Goal: Task Accomplishment & Management: Manage account settings

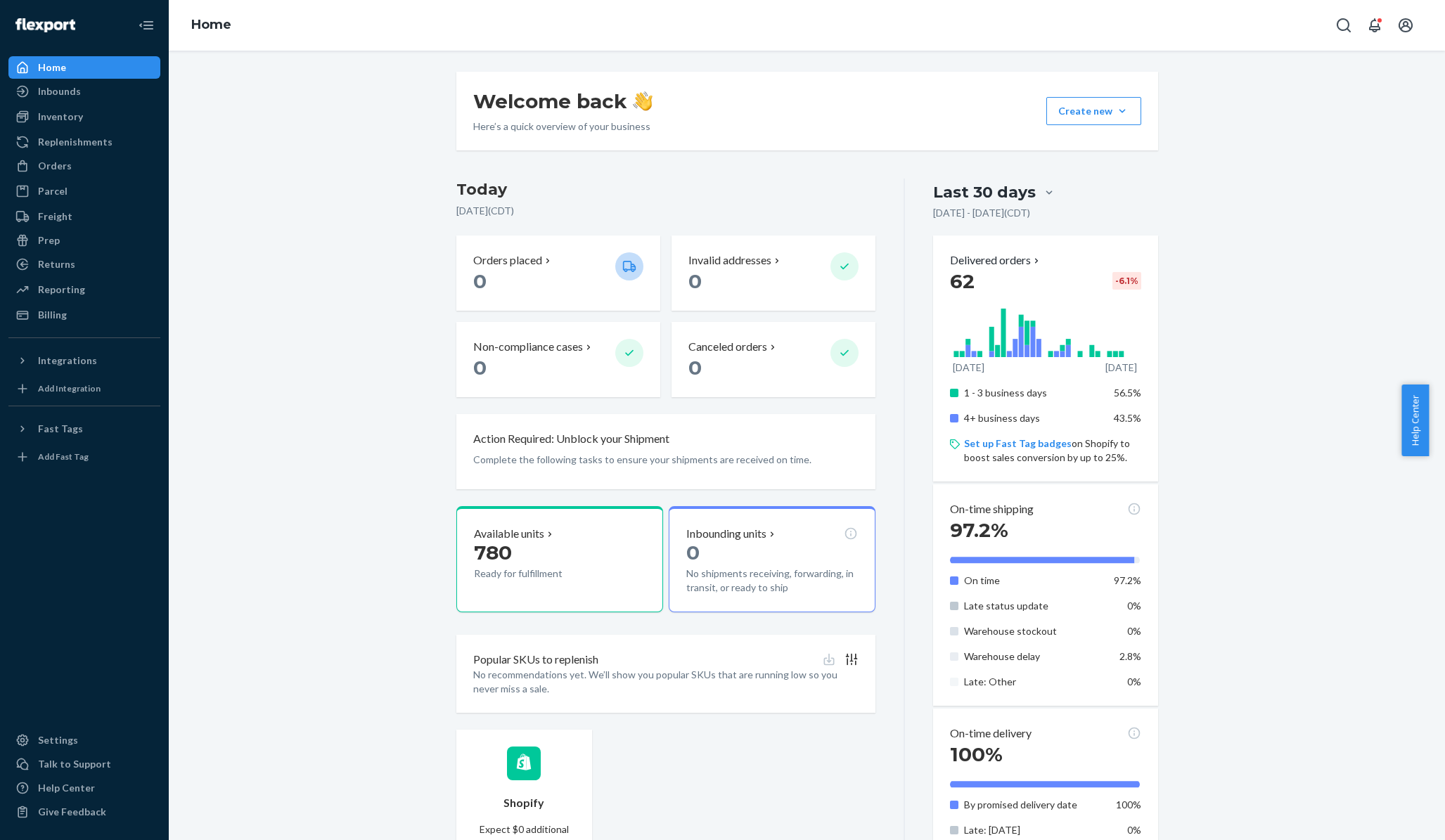
click at [422, 332] on div "Welcome back Here’s a quick overview of your business Create new Create new inb…" at bounding box center [807, 667] width 1255 height 1190
click at [60, 97] on div "Inbounds" at bounding box center [60, 92] width 43 height 14
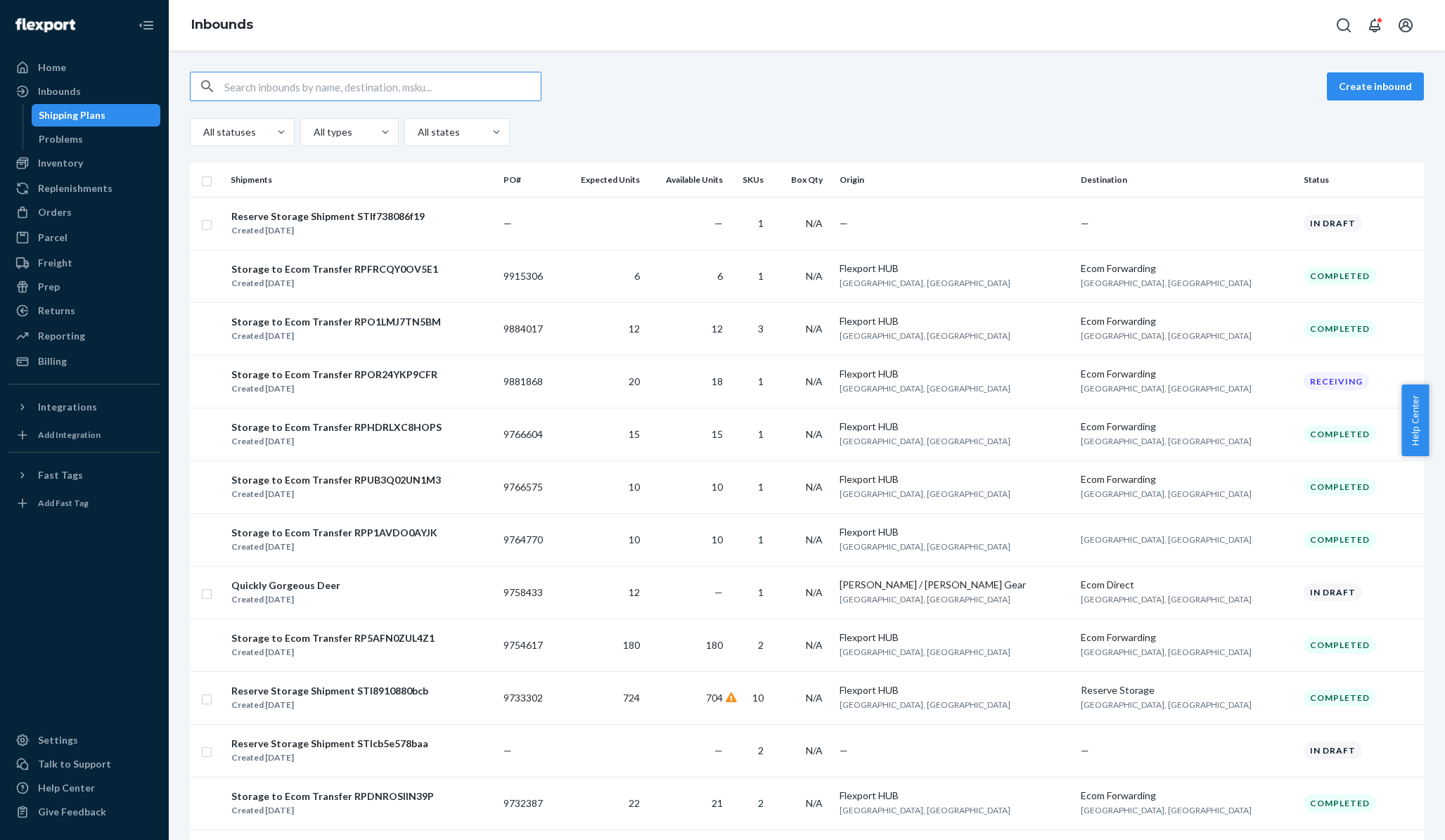
click at [1368, 75] on button "Create inbound" at bounding box center [1376, 86] width 97 height 28
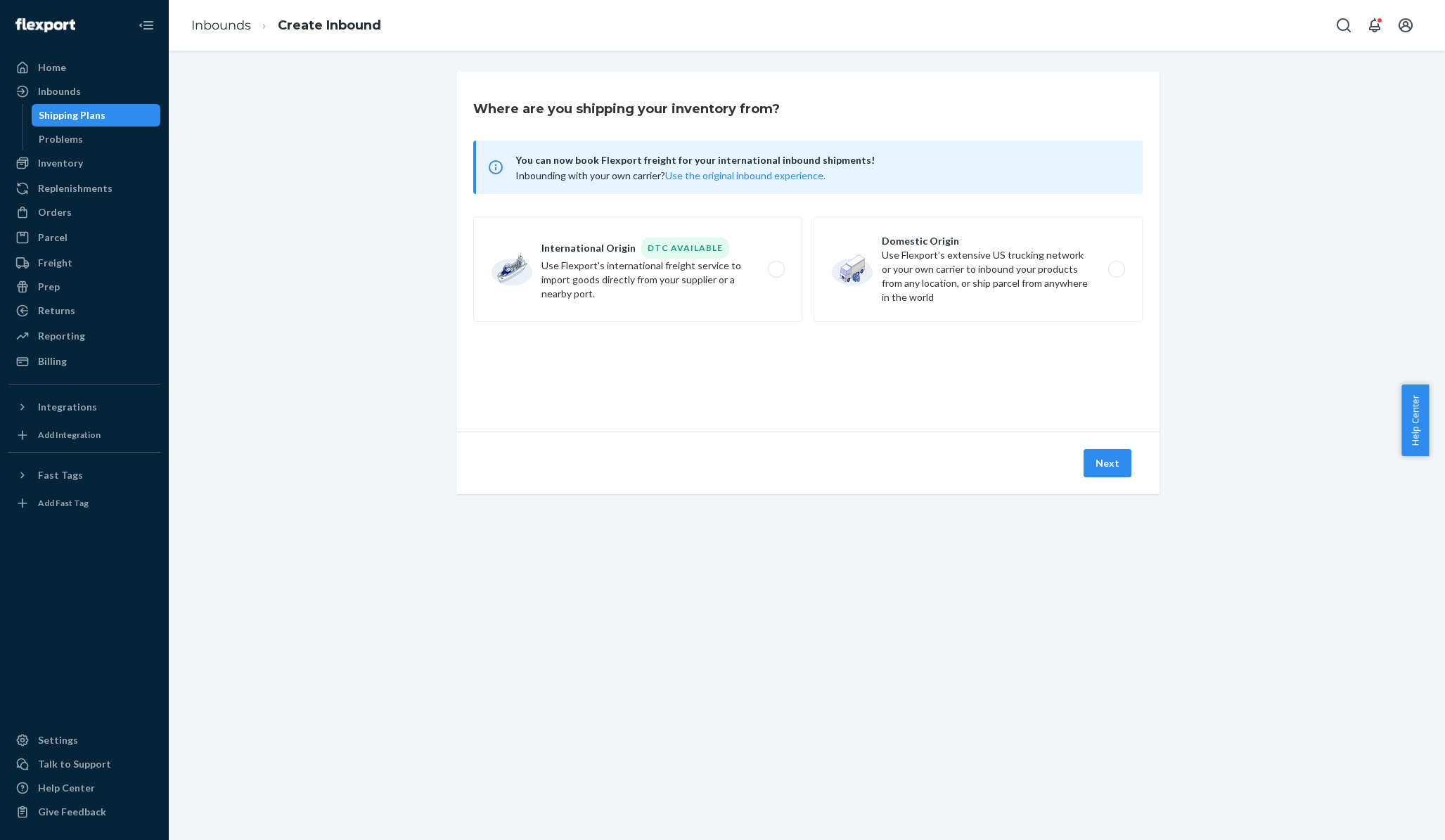
click at [1005, 271] on label "Domestic Origin Use Flexport’s extensive US trucking network or your own carrie…" at bounding box center [978, 269] width 329 height 105
click at [1116, 271] on input "Domestic Origin Use Flexport’s extensive US trucking network or your own carrie…" at bounding box center [1120, 269] width 9 height 9
radio input "true"
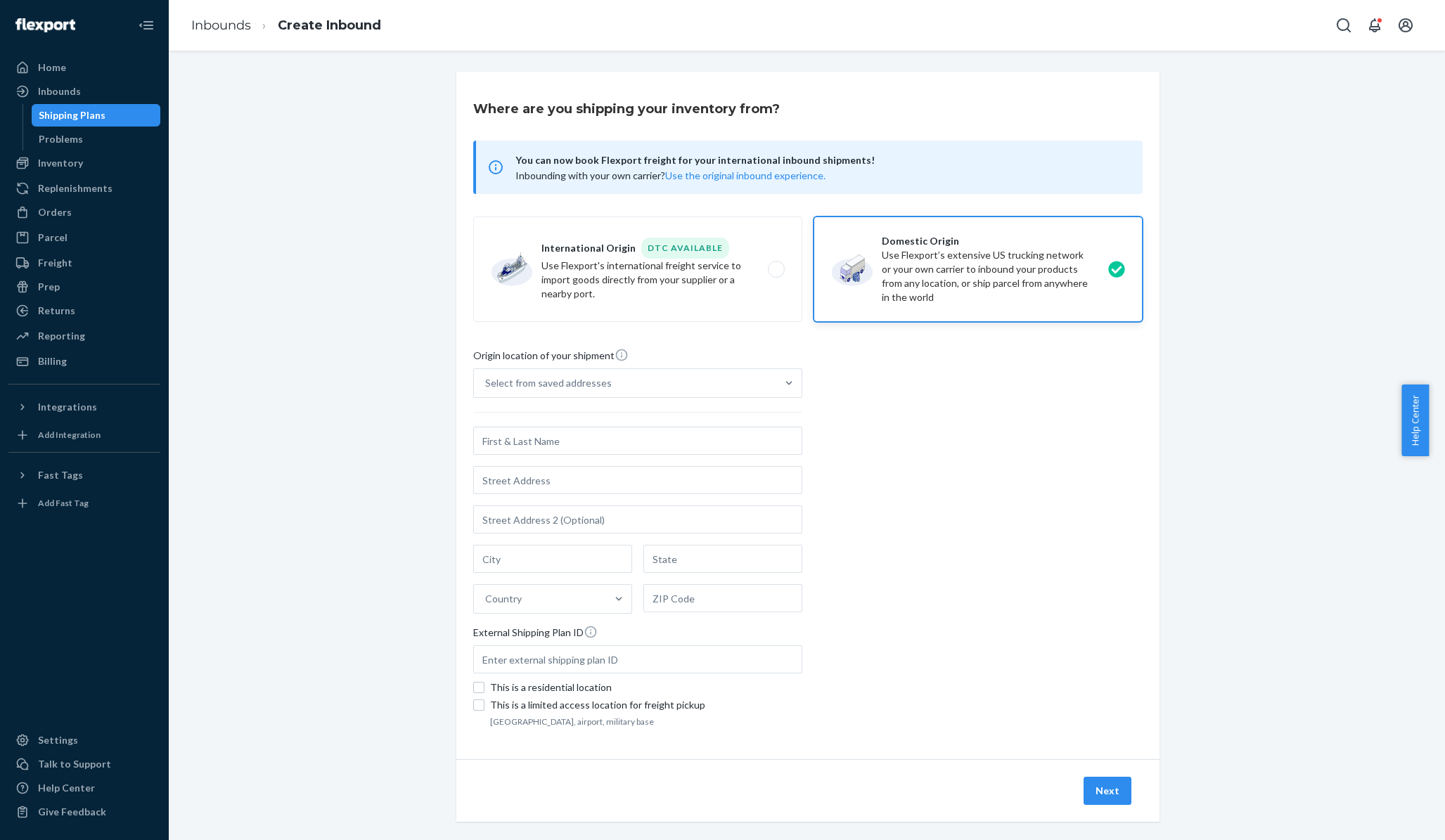
click at [93, 85] on div "Inbounds" at bounding box center [84, 91] width 149 height 20
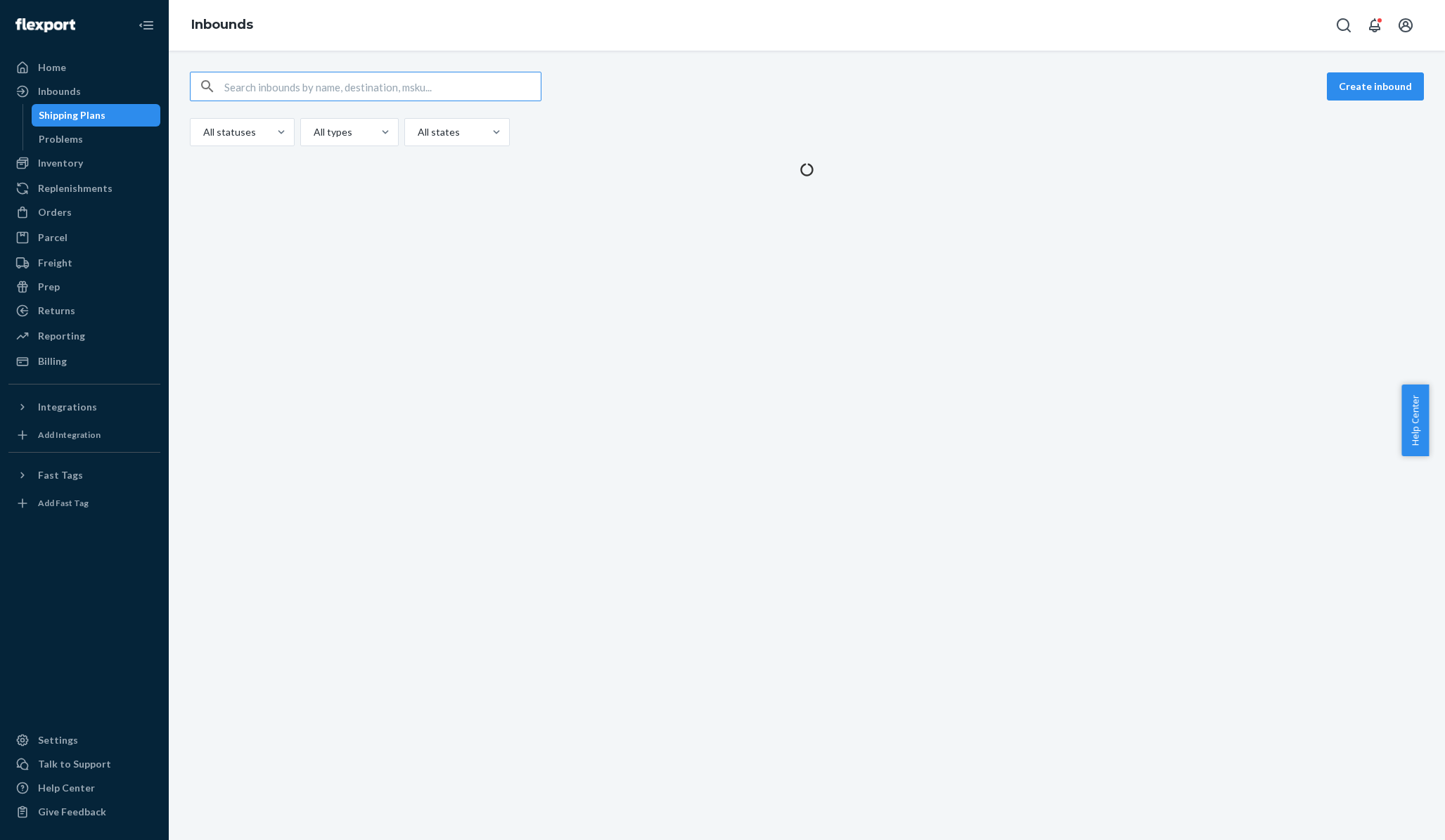
click at [502, 235] on div "Create inbound All statuses All types All states" at bounding box center [807, 445] width 1277 height 790
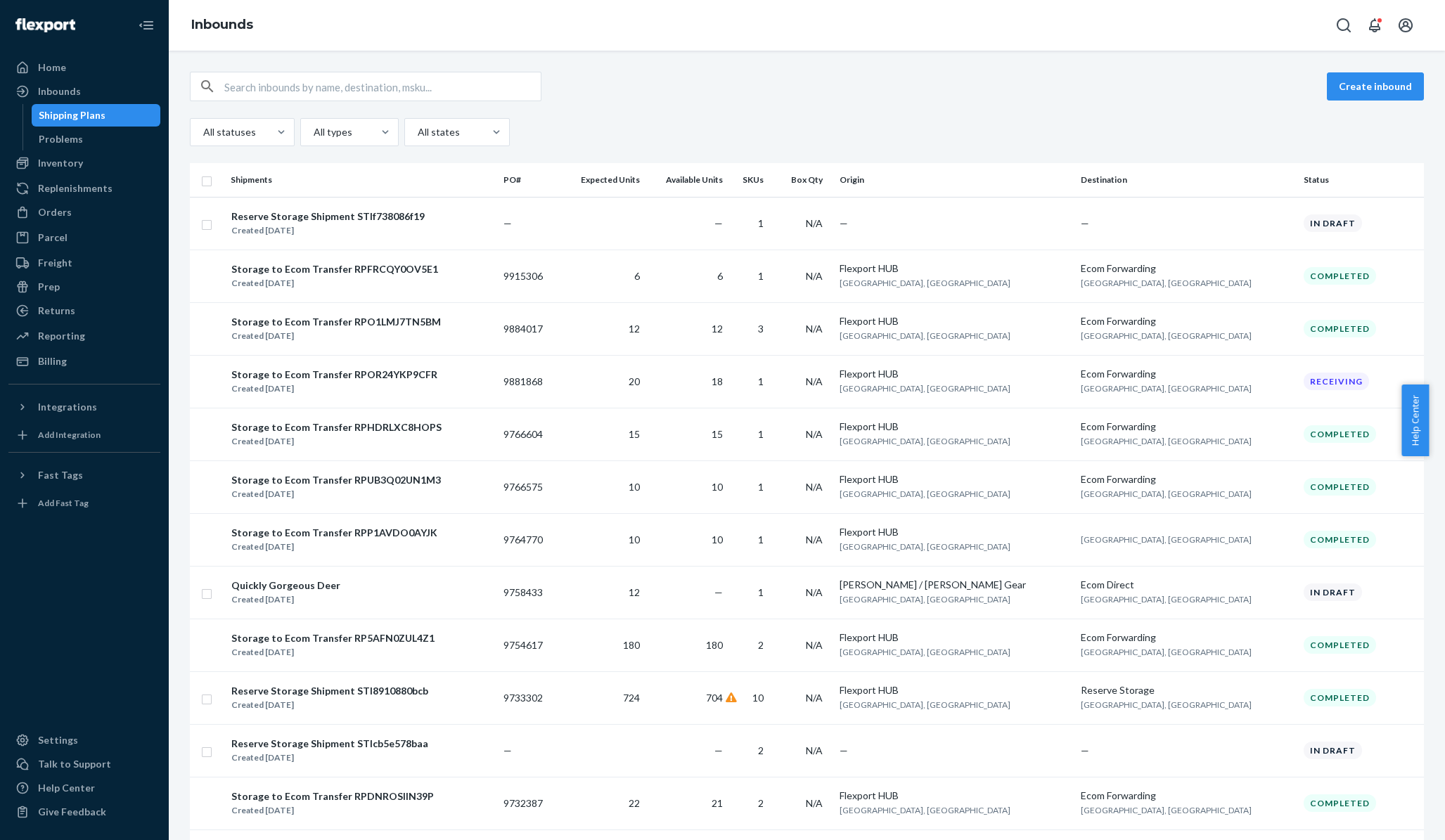
click at [77, 170] on div "Inventory" at bounding box center [84, 163] width 149 height 20
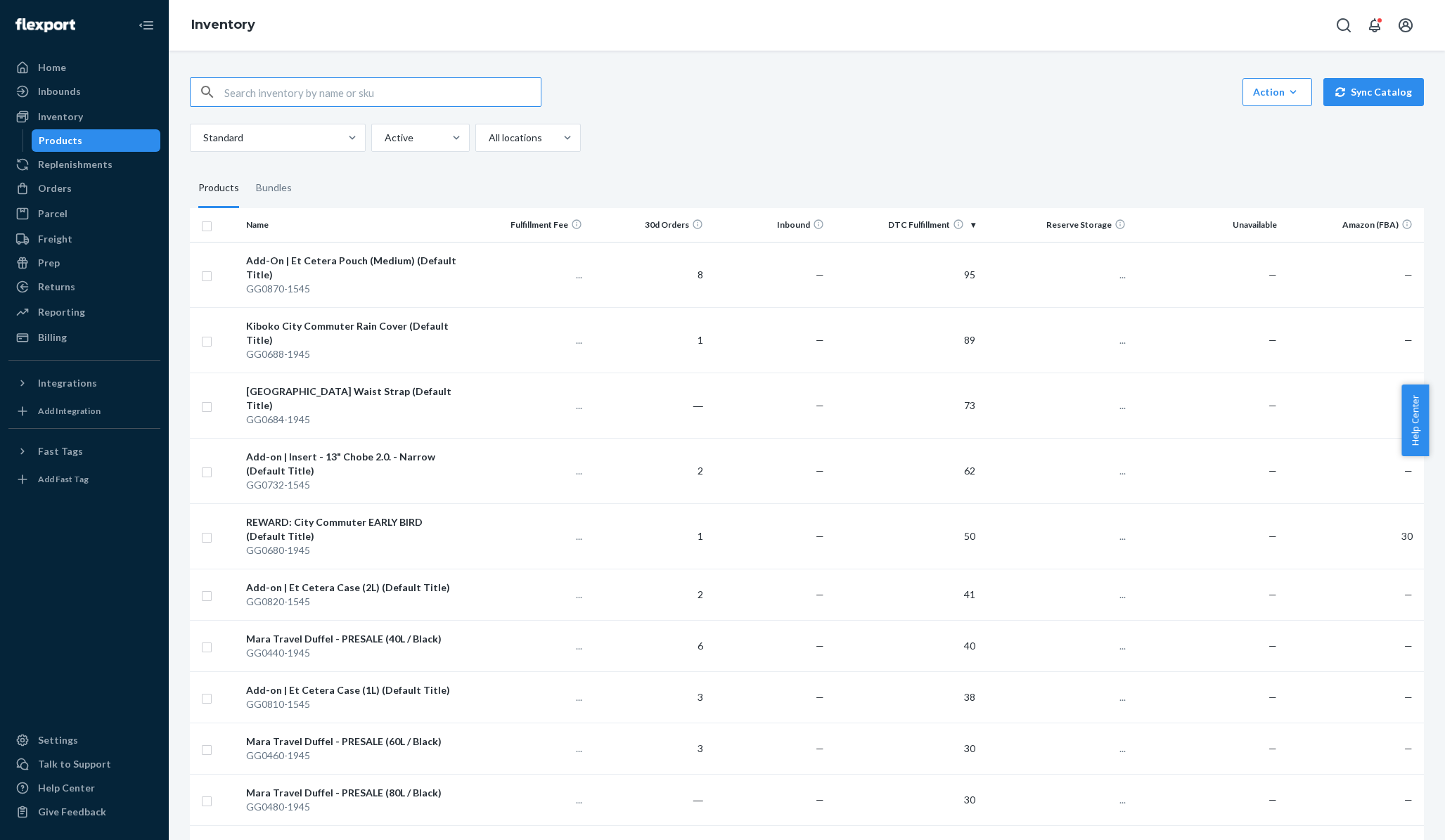
click at [1351, 98] on button "Sync Catalog" at bounding box center [1374, 92] width 101 height 28
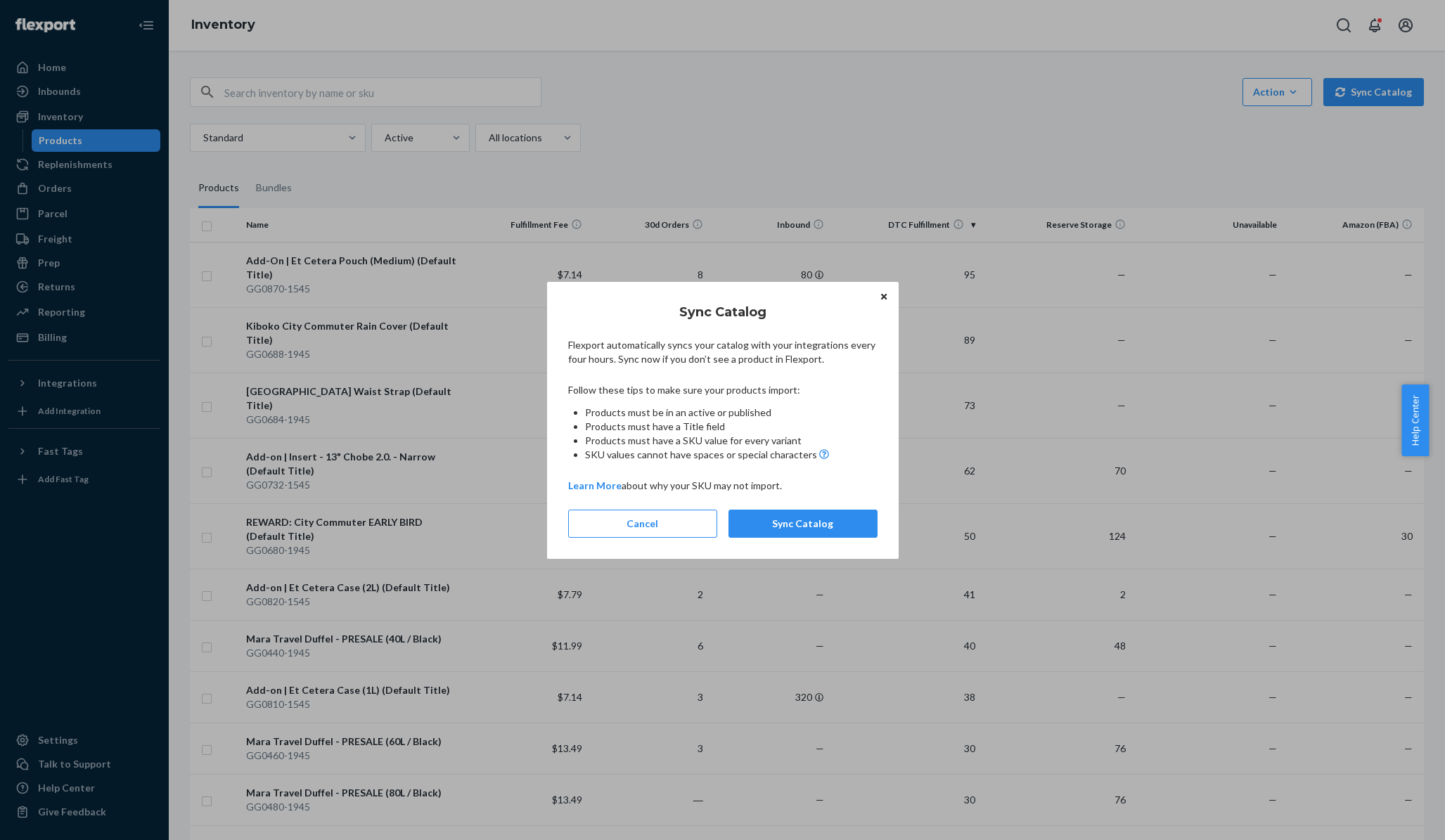
click at [847, 512] on button "Sync Catalog" at bounding box center [803, 523] width 149 height 28
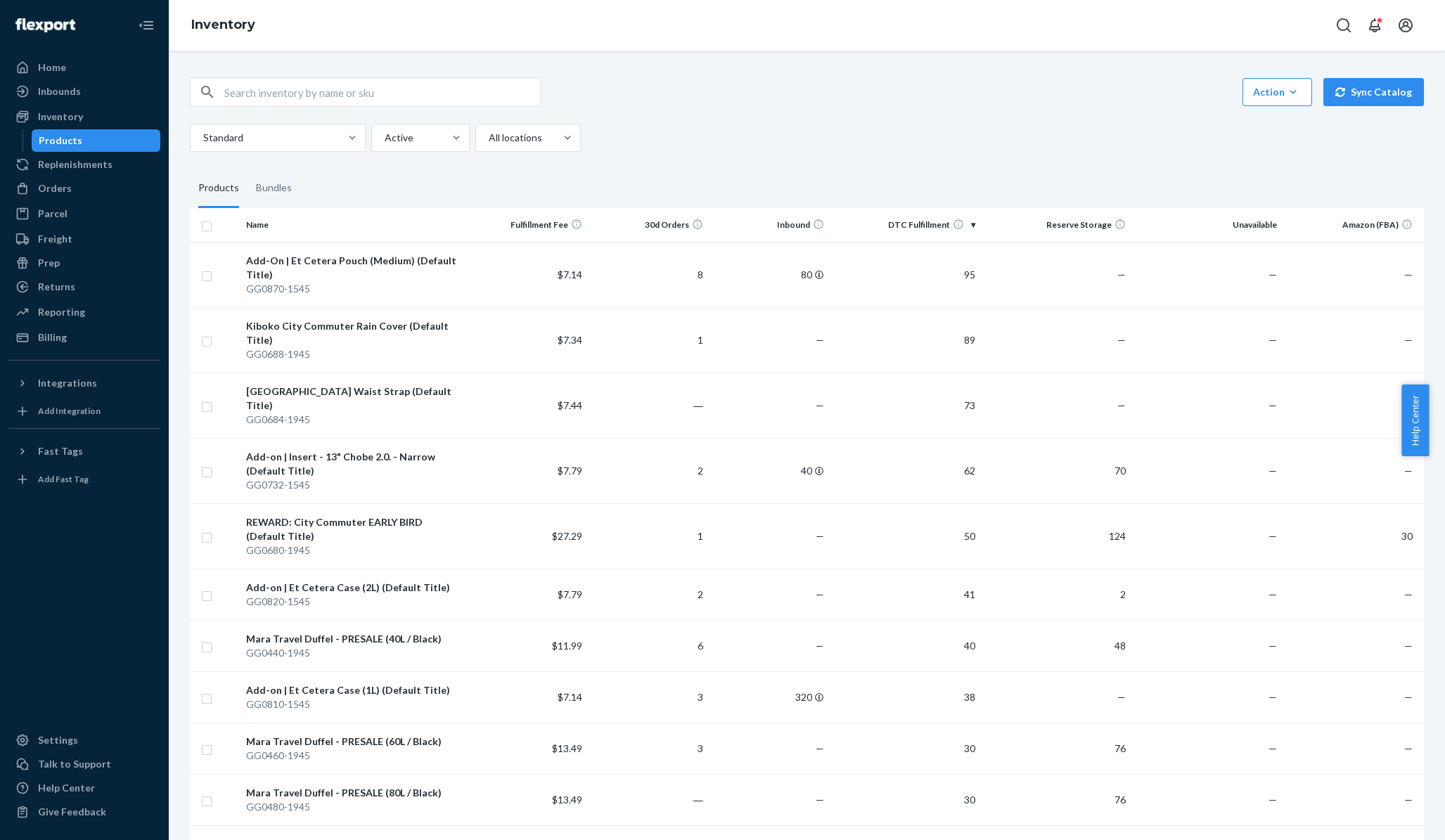
click at [365, 131] on div "Standard" at bounding box center [278, 137] width 176 height 28
click at [203, 131] on input "Standard" at bounding box center [203, 138] width 2 height 14
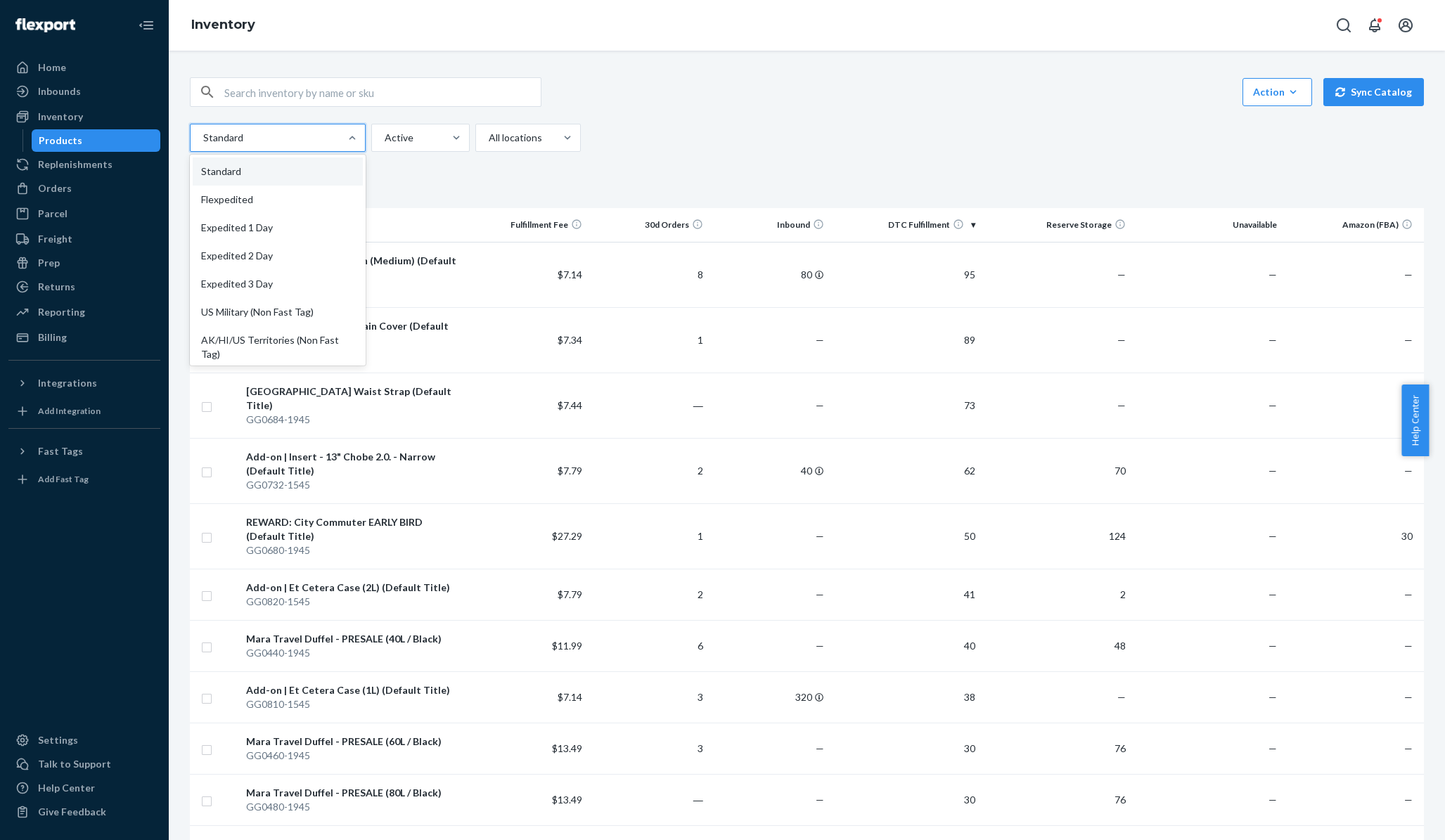
click at [691, 109] on div "Action Create product Create bundle Bulk create products Bulk update products B…" at bounding box center [807, 114] width 1234 height 74
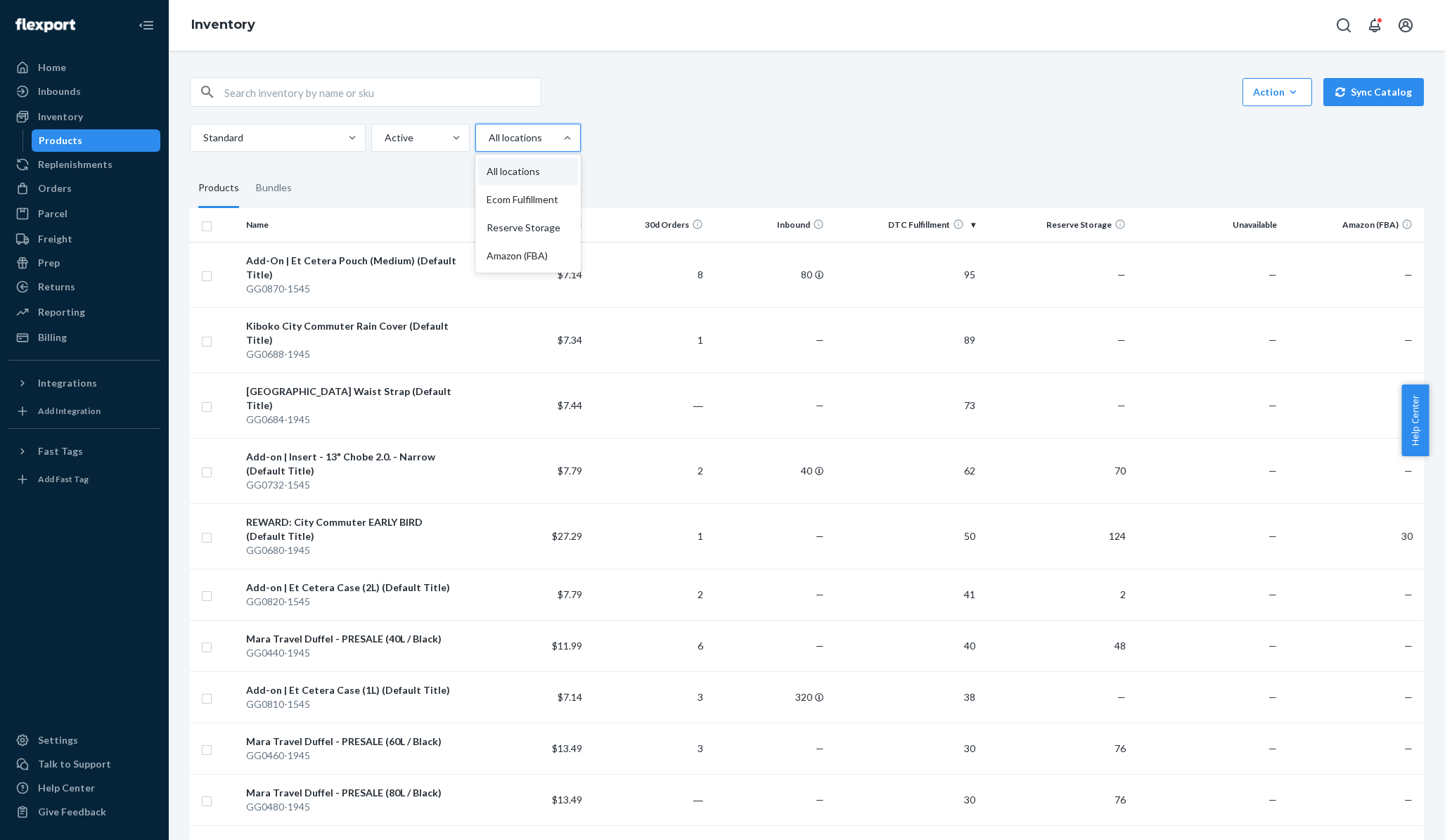
click at [502, 131] on div at bounding box center [527, 137] width 79 height 17
click at [489, 131] on input "option All locations focused, 1 of 4. 4 results available. Use Up and Down to c…" at bounding box center [488, 138] width 2 height 14
click at [685, 140] on div "Standard Active All locations" at bounding box center [802, 137] width 1224 height 28
click at [1250, 82] on button "Action Create product Create bundle Bulk create products Bulk update products B…" at bounding box center [1277, 92] width 69 height 28
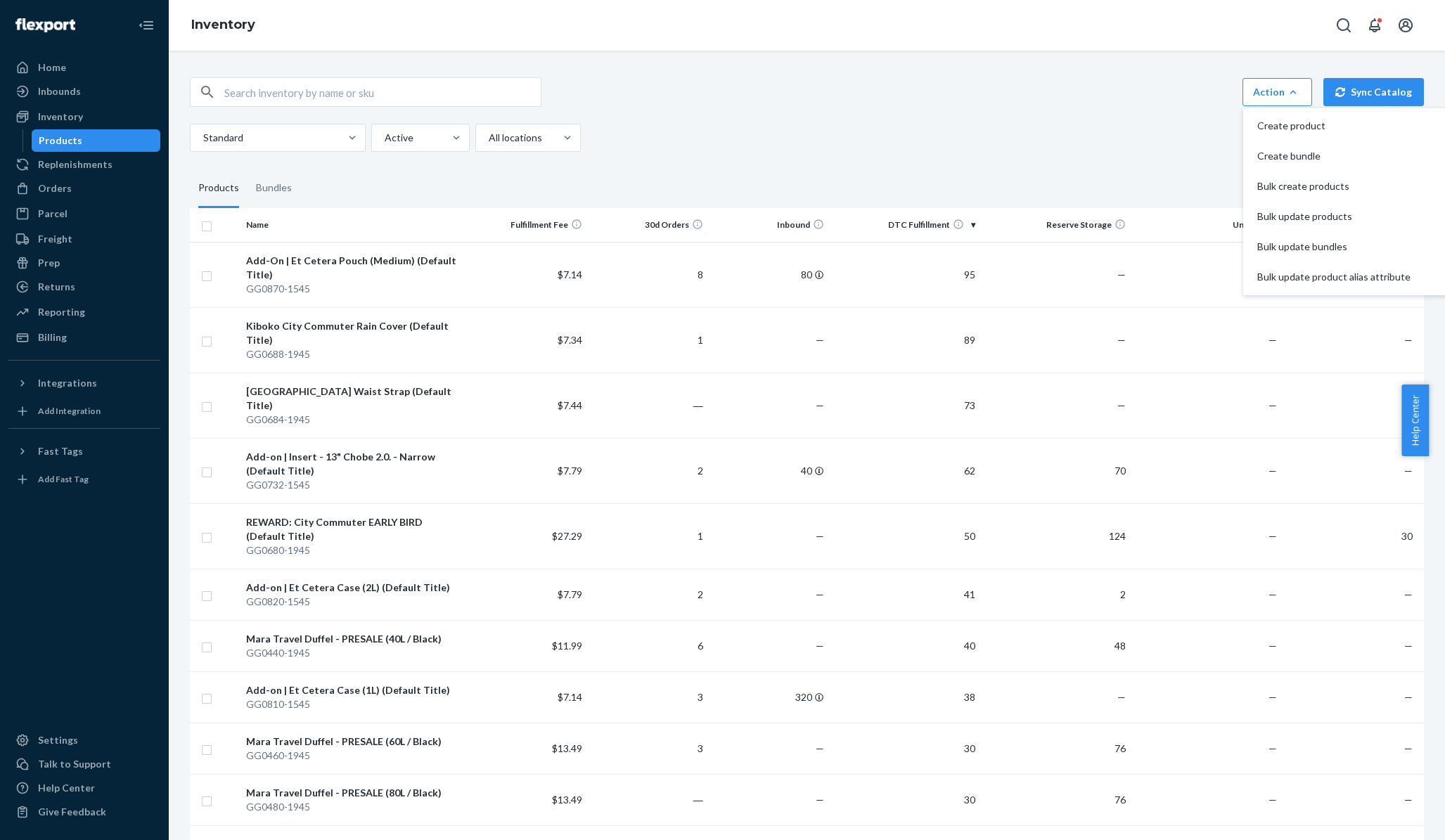
click at [1033, 147] on div "Standard Active All locations" at bounding box center [802, 137] width 1224 height 28
click at [80, 81] on div "Inbounds" at bounding box center [84, 91] width 149 height 20
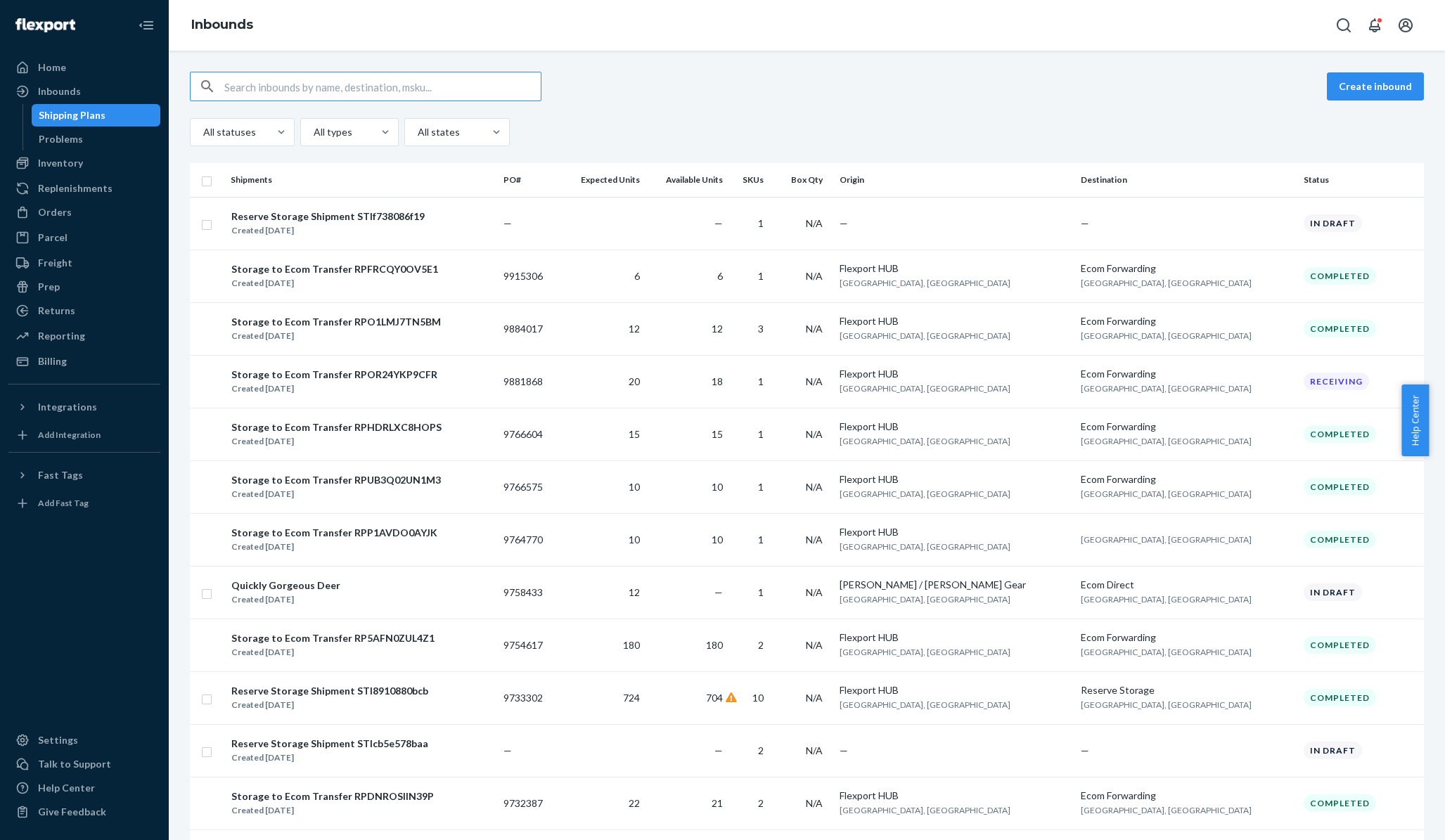
click at [635, 207] on td at bounding box center [603, 223] width 86 height 53
click at [834, 221] on td "N/A" at bounding box center [804, 223] width 59 height 53
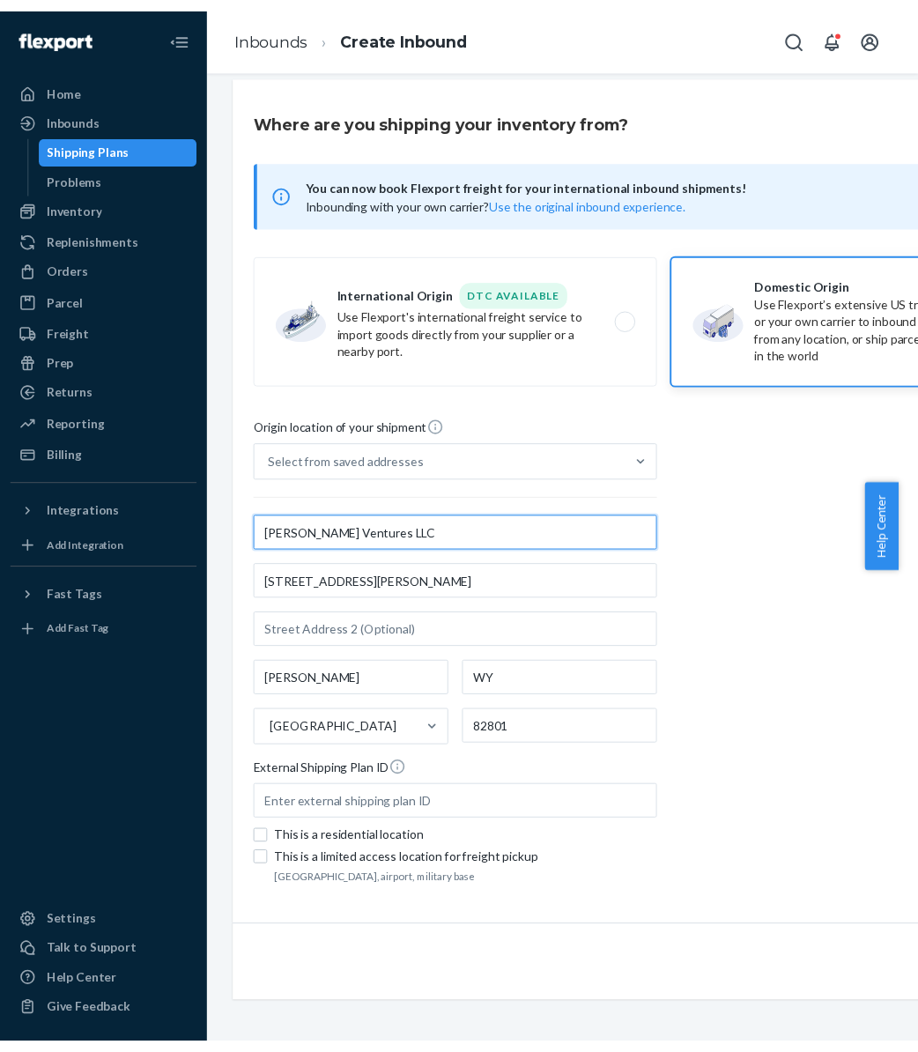
scroll to position [38, 0]
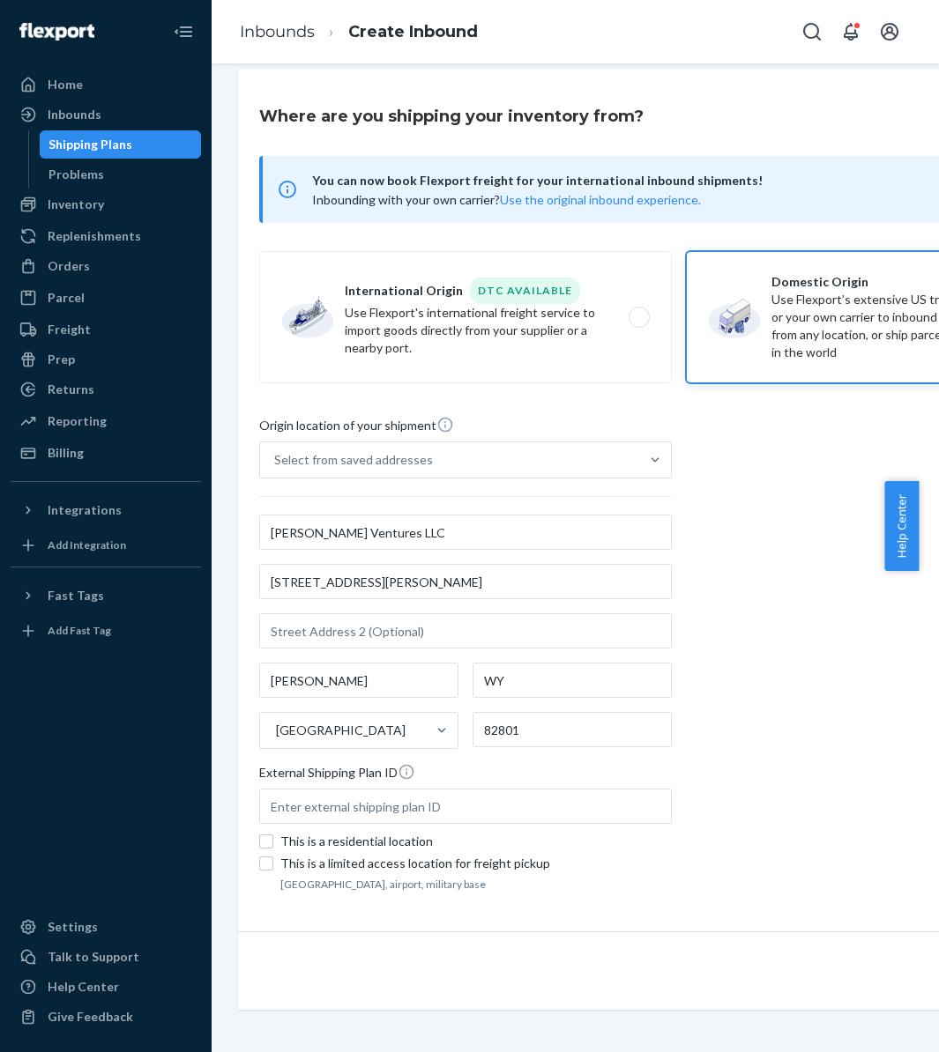
click at [169, 24] on button "Close Navigation" at bounding box center [183, 31] width 35 height 35
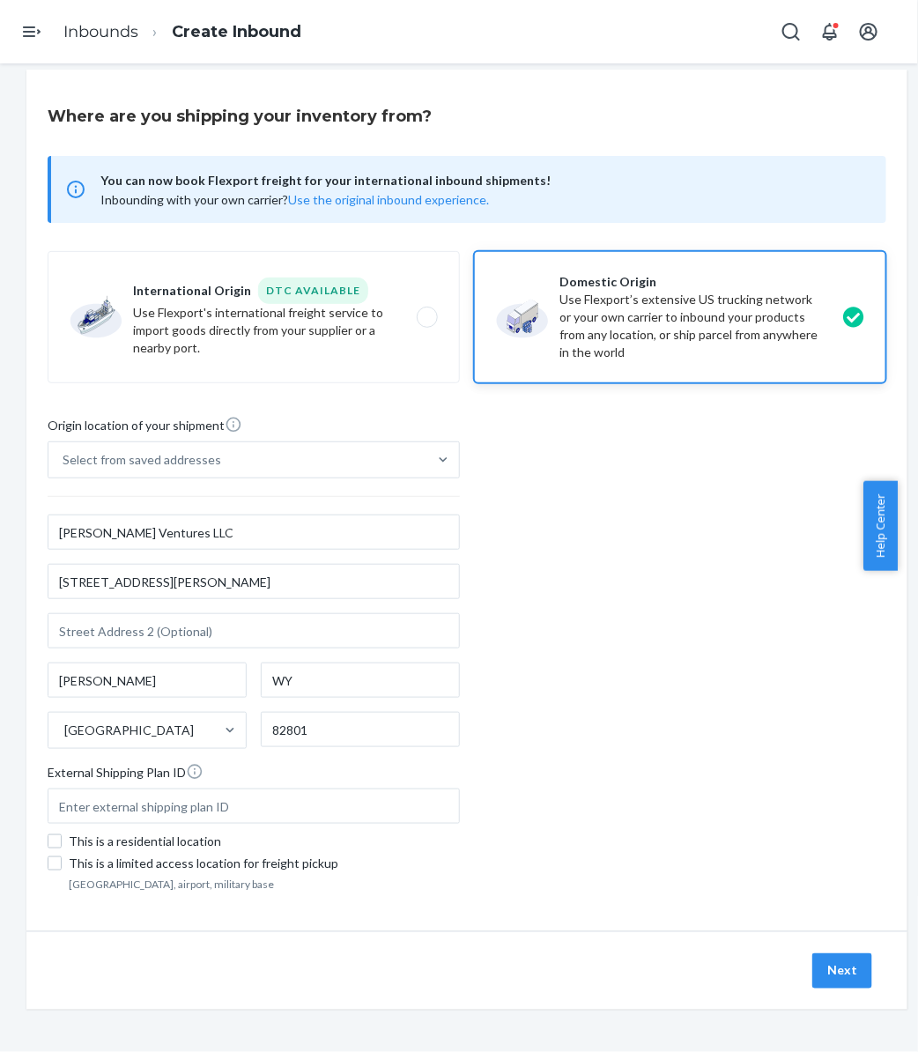
scroll to position [19, 0]
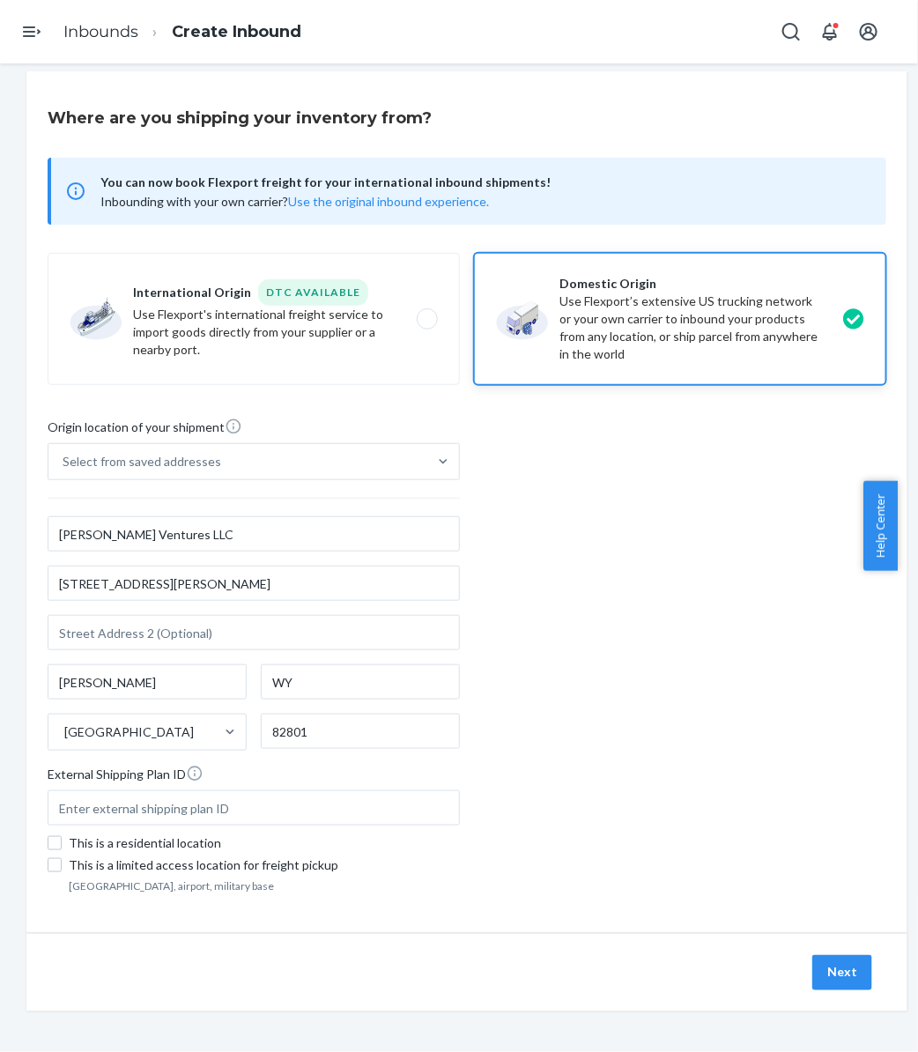
click at [863, 962] on button "Next" at bounding box center [843, 972] width 60 height 35
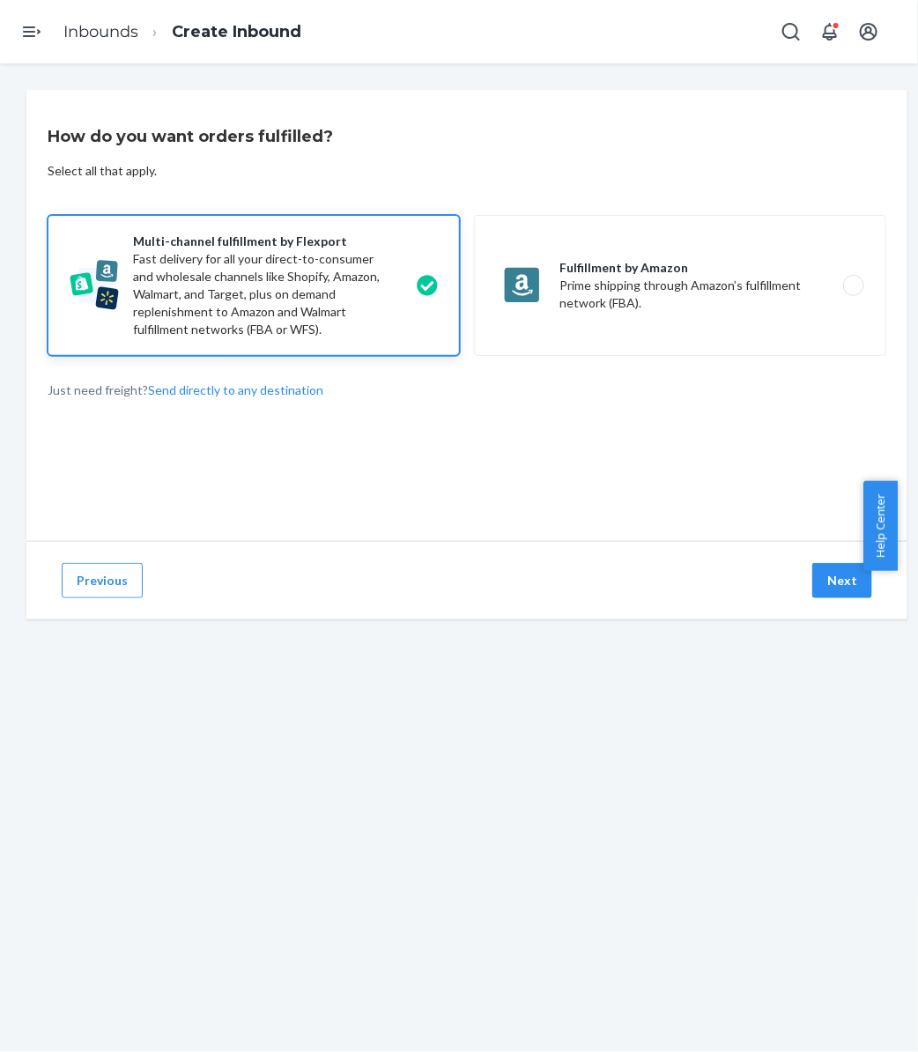
click at [833, 584] on button "Next" at bounding box center [843, 580] width 60 height 35
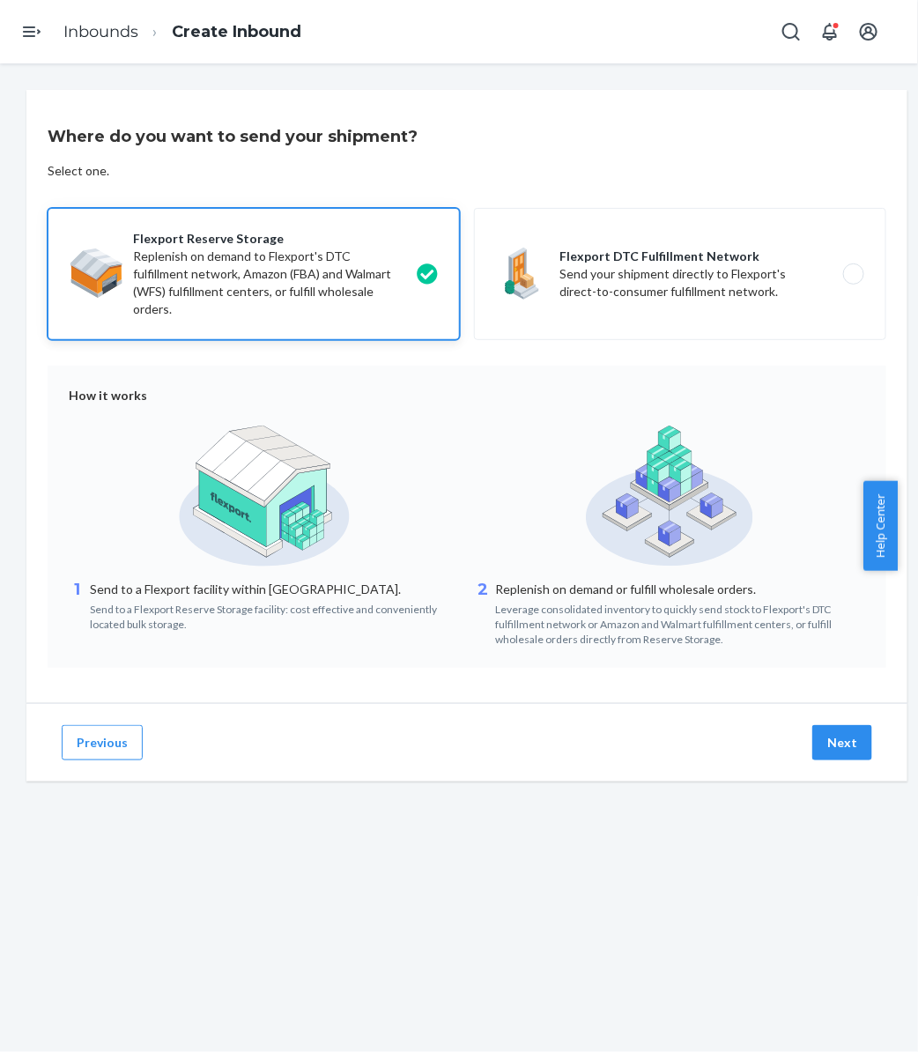
click at [846, 741] on button "Next" at bounding box center [843, 742] width 60 height 35
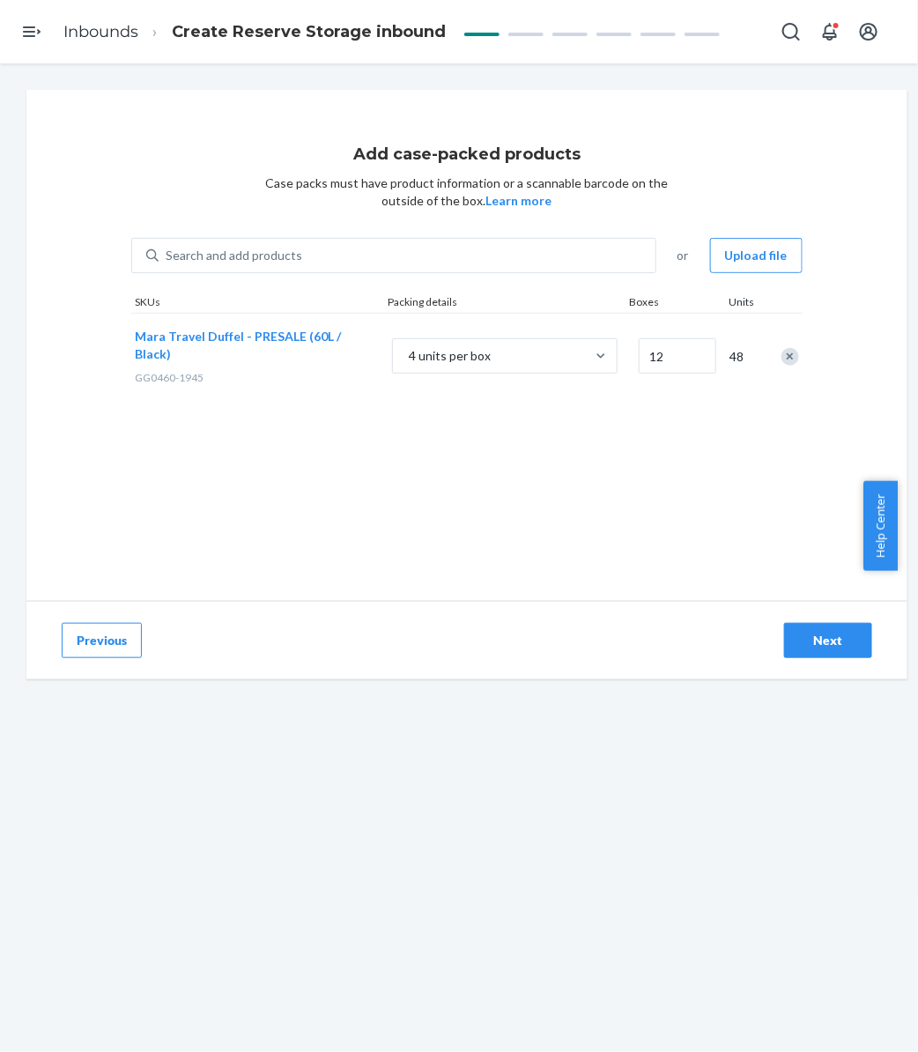
click at [773, 267] on button "Upload file" at bounding box center [756, 255] width 93 height 35
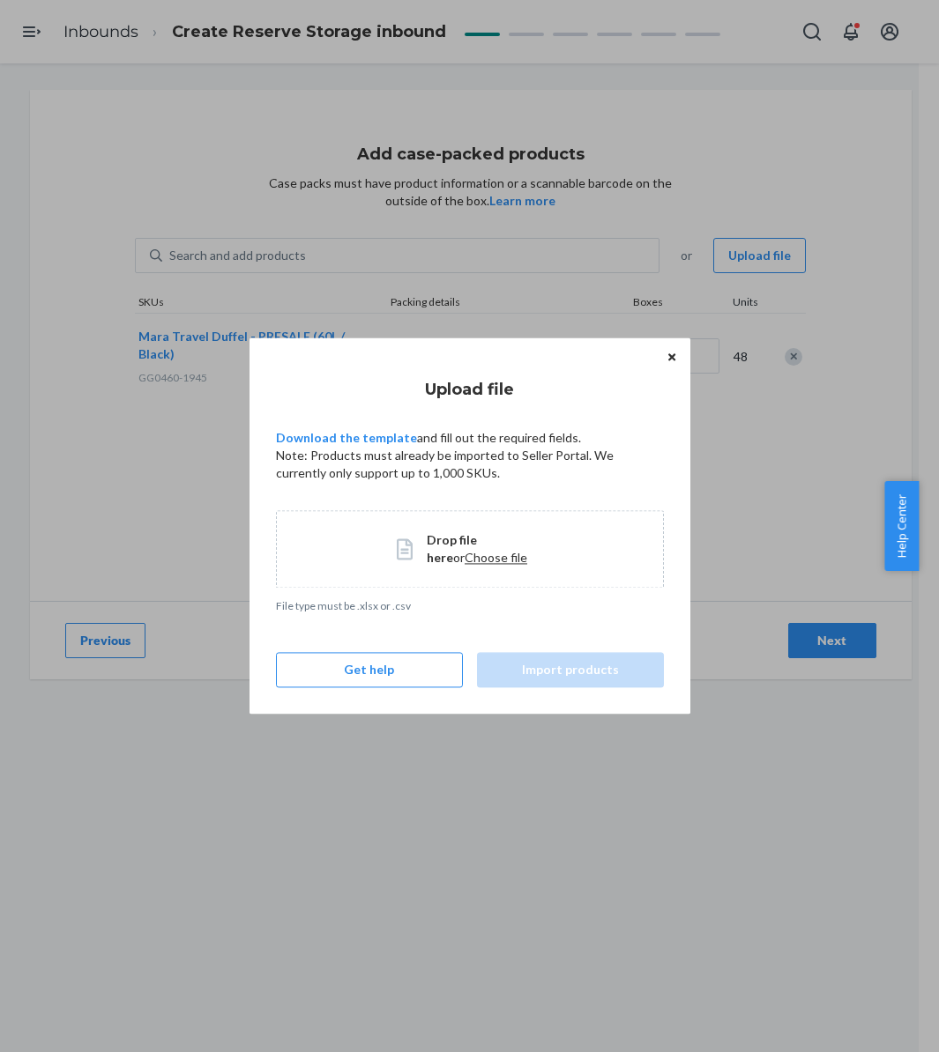
click at [375, 427] on div "Upload file Download the template and fill out the required fields. Note: Produ…" at bounding box center [470, 423] width 388 height 118
click at [380, 427] on div "Upload file Download the template and fill out the required fields. Note: Produ…" at bounding box center [470, 423] width 388 height 118
click at [380, 429] on p "Download the template and fill out the required fields." at bounding box center [470, 438] width 388 height 18
click at [381, 446] on p "Download the template and fill out the required fields." at bounding box center [470, 438] width 388 height 18
click at [362, 436] on link "Download the template" at bounding box center [346, 437] width 141 height 15
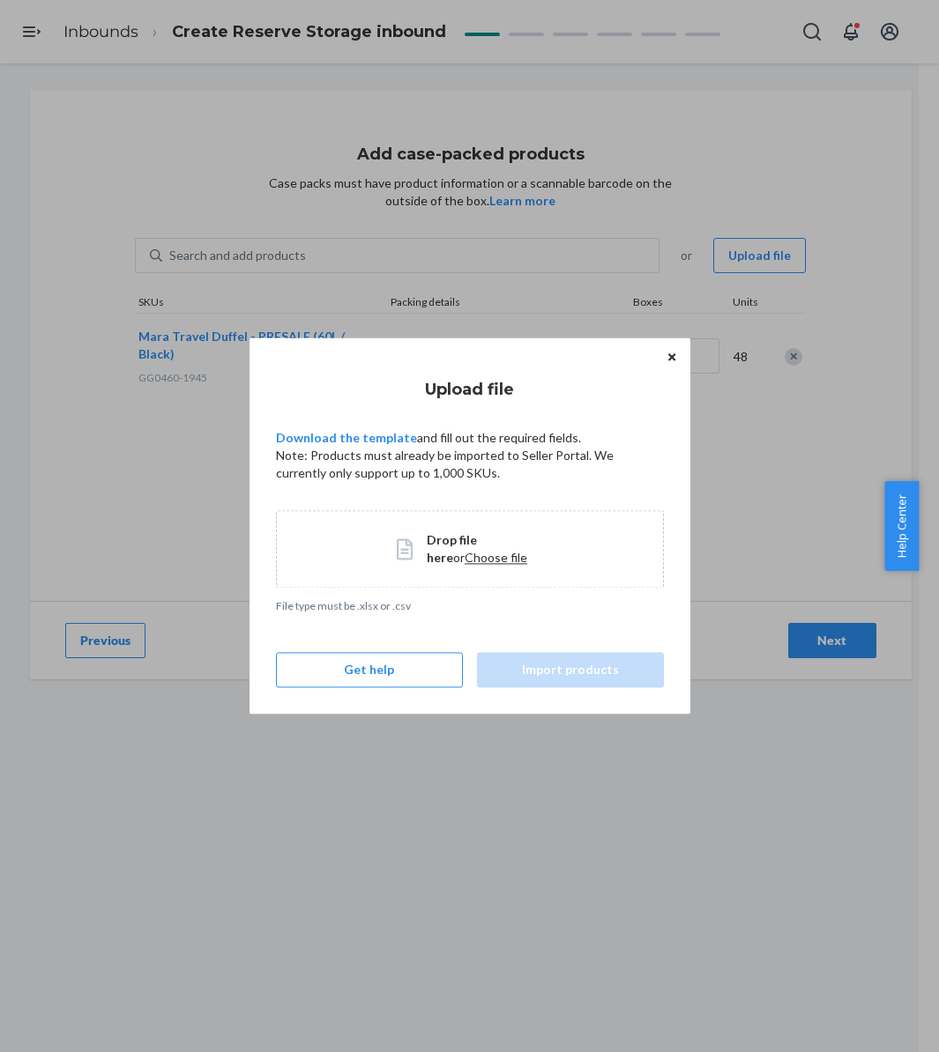
click at [464, 561] on span "Choose file" at bounding box center [495, 557] width 63 height 15
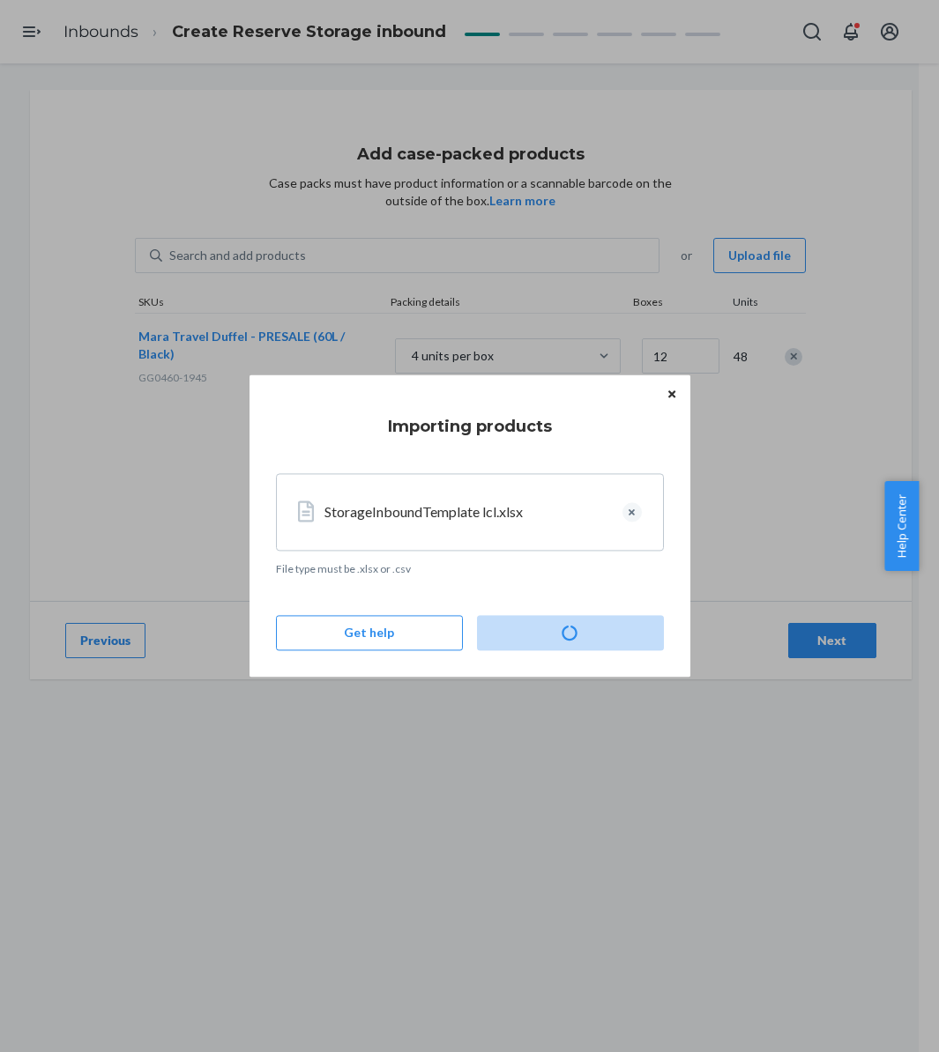
type input "13"
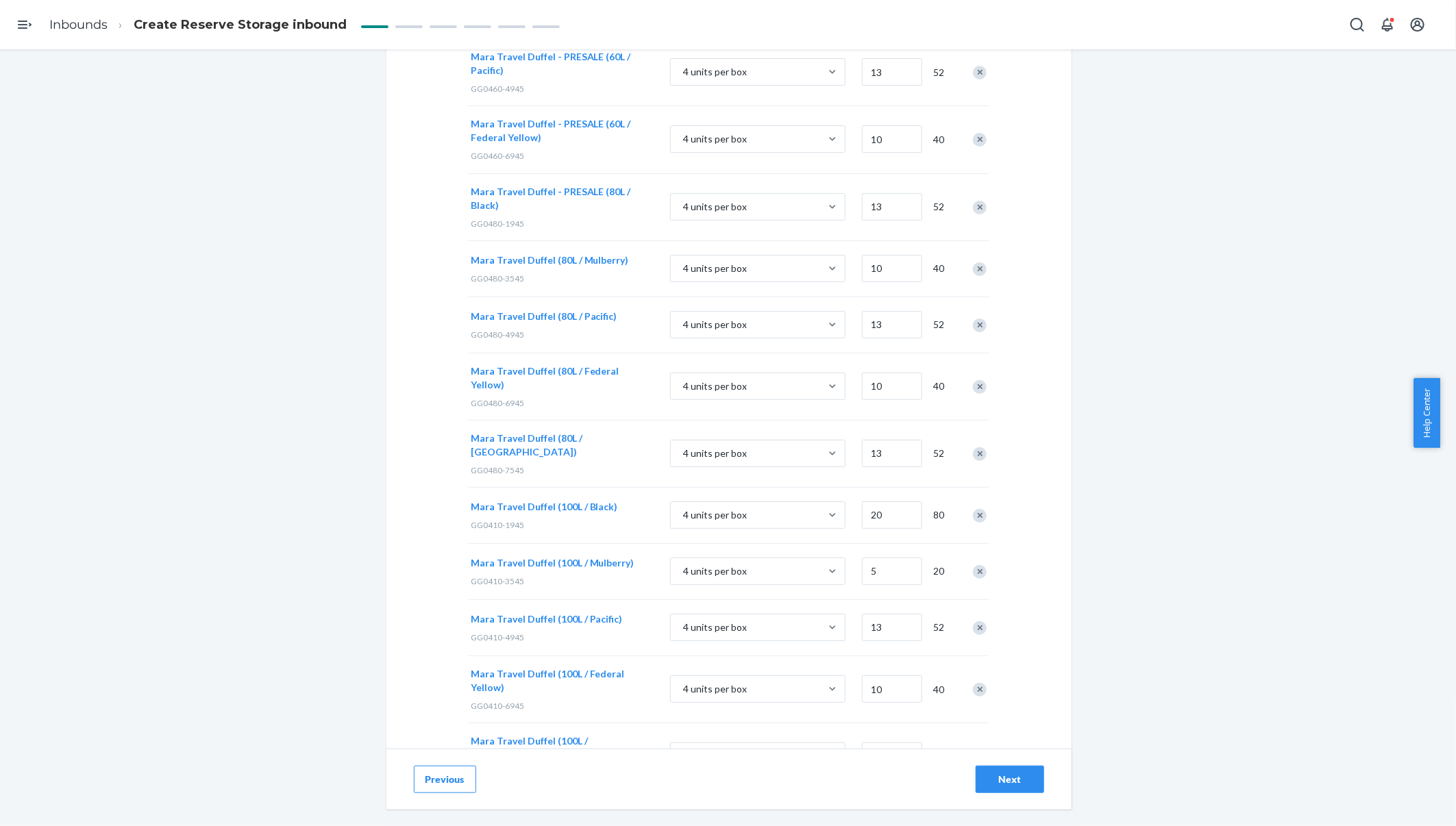
scroll to position [372, 0]
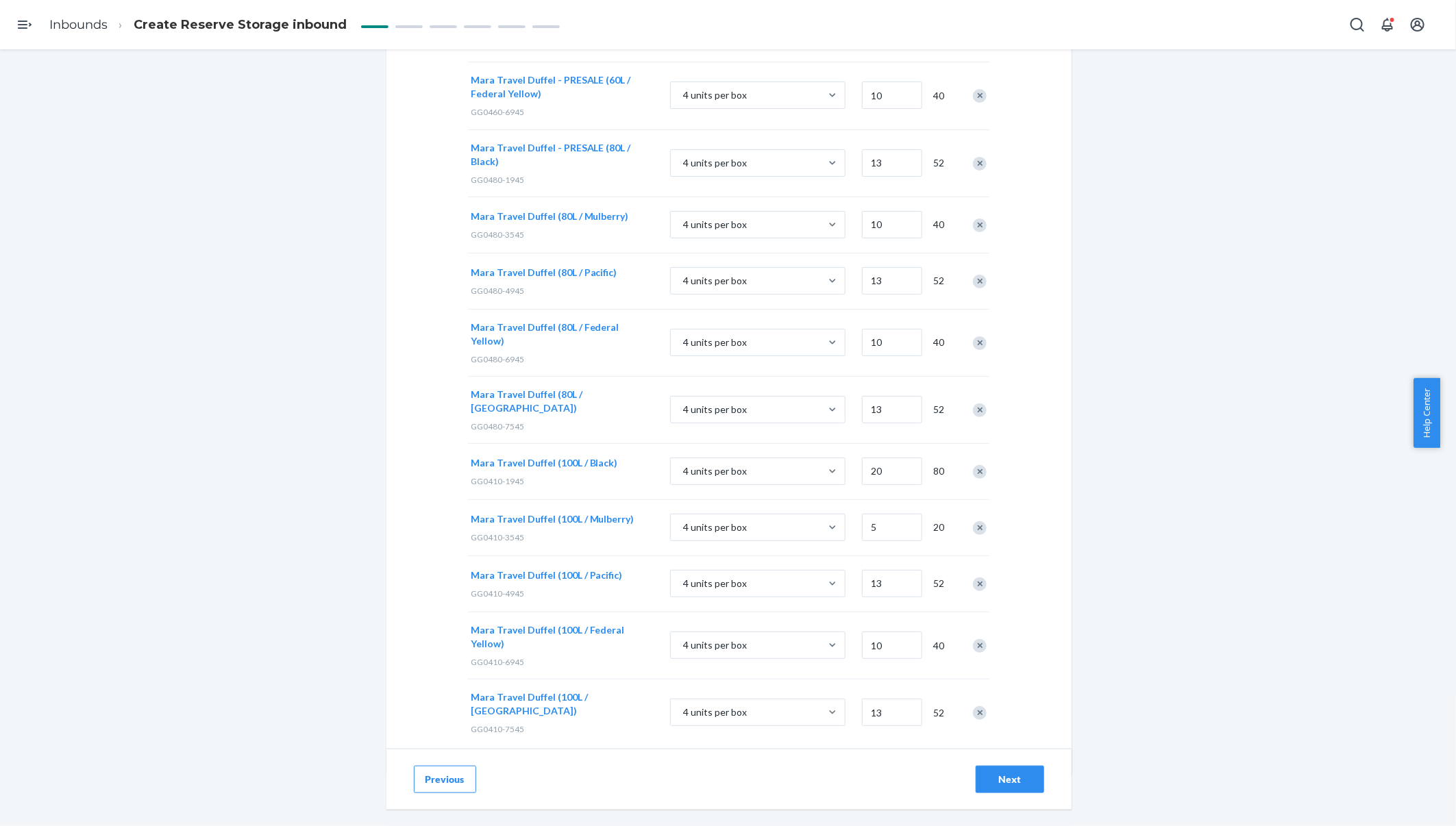
click at [1015, 779] on div "Next" at bounding box center [1010, 779] width 45 height 14
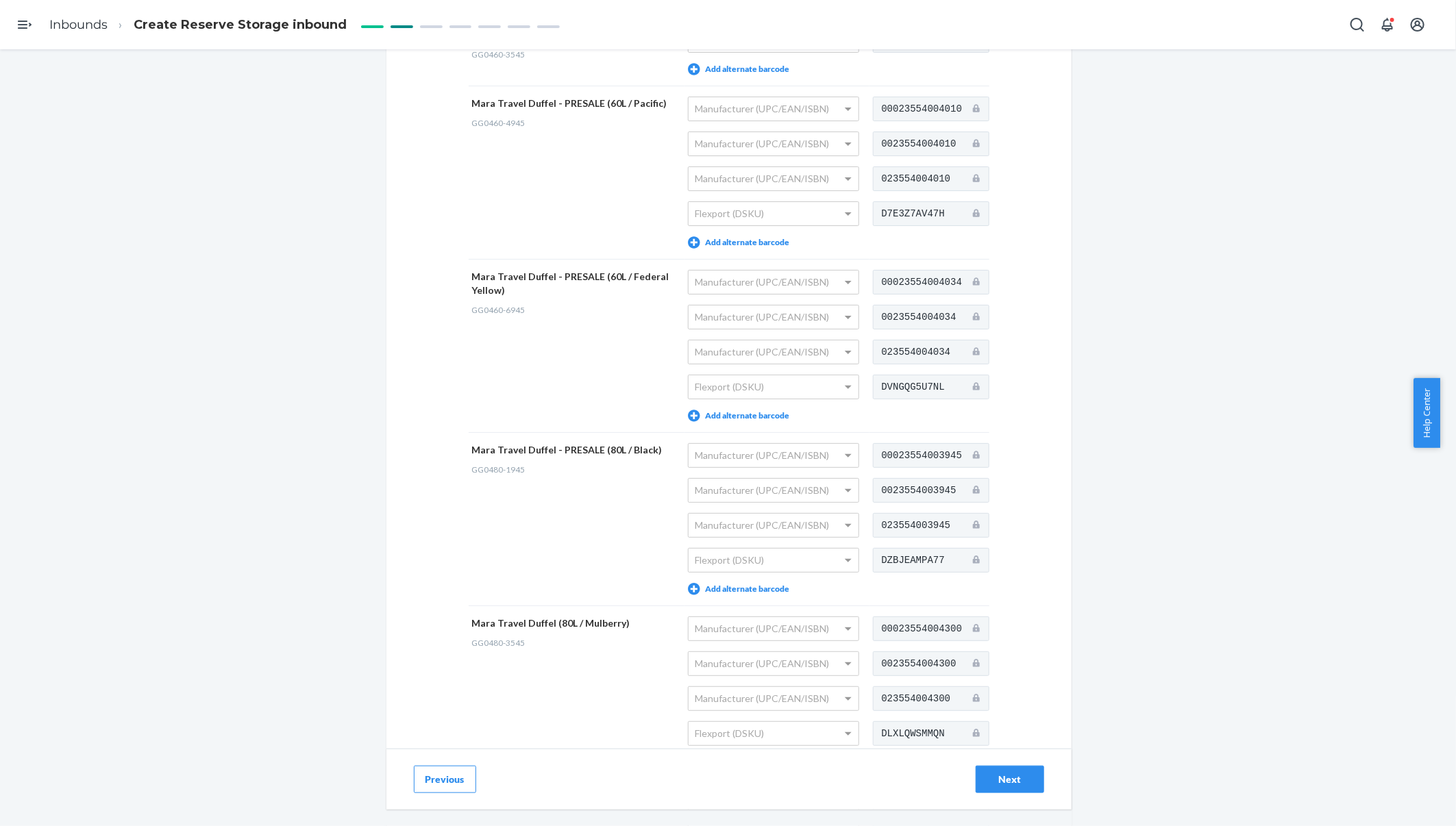
scroll to position [411, 0]
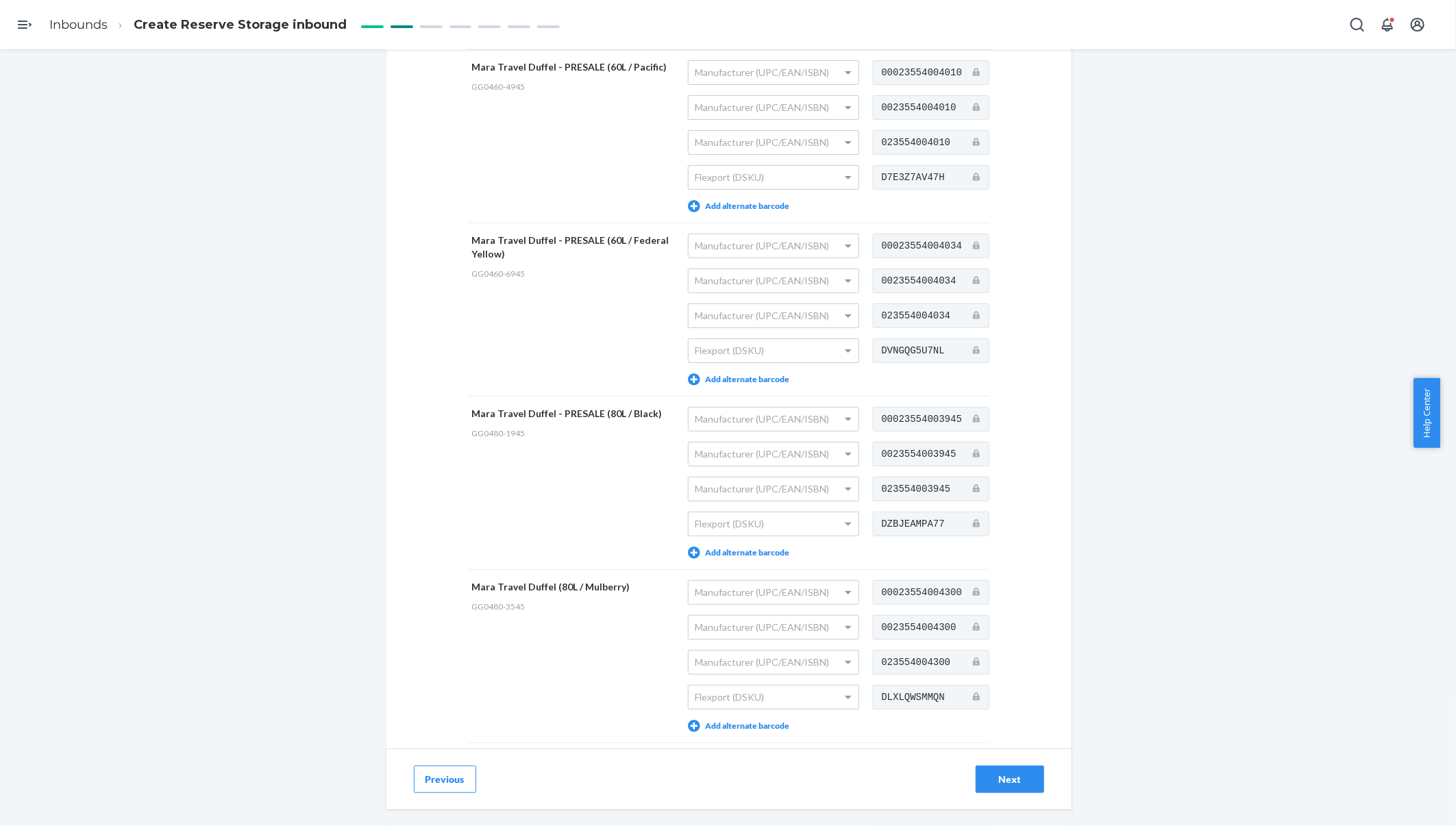
click at [826, 249] on div "Manufacturer (UPC/EAN/ISBN)" at bounding box center [773, 246] width 170 height 23
click at [844, 236] on span at bounding box center [850, 246] width 17 height 23
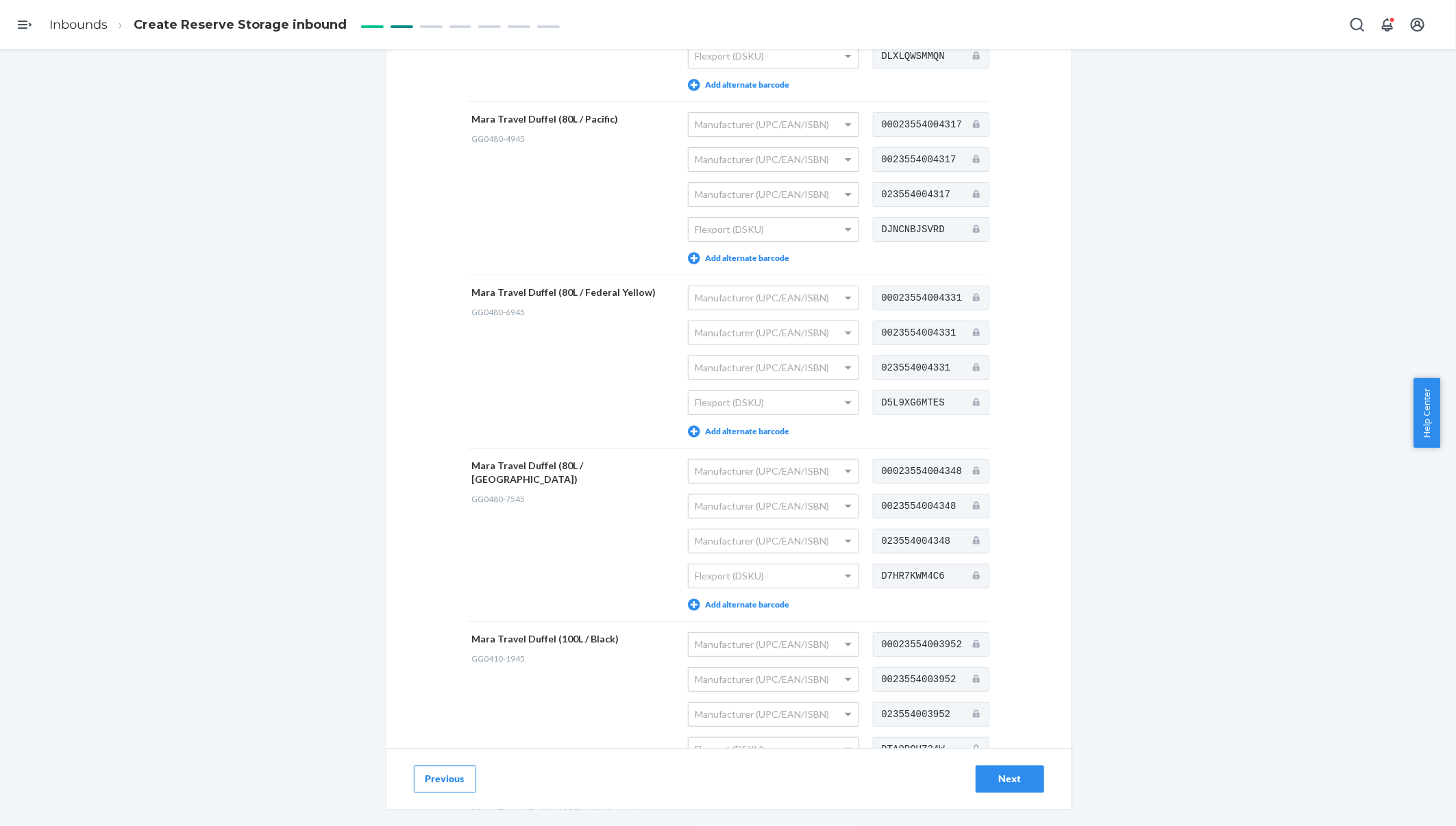
scroll to position [891, 0]
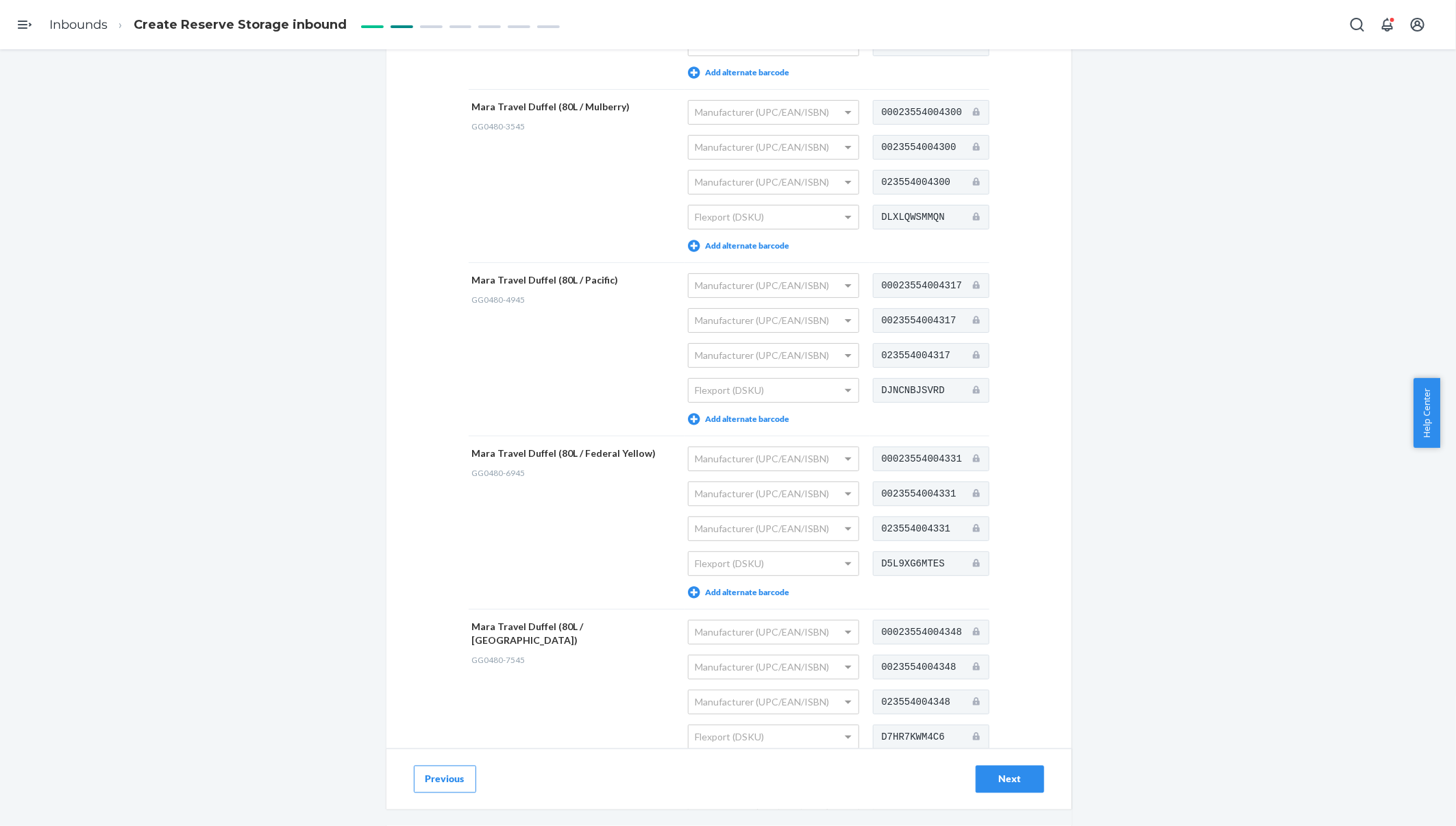
click at [1004, 787] on button "Next" at bounding box center [1010, 779] width 68 height 27
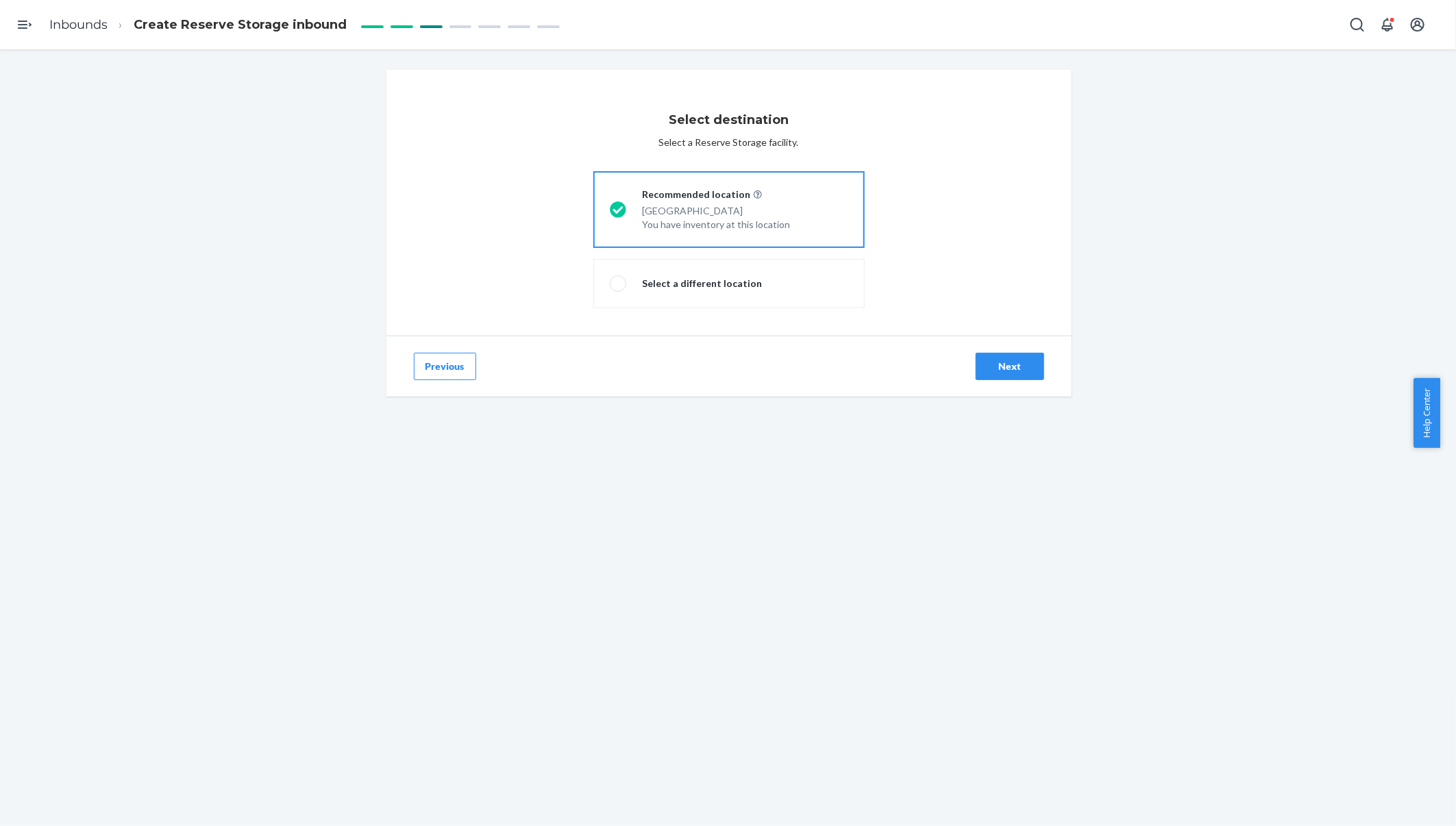
click at [1017, 360] on div "Next" at bounding box center [1010, 367] width 45 height 14
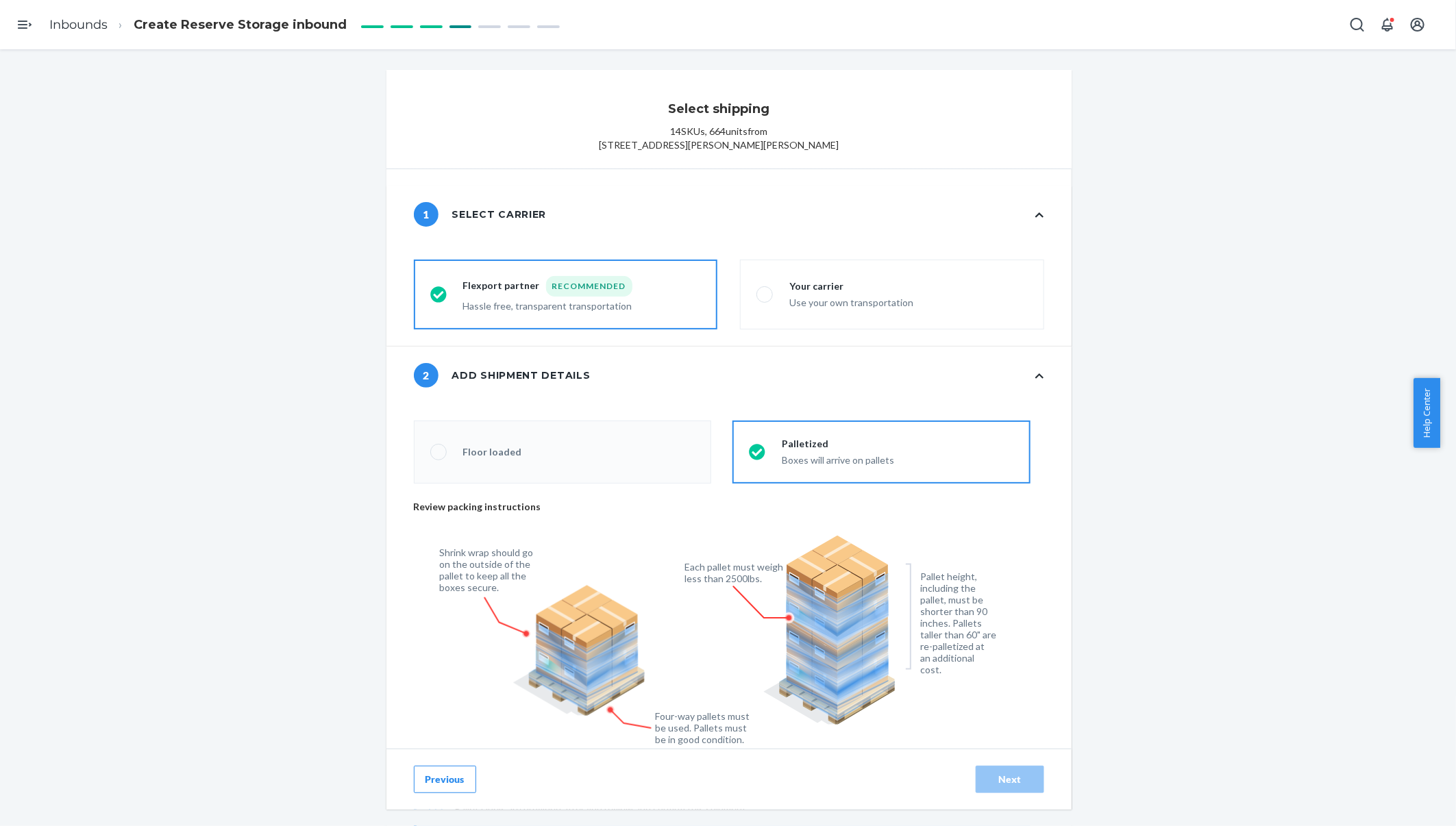
radio input "false"
type input "8"
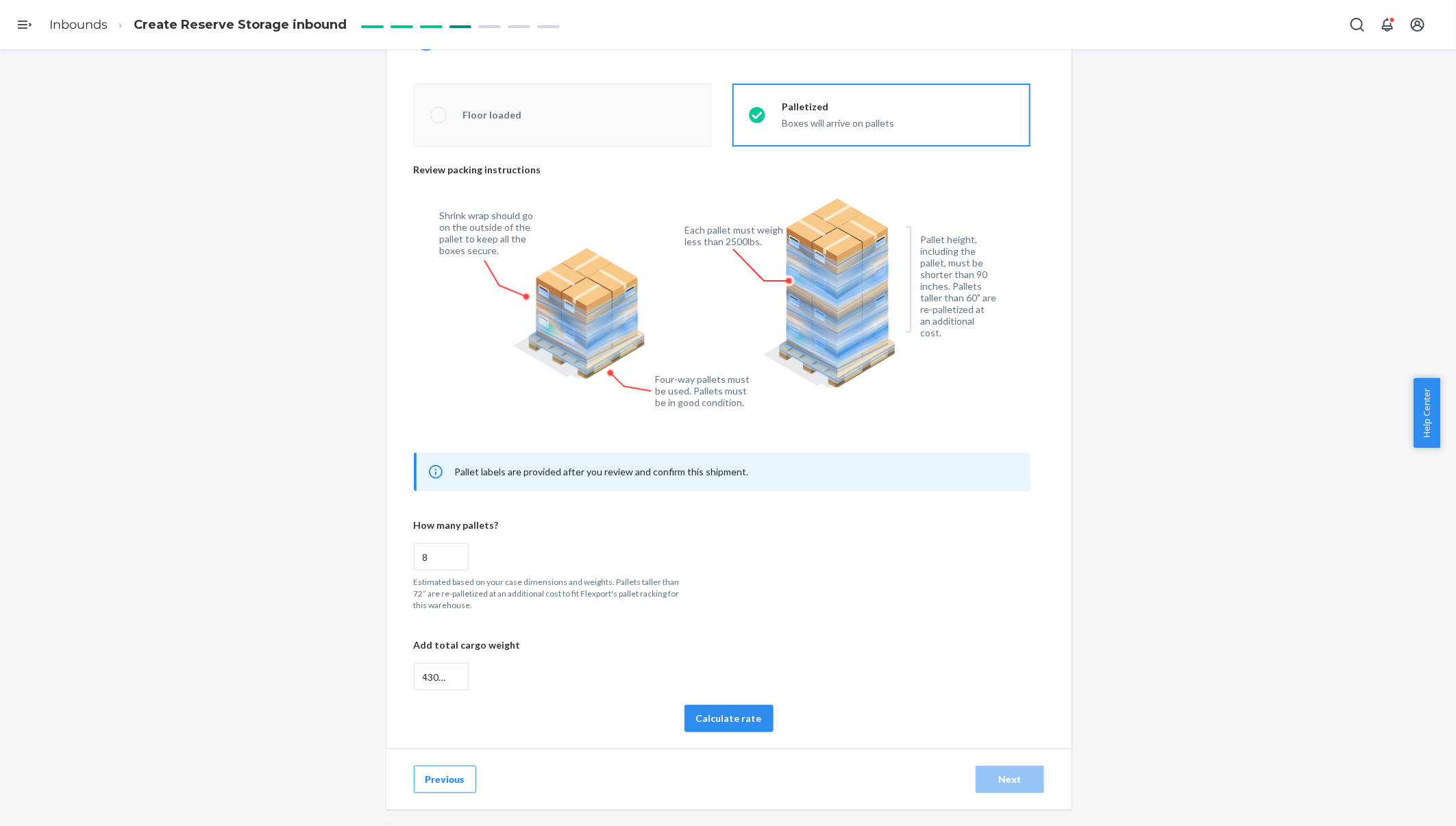
scroll to position [349, 0]
click at [734, 712] on button "Calculate rate" at bounding box center [728, 718] width 89 height 27
radio input "false"
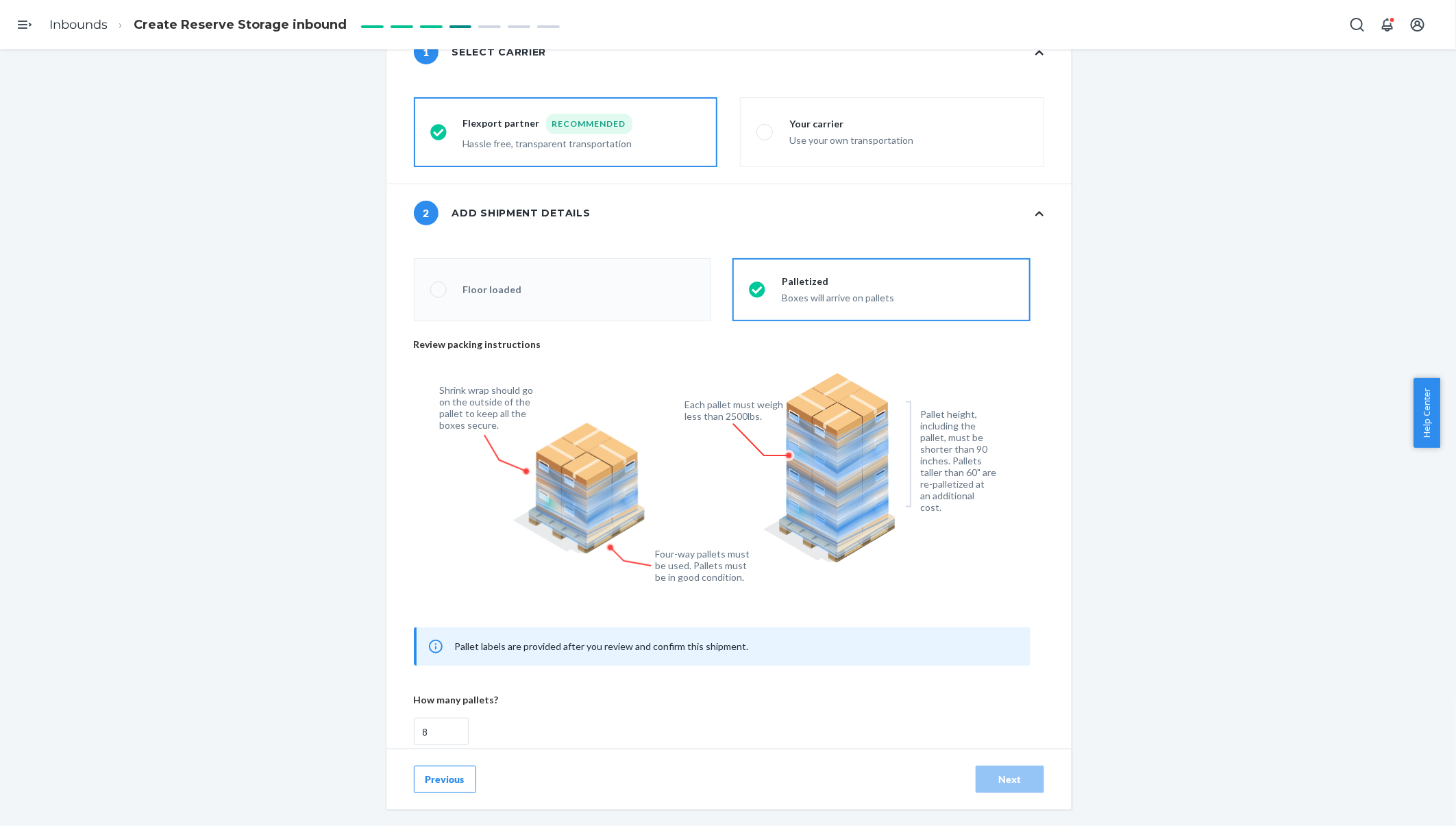
scroll to position [0, 0]
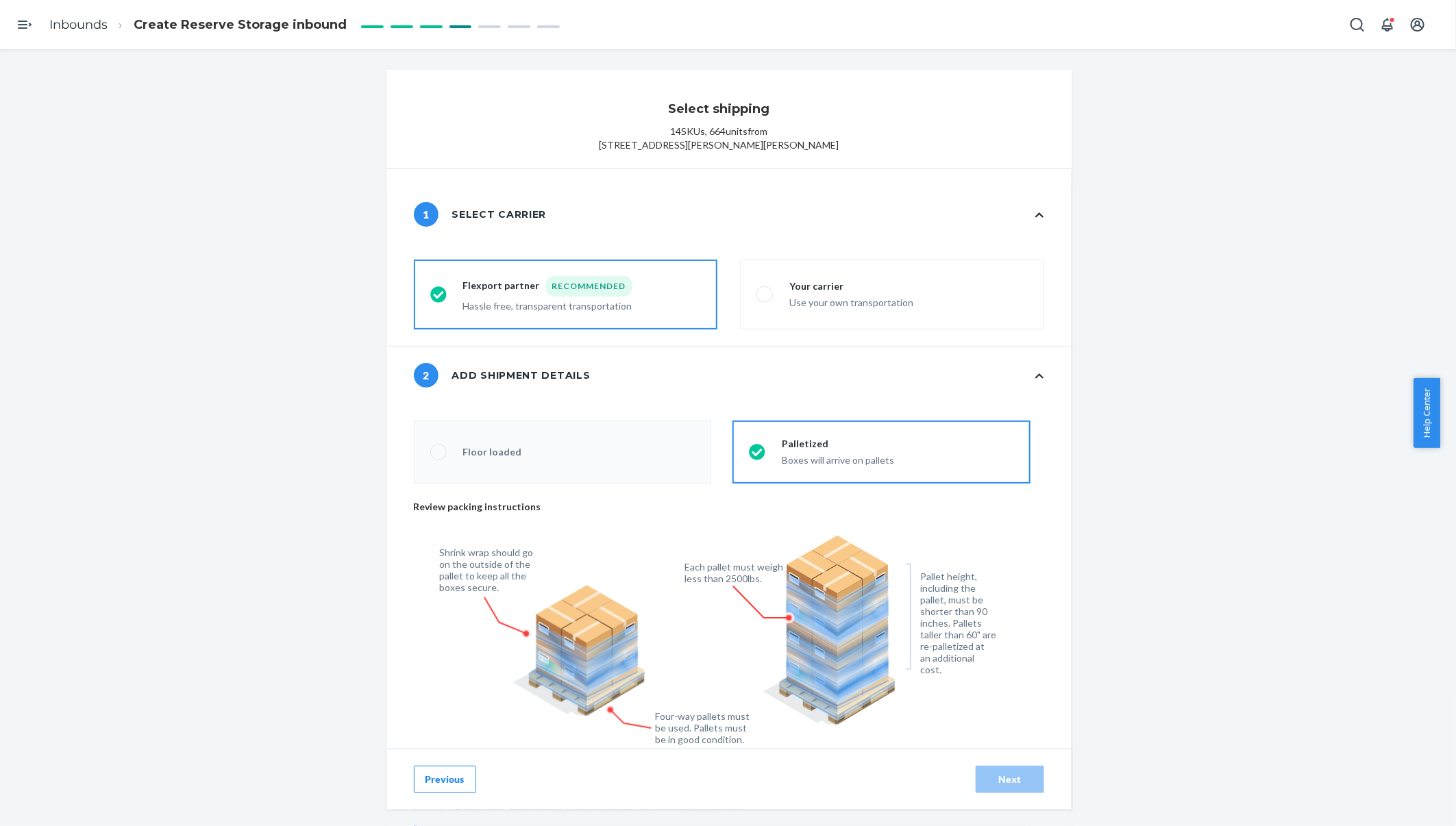
click at [788, 323] on label "Your carrier Use your own transportation" at bounding box center [892, 295] width 304 height 70
click at [765, 299] on input "Your carrier Use your own transportation" at bounding box center [760, 295] width 9 height 9
radio input "true"
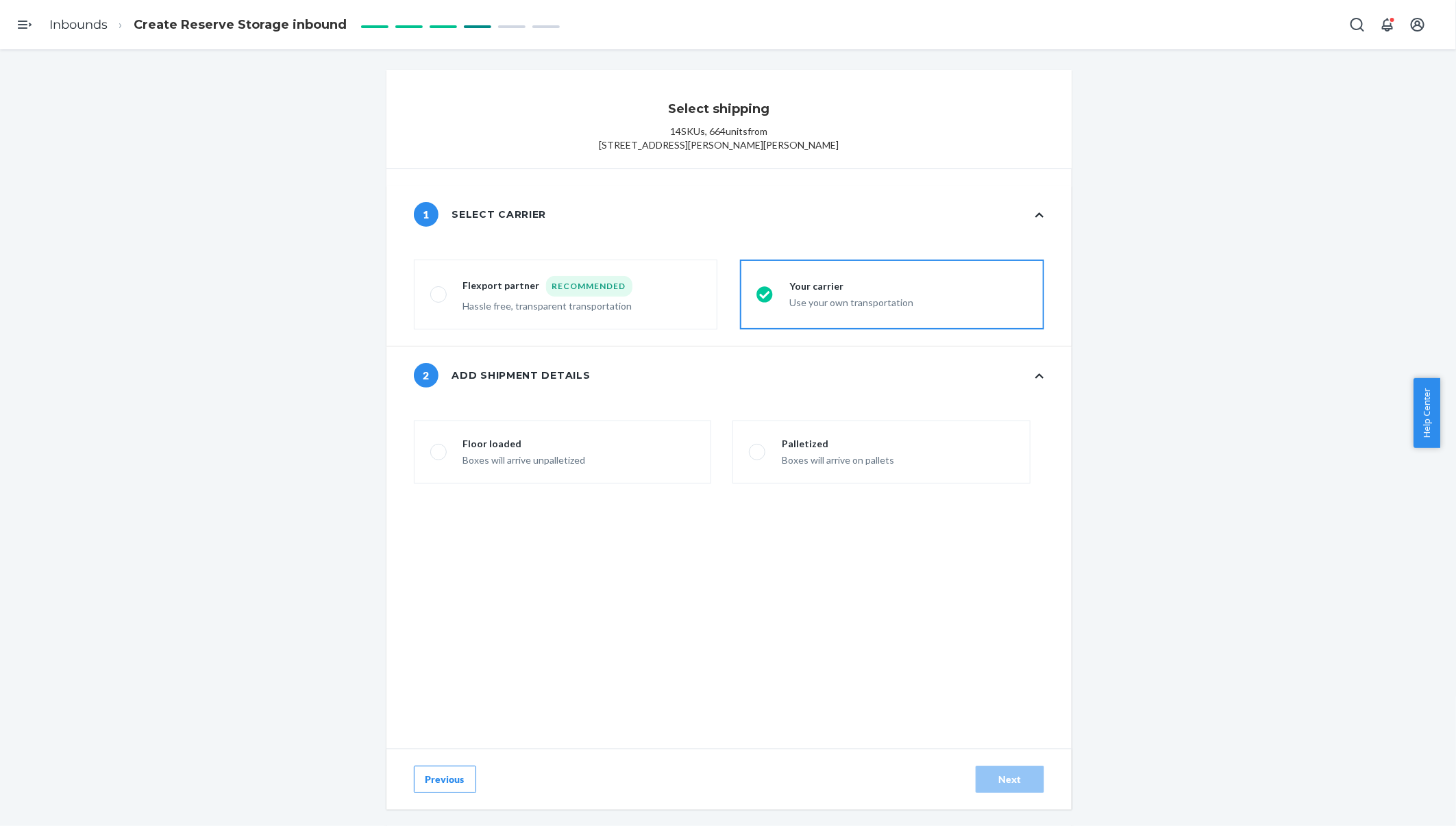
click at [819, 467] on div "Boxes will arrive on pallets" at bounding box center [838, 458] width 113 height 16
click at [758, 457] on input "Palletized Boxes will arrive on pallets" at bounding box center [752, 451] width 9 height 9
radio input "false"
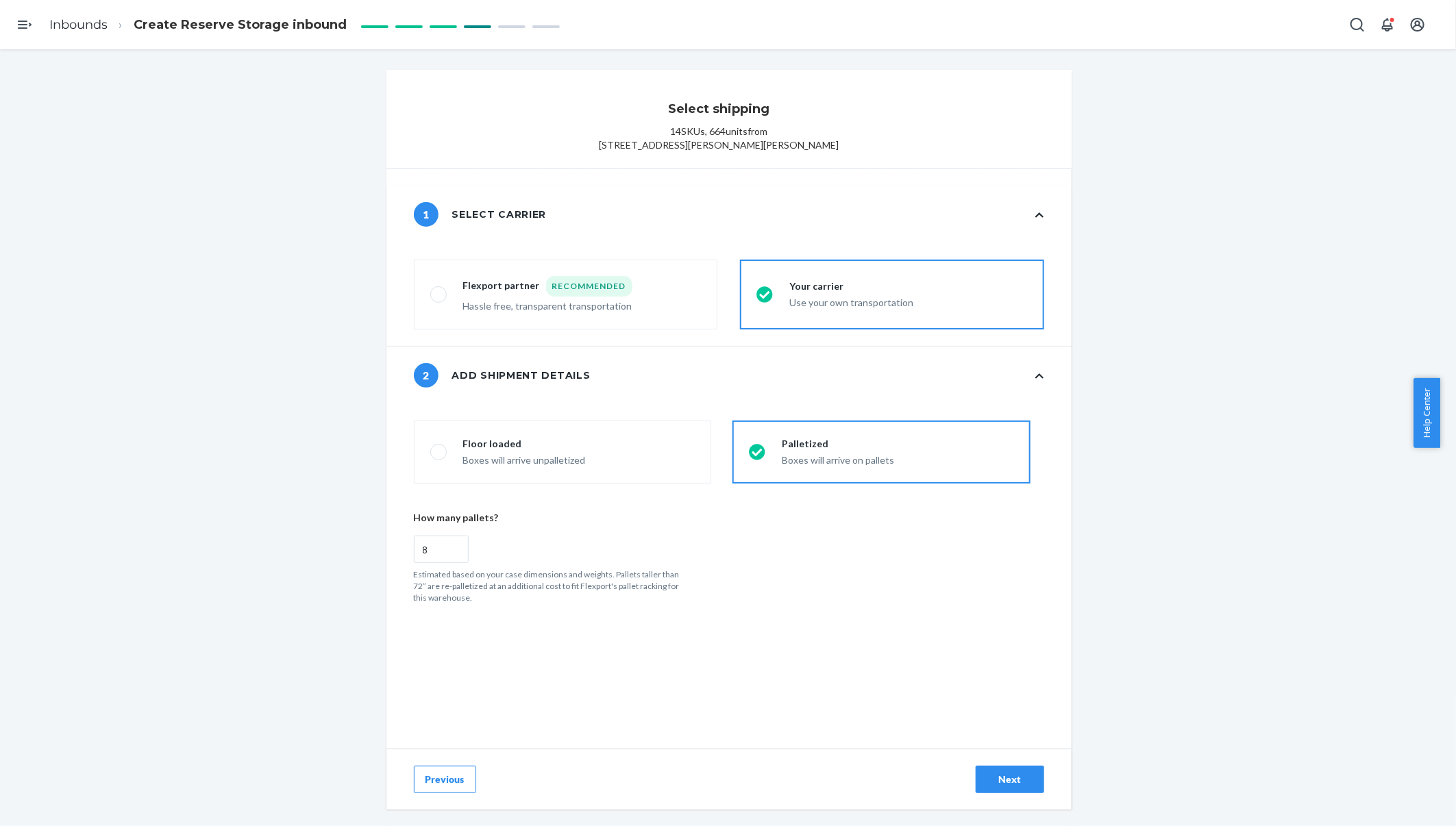
click at [1011, 779] on div "Next" at bounding box center [1010, 779] width 45 height 14
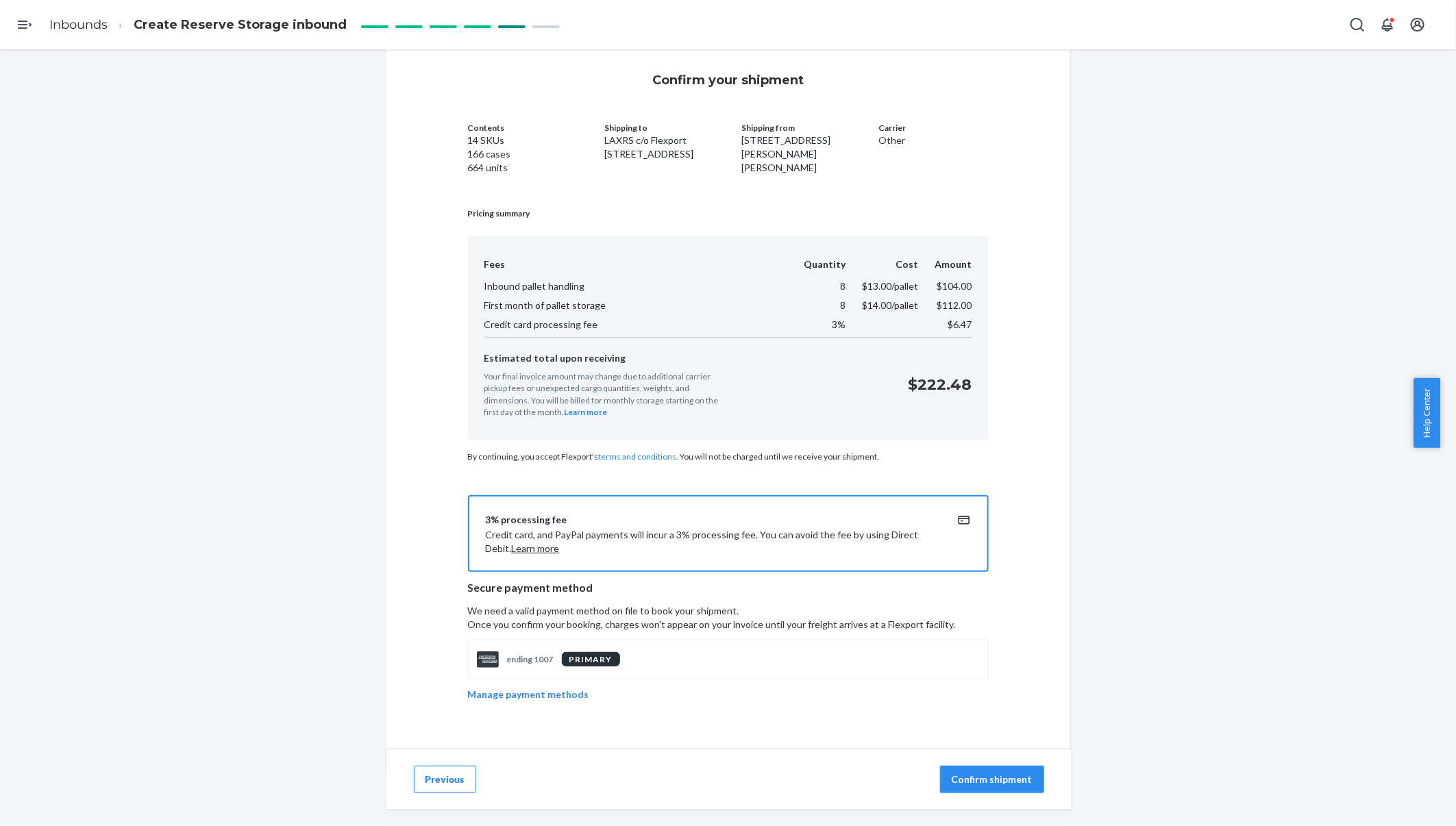
scroll to position [74, 0]
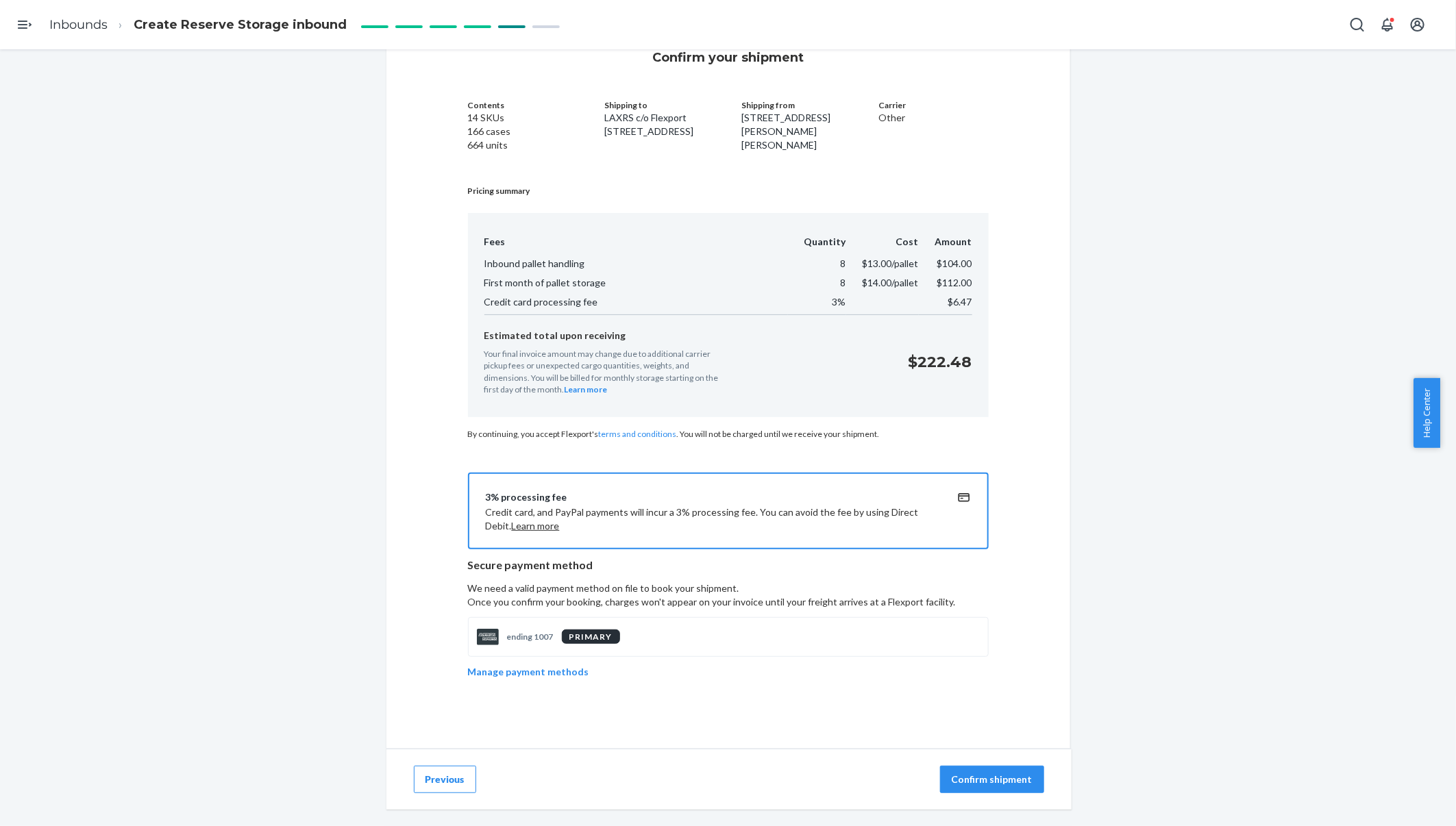
click at [973, 774] on p "Confirm shipment" at bounding box center [992, 779] width 81 height 14
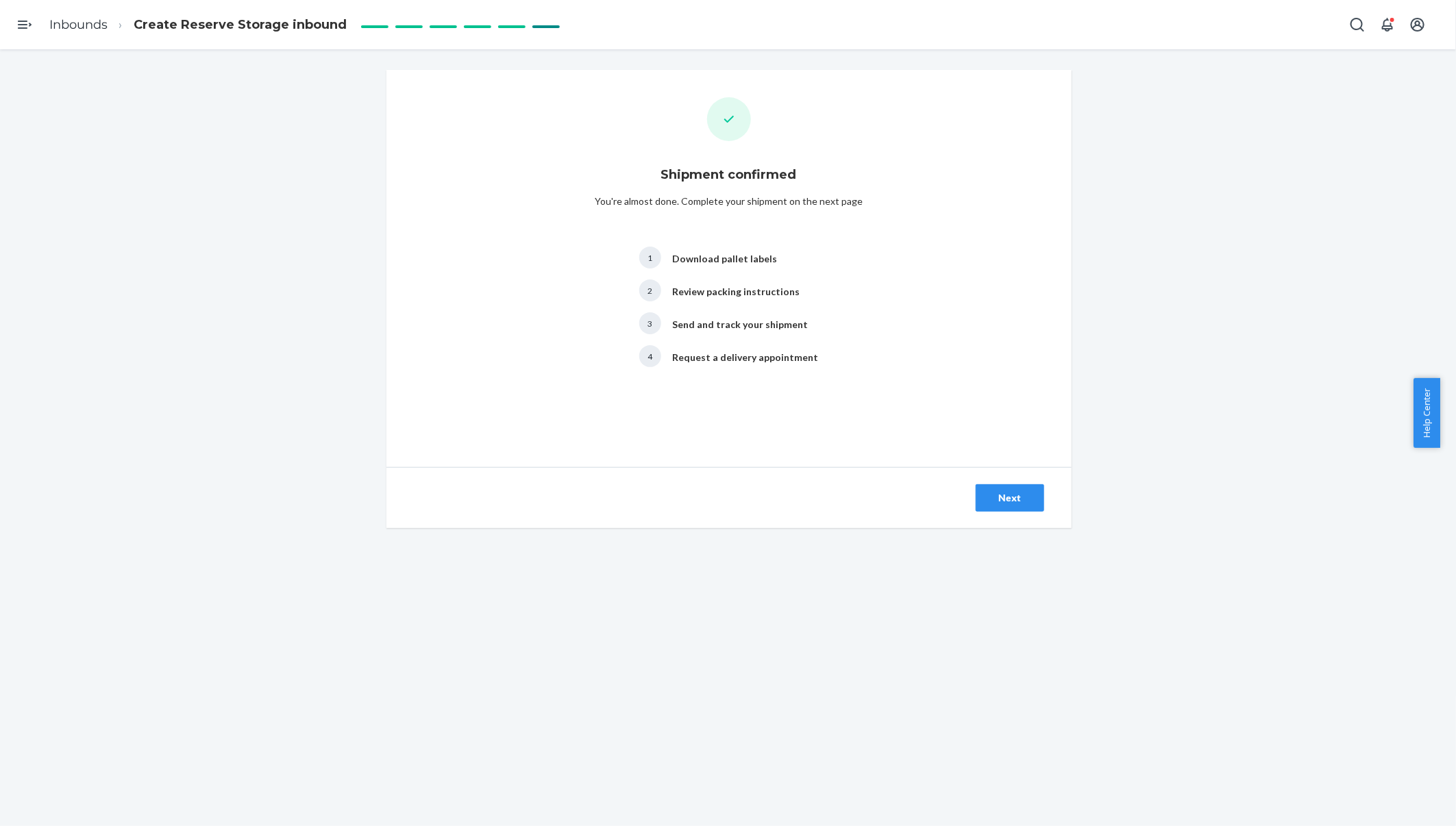
click at [993, 495] on div "Next" at bounding box center [1010, 498] width 45 height 14
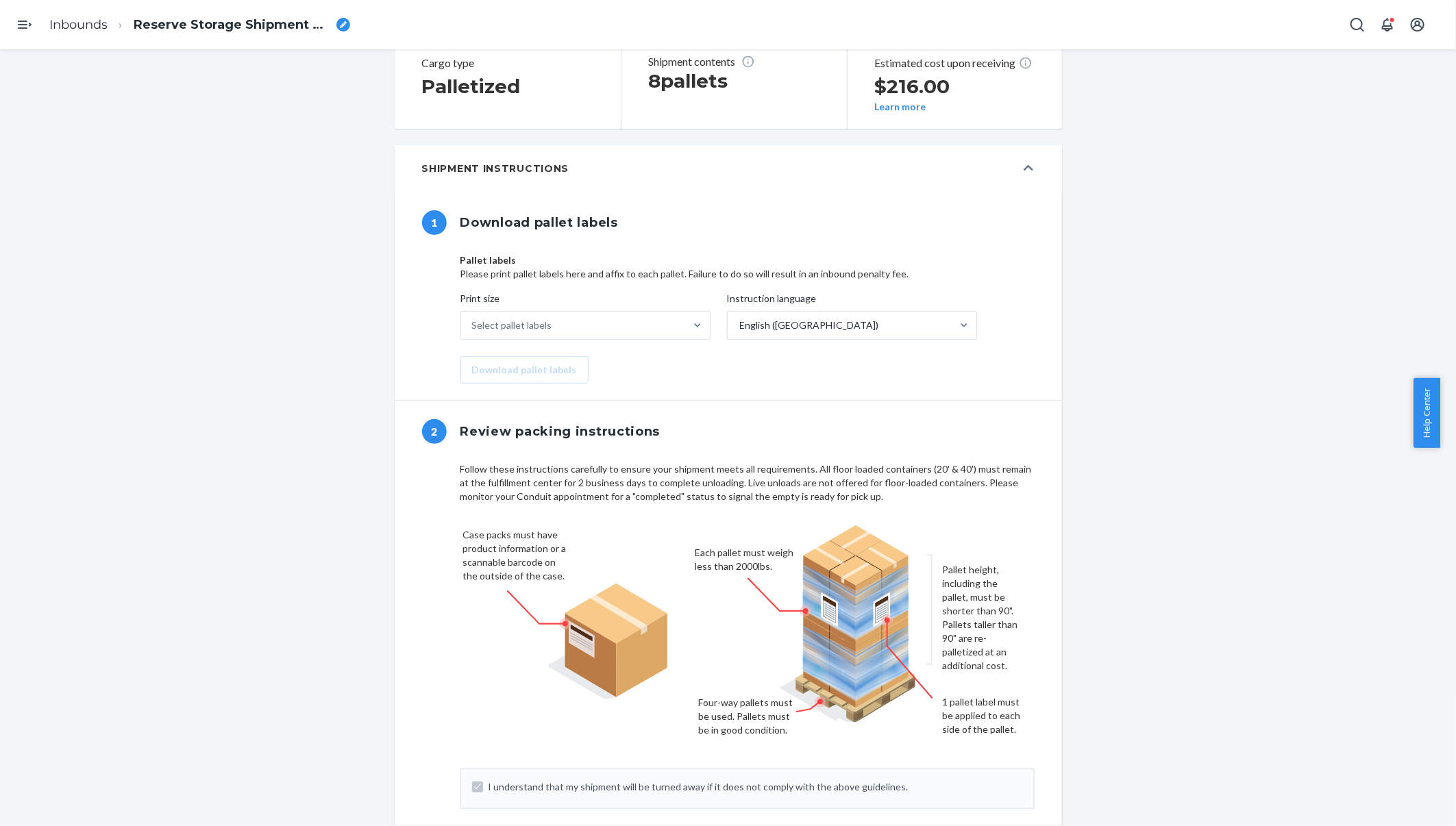
scroll to position [319, 0]
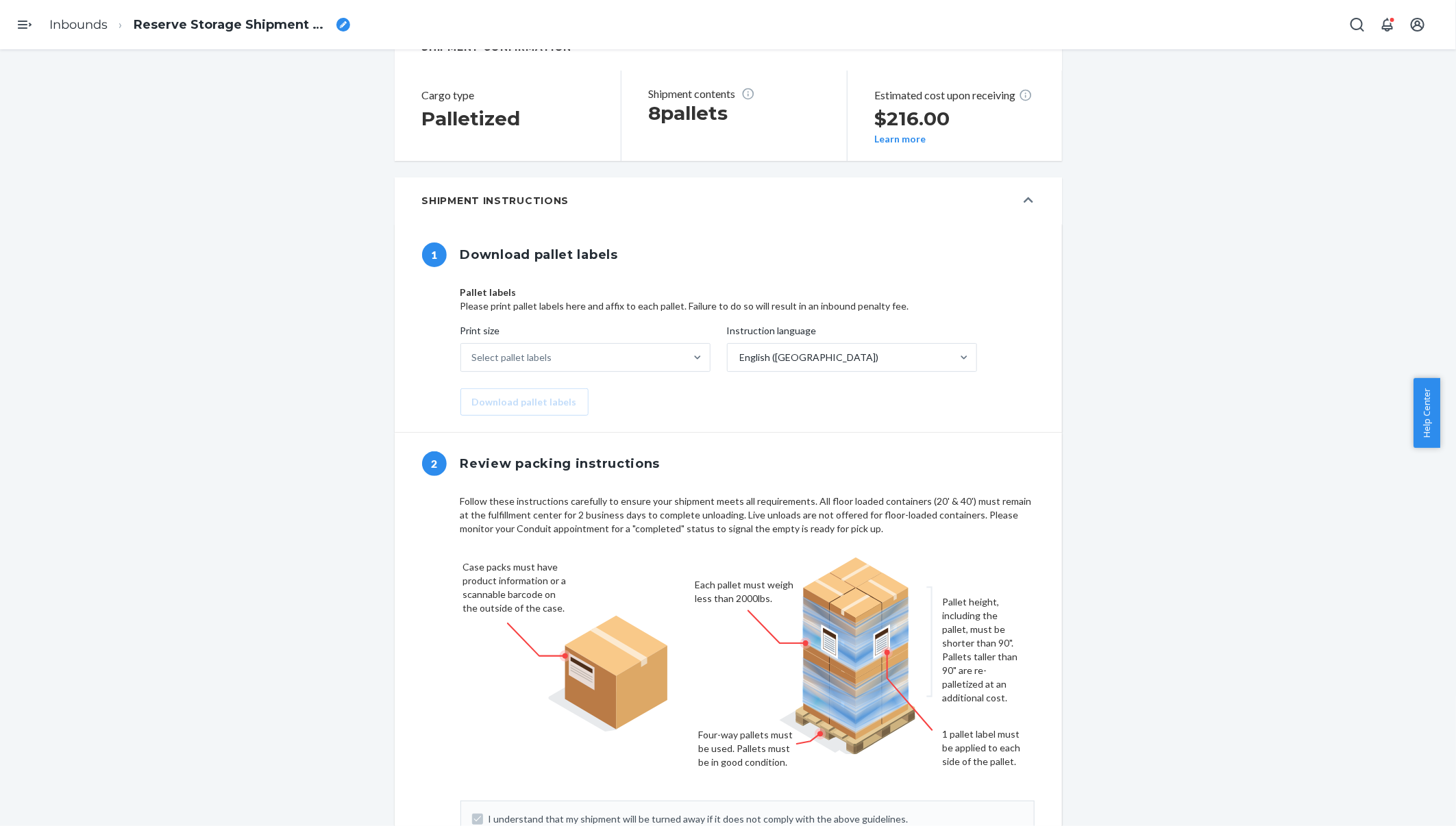
click at [638, 366] on div "Select pallet labels" at bounding box center [573, 357] width 224 height 27
click at [473, 364] on input "Print size Select pallet labels" at bounding box center [473, 357] width 2 height 14
click at [652, 302] on p "Please print pallet labels here and affix to each pallet. Failure to do so will…" at bounding box center [747, 306] width 574 height 14
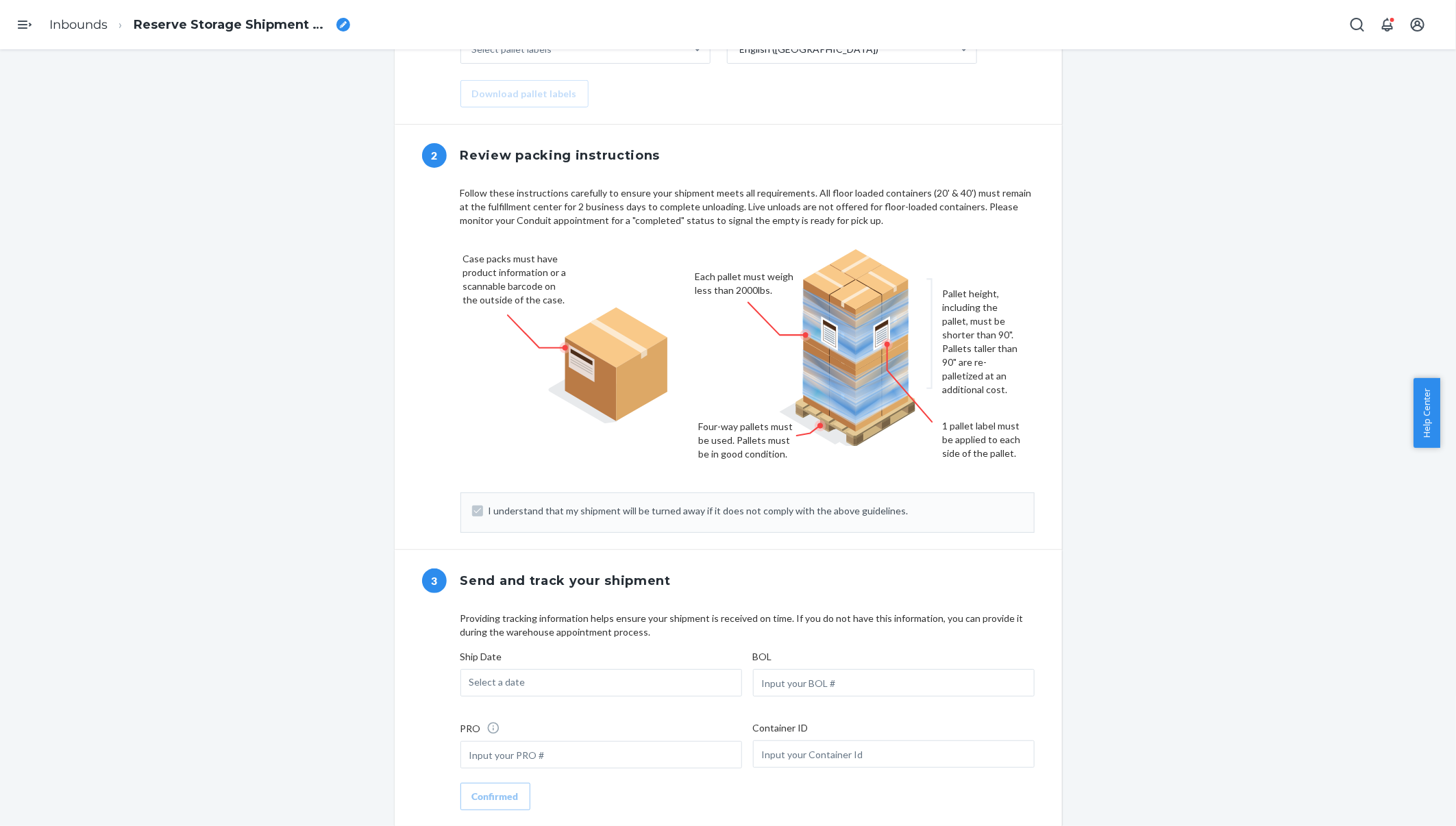
scroll to position [935, 0]
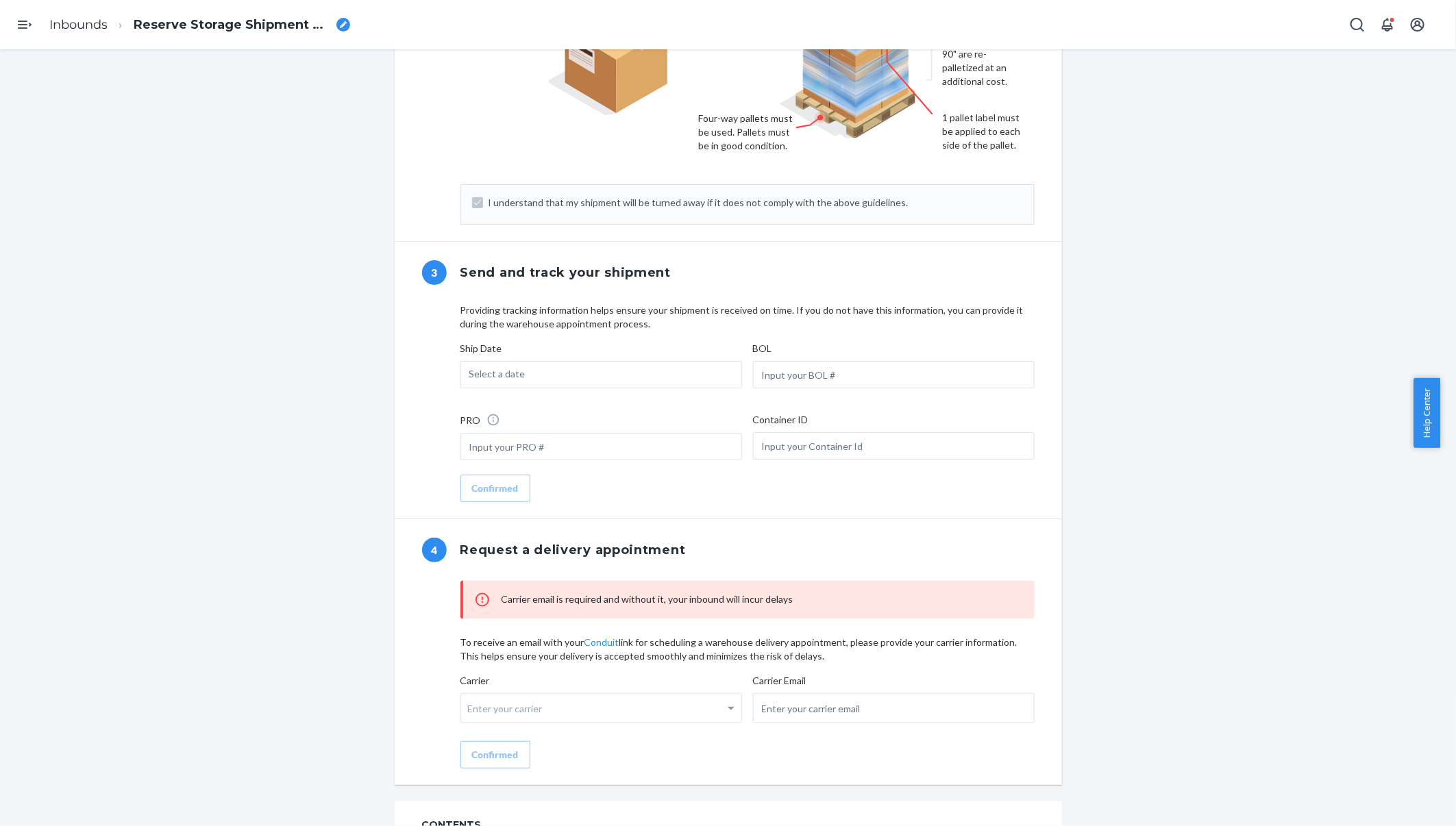
click at [681, 376] on div "Select a date" at bounding box center [601, 374] width 281 height 27
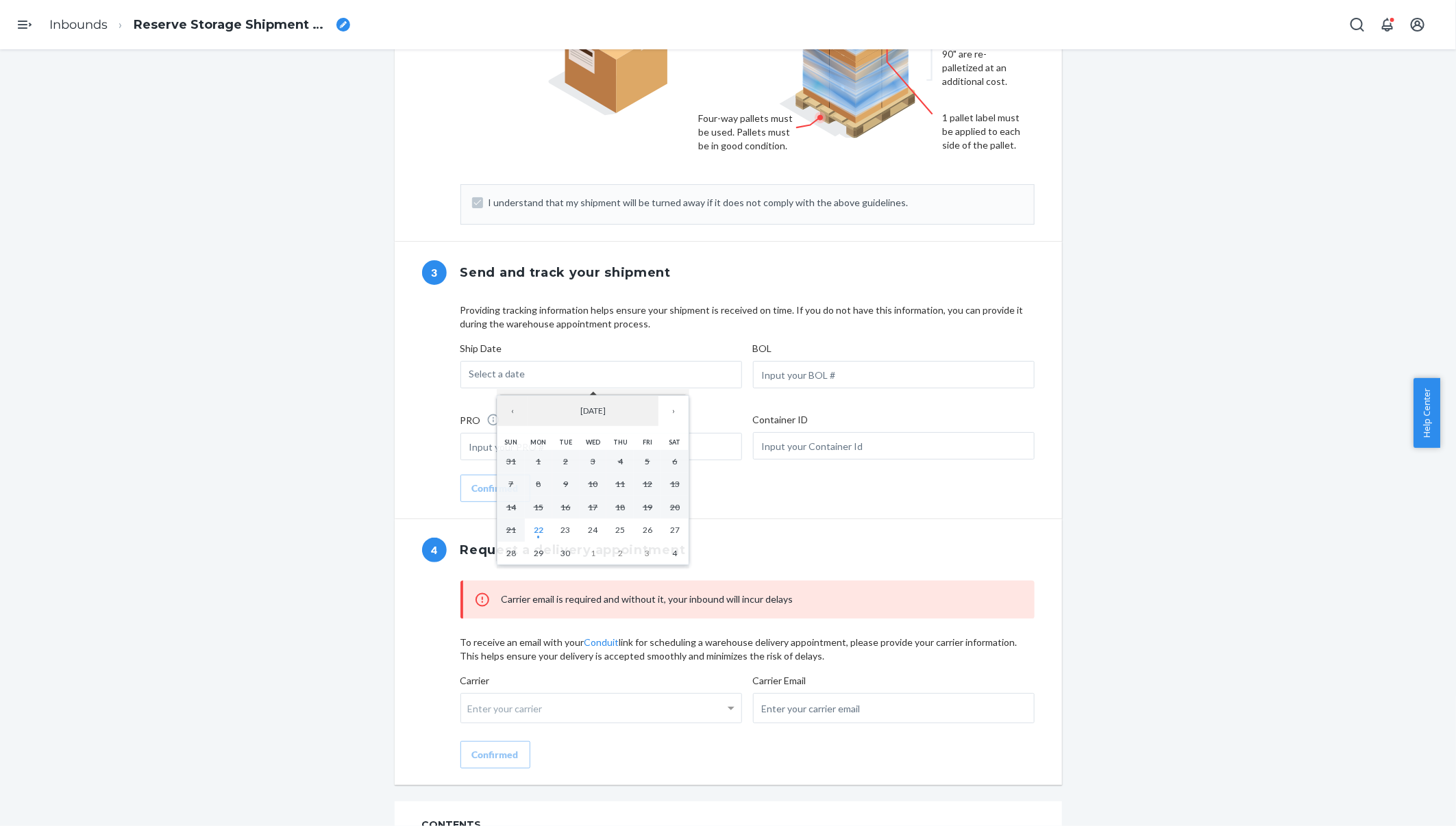
click at [680, 342] on p "Ship Date" at bounding box center [601, 349] width 281 height 14
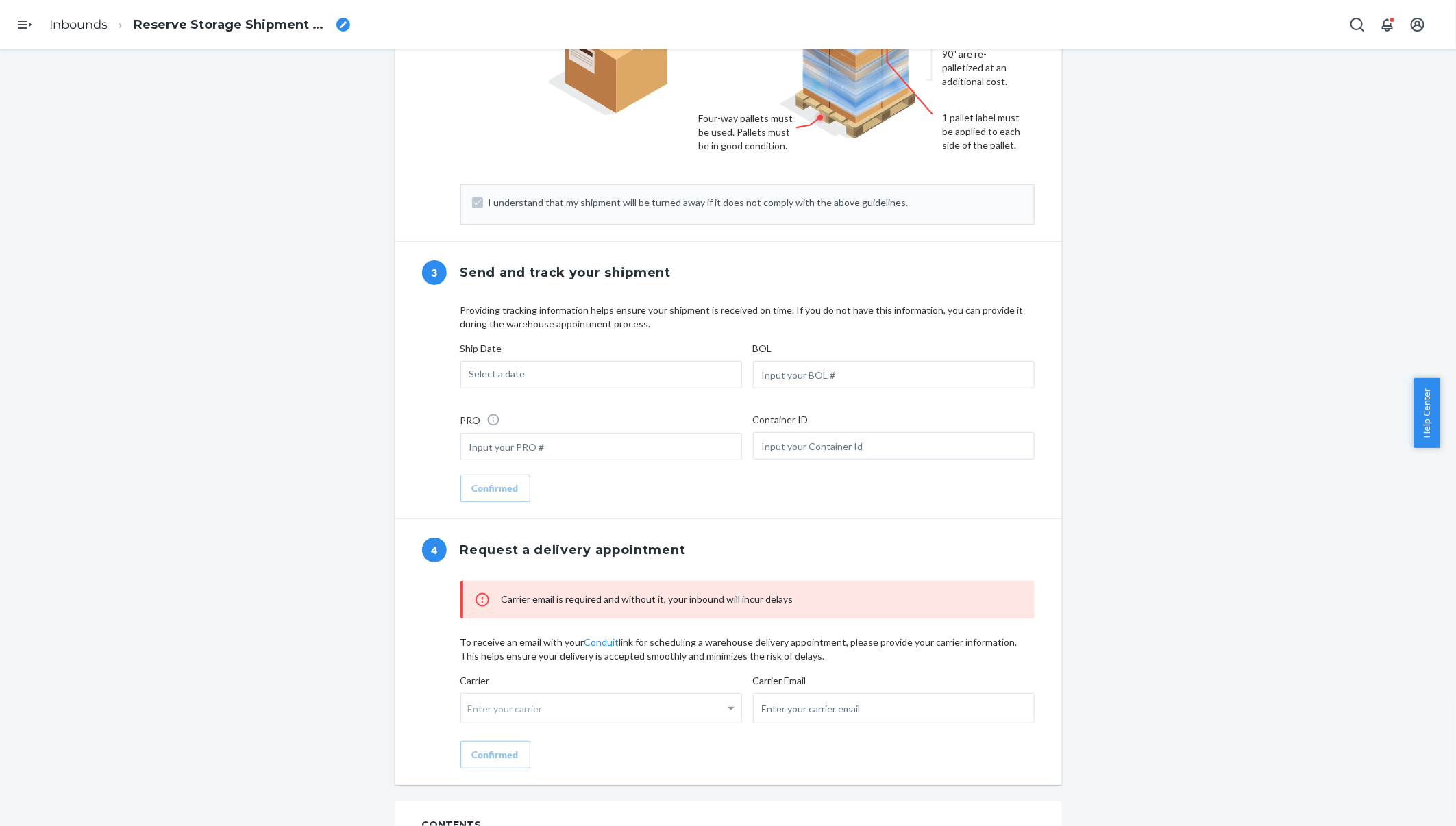
click at [598, 369] on div "Select a date" at bounding box center [601, 374] width 281 height 27
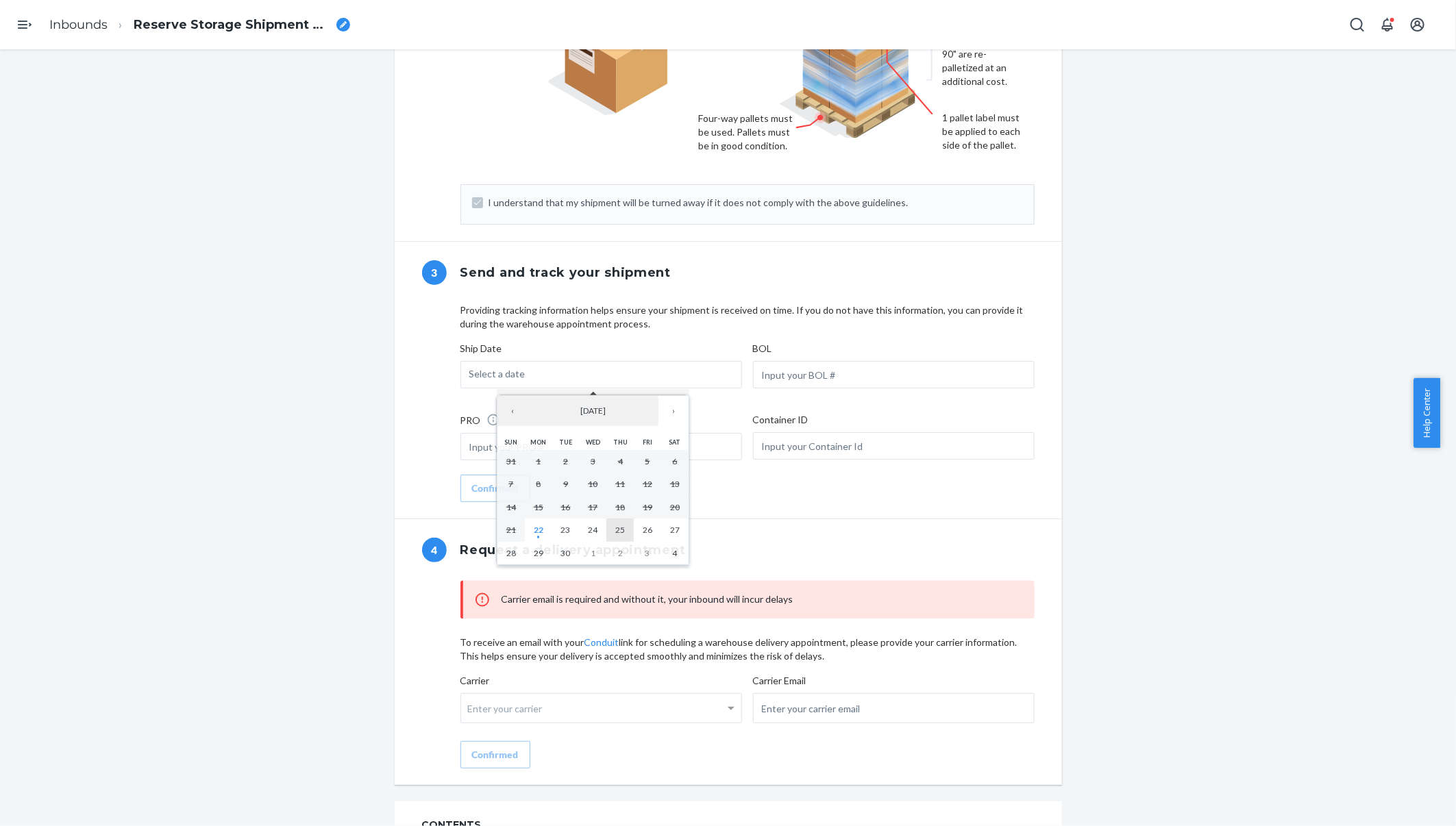
click at [612, 530] on button "25" at bounding box center [620, 530] width 27 height 23
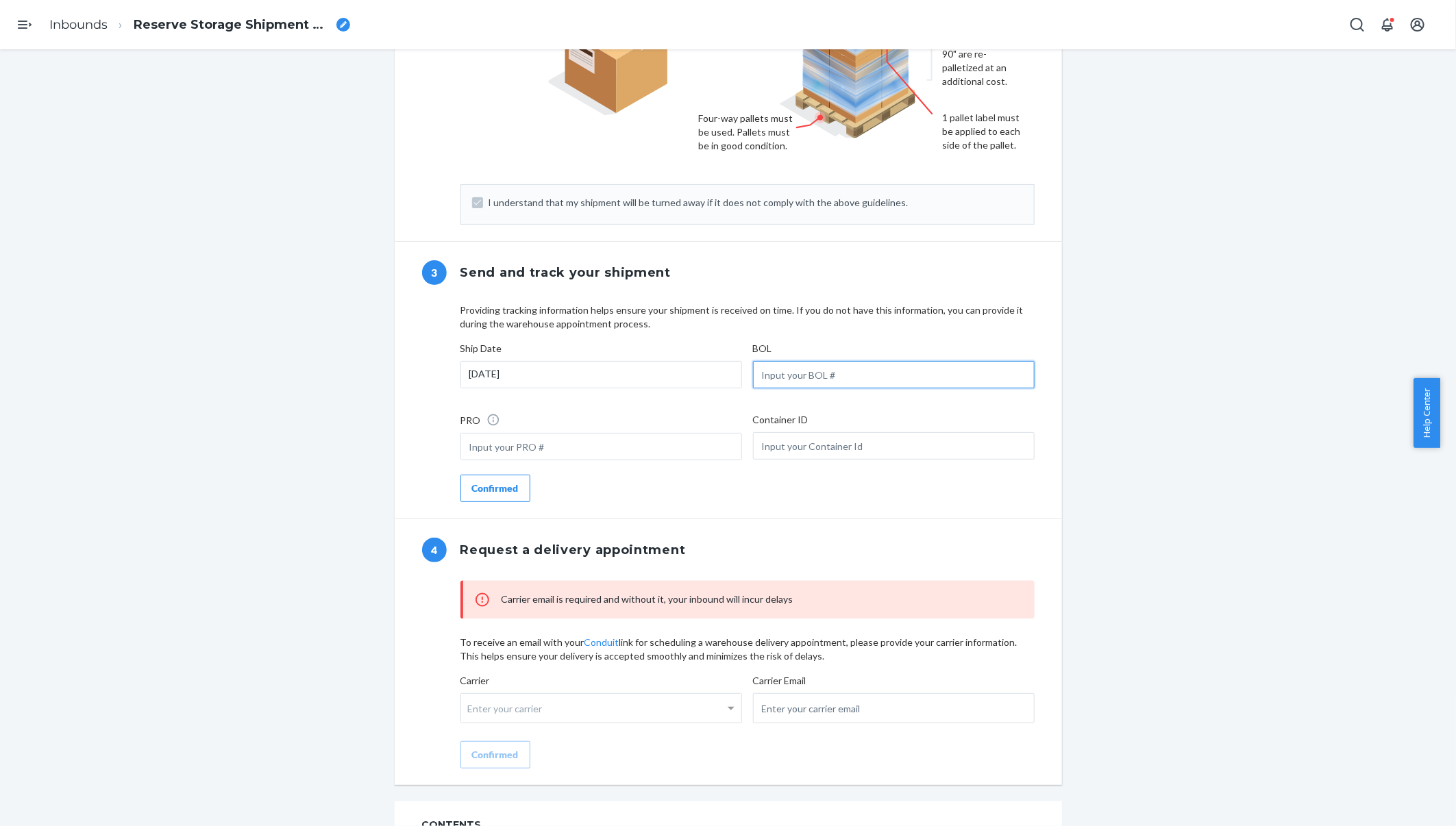
drag, startPoint x: 791, startPoint y: 374, endPoint x: 813, endPoint y: 408, distance: 40.5
click at [792, 374] on input "text" at bounding box center [894, 374] width 281 height 27
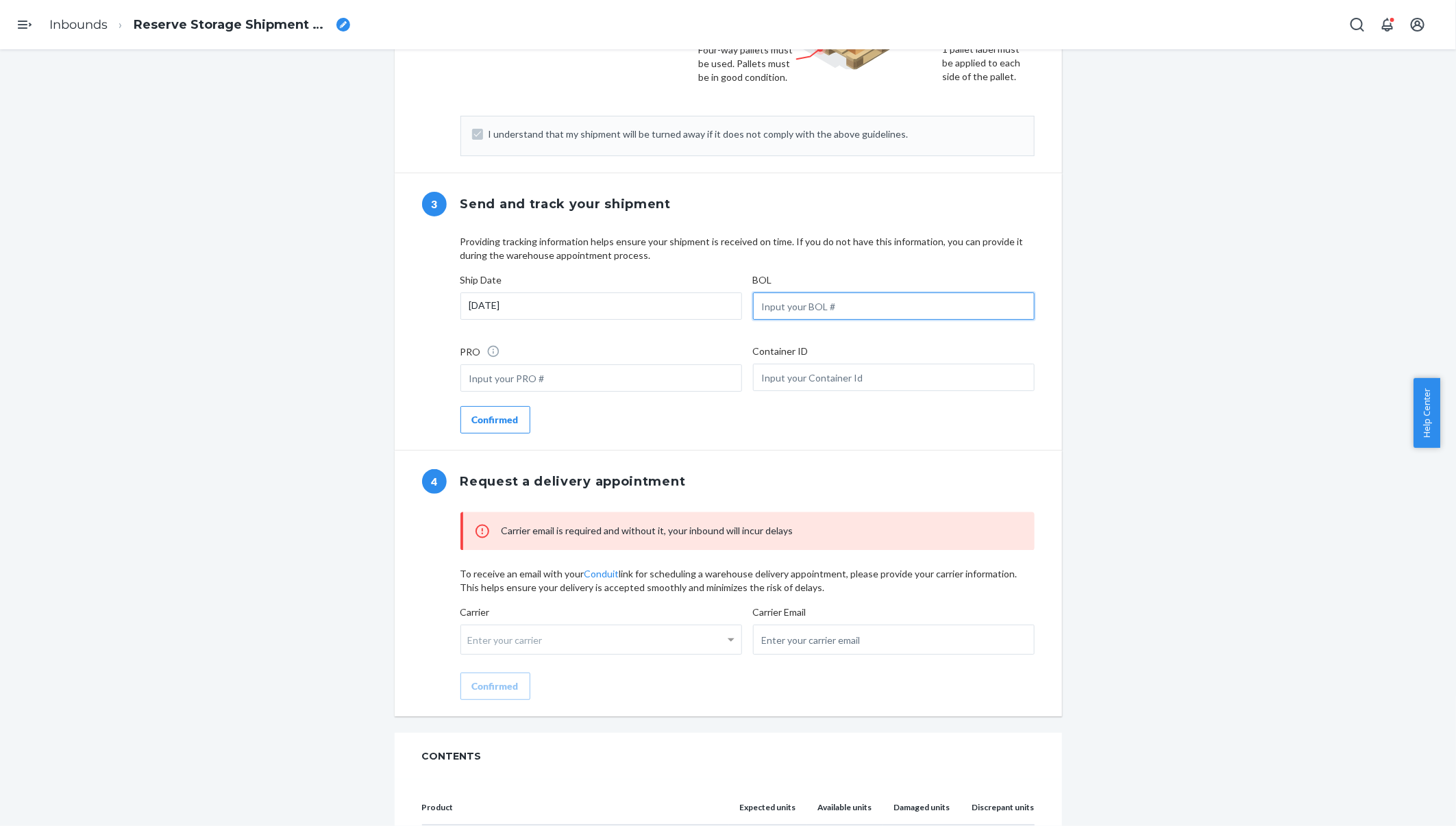
scroll to position [1027, 0]
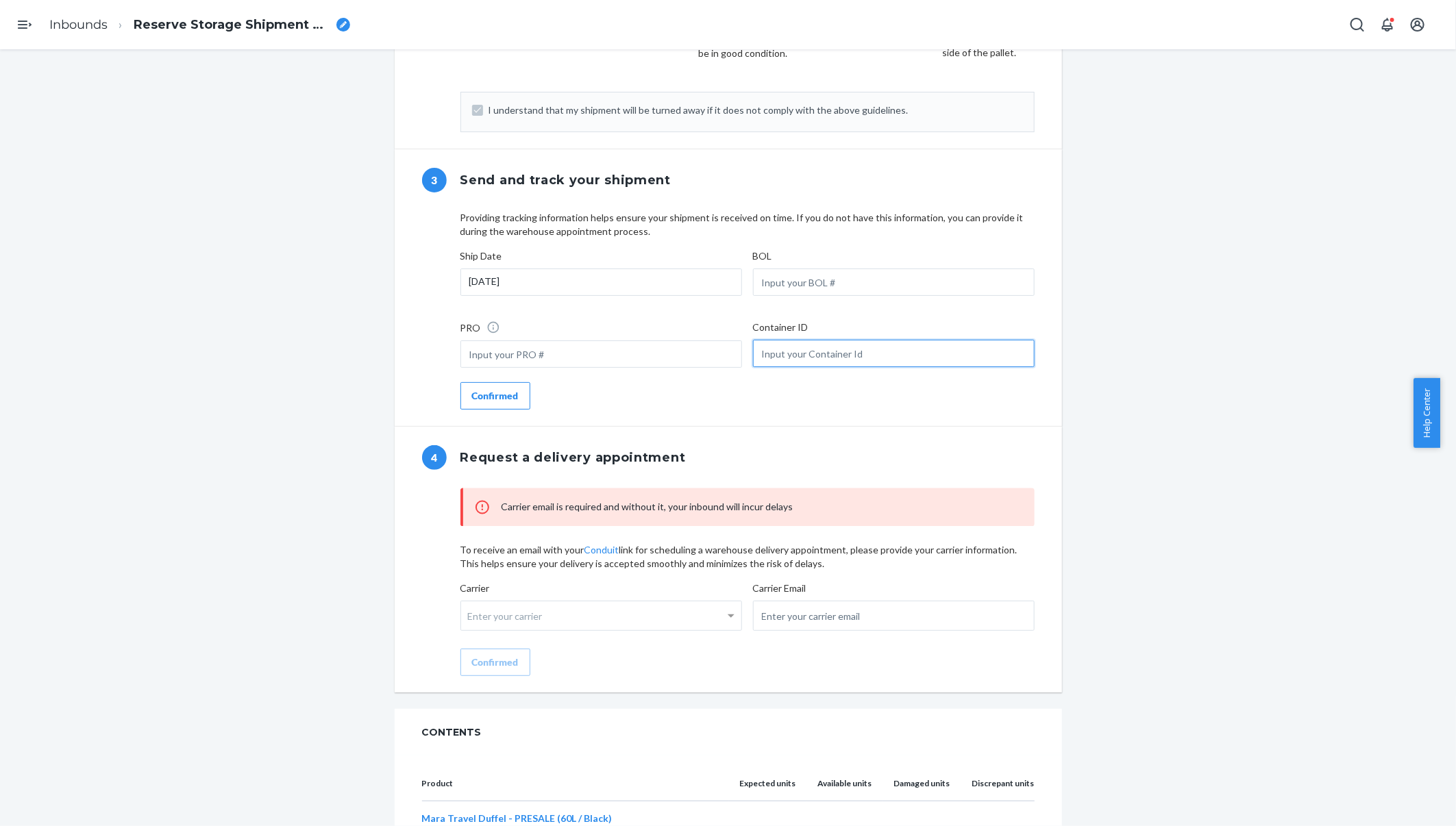
click at [835, 355] on input "text" at bounding box center [894, 353] width 281 height 27
click at [499, 389] on div "Confirmed" at bounding box center [495, 396] width 47 height 14
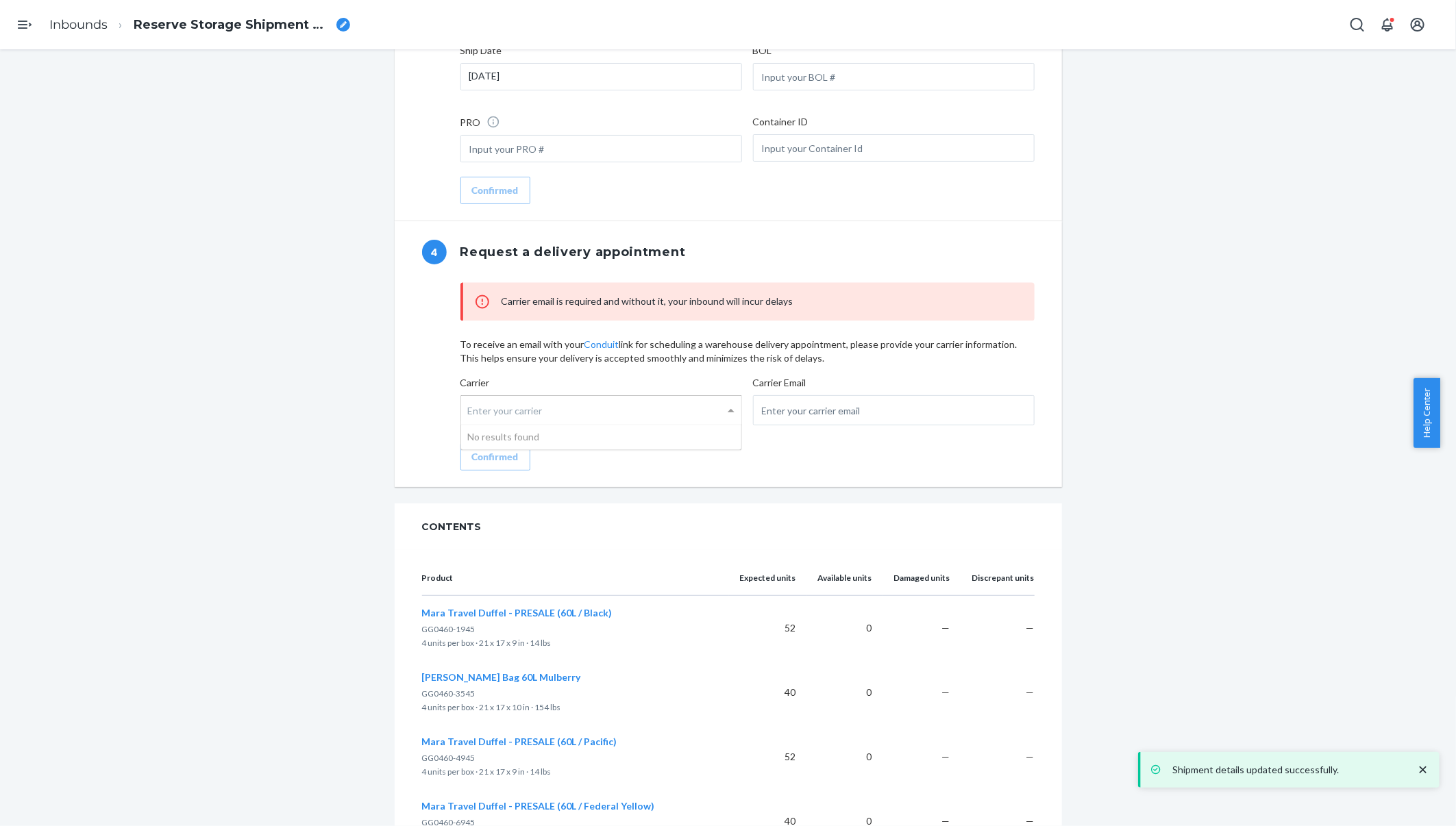
click at [560, 407] on div "Enter your carrier" at bounding box center [601, 410] width 280 height 29
click at [471, 407] on input "Carrier Enter your carrier No results found" at bounding box center [470, 410] width 3 height 26
click at [781, 407] on input "email" at bounding box center [894, 410] width 281 height 30
click at [700, 479] on div "Carrier email is required and without it, your inbound will incur delays To rec…" at bounding box center [747, 385] width 629 height 204
click at [777, 406] on input "email" at bounding box center [894, 410] width 281 height 30
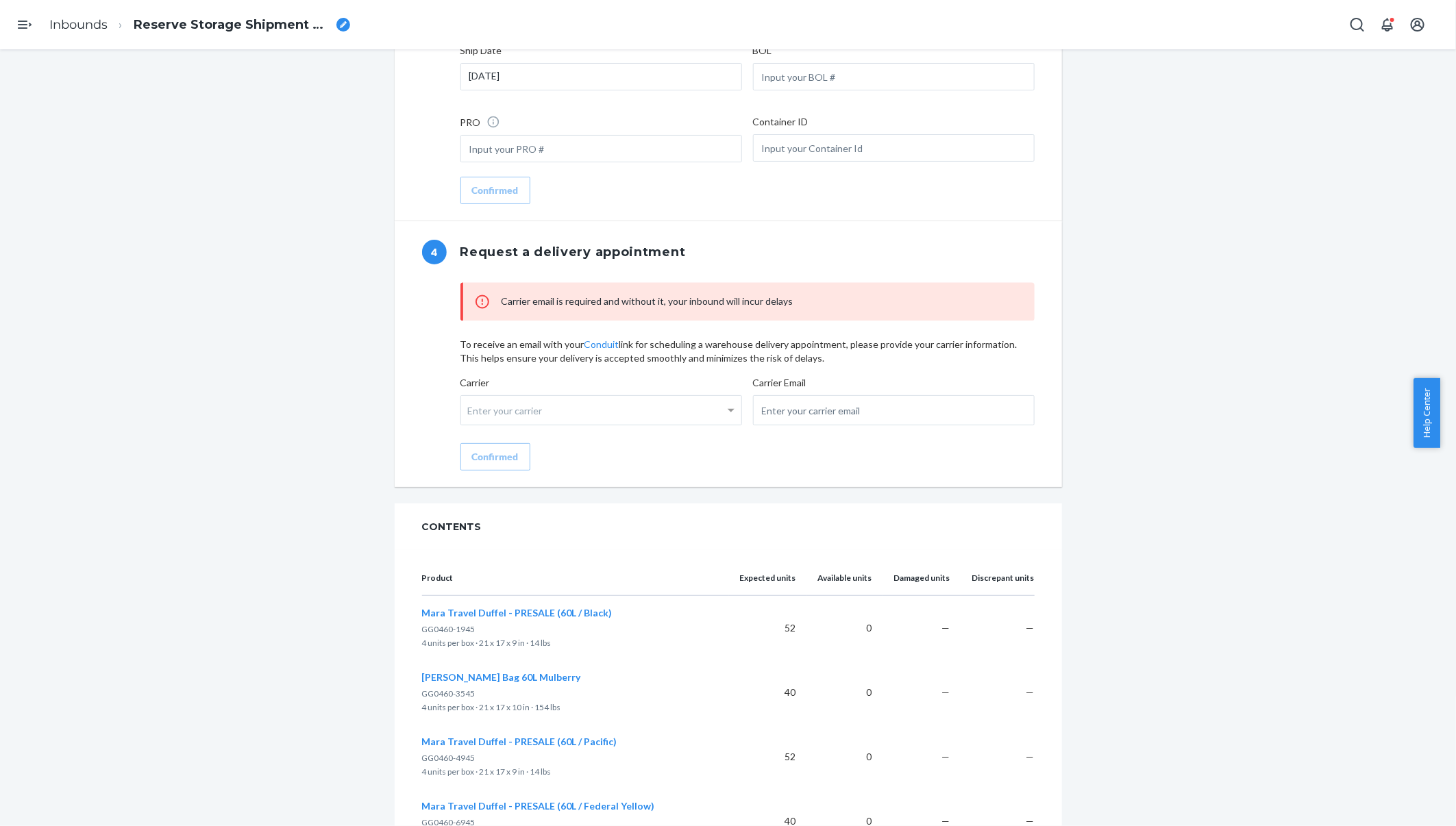
click at [592, 393] on label "Carrier Enter your carrier" at bounding box center [601, 403] width 281 height 53
click at [471, 398] on input "Carrier Enter your carrier" at bounding box center [470, 410] width 3 height 26
click at [613, 409] on div "Enter your carrier" at bounding box center [601, 410] width 280 height 29
click at [471, 409] on input "Carrier Enter your carrier No results found" at bounding box center [470, 410] width 3 height 26
click at [611, 440] on div "No results found" at bounding box center [601, 437] width 280 height 25
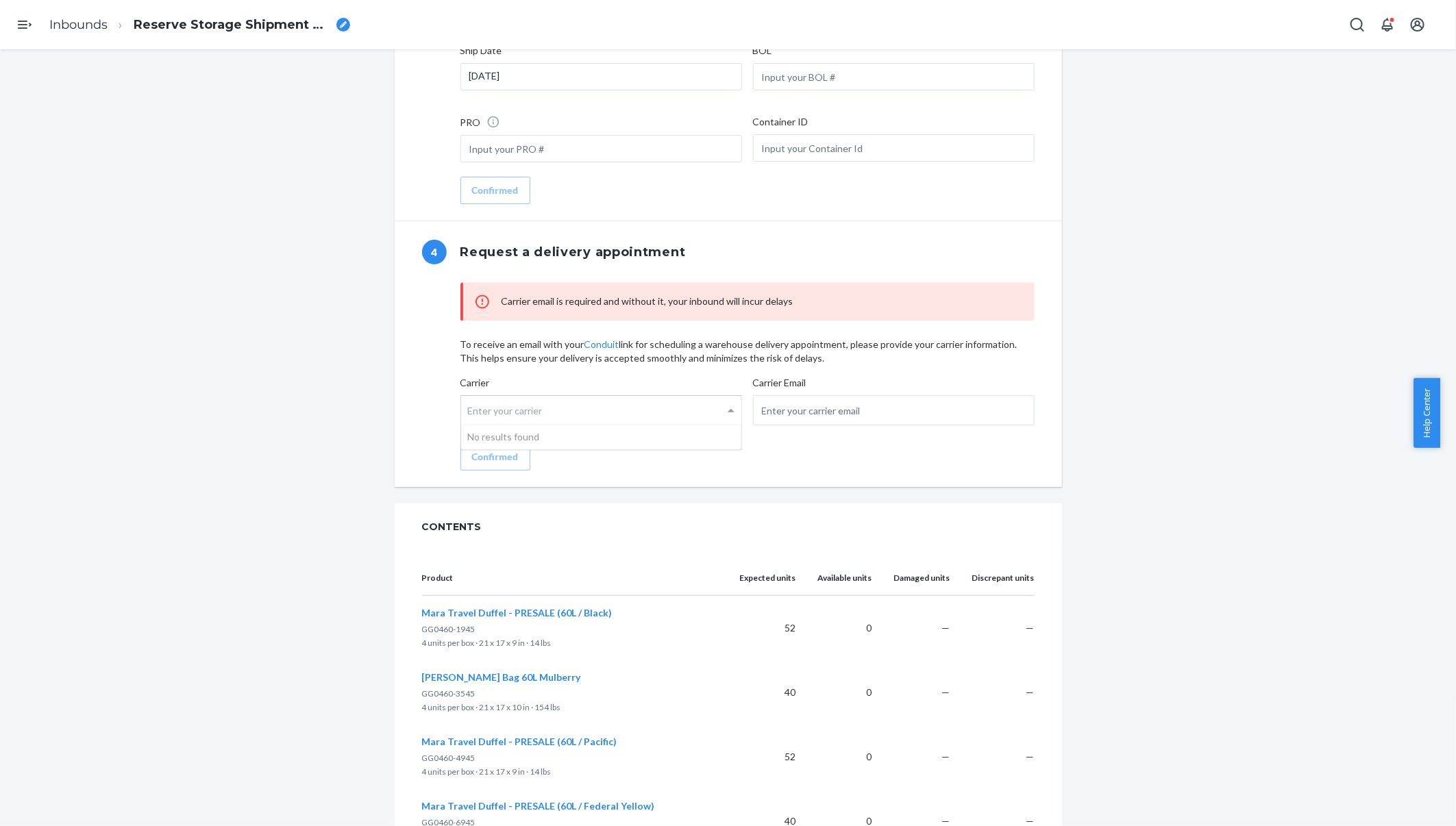
click at [471, 423] on input "Carrier Enter your carrier No results found" at bounding box center [470, 410] width 3 height 26
click at [627, 390] on label "Carrier Enter your carrier No results found" at bounding box center [601, 403] width 281 height 53
click at [471, 398] on input "Carrier Enter your carrier No results found" at bounding box center [470, 410] width 3 height 26
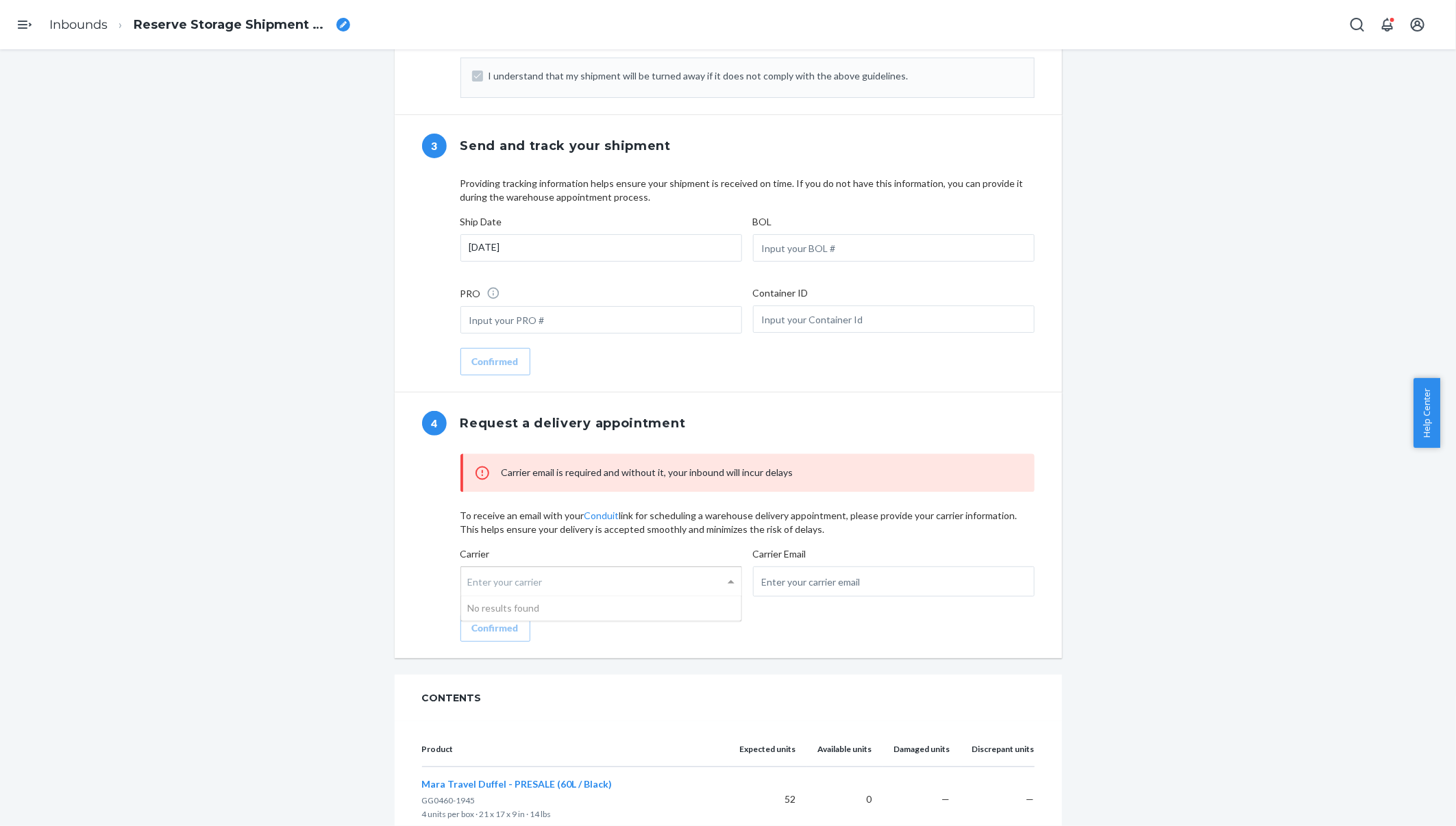
scroll to position [1037, 0]
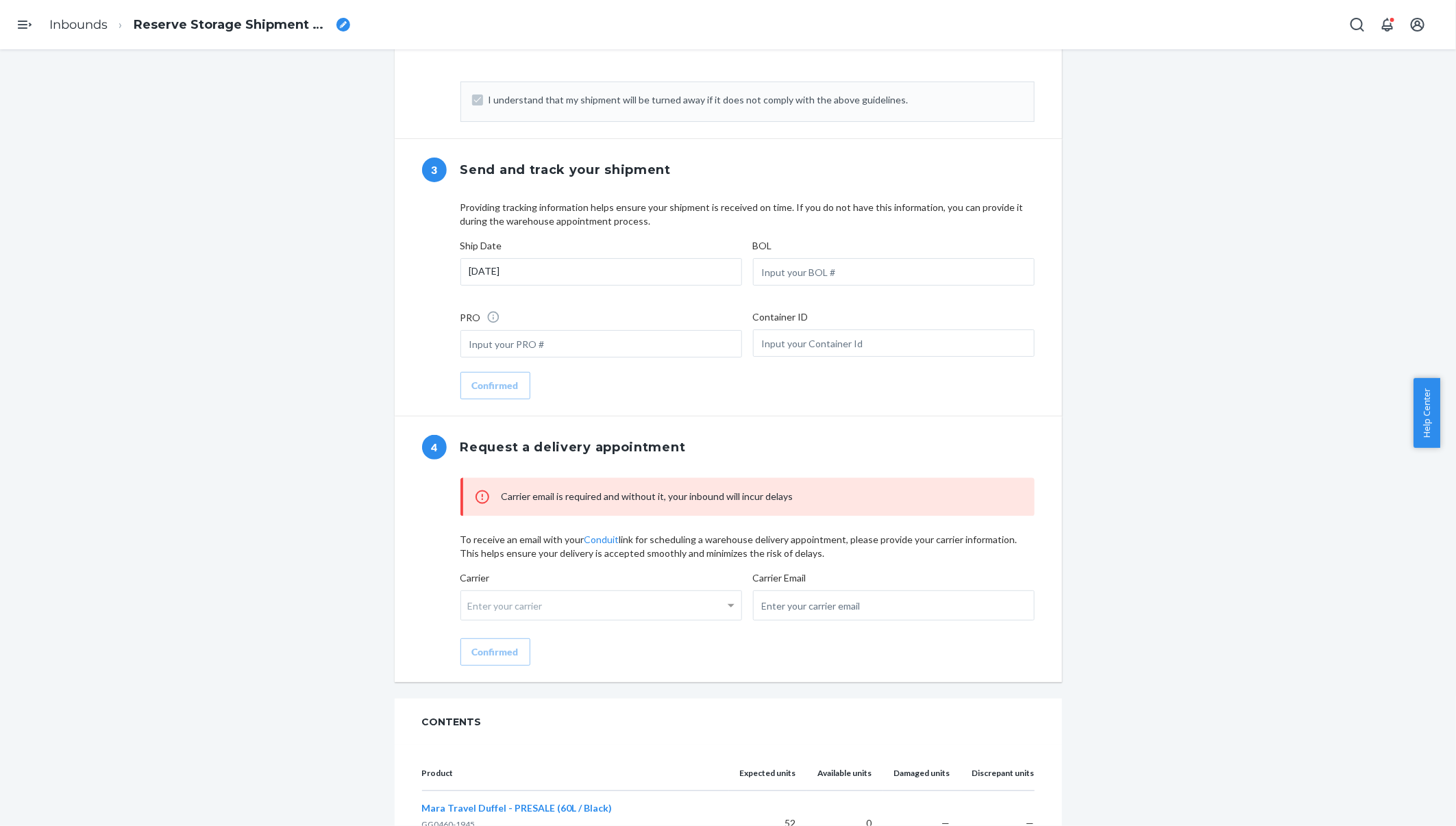
click at [1145, 395] on div "Reserve Storage shipment Action Needed Shipment ID 1245402 Flexport PO# 9945645…" at bounding box center [728, 374] width 1435 height 2670
click at [786, 615] on input "email" at bounding box center [894, 605] width 281 height 30
type input "m.ciardiello@guragear.com"
click at [322, 545] on div "Reserve Storage shipment Action Needed Shipment ID 1245402 Flexport PO# 9945645…" at bounding box center [728, 374] width 1435 height 2670
click at [512, 638] on button "Confirmed" at bounding box center [495, 651] width 70 height 27
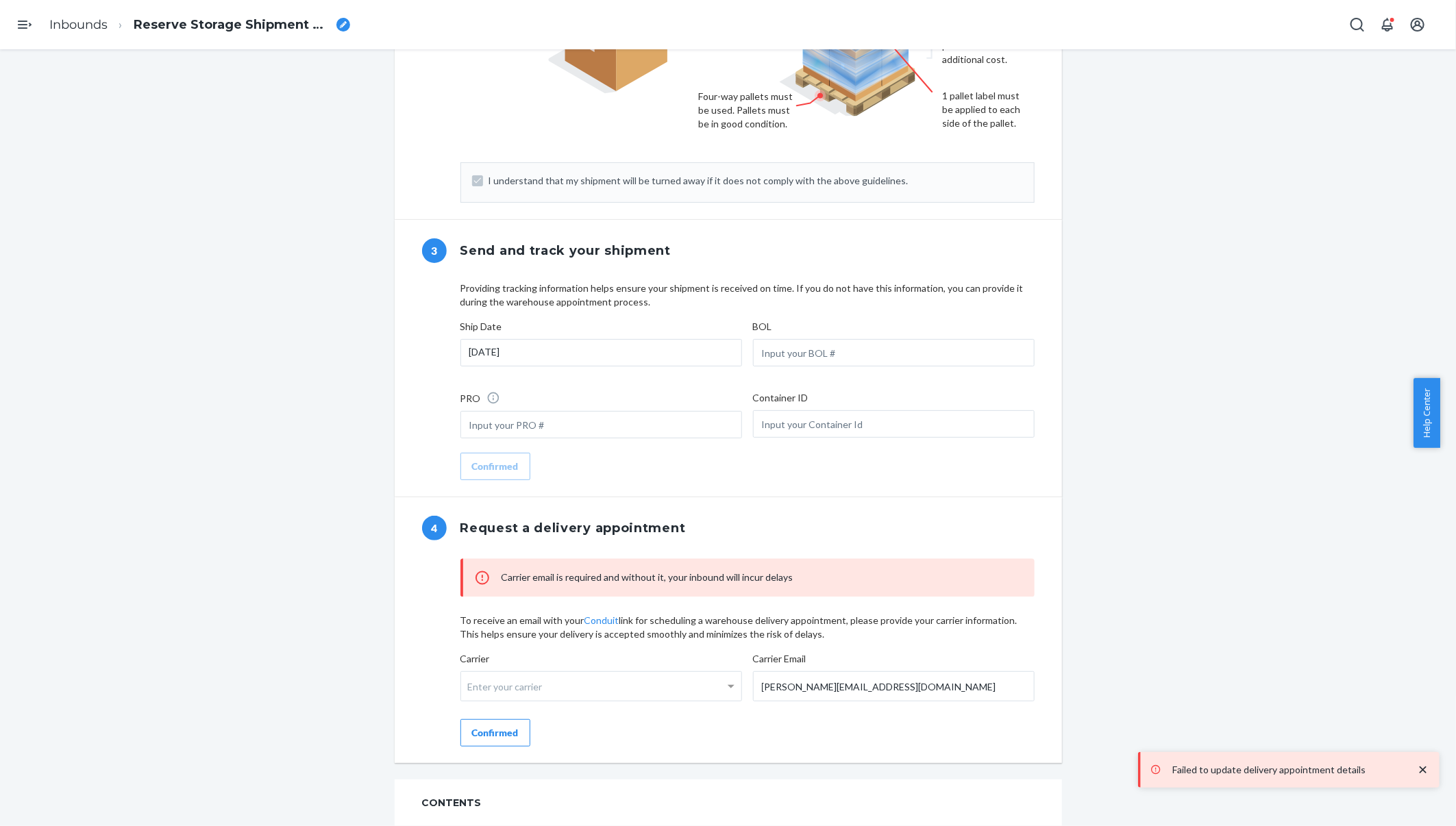
scroll to position [1140, 0]
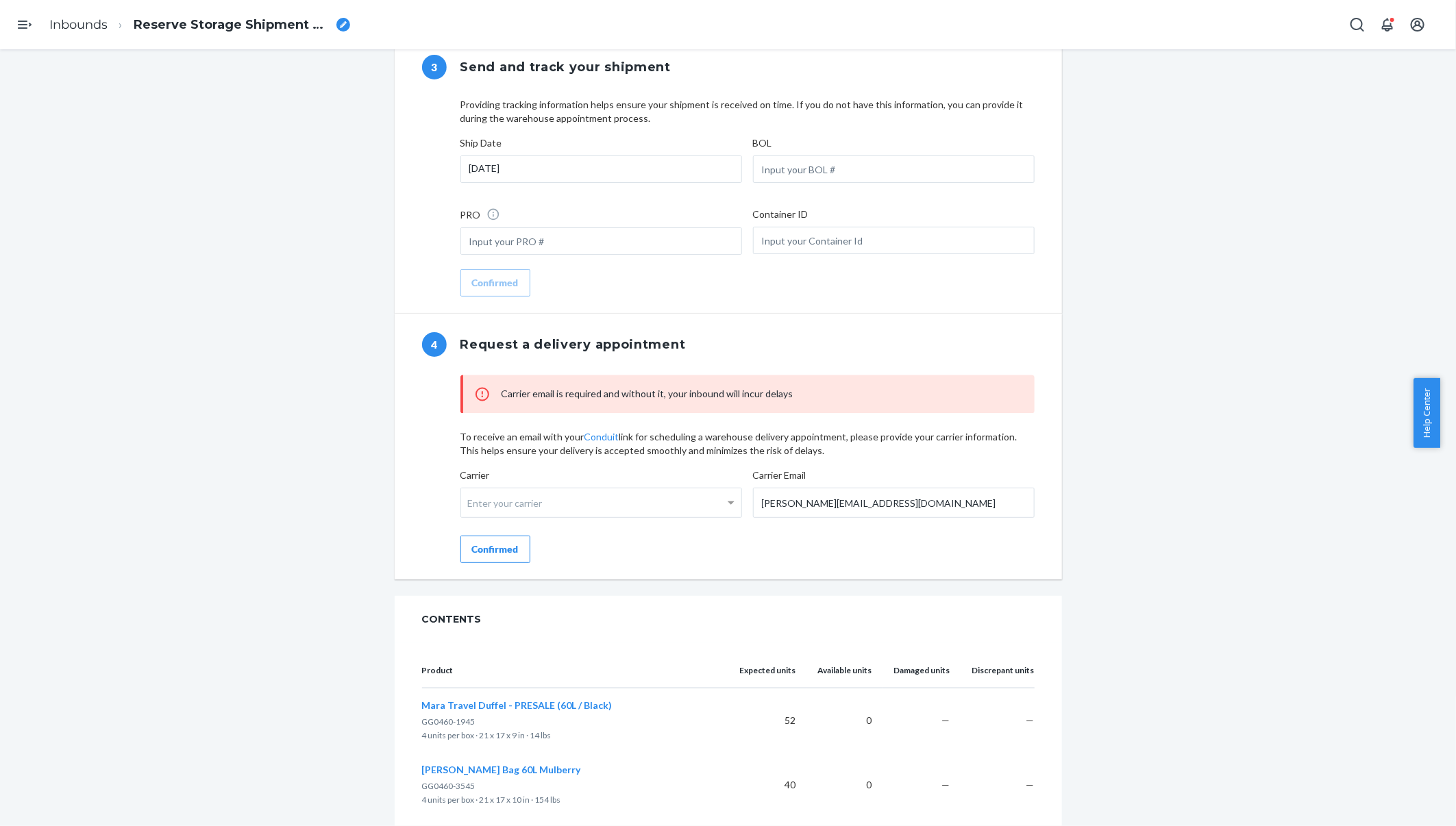
click at [588, 501] on div "Enter your carrier" at bounding box center [601, 502] width 280 height 29
click at [471, 501] on input "Carrier Enter your carrier" at bounding box center [470, 503] width 3 height 26
click at [606, 475] on label "Carrier Enter your carrier" at bounding box center [601, 495] width 281 height 53
click at [471, 490] on input "Carrier Enter your carrier" at bounding box center [470, 503] width 3 height 26
drag, startPoint x: 594, startPoint y: 433, endPoint x: 609, endPoint y: 467, distance: 37.2
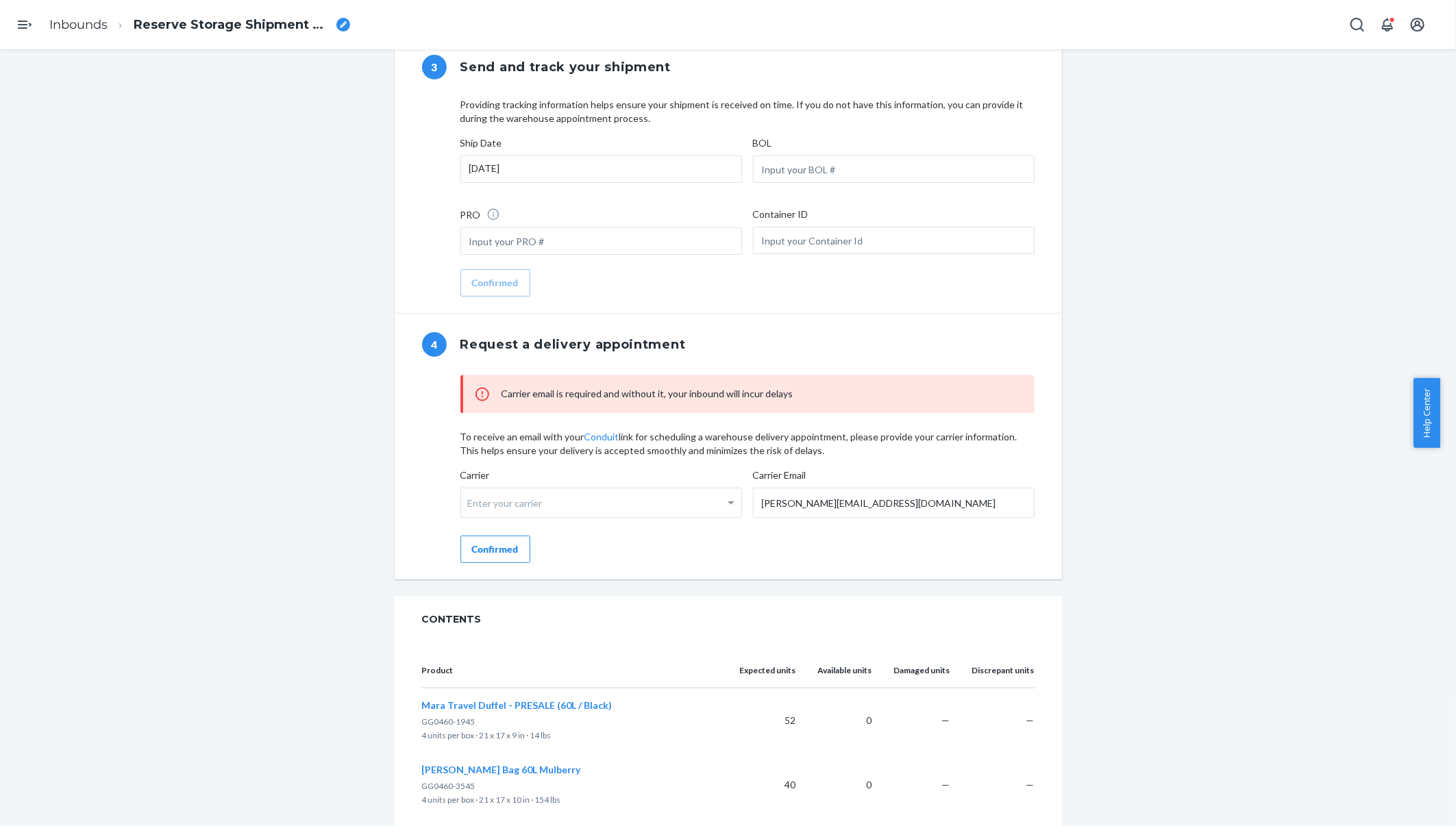
click at [609, 469] on label "Carrier Enter your carrier" at bounding box center [601, 495] width 281 height 53
click at [471, 490] on input "Carrier Enter your carrier" at bounding box center [470, 503] width 3 height 26
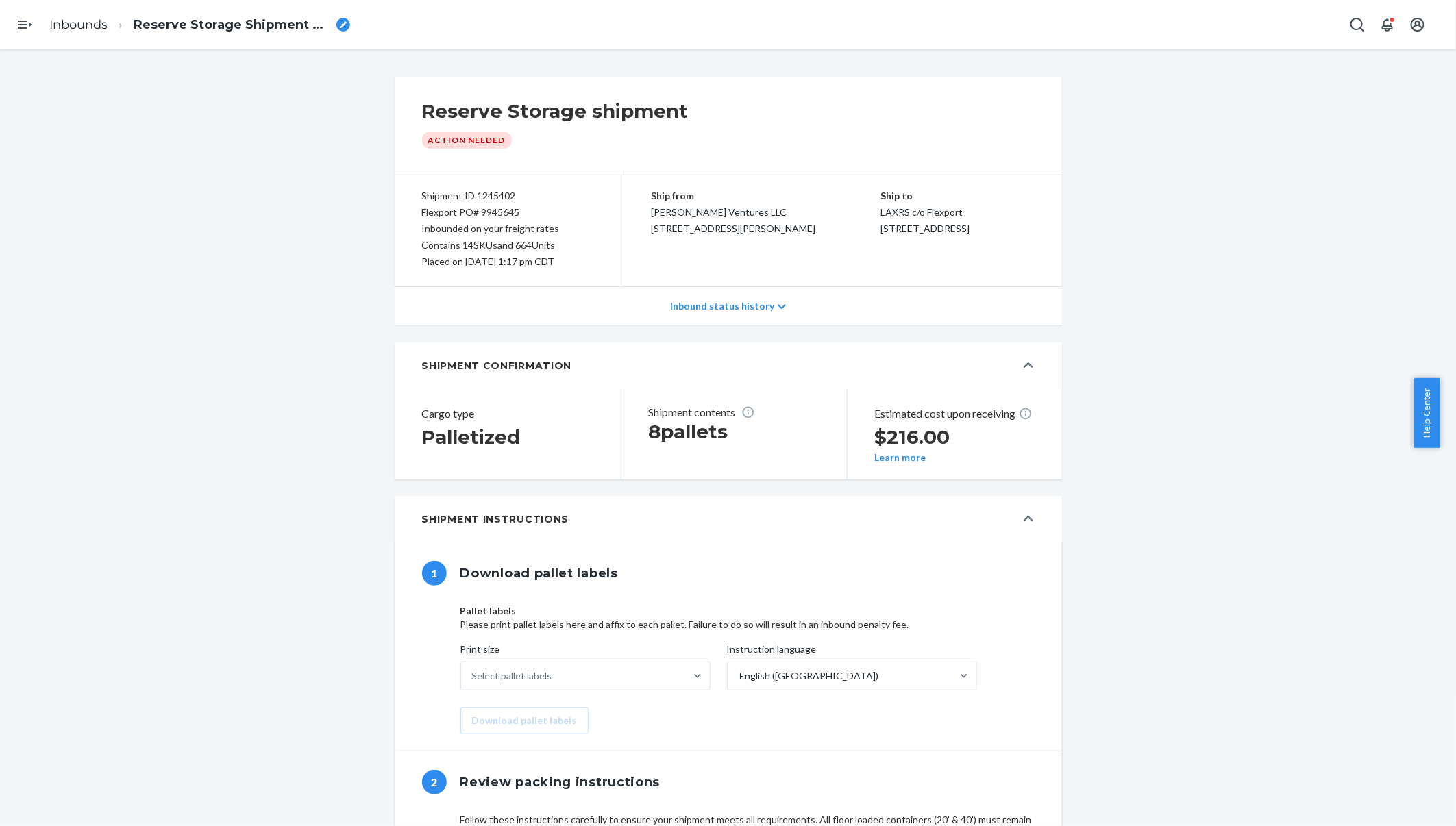
scroll to position [0, 0]
click at [719, 298] on div "Inbound status history" at bounding box center [728, 306] width 667 height 39
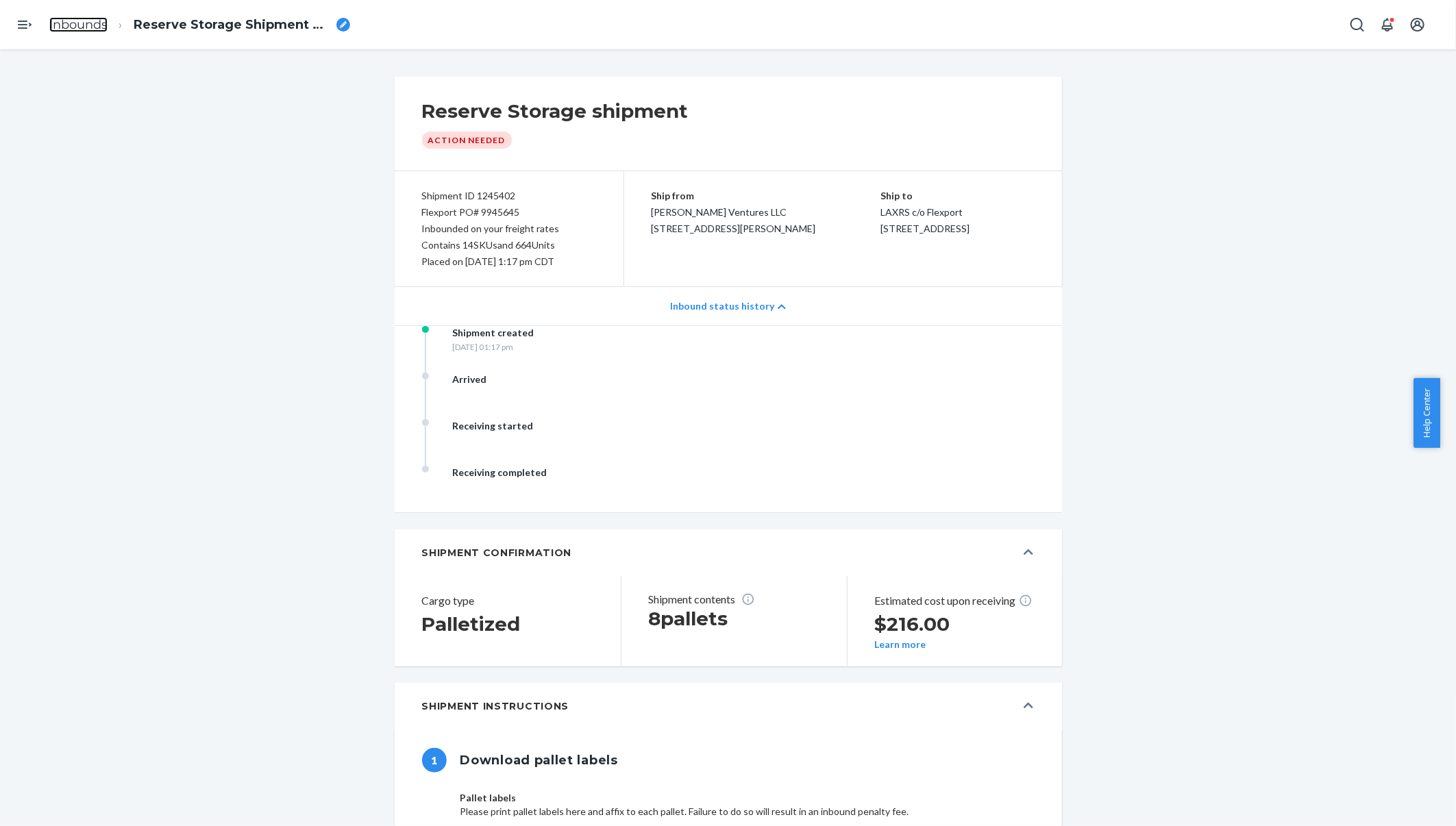
click at [74, 26] on link "Inbounds" at bounding box center [78, 24] width 58 height 15
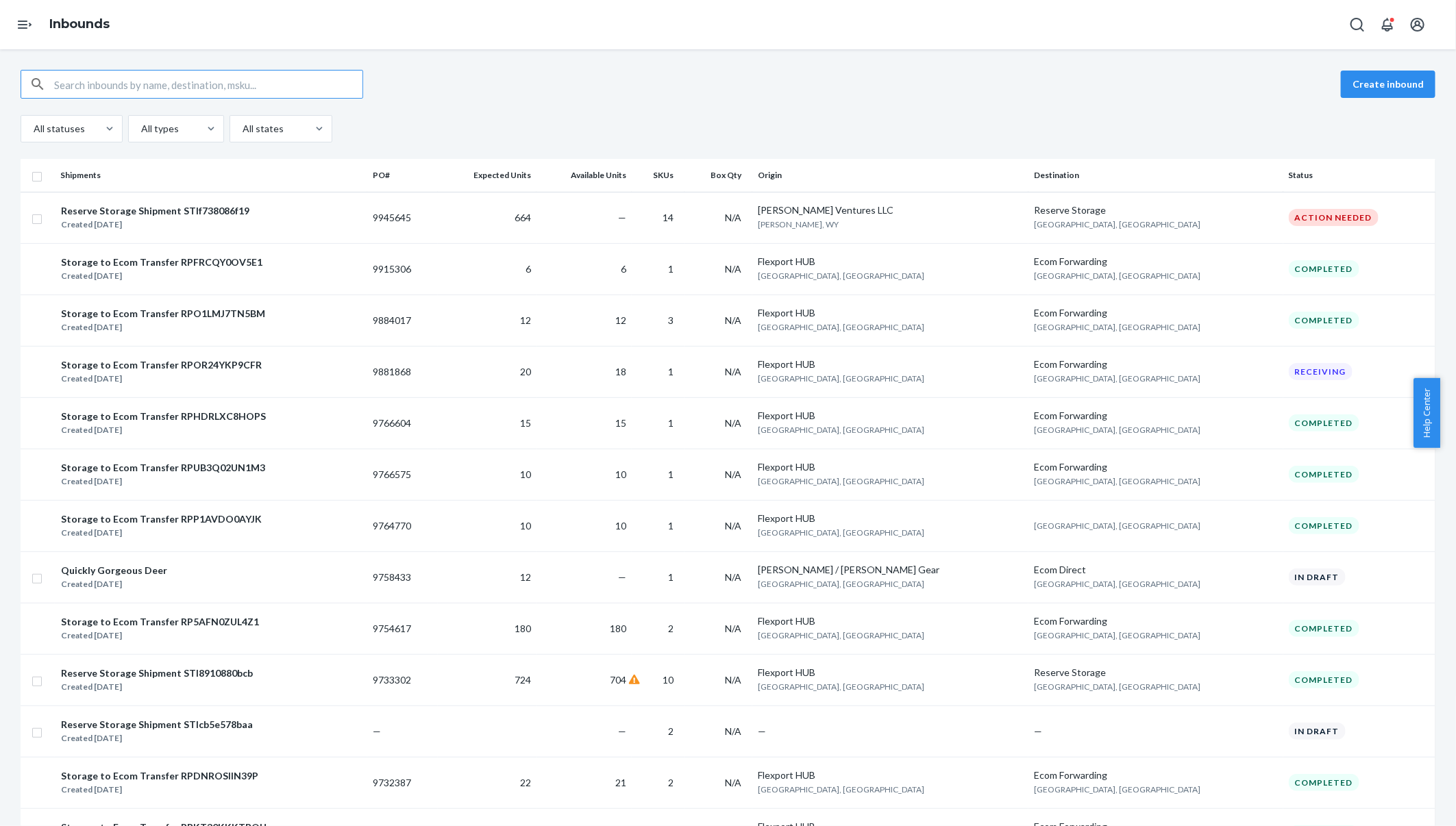
click at [193, 226] on div "Created Sep 22, 2025" at bounding box center [155, 225] width 188 height 14
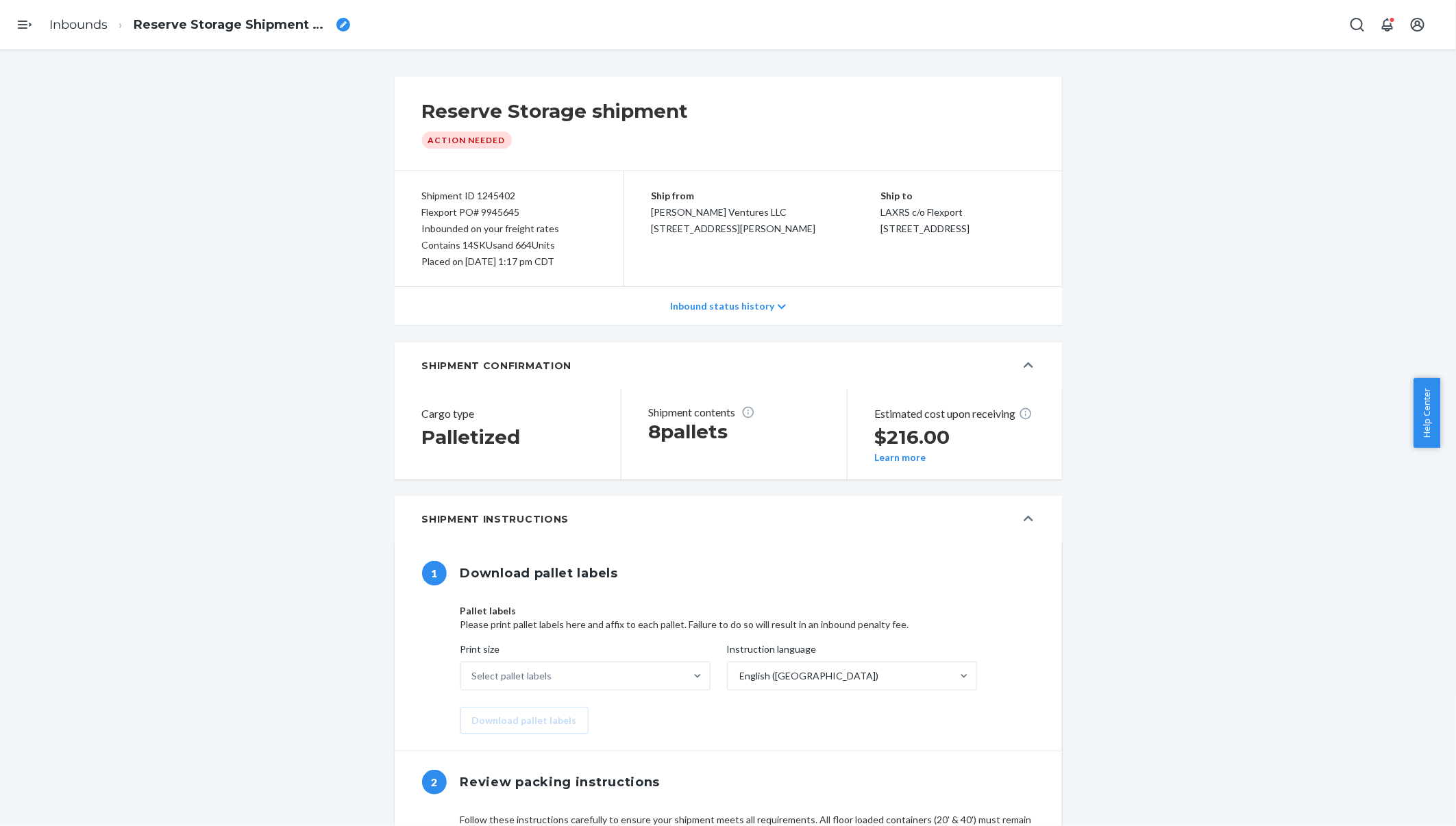
click at [746, 310] on p "Inbound status history" at bounding box center [722, 306] width 104 height 14
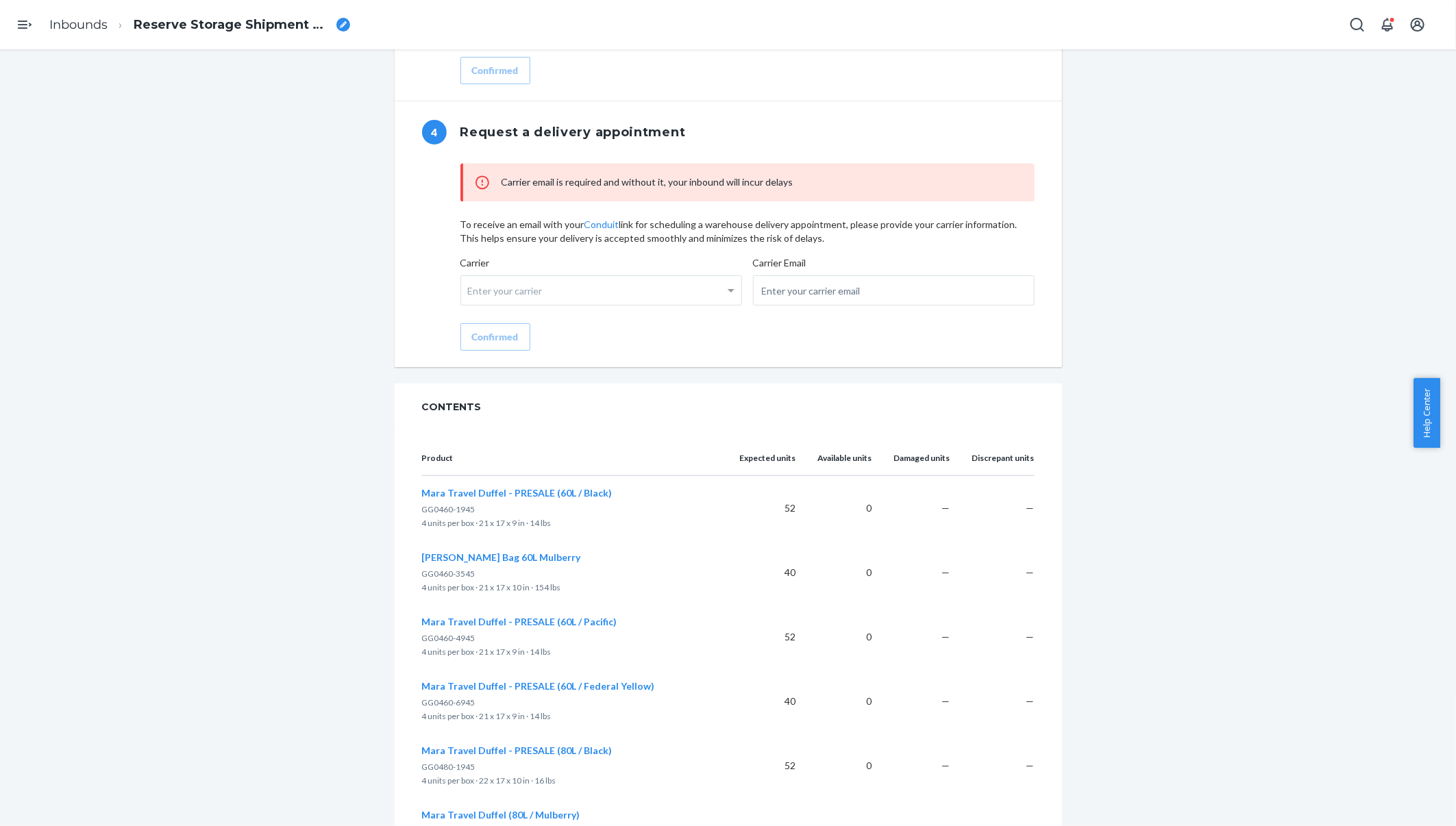
scroll to position [1533, 0]
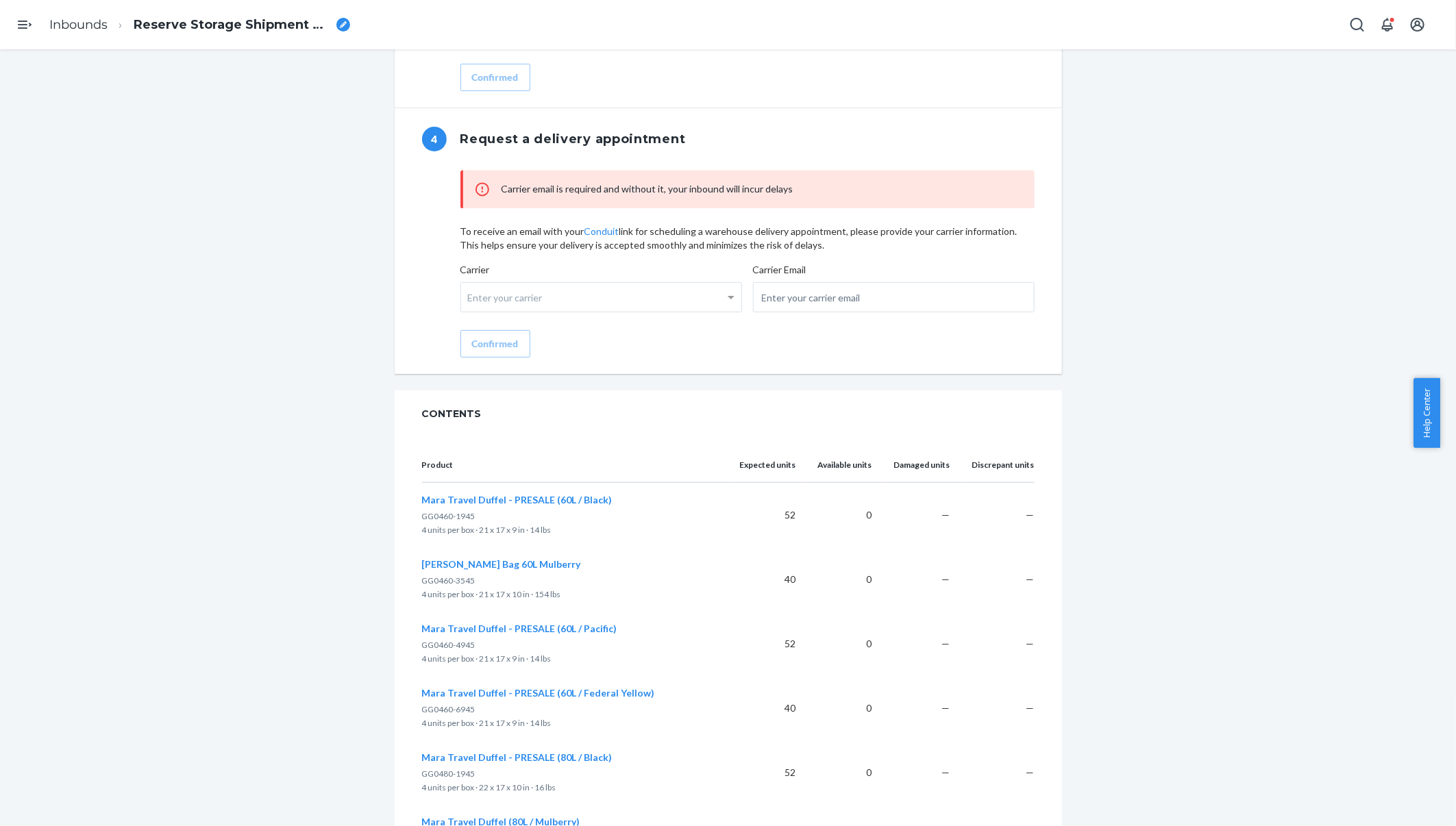
click at [598, 232] on link "Conduit" at bounding box center [602, 231] width 35 height 12
click at [596, 228] on link "Conduit" at bounding box center [602, 231] width 35 height 12
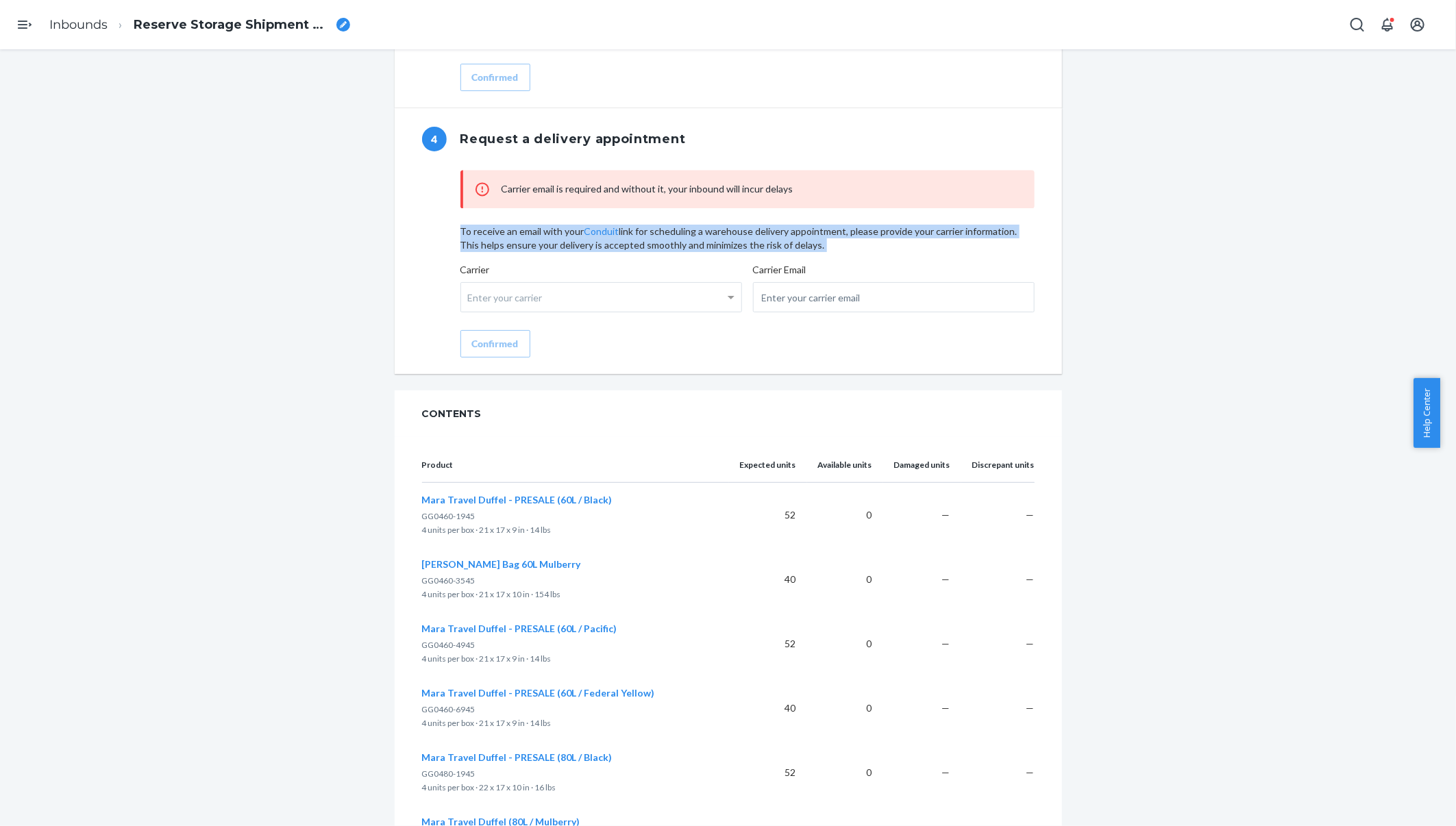
click at [596, 228] on link "Conduit" at bounding box center [602, 231] width 35 height 12
drag, startPoint x: 596, startPoint y: 228, endPoint x: 598, endPoint y: 242, distance: 14.1
click at [598, 242] on p "To receive an email with your Conduit link for scheduling a warehouse delivery …" at bounding box center [747, 238] width 574 height 27
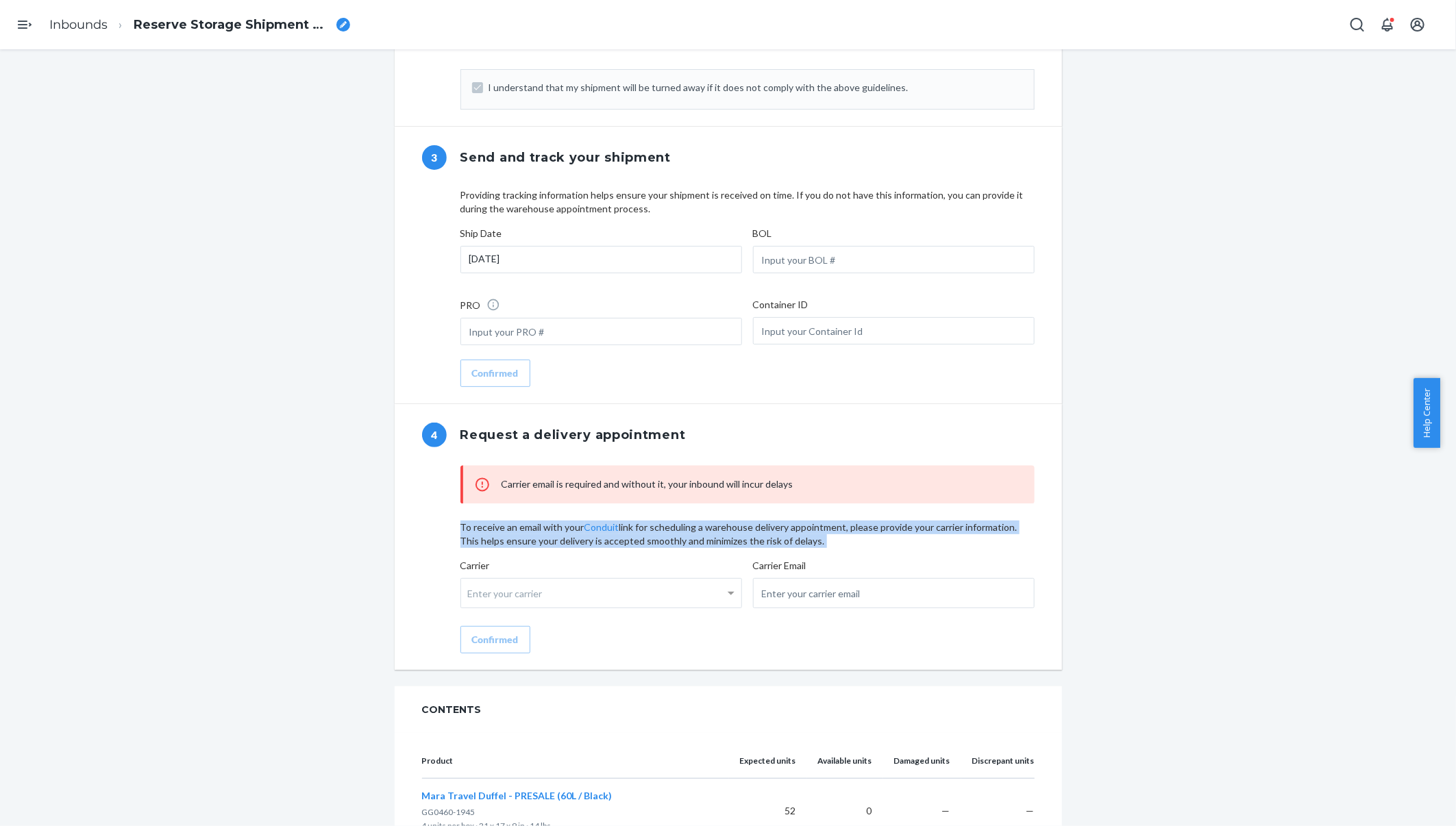
scroll to position [1225, 0]
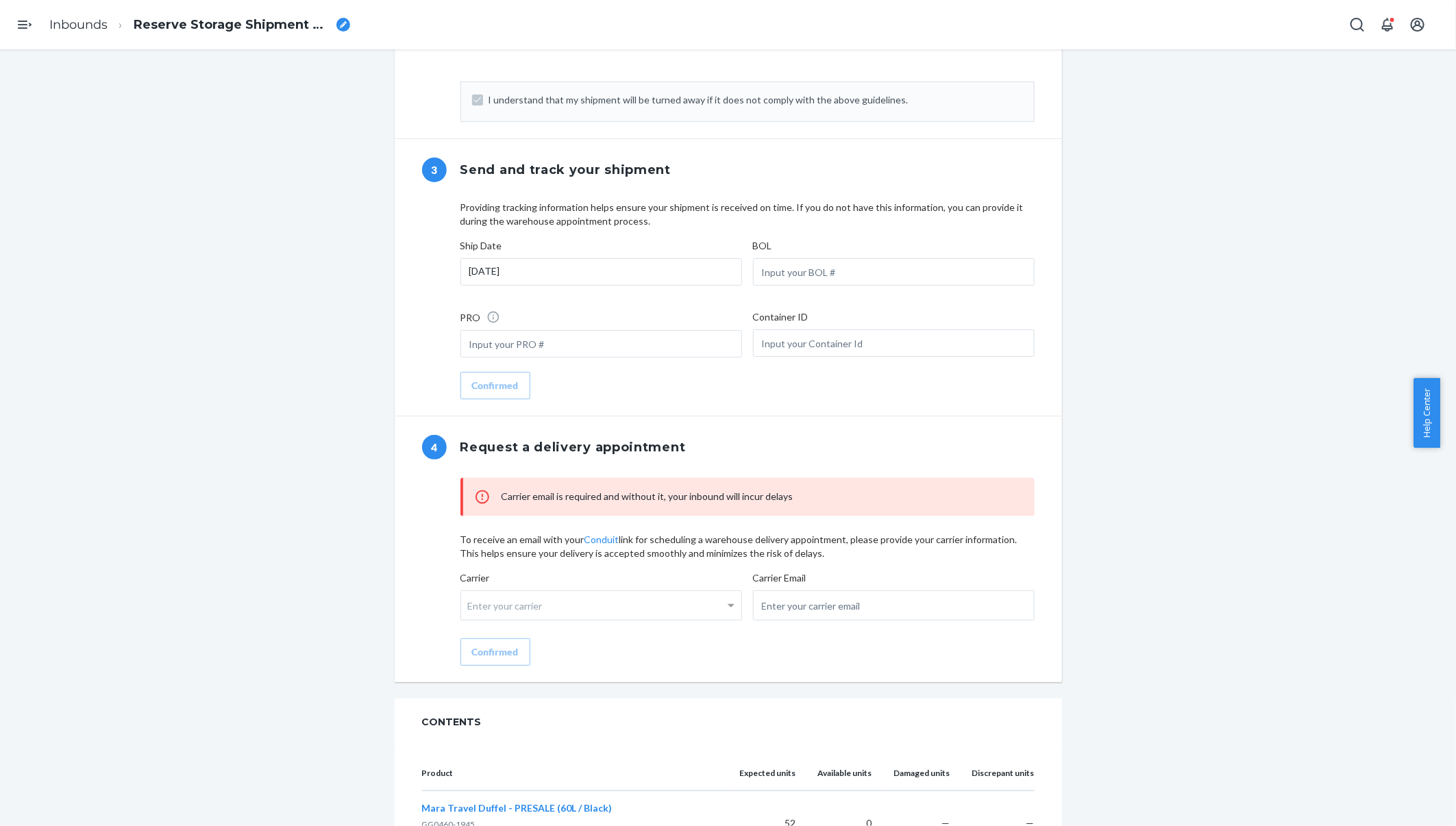
click at [555, 493] on span "Carrier email is required and without it, your inbound will incur delays" at bounding box center [647, 497] width 292 height 12
click at [516, 605] on div "Enter your carrier" at bounding box center [601, 605] width 280 height 29
click at [471, 605] on input "Carrier Enter your carrier No results found" at bounding box center [470, 605] width 3 height 26
click at [521, 507] on div "Carrier email is required and without it, your inbound will incur delays" at bounding box center [747, 497] width 574 height 38
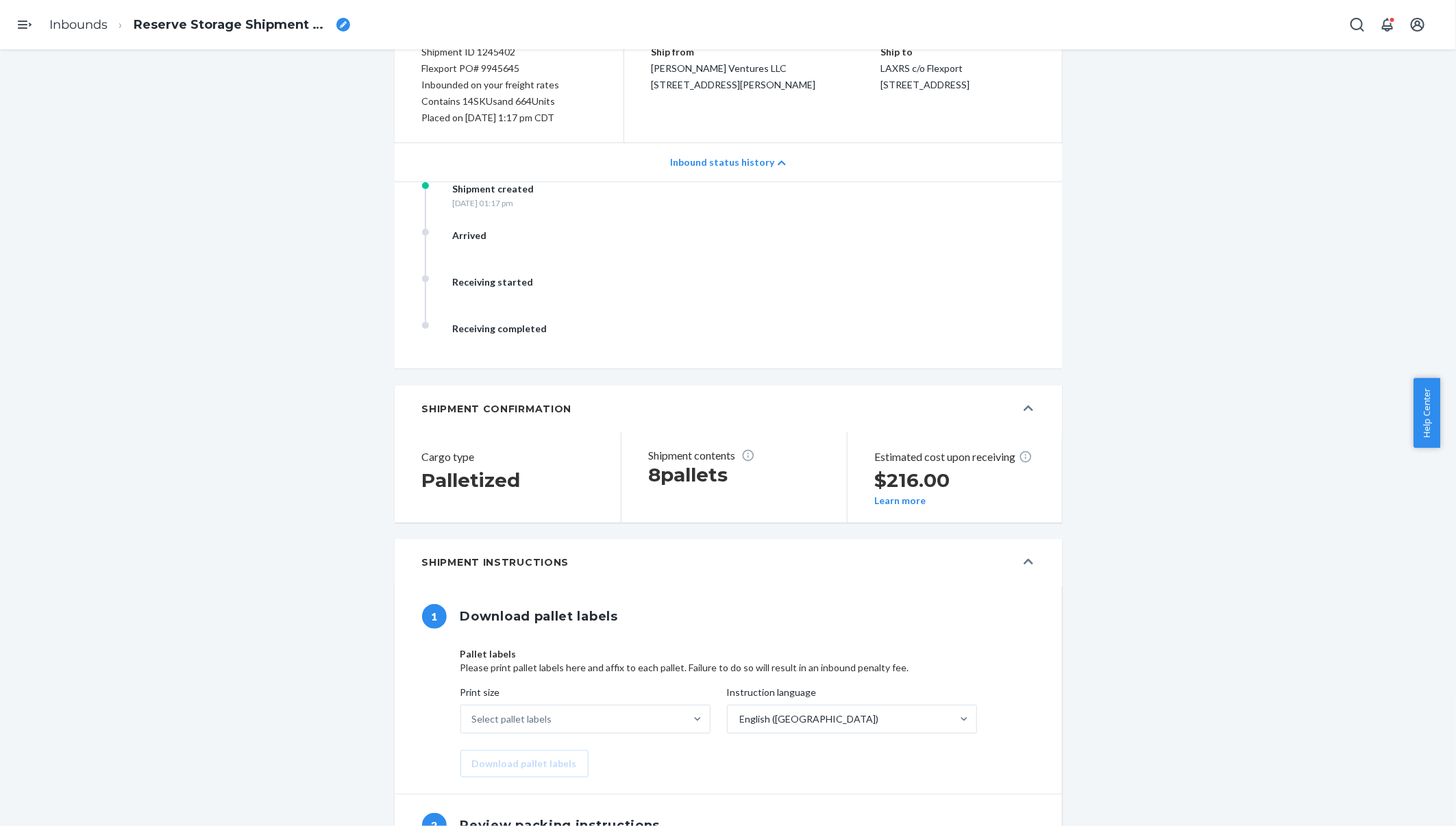
scroll to position [0, 0]
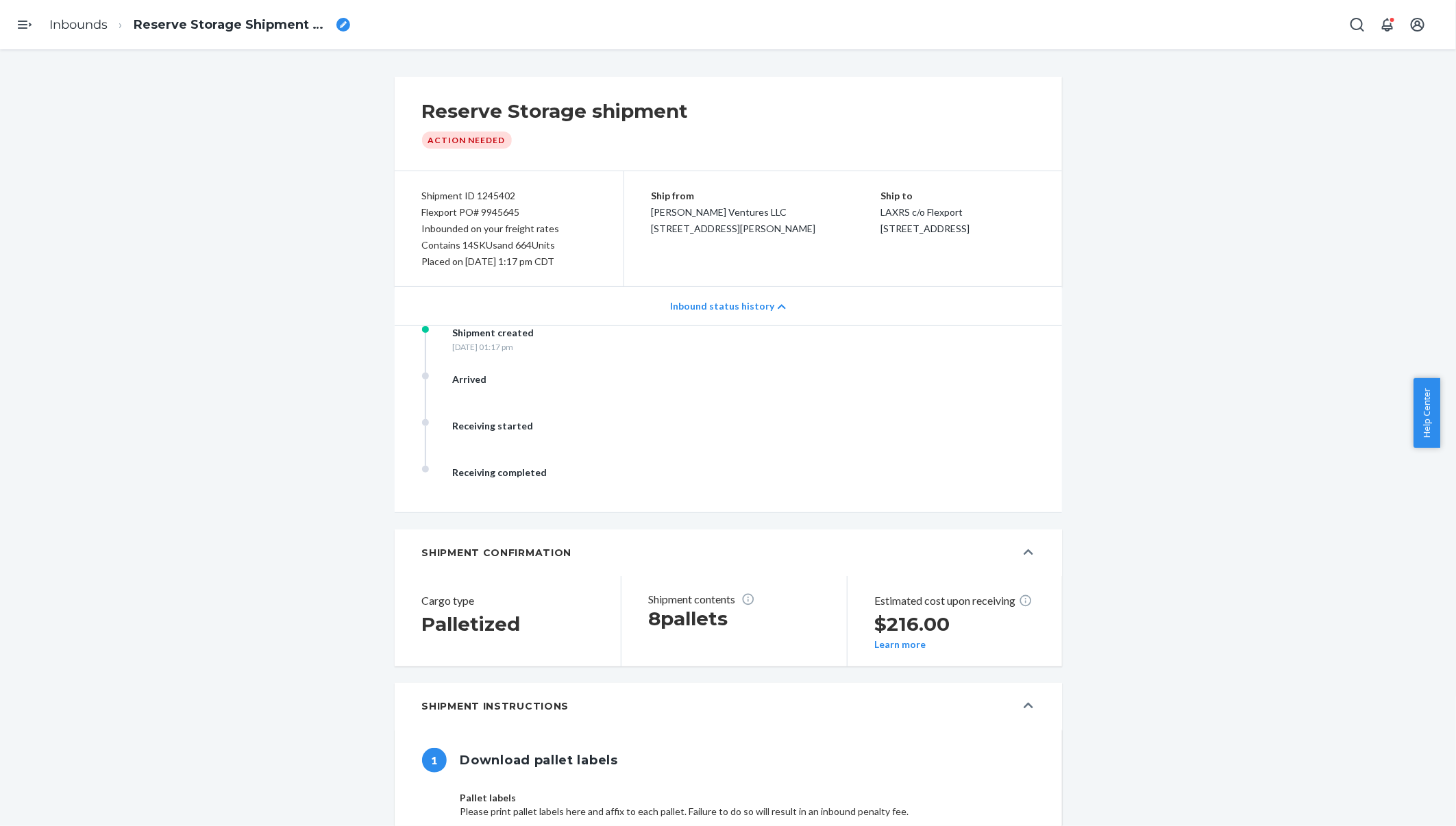
click at [108, 23] on li "Reserve Storage Shipment STIf738086f19" at bounding box center [229, 25] width 243 height 19
click at [344, 16] on div "Reserve Storage Shipment STIf738086f19" at bounding box center [242, 25] width 217 height 18
click at [75, 26] on link "Inbounds" at bounding box center [78, 24] width 58 height 15
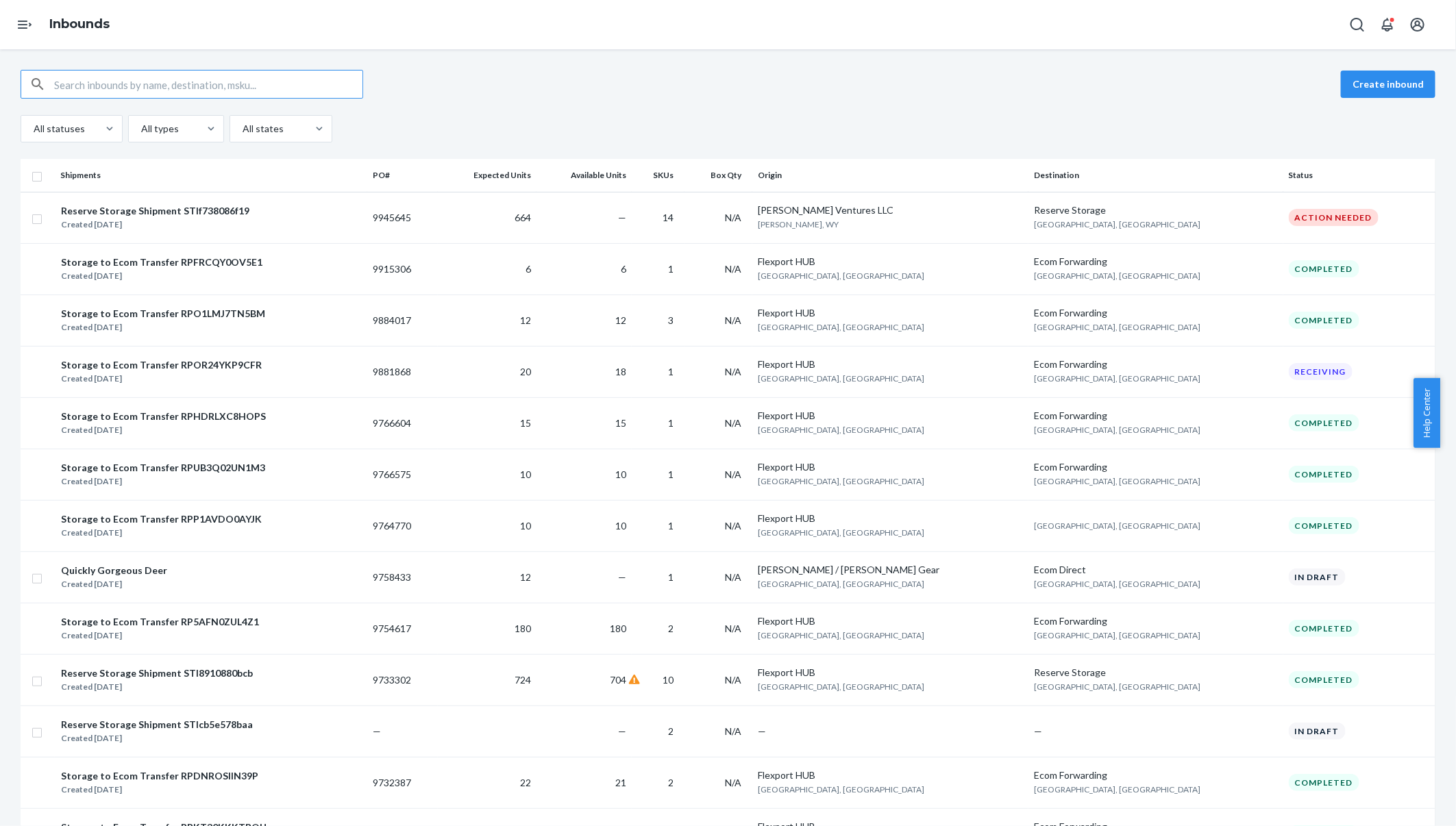
click at [361, 214] on div "Reserve Storage Shipment STIf738086f19 Created Sep 22, 2025" at bounding box center [211, 218] width 302 height 29
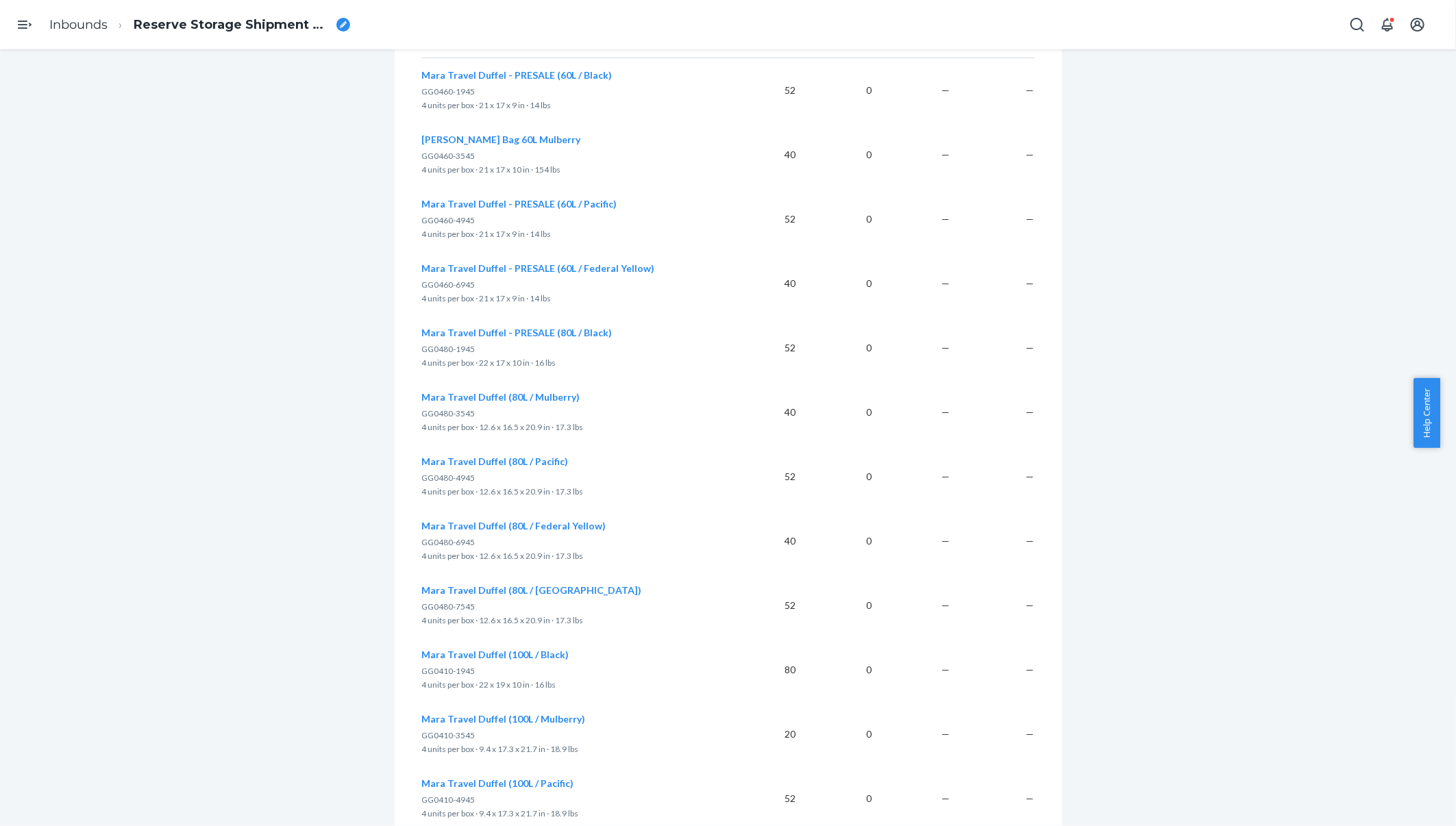
scroll to position [1448, 0]
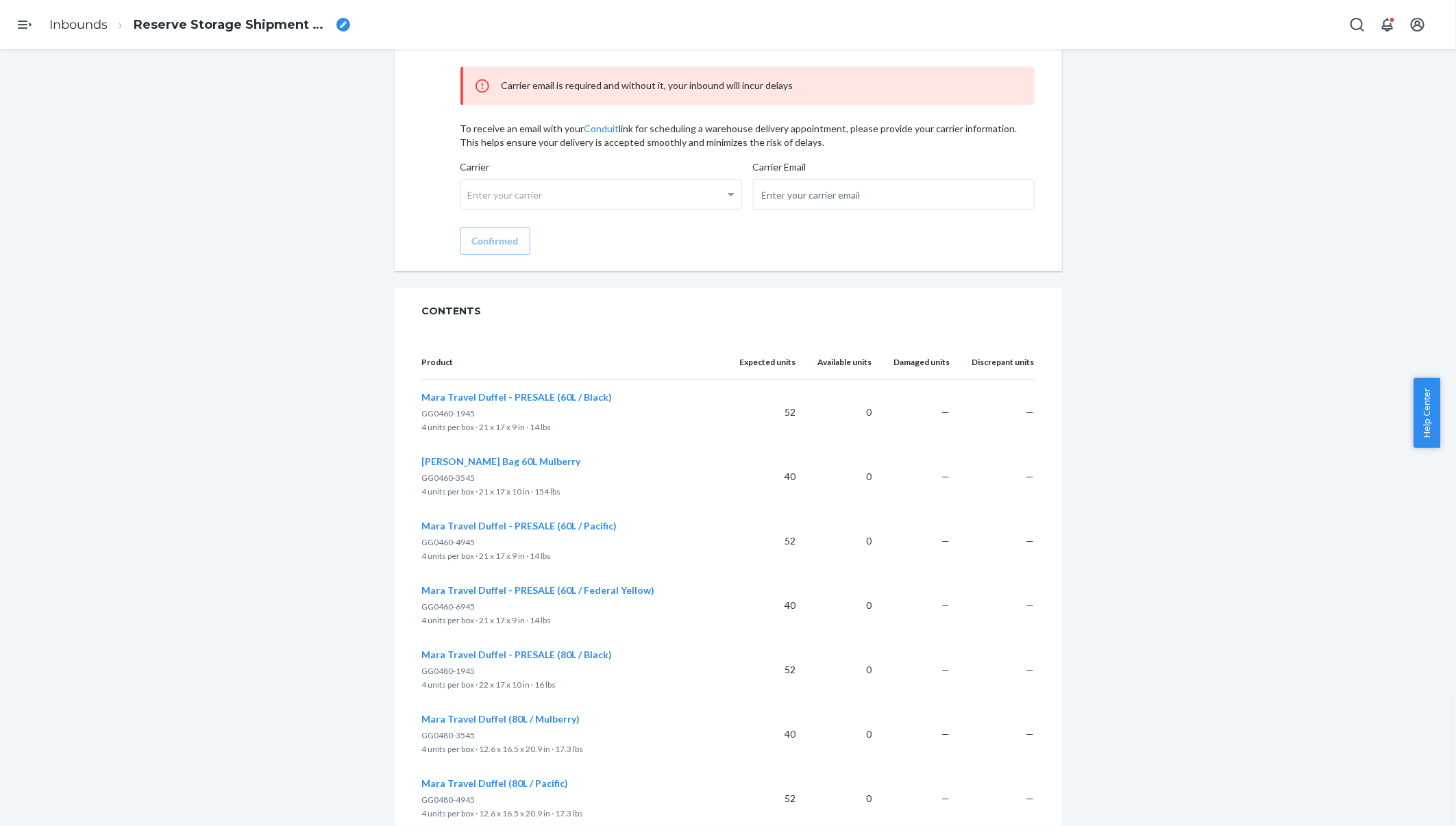
click at [837, 360] on p "Available units" at bounding box center [845, 362] width 54 height 12
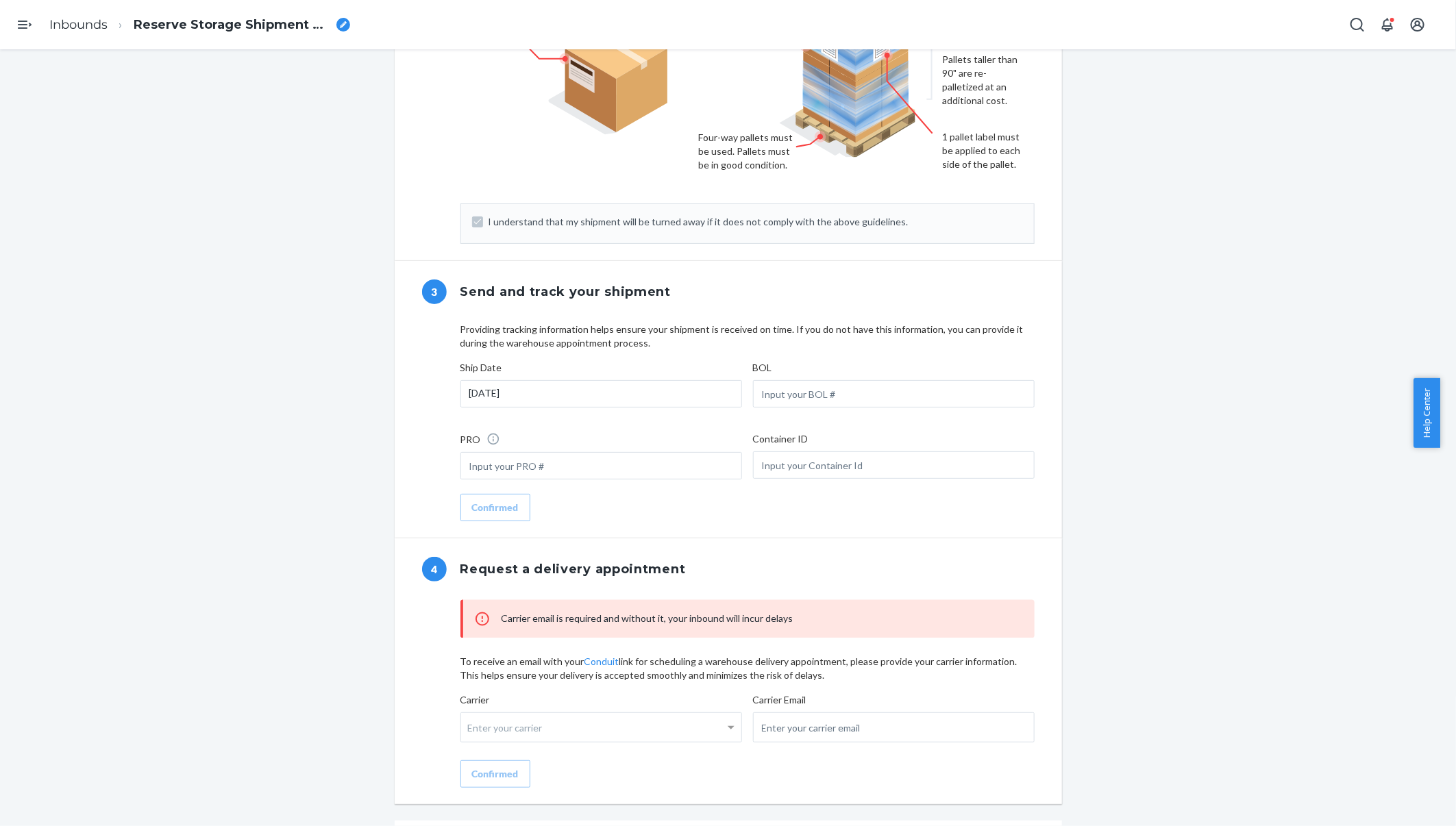
scroll to position [935, 0]
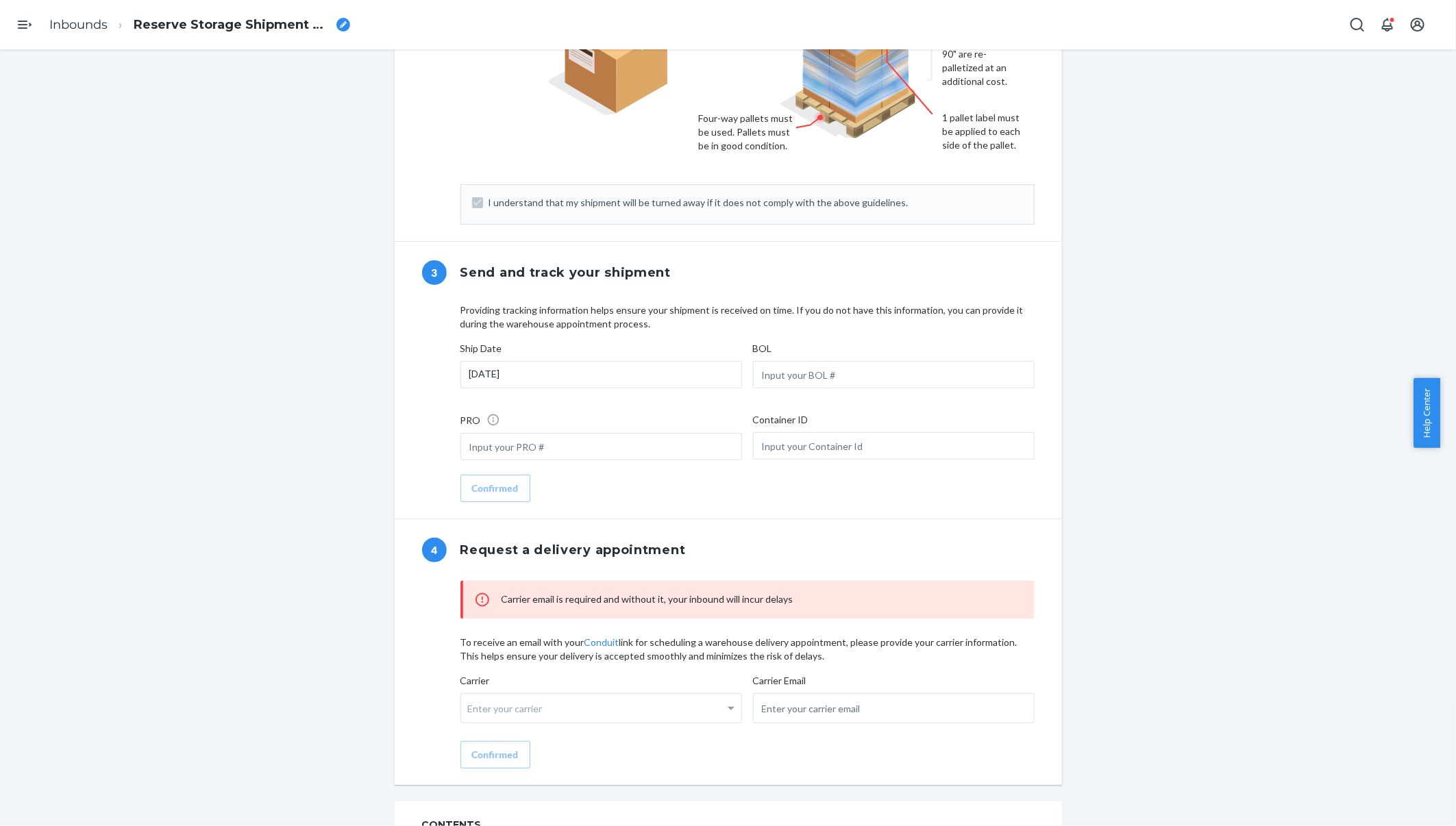
click at [326, 411] on div "Reserve Storage shipment Action Needed Shipment ID 1245402 Flexport PO# 9945645…" at bounding box center [728, 477] width 1435 height 2670
click at [51, 28] on link "Inbounds" at bounding box center [78, 24] width 58 height 15
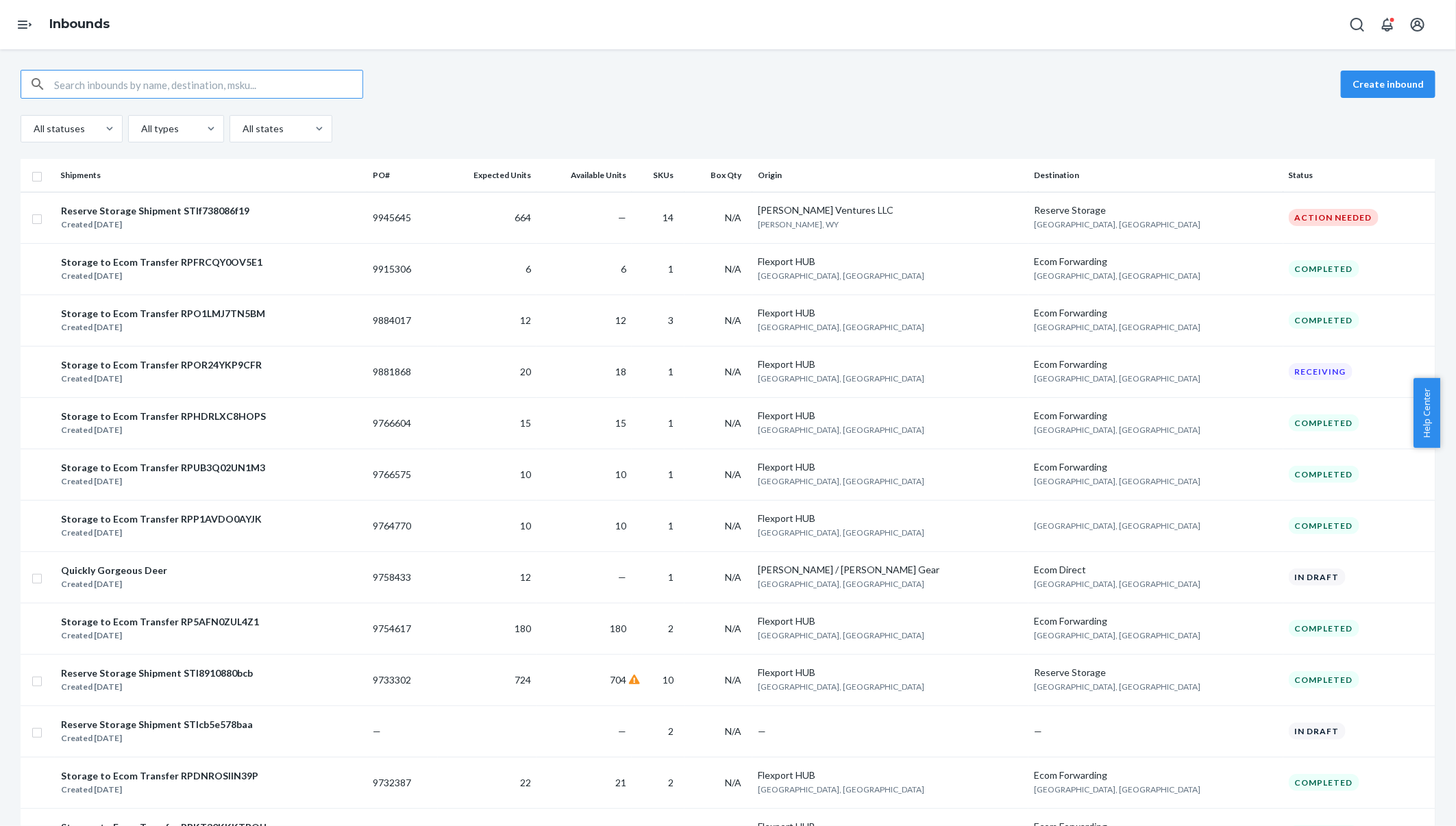
click at [955, 222] on td "Pickering Ventures LLC Sheridan, WY" at bounding box center [890, 218] width 276 height 51
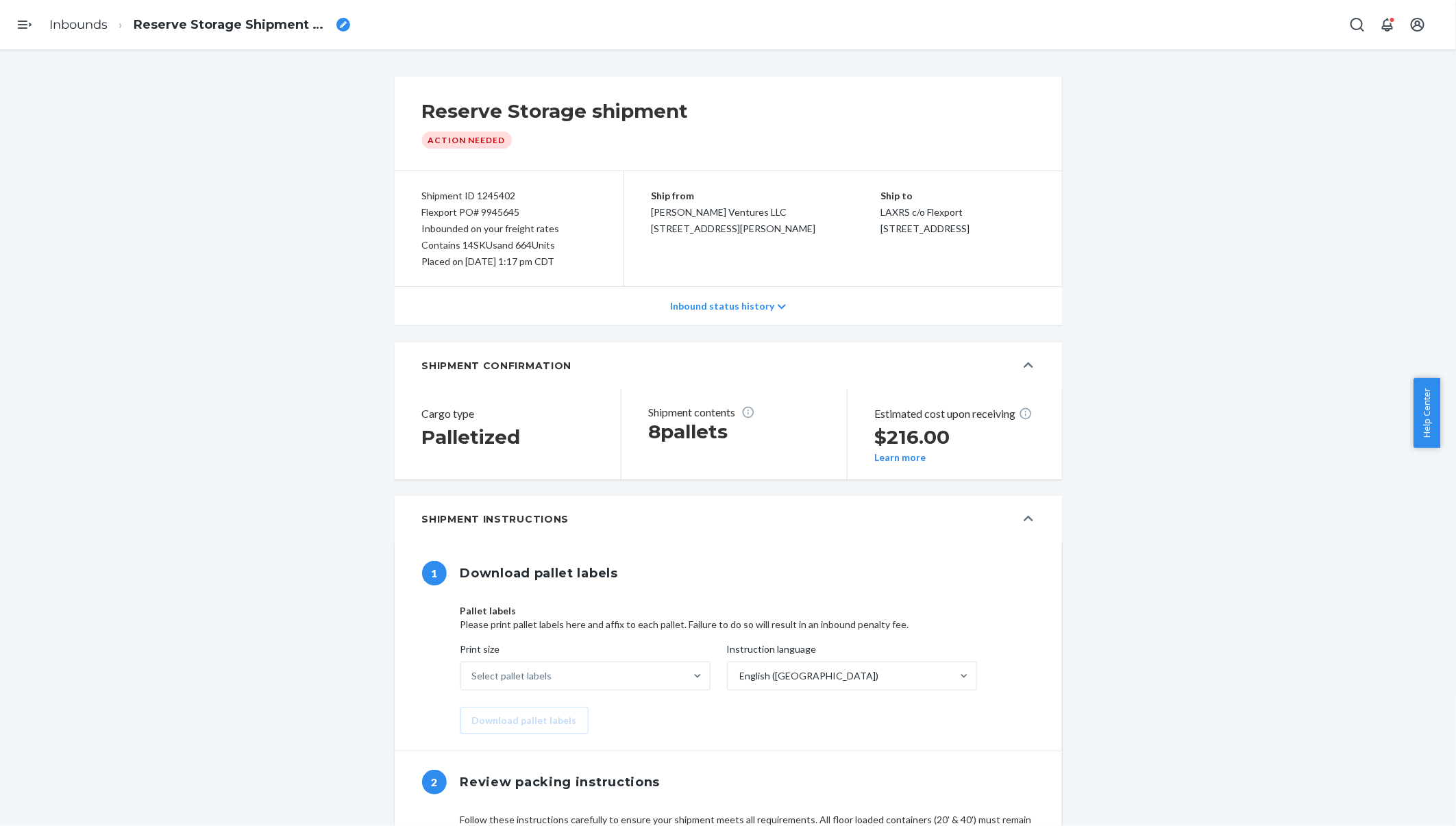
click at [771, 298] on div "Inbound status history" at bounding box center [728, 306] width 667 height 39
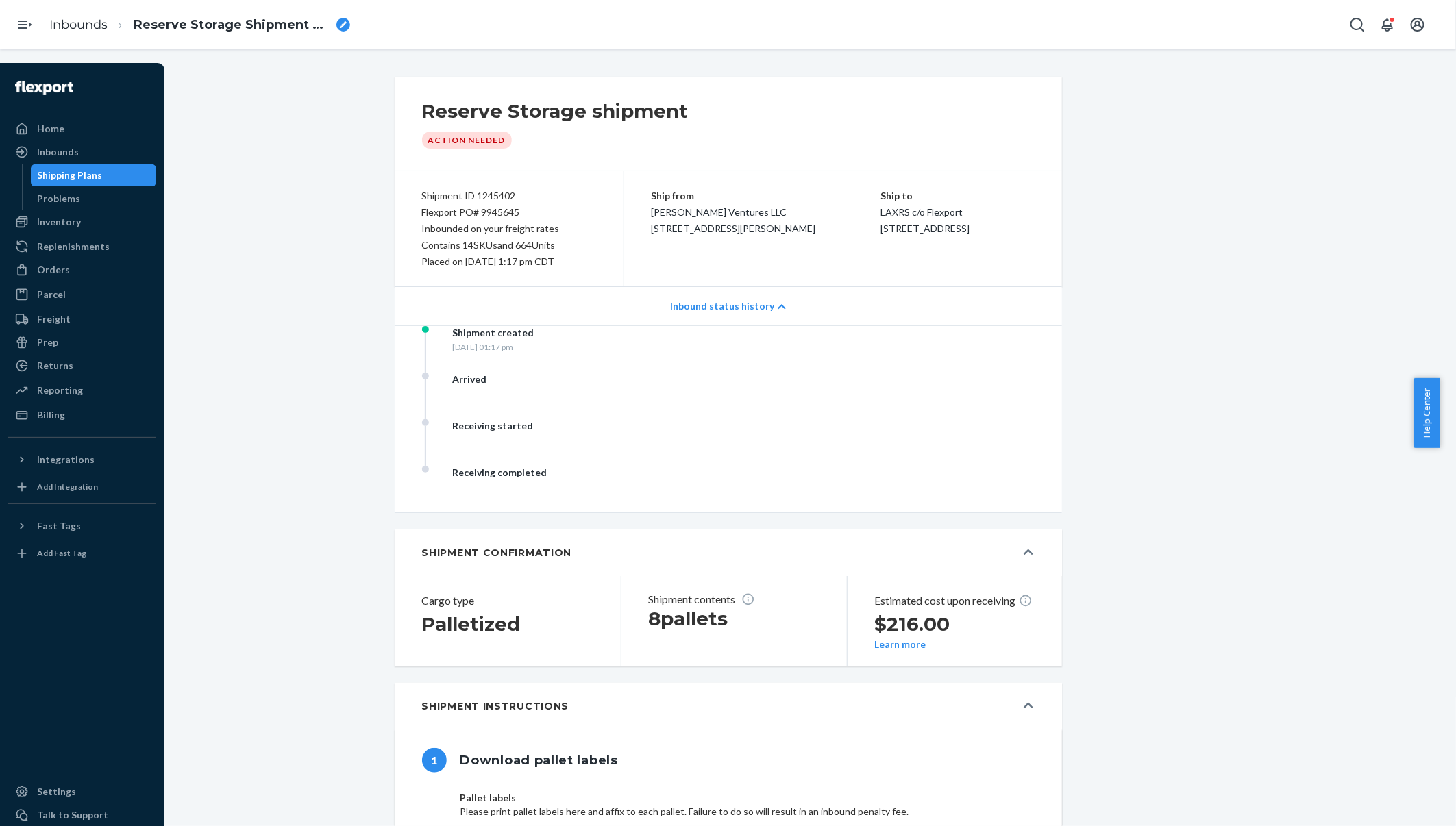
click at [76, 151] on div "Inbounds" at bounding box center [58, 152] width 42 height 14
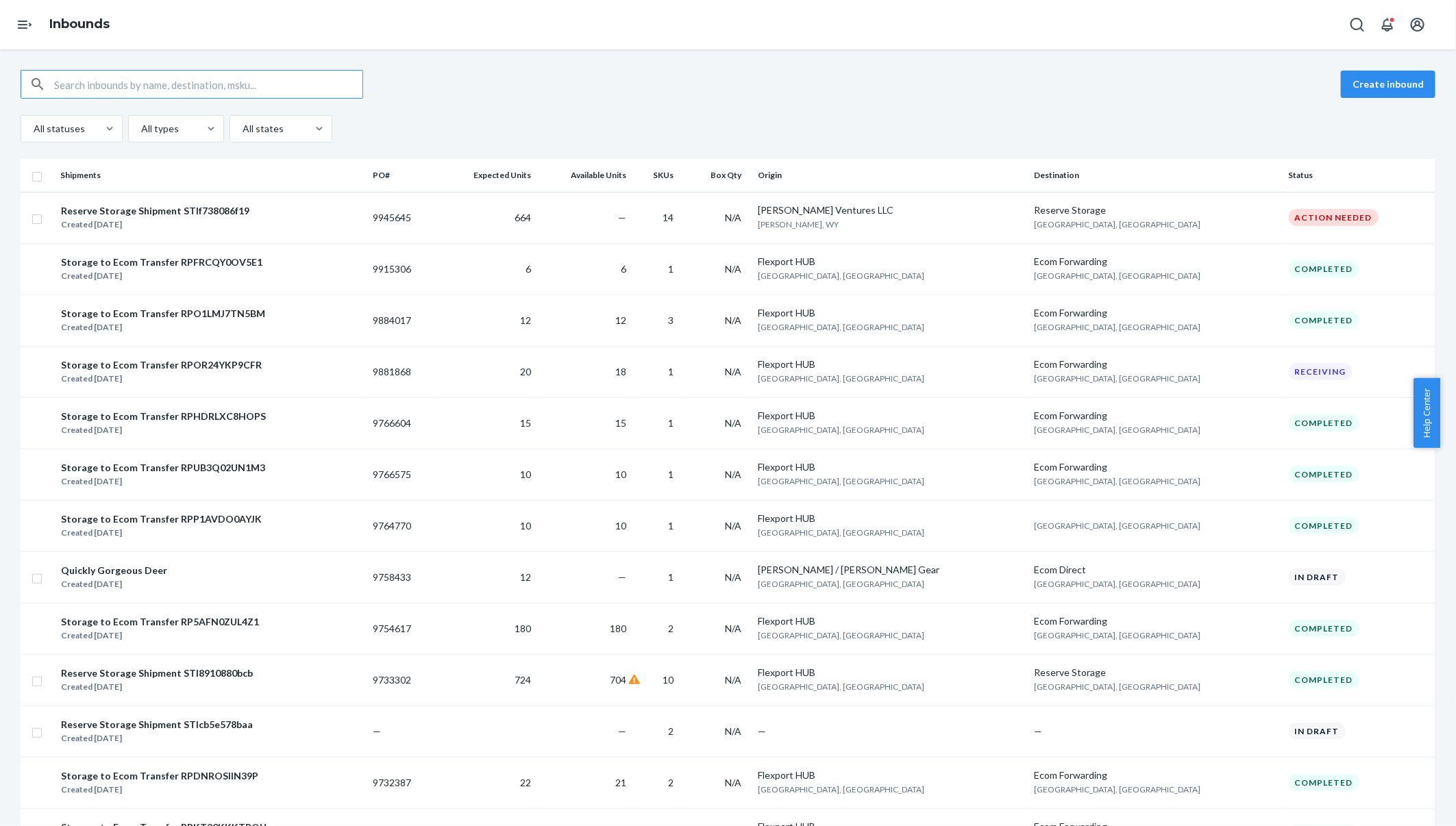
click at [1359, 82] on button "Create inbound" at bounding box center [1388, 84] width 95 height 27
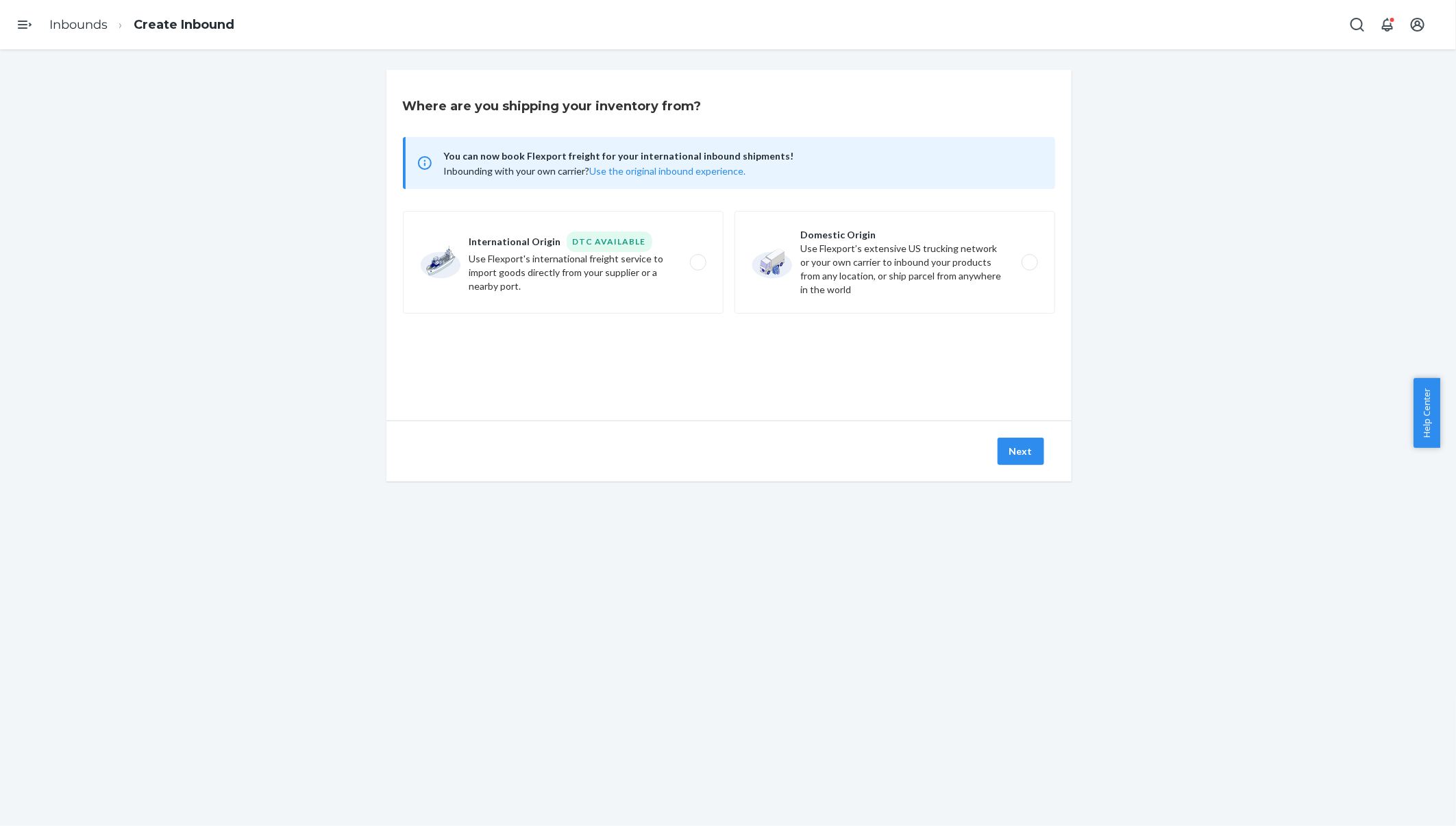
click at [824, 279] on label "Domestic Origin Use Flexport’s extensive US trucking network or your own carrie…" at bounding box center [895, 262] width 320 height 103
click at [1029, 267] on input "Domestic Origin Use Flexport’s extensive US trucking network or your own carrie…" at bounding box center [1033, 262] width 9 height 9
radio input "true"
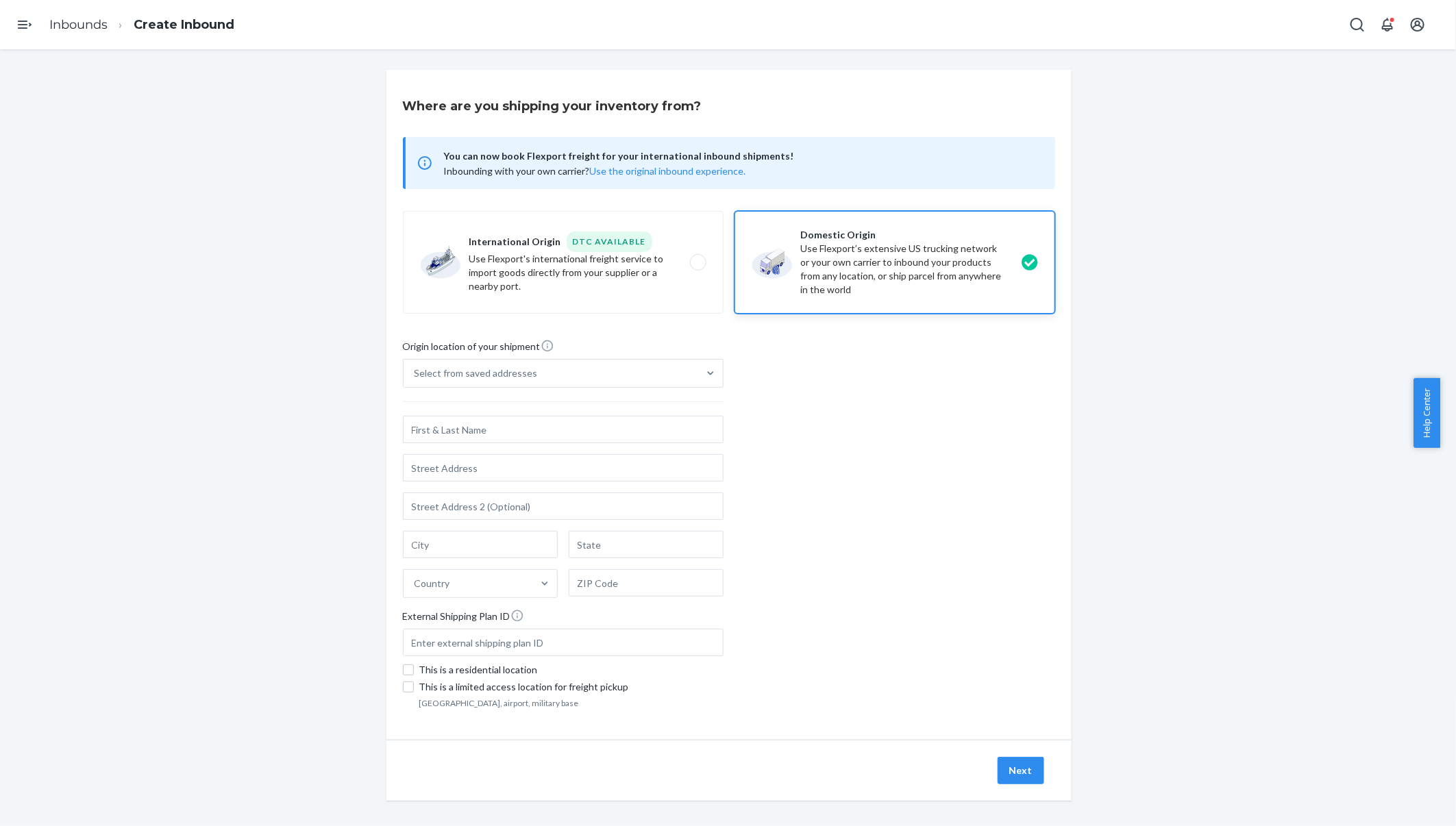
click at [564, 384] on div "Select from saved addresses" at bounding box center [550, 373] width 295 height 27
click at [416, 380] on input "Select from saved addresses" at bounding box center [415, 374] width 2 height 14
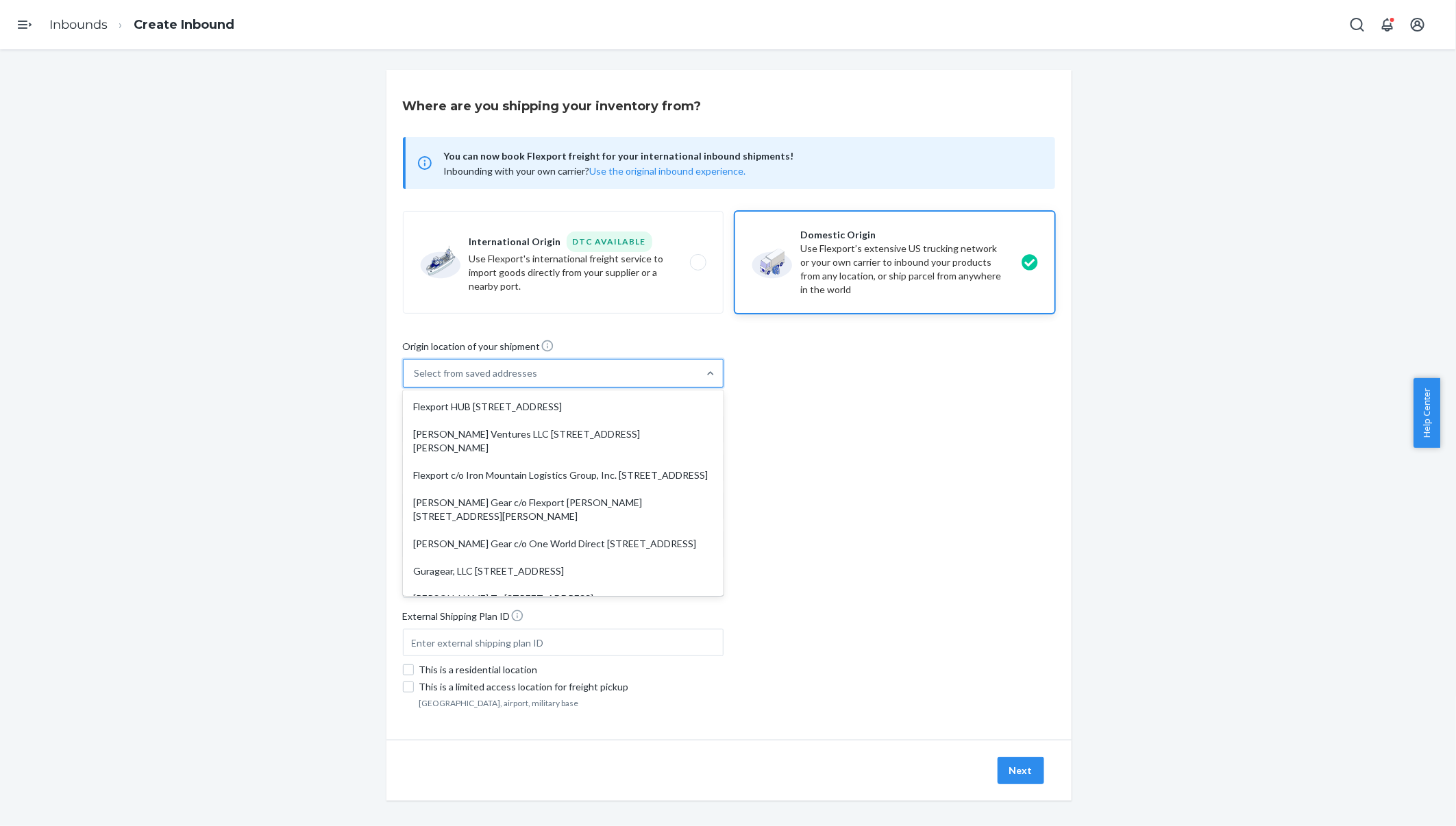
click at [567, 396] on div "Flexport HUB 2615 E 3rd Street San Bernardino, CA 92408" at bounding box center [563, 406] width 315 height 27
click at [416, 380] on input "option Flexport HUB 2615 E 3rd Street San Bernardino, CA 92408 focused, 1 of 9.…" at bounding box center [415, 374] width 2 height 14
type input "Flexport HUB"
type input "[STREET_ADDRESS]"
type input "San Bernardino"
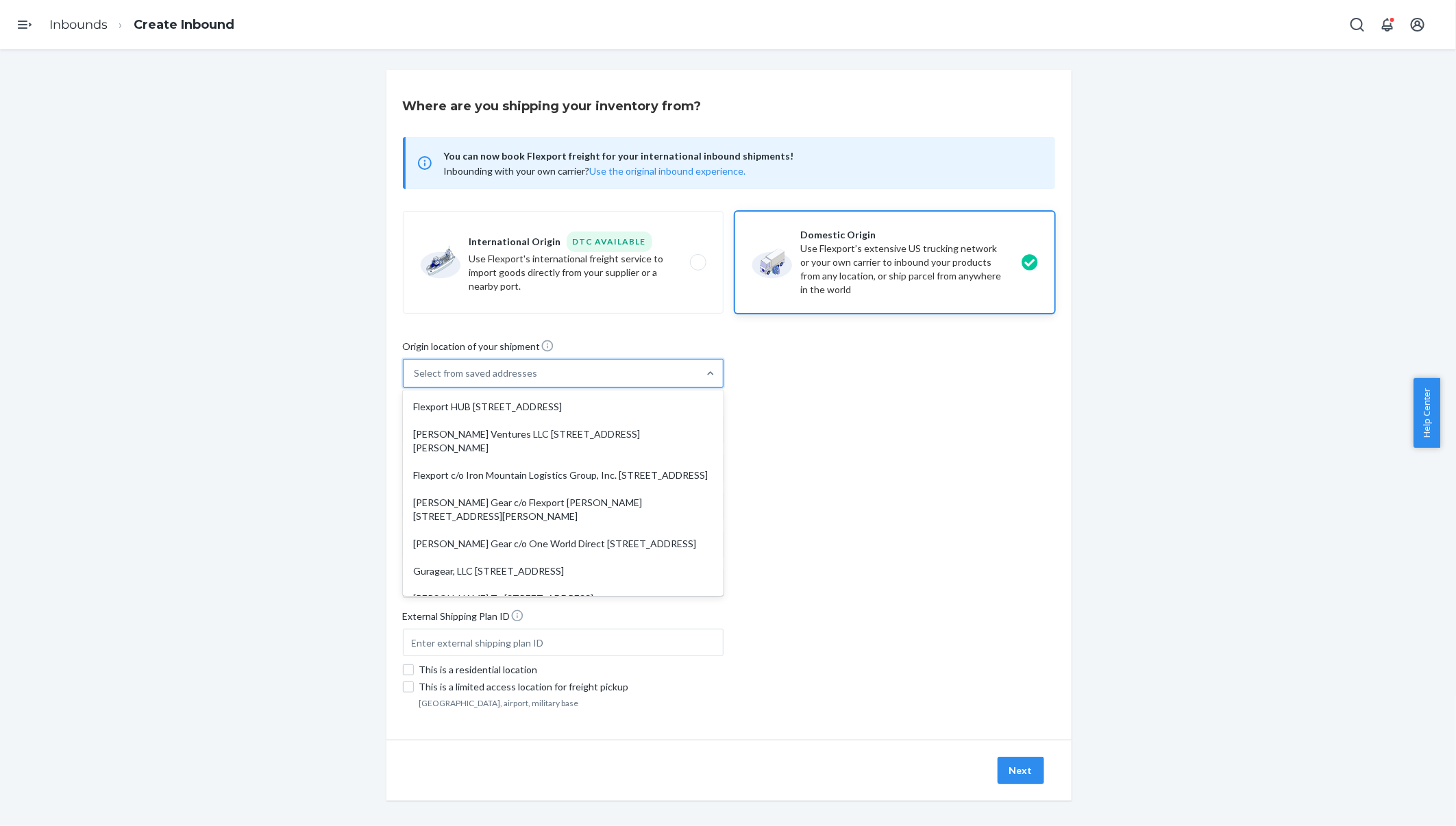
type input "CA"
type input "92408"
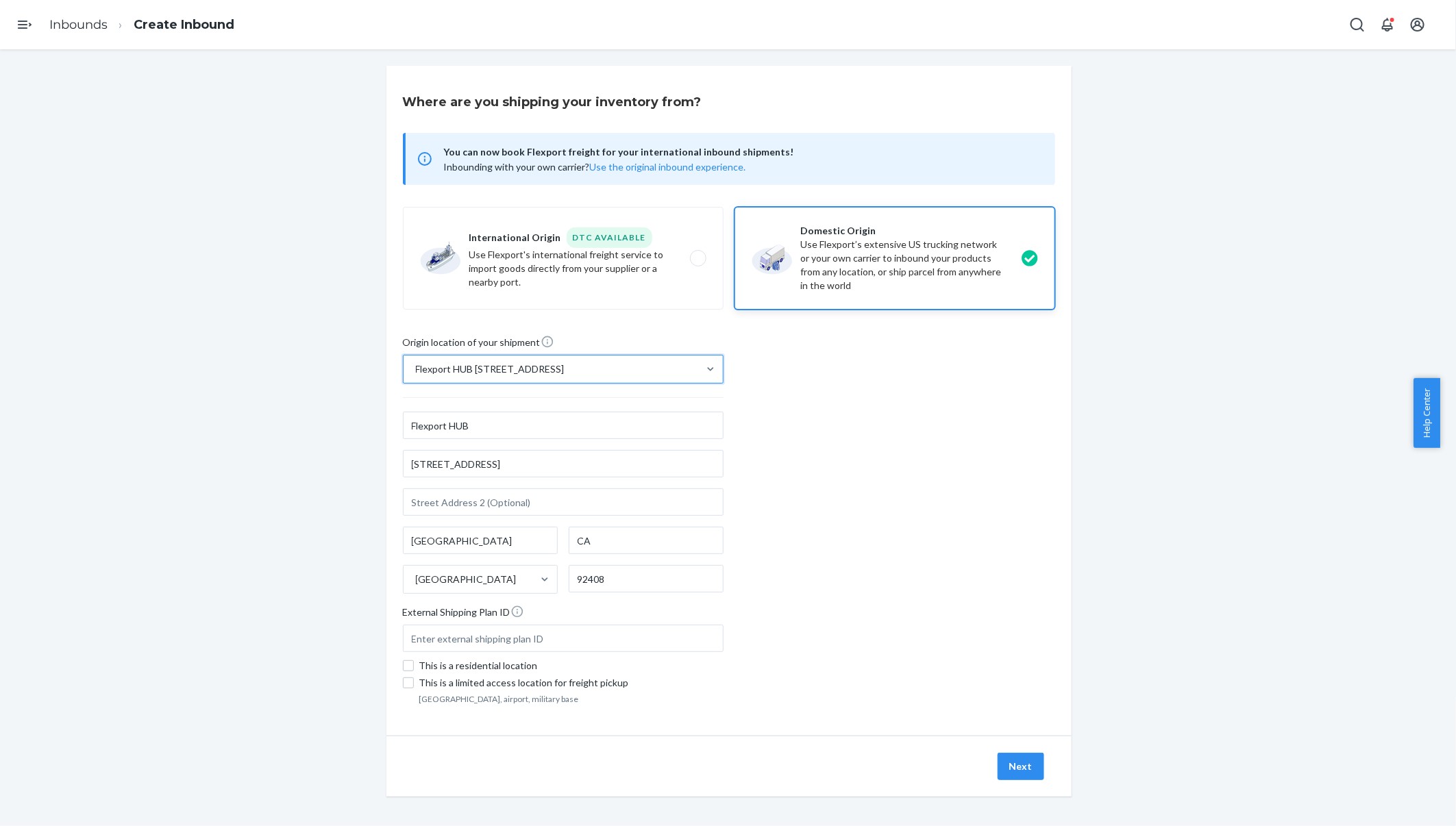
scroll to position [6, 0]
click at [1005, 770] on button "Next" at bounding box center [1021, 764] width 47 height 27
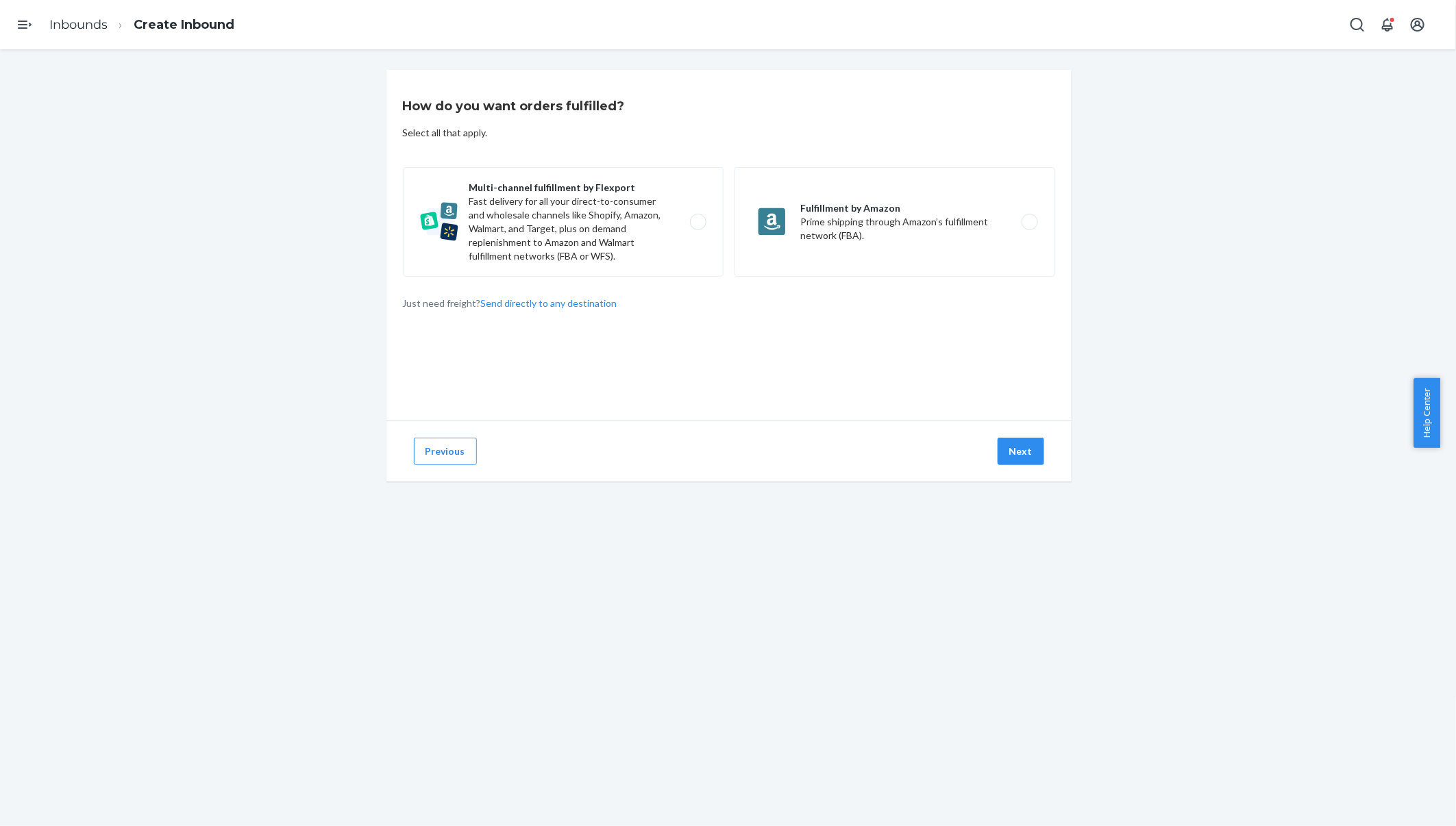
click at [483, 240] on label "Multi-channel fulfillment by Flexport Fast delivery for all your direct-to-cons…" at bounding box center [563, 221] width 320 height 110
click at [697, 227] on input "Multi-channel fulfillment by Flexport Fast delivery for all your direct-to-cons…" at bounding box center [701, 221] width 9 height 9
radio input "true"
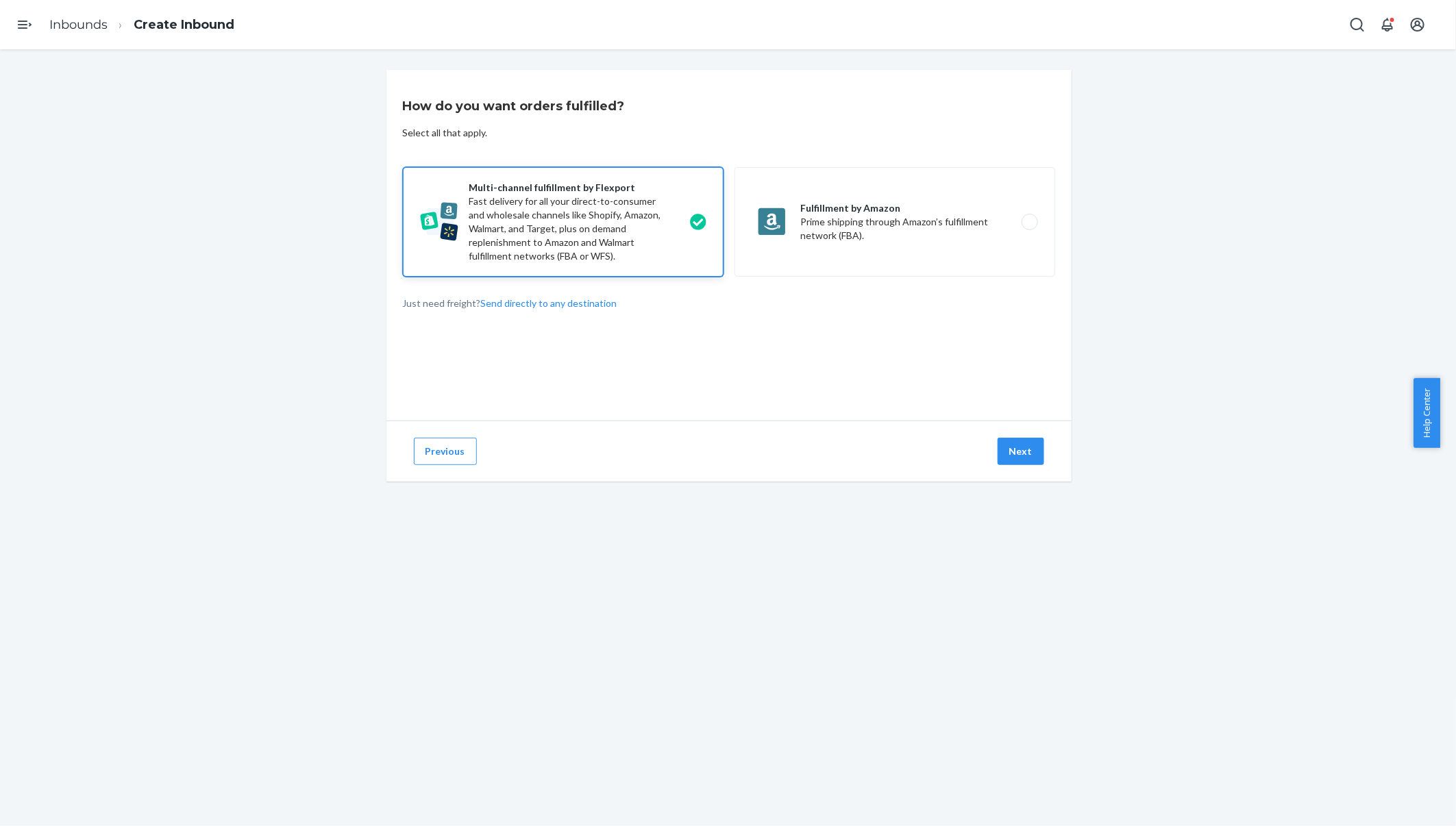
click at [997, 448] on button "Next" at bounding box center [1021, 451] width 47 height 27
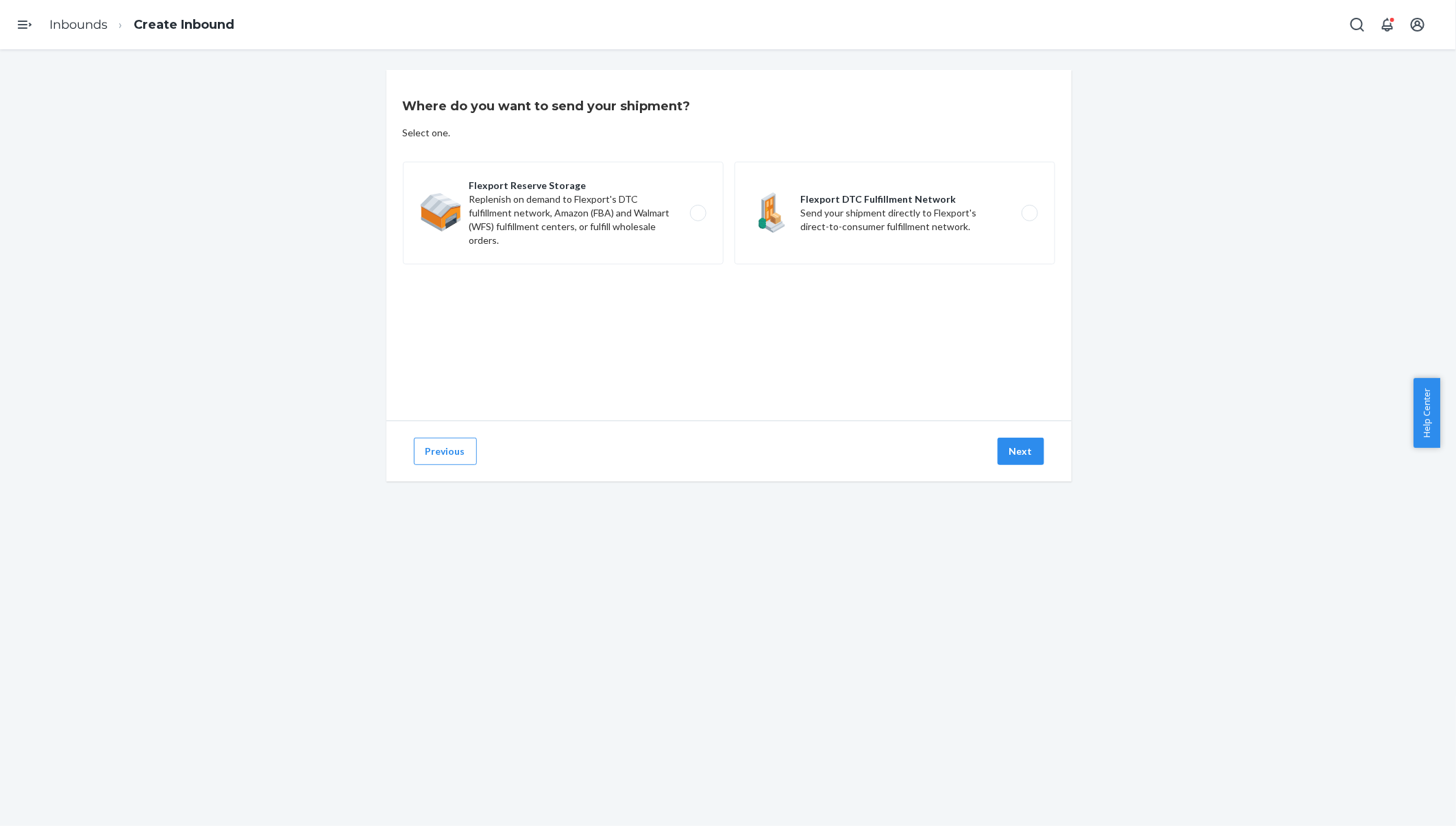
click at [551, 230] on label "Flexport Reserve Storage Replenish on demand to Flexport's DTC fulfillment netw…" at bounding box center [563, 213] width 320 height 103
click at [697, 218] on input "Flexport Reserve Storage Replenish on demand to Flexport's DTC fulfillment netw…" at bounding box center [701, 213] width 9 height 9
radio input "true"
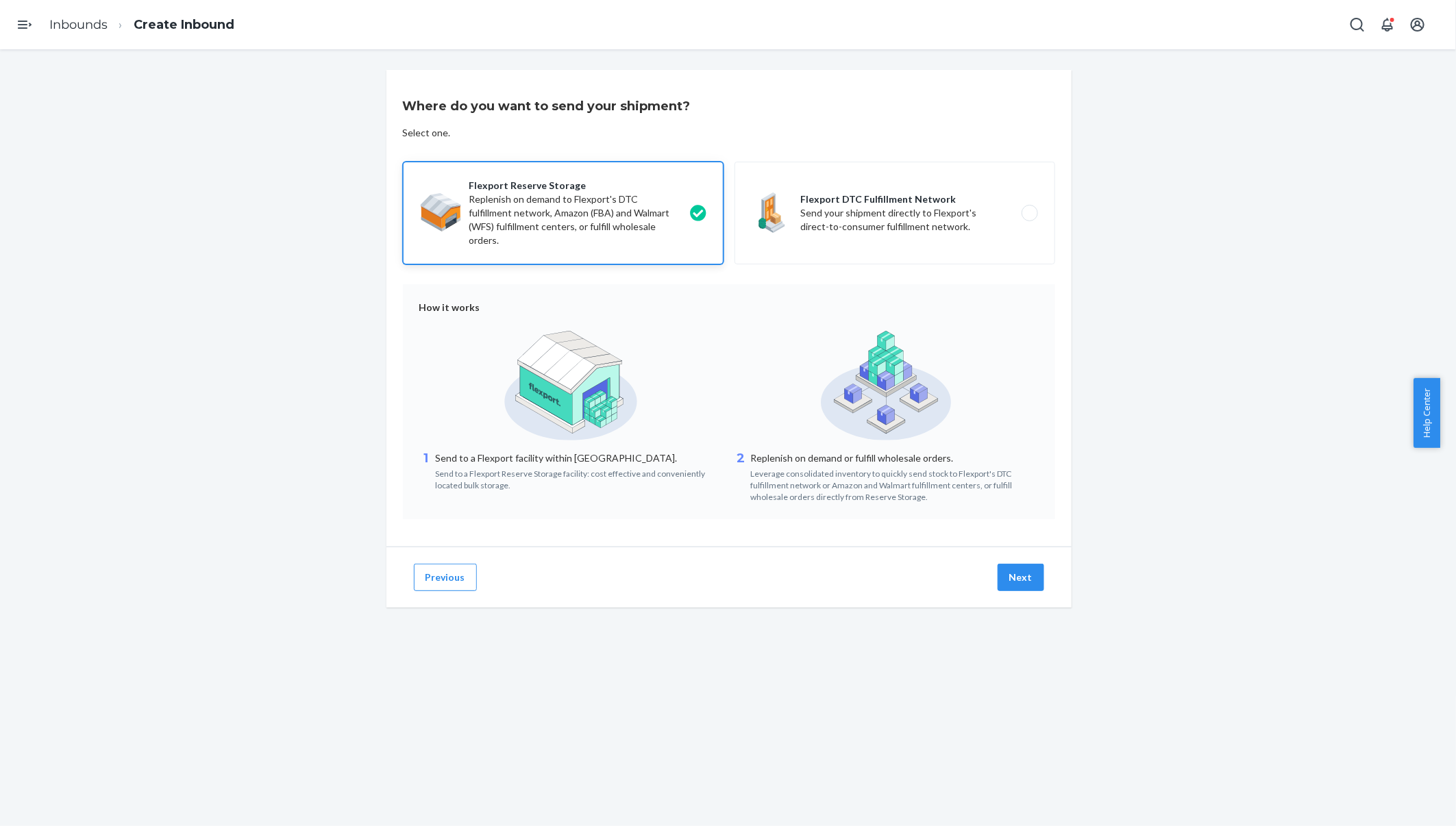
click at [1011, 573] on button "Next" at bounding box center [1021, 577] width 47 height 27
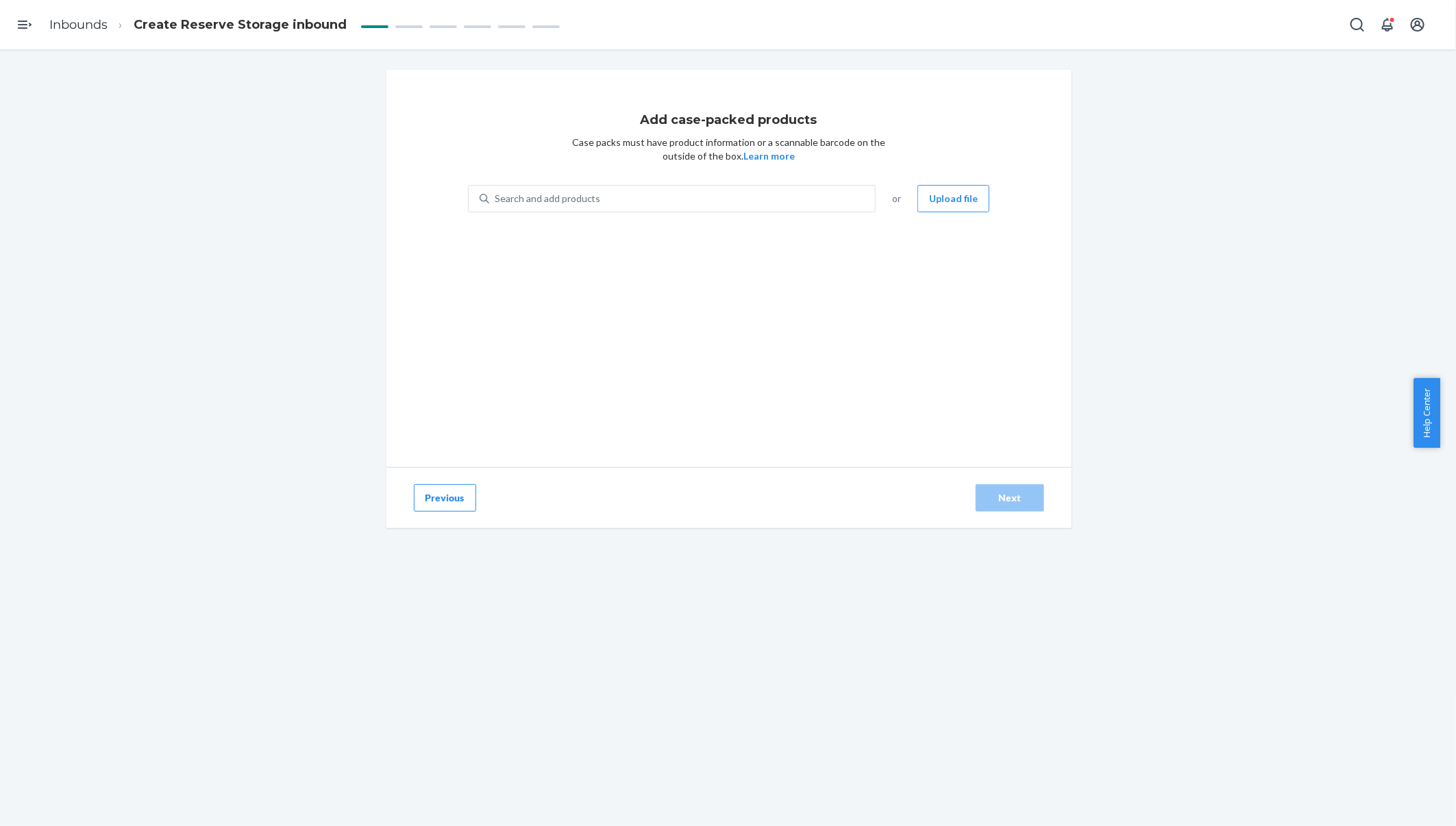
click at [644, 204] on div "Search and add products" at bounding box center [682, 199] width 386 height 25
click at [496, 204] on input "Search and add products" at bounding box center [495, 199] width 2 height 14
click at [951, 207] on button "Upload file" at bounding box center [953, 198] width 72 height 27
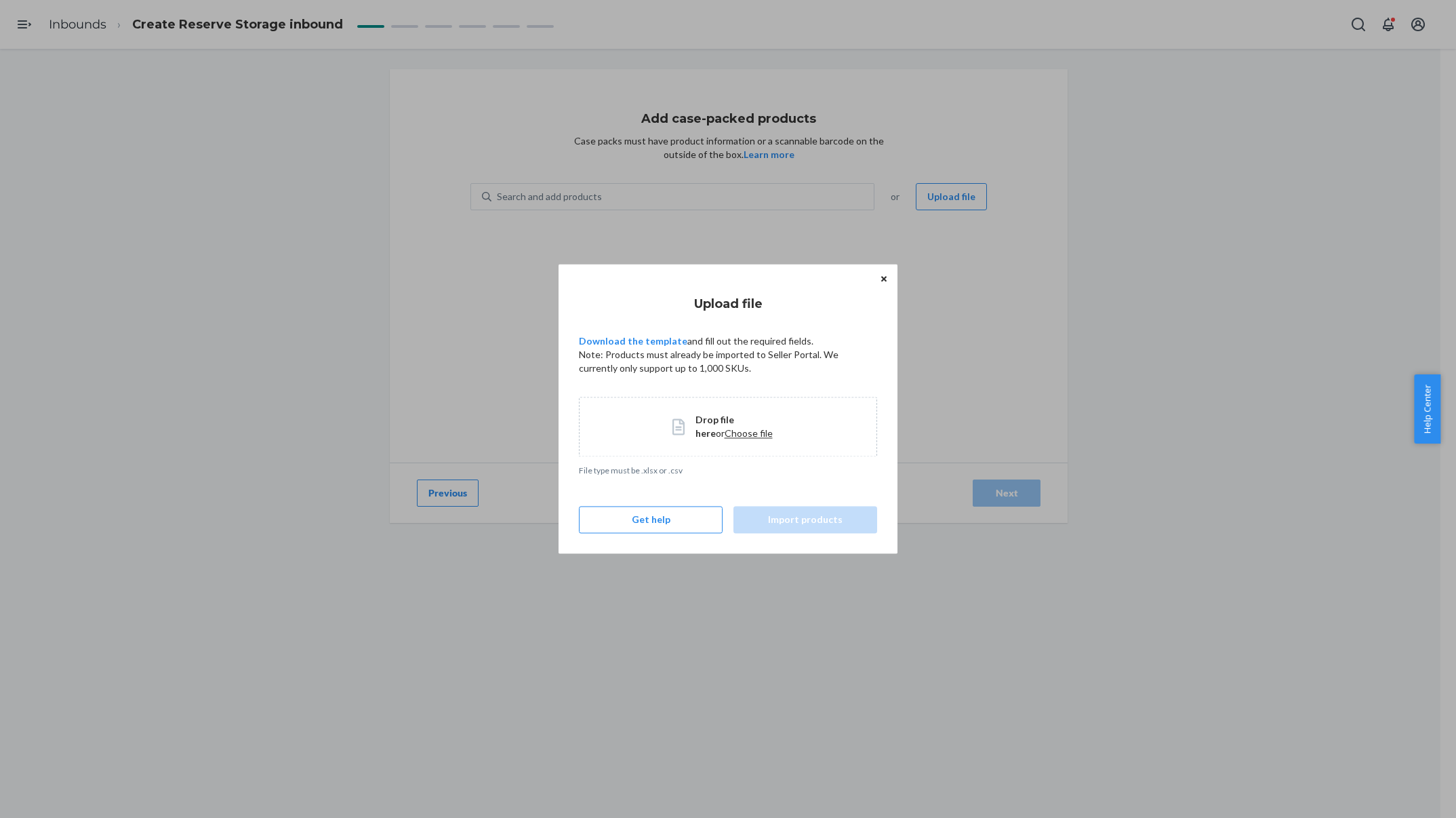
click at [725, 436] on span "Choose file" at bounding box center [748, 432] width 48 height 12
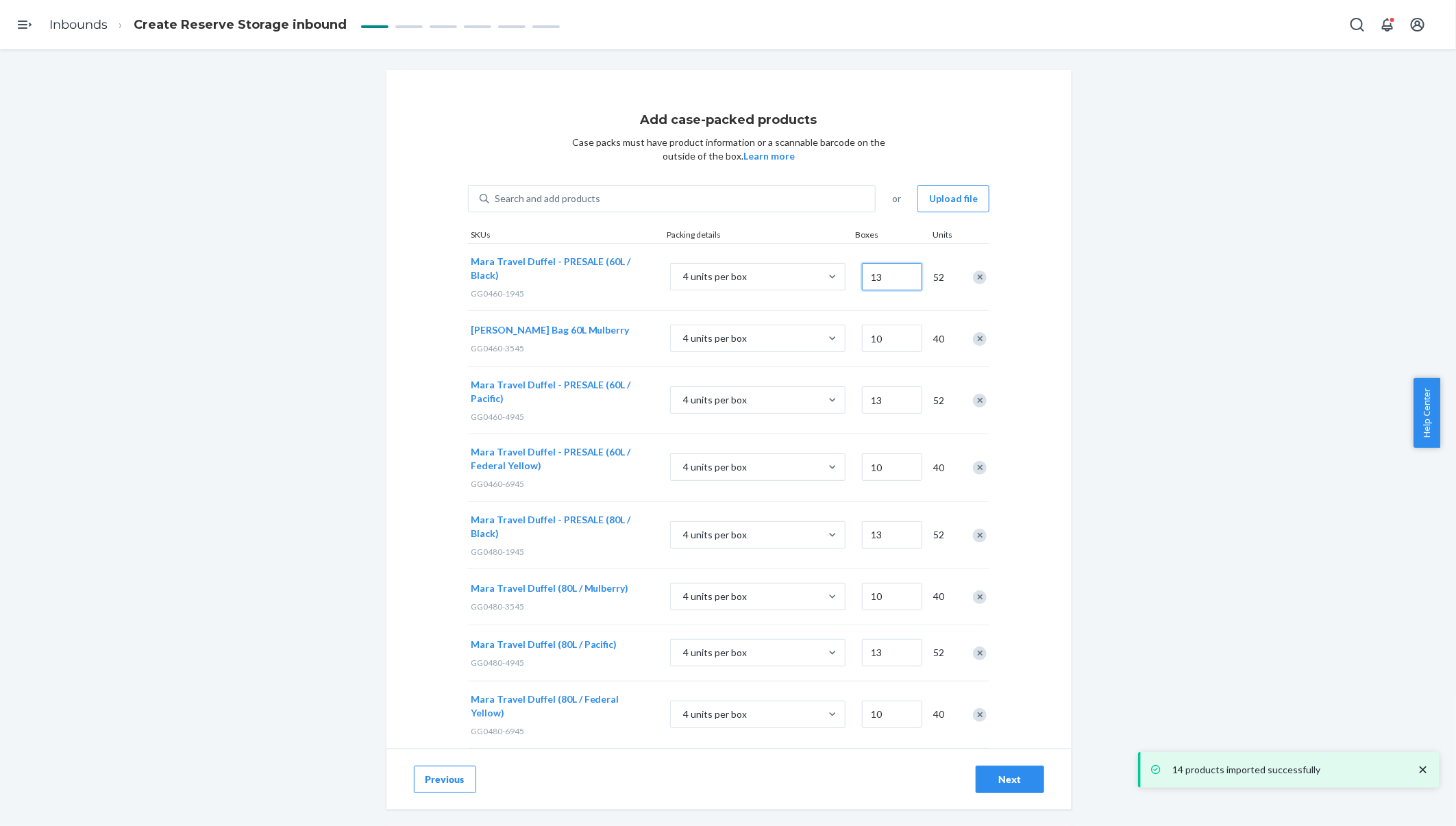
click at [885, 270] on input "13" at bounding box center [892, 276] width 61 height 27
click at [931, 277] on span "52" at bounding box center [937, 277] width 14 height 14
click at [1169, 456] on div "Add case-packed products Case packs must have product information or a scannabl…" at bounding box center [728, 646] width 1435 height 1152
click at [794, 286] on div "4 units per box" at bounding box center [745, 277] width 149 height 25
click at [614, 277] on input "4 units per box" at bounding box center [614, 277] width 0 height 0
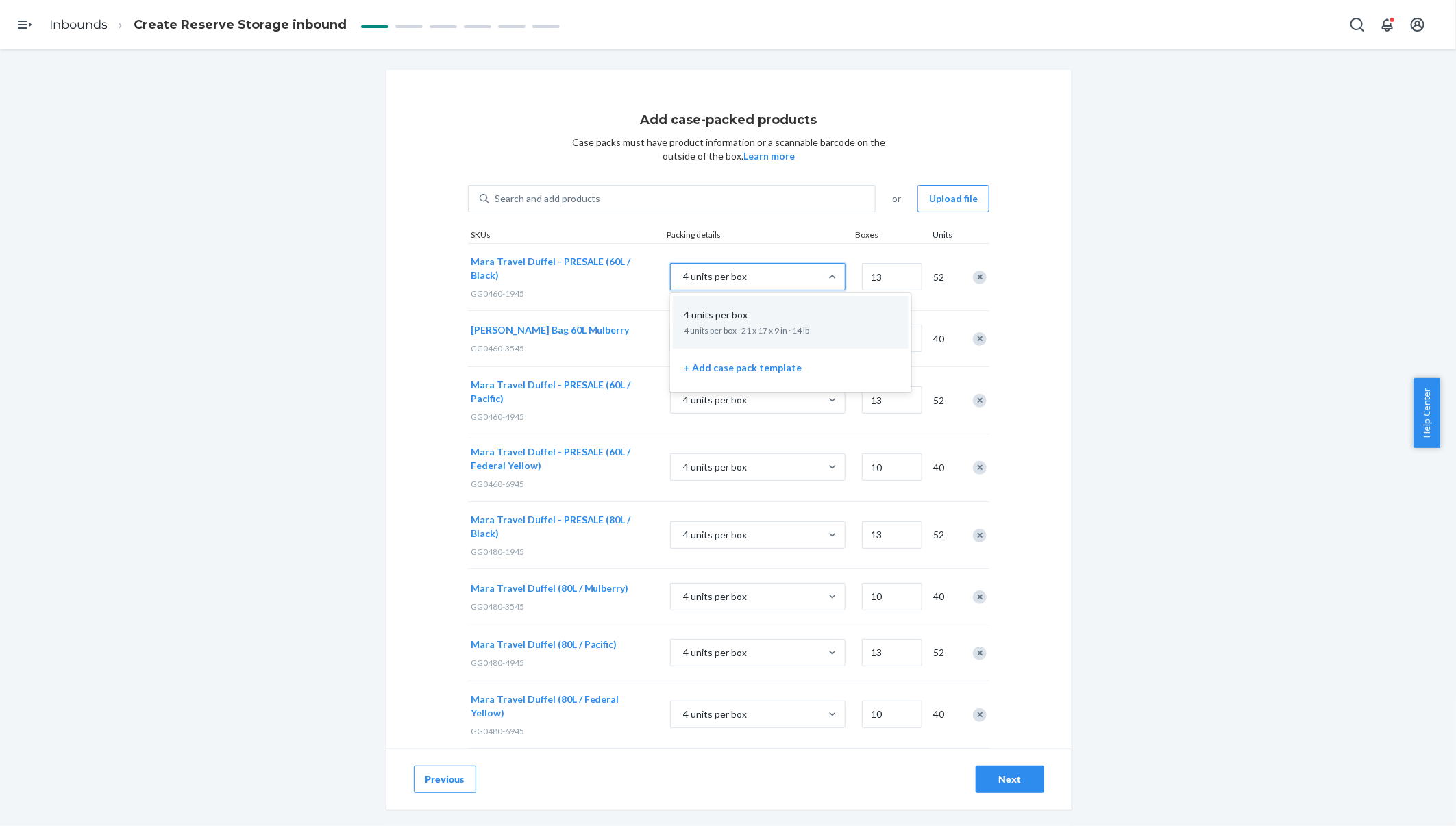
click at [791, 234] on div "Packing details" at bounding box center [758, 235] width 188 height 15
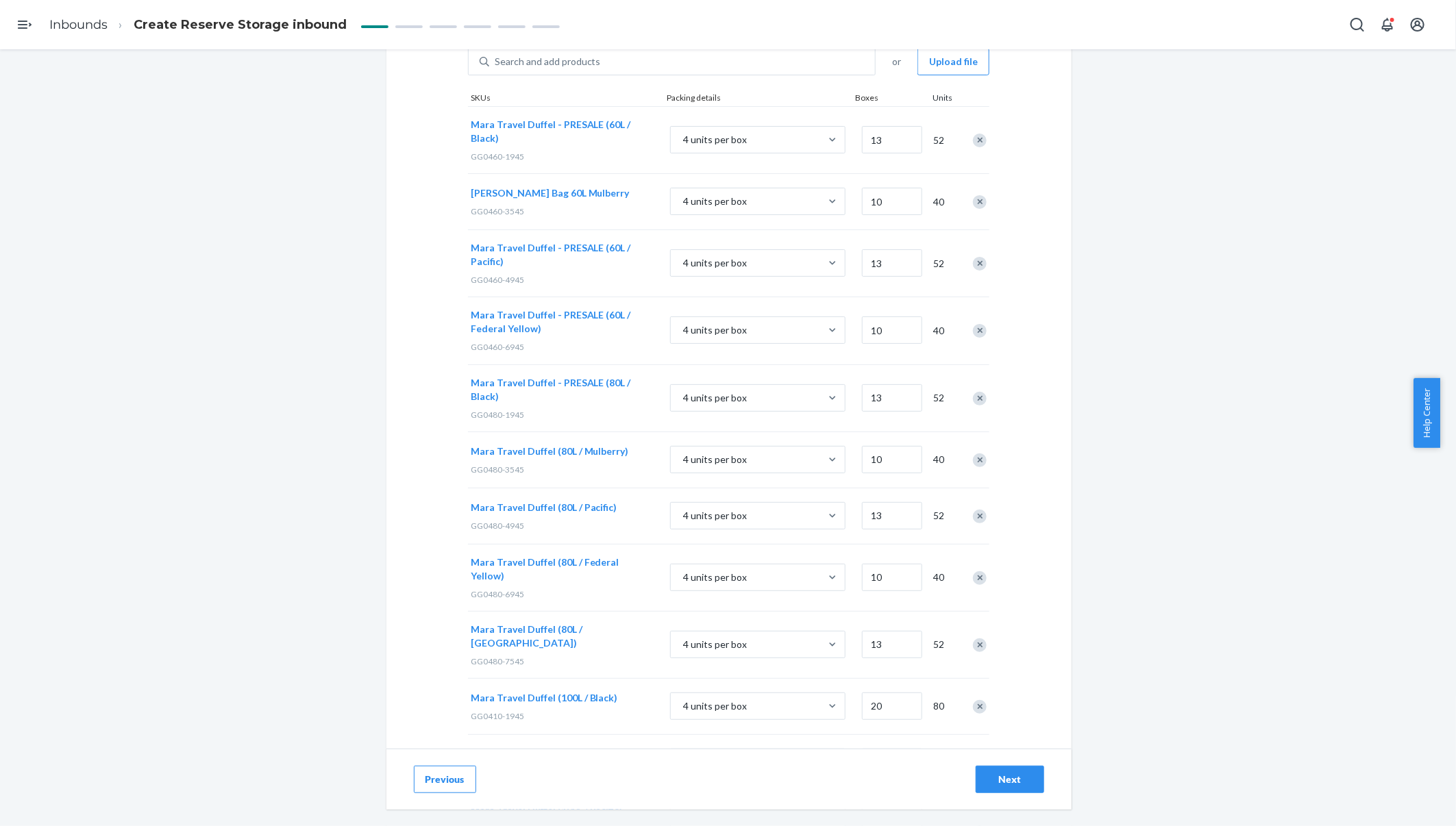
scroll to position [372, 0]
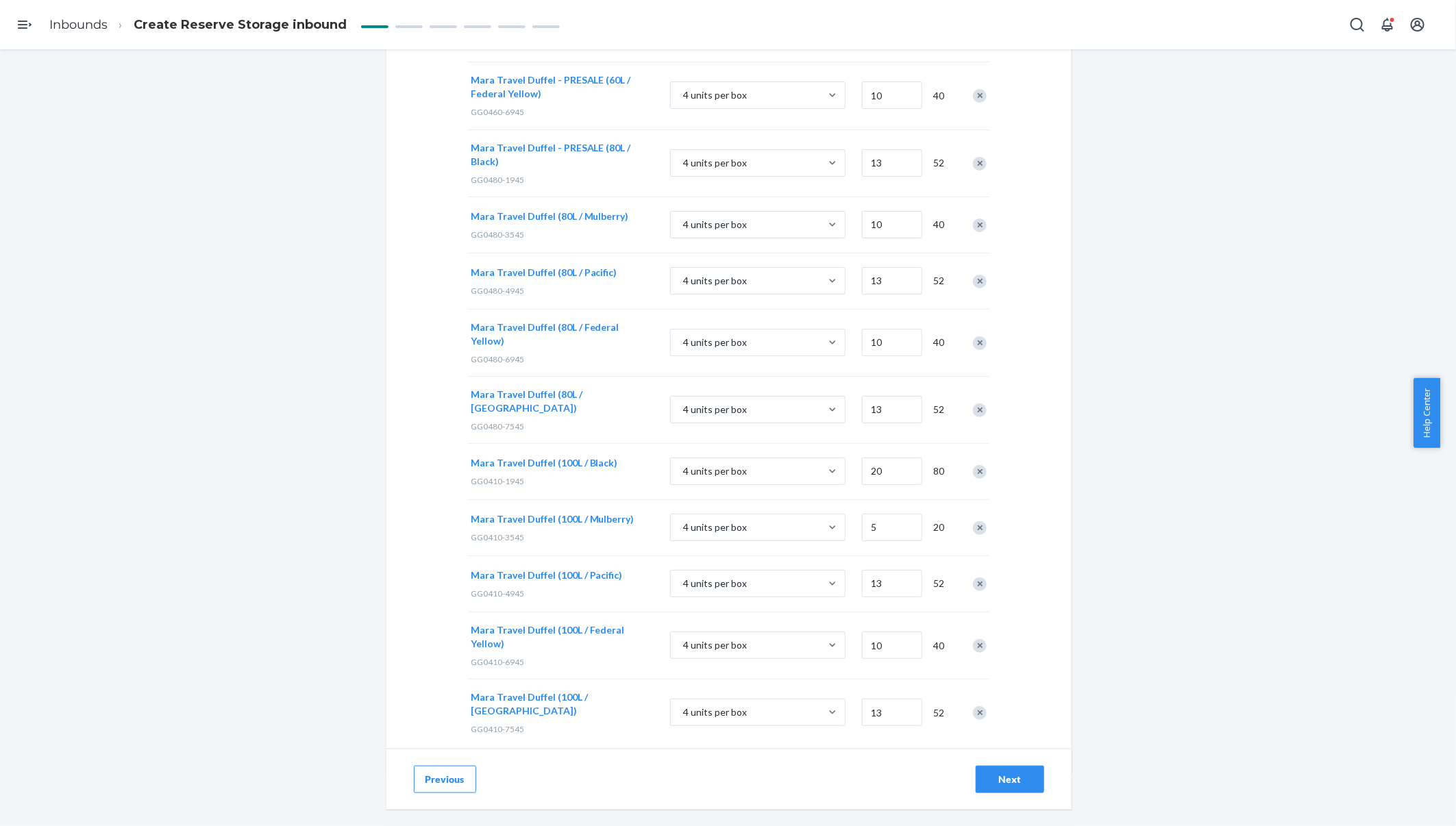
click at [1008, 772] on div "Next" at bounding box center [1010, 779] width 45 height 14
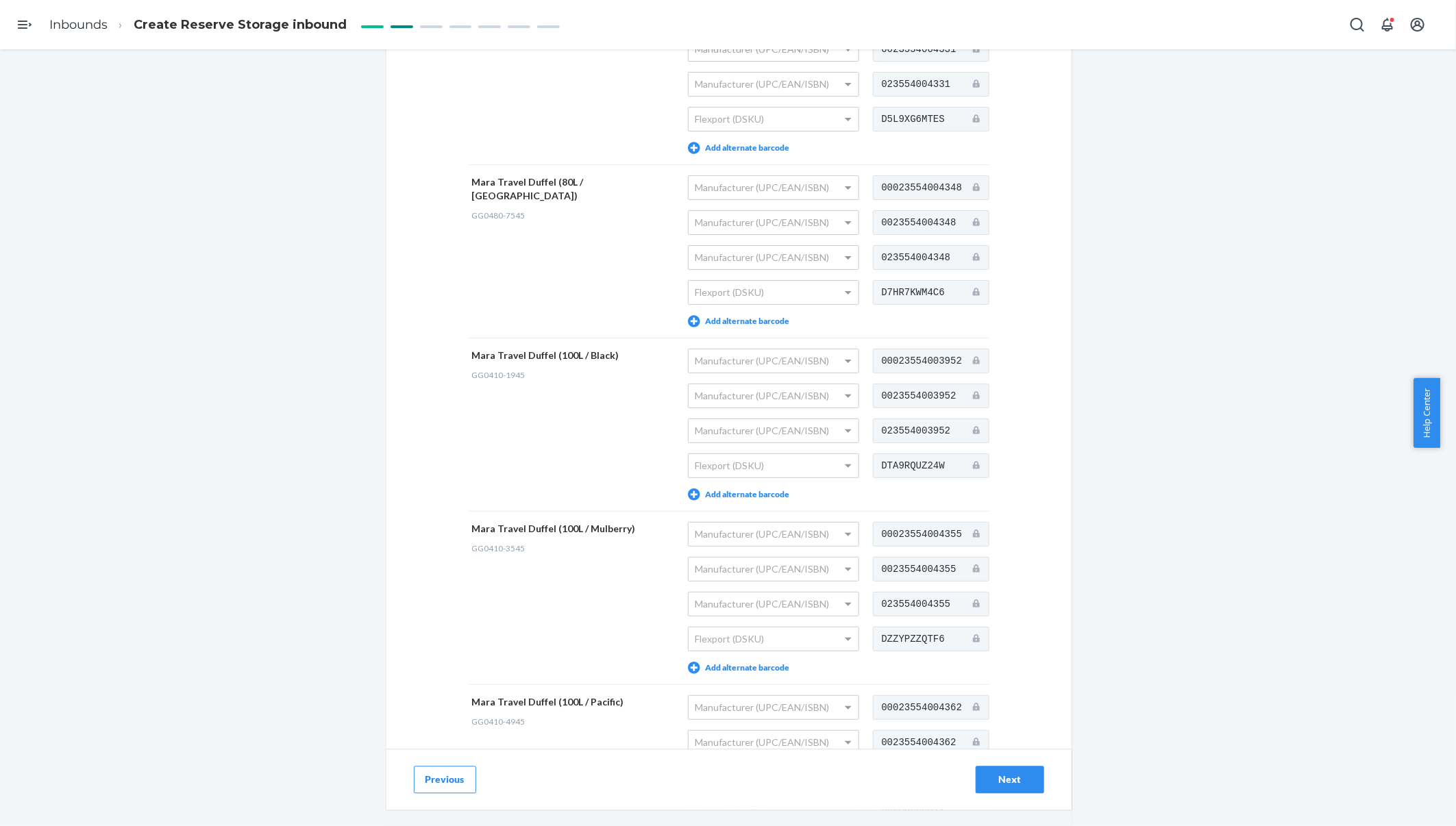
scroll to position [1816, 0]
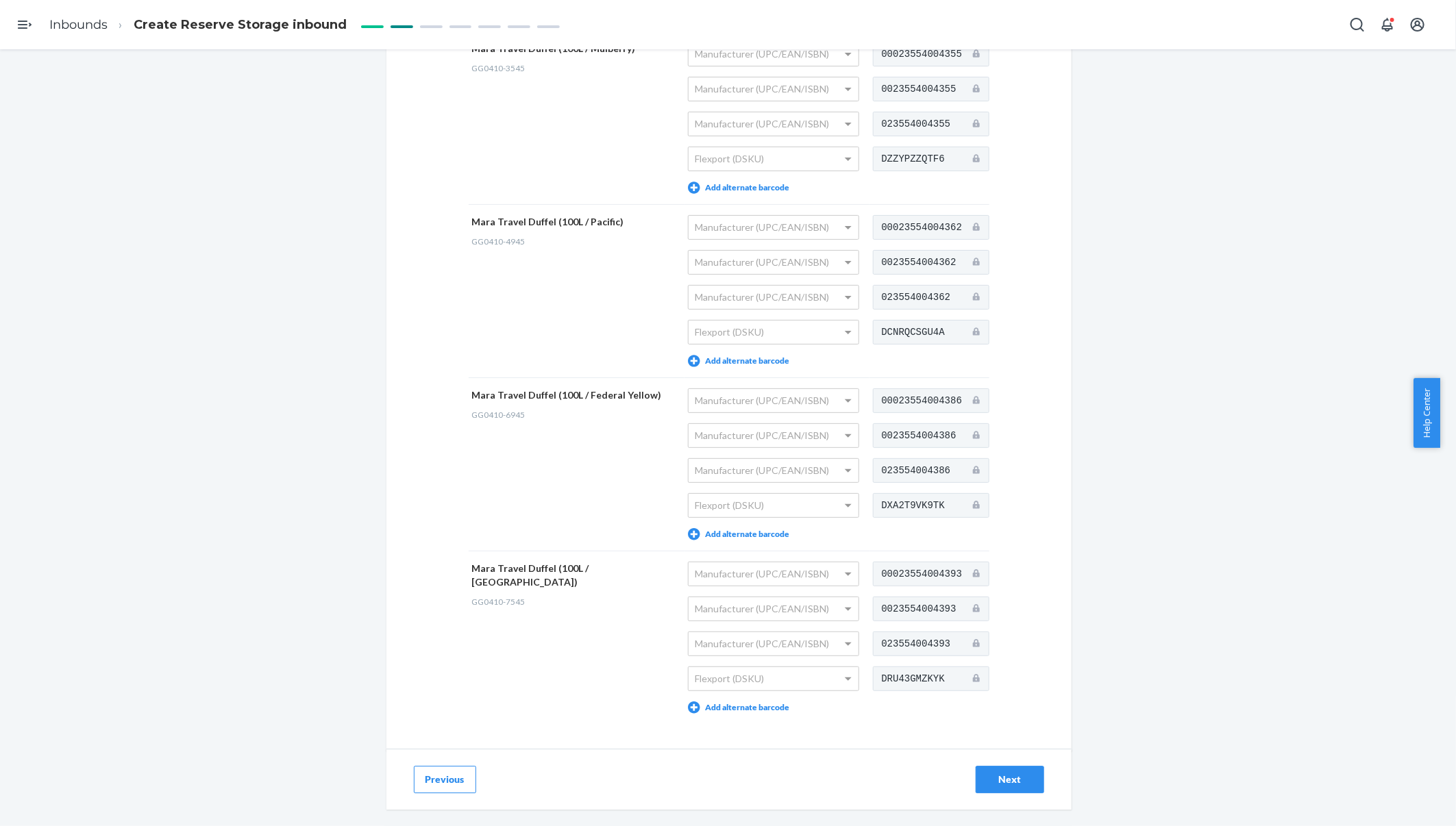
click at [997, 775] on div "Next" at bounding box center [1010, 779] width 45 height 14
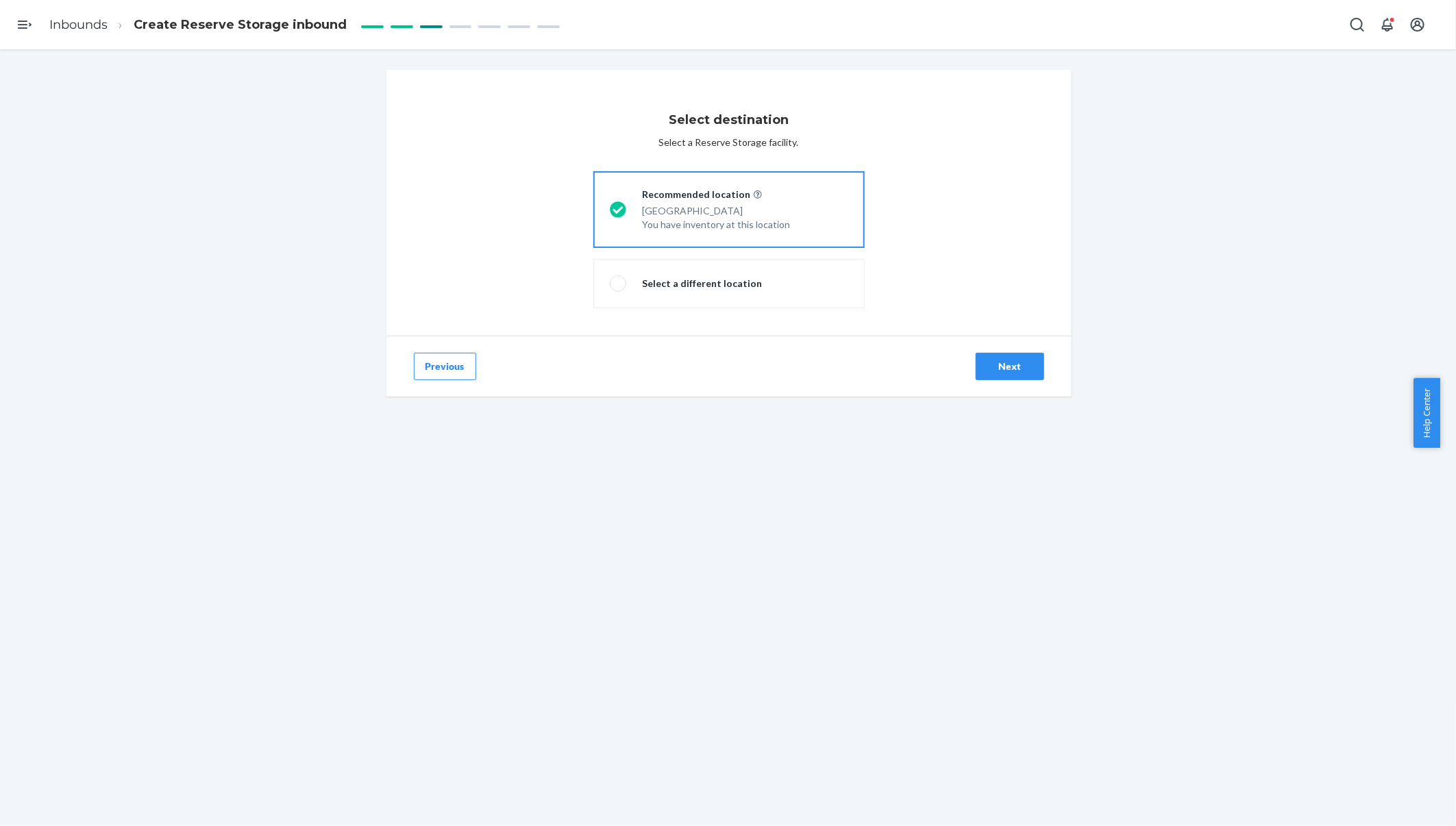
click at [1005, 369] on div "Next" at bounding box center [1010, 367] width 45 height 14
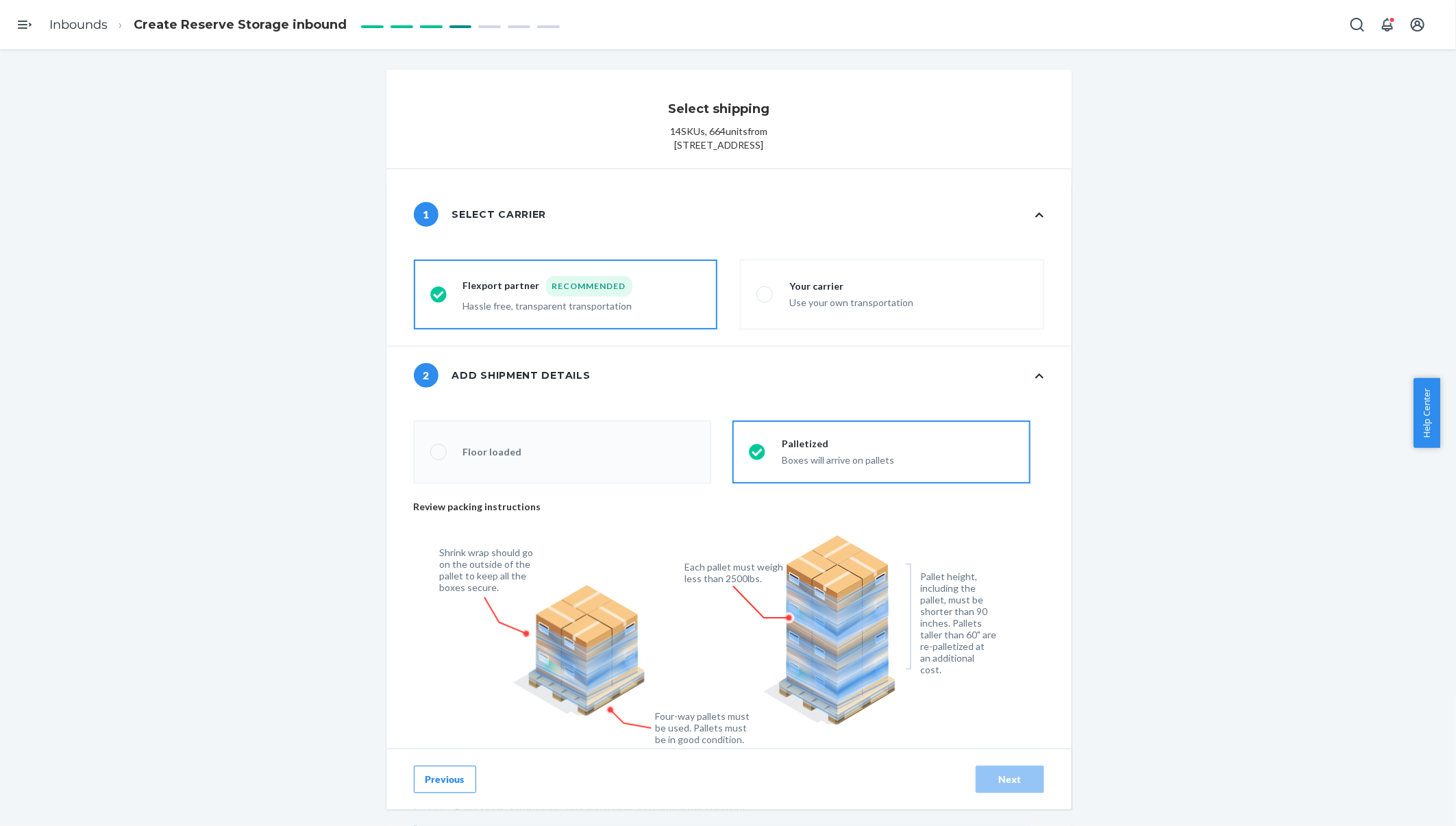
radio input "false"
type input "8"
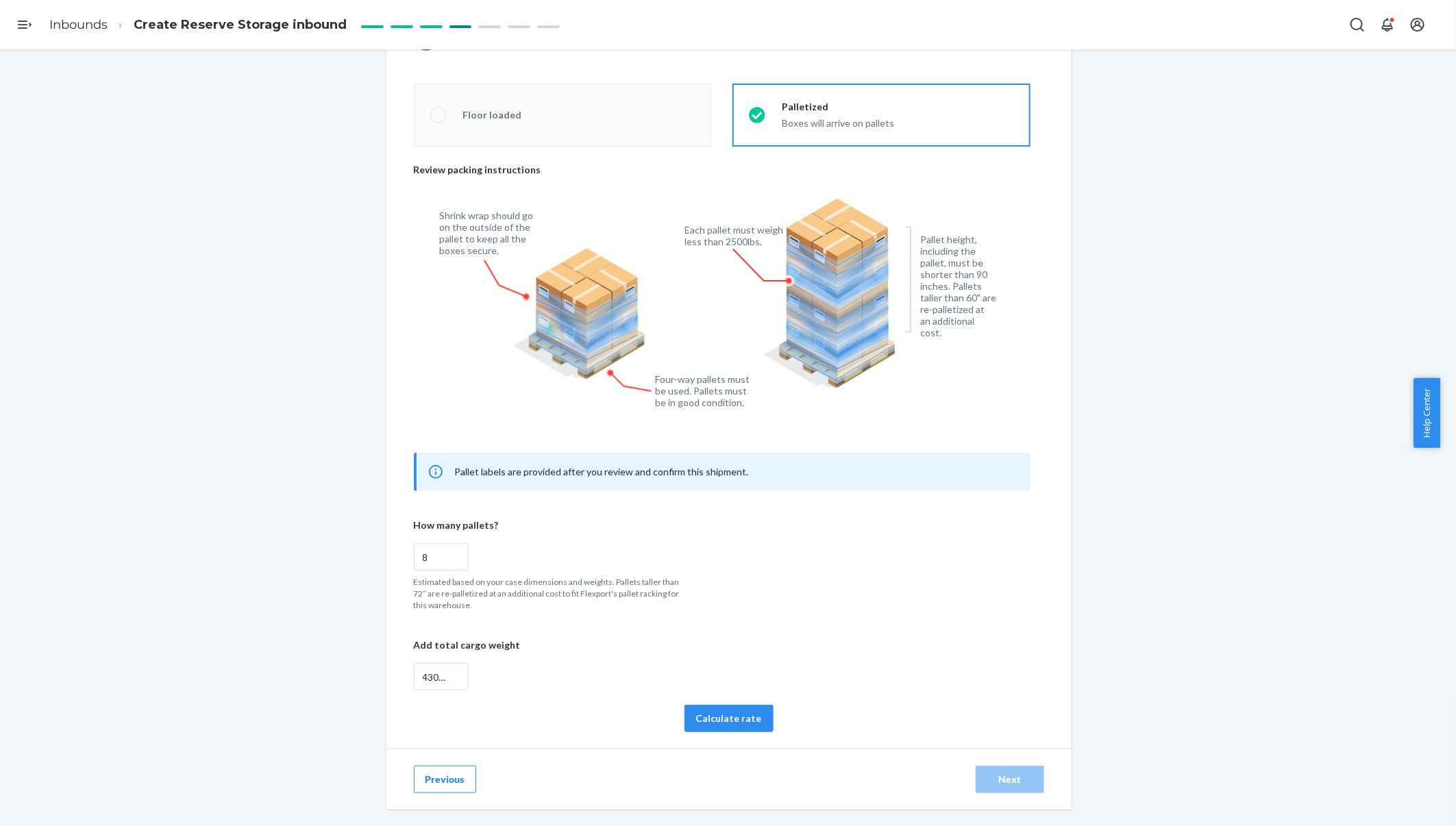
click at [740, 721] on button "Calculate rate" at bounding box center [728, 718] width 89 height 27
radio input "false"
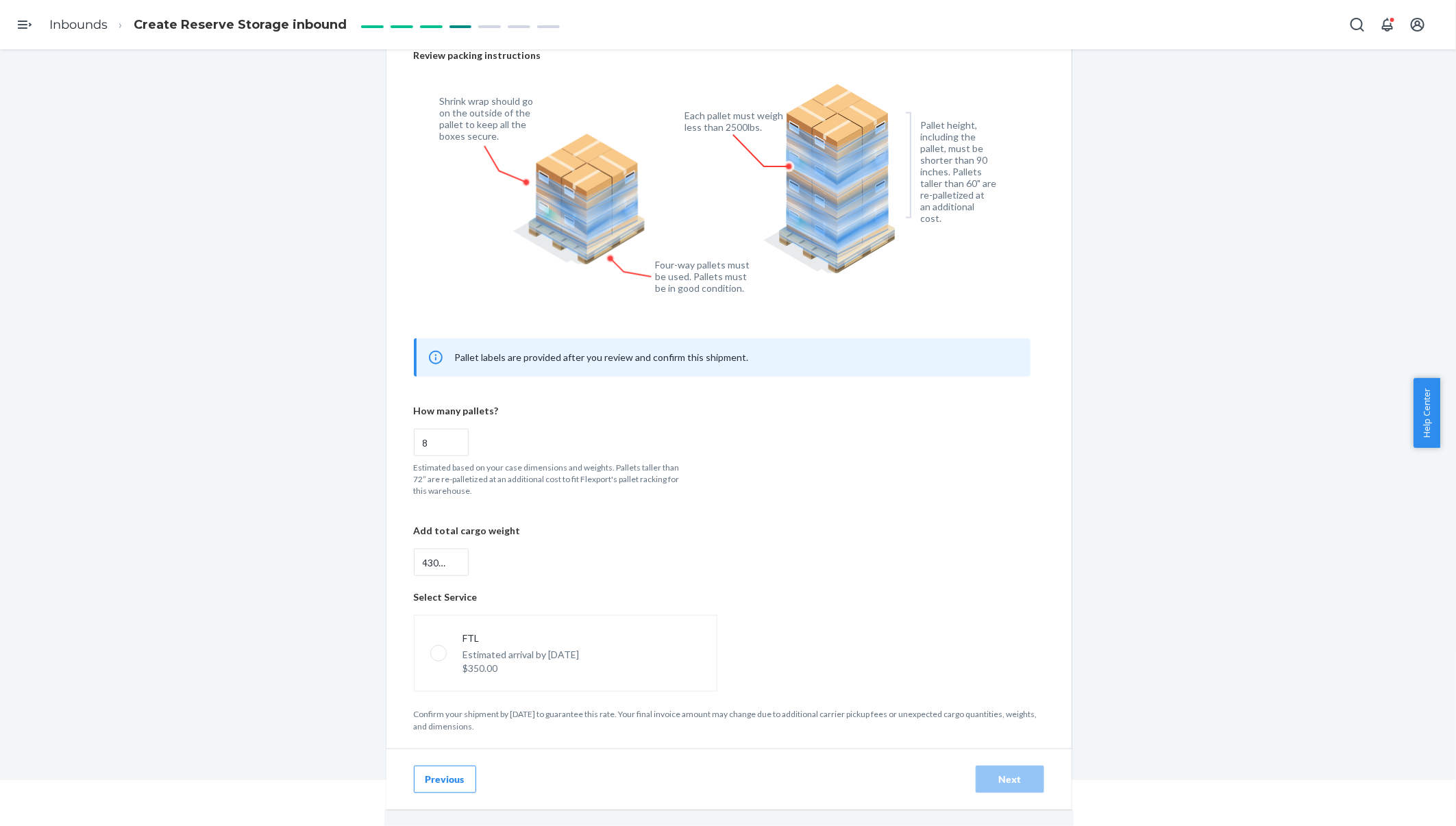
scroll to position [49, 0]
click at [431, 649] on span at bounding box center [438, 653] width 16 height 16
click at [431, 650] on input "FTL Estimated arrival by Sep 23 $350.00" at bounding box center [435, 653] width 9 height 9
radio input "true"
radio input "false"
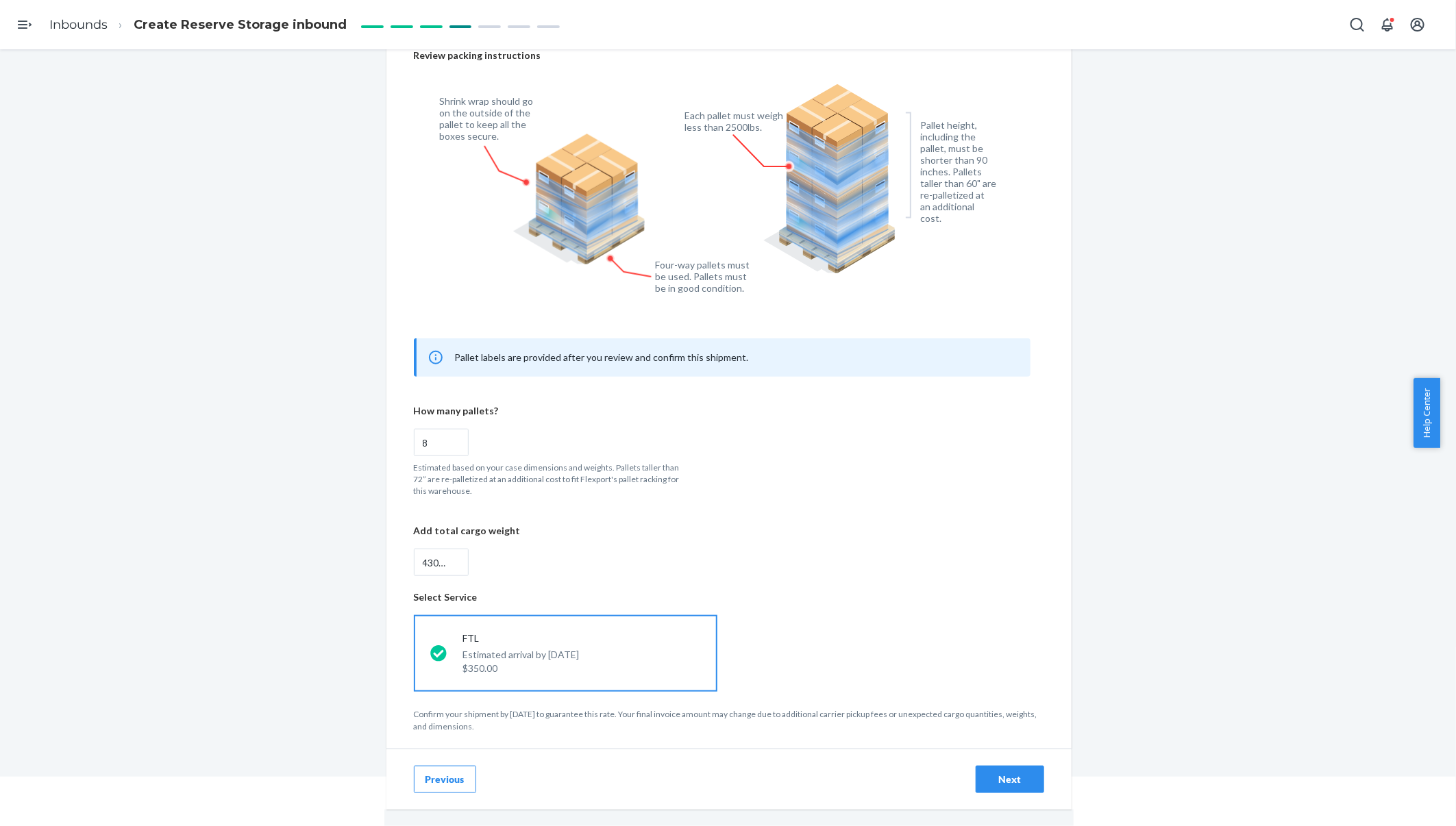
click at [1000, 776] on div "Next" at bounding box center [1010, 779] width 45 height 14
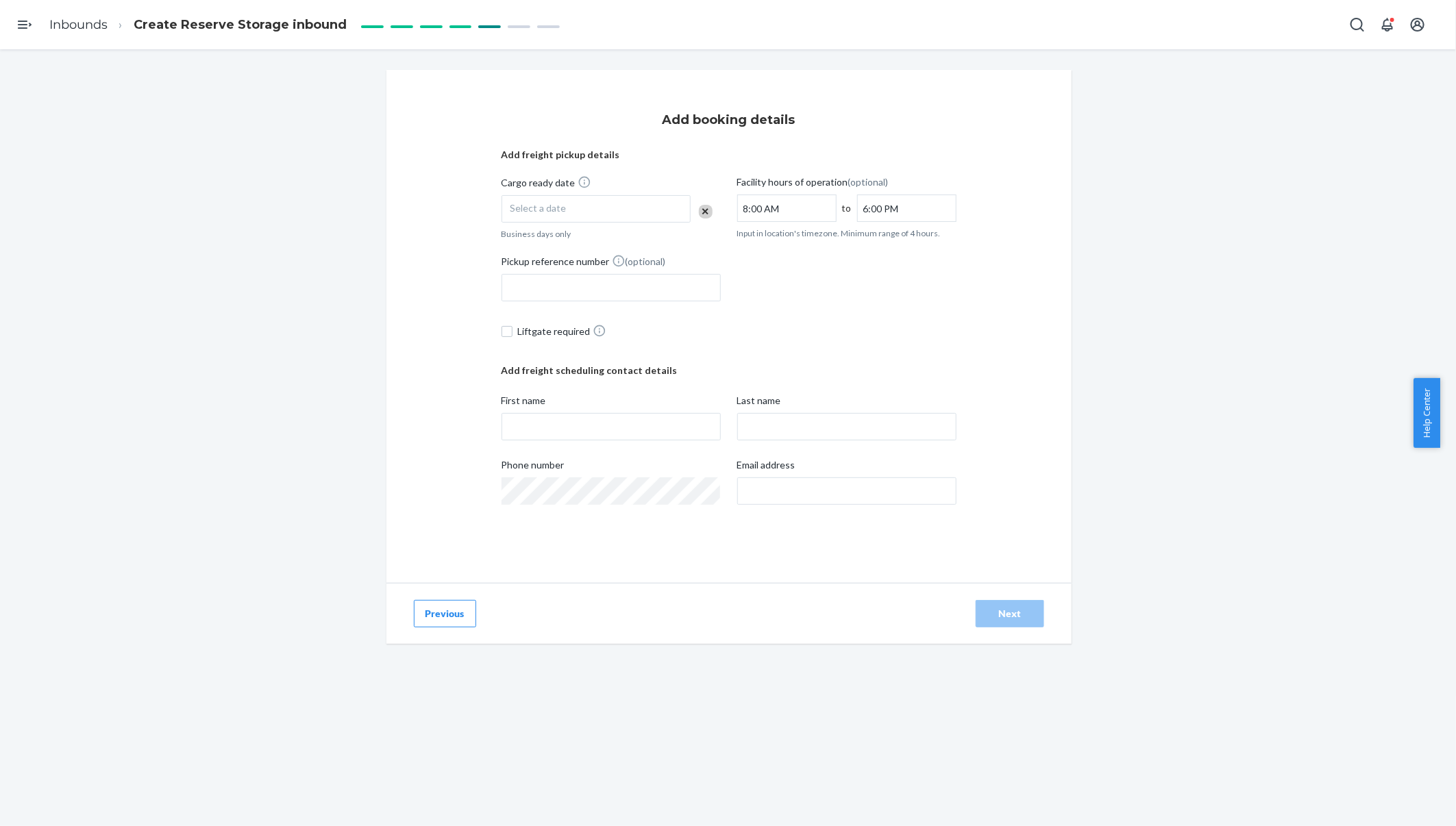
click at [641, 201] on div "Select a date" at bounding box center [595, 208] width 189 height 27
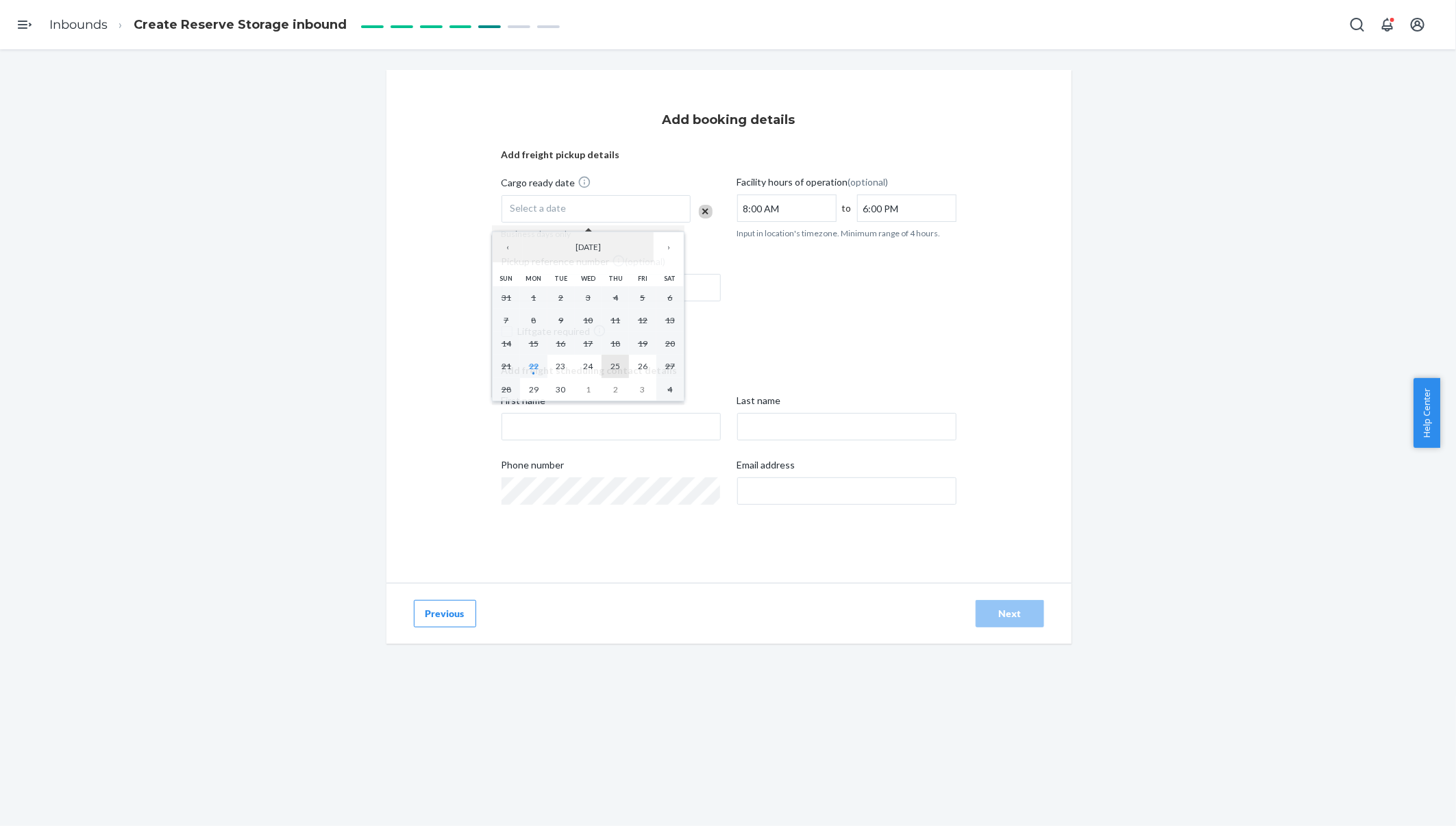
click at [615, 357] on button "25" at bounding box center [615, 367] width 27 height 23
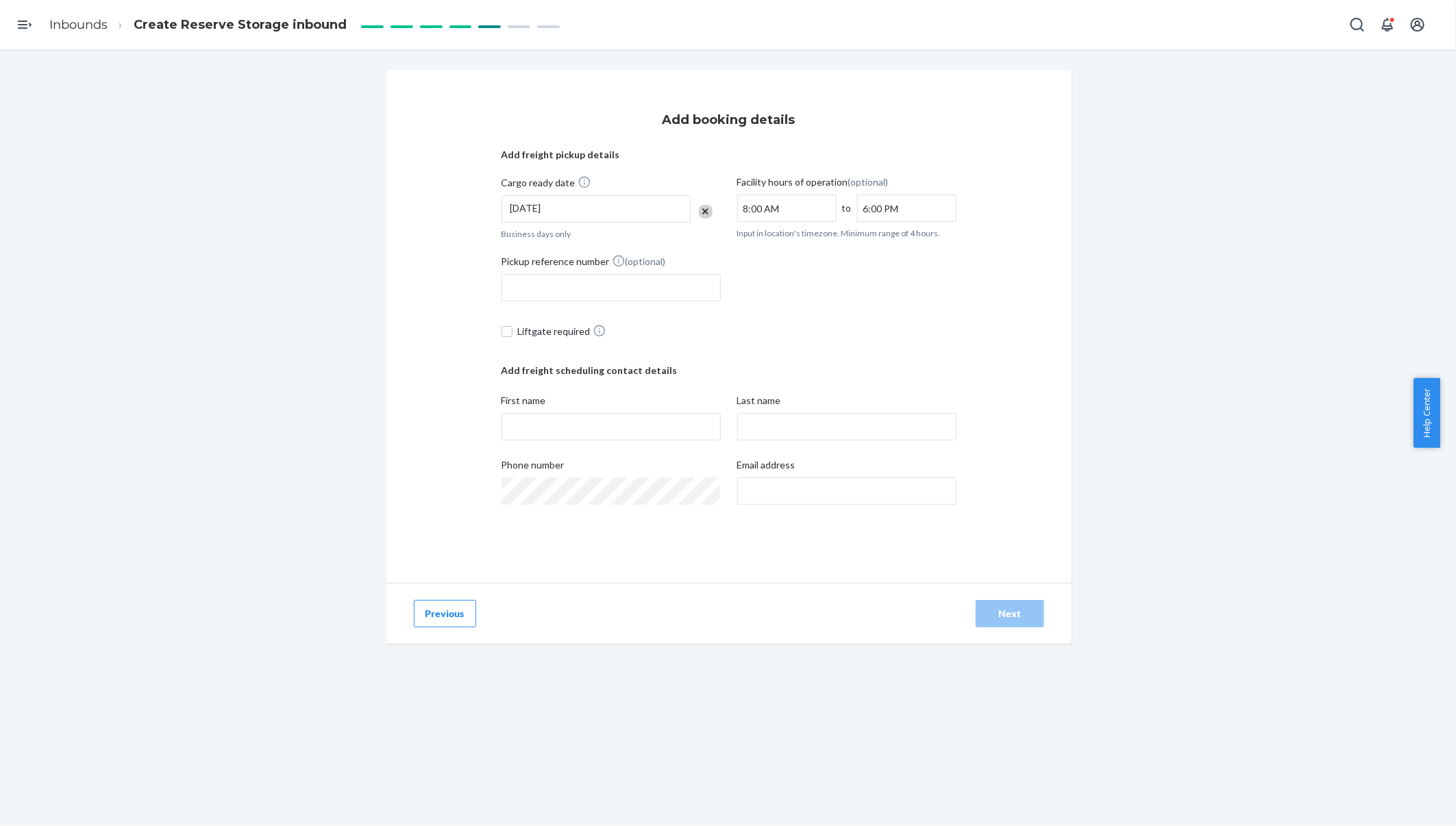
click at [872, 304] on div "Pickup reference number (optional)" at bounding box center [728, 281] width 455 height 54
click at [557, 562] on div "Add booking details Add freight pickup details Cargo ready date 9/25/2025 Busin…" at bounding box center [728, 326] width 685 height 513
click at [640, 569] on div "Add booking details Add freight pickup details Cargo ready date 9/25/2025 Busin…" at bounding box center [728, 326] width 685 height 513
click at [597, 428] on input "First name" at bounding box center [611, 426] width 219 height 27
type input "Matthew"
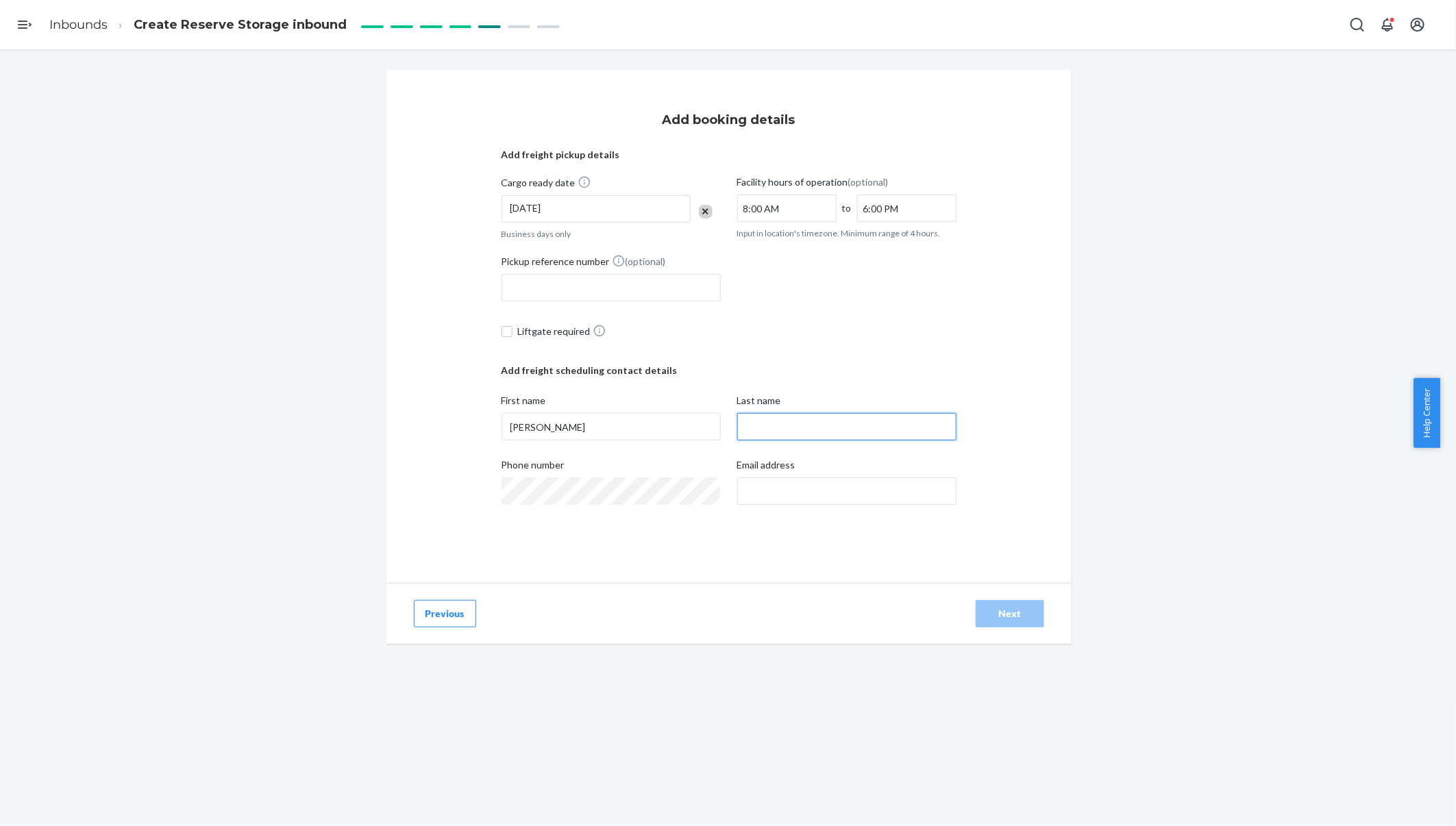
type input "Ciardiello"
type input "m.ciardiello@guragear.com"
click at [1007, 611] on div "Next" at bounding box center [1010, 614] width 45 height 14
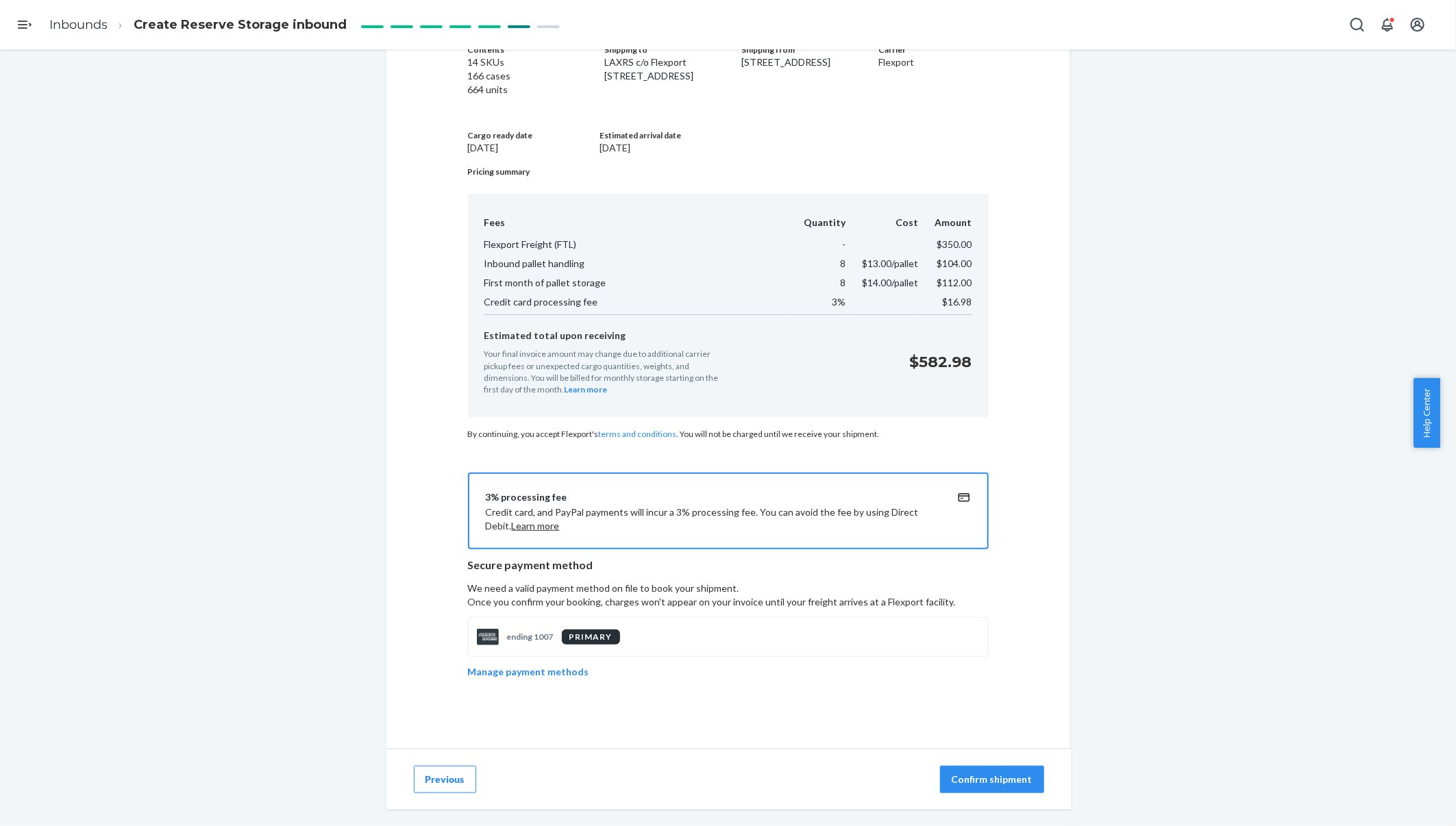
scroll to position [130, 0]
click at [443, 448] on div "Confirm your shipment Contents 14 SKUs 166 cases 664 units Shipping to LAXRS c/…" at bounding box center [728, 334] width 651 height 720
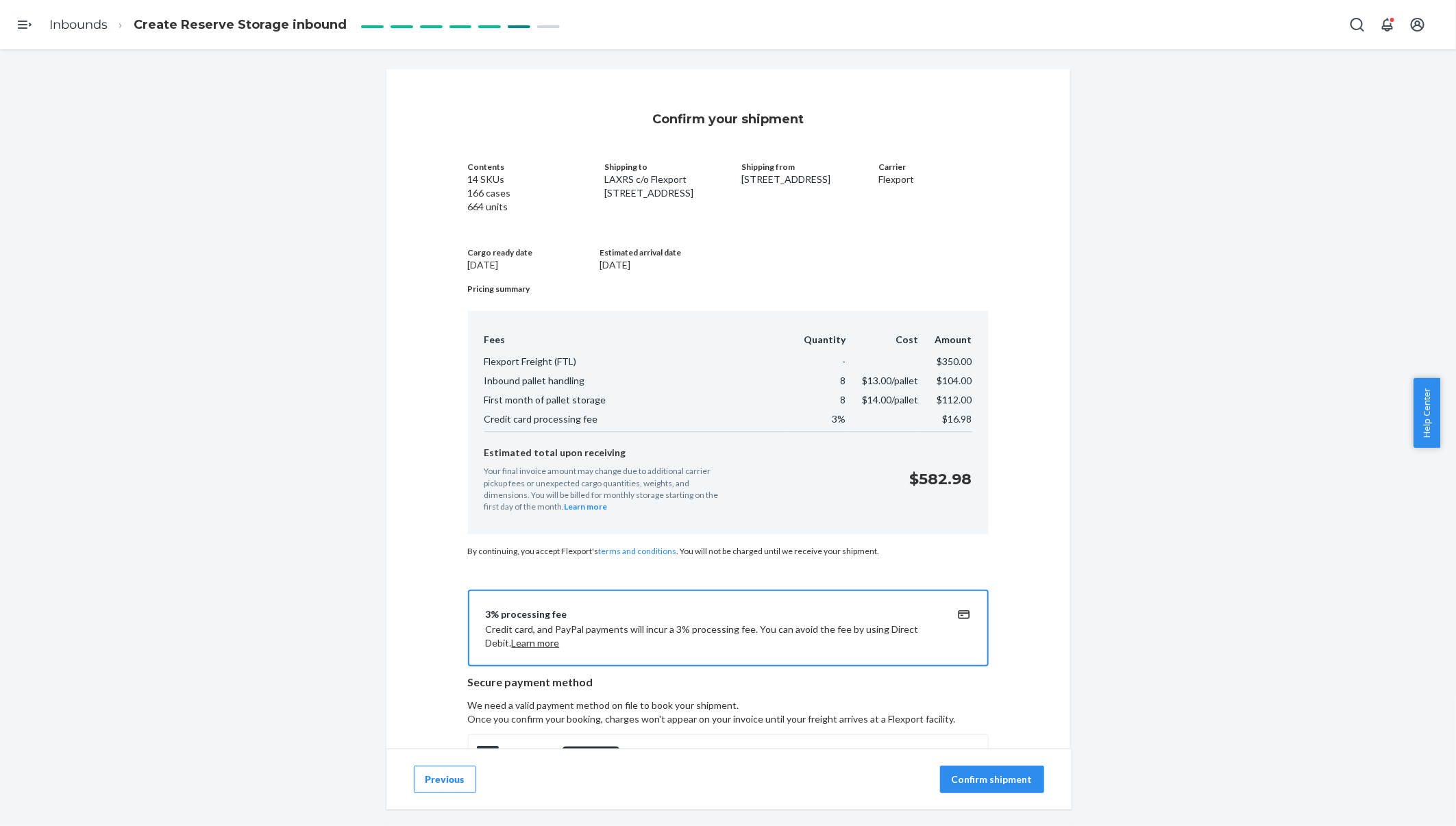
scroll to position [0, 0]
click at [734, 571] on div "Pricing summary Fees Quantity Cost Amount Flexport Freight (FTL) - $350.00 Inbo…" at bounding box center [728, 434] width 521 height 301
click at [979, 781] on p "Confirm shipment" at bounding box center [992, 779] width 81 height 14
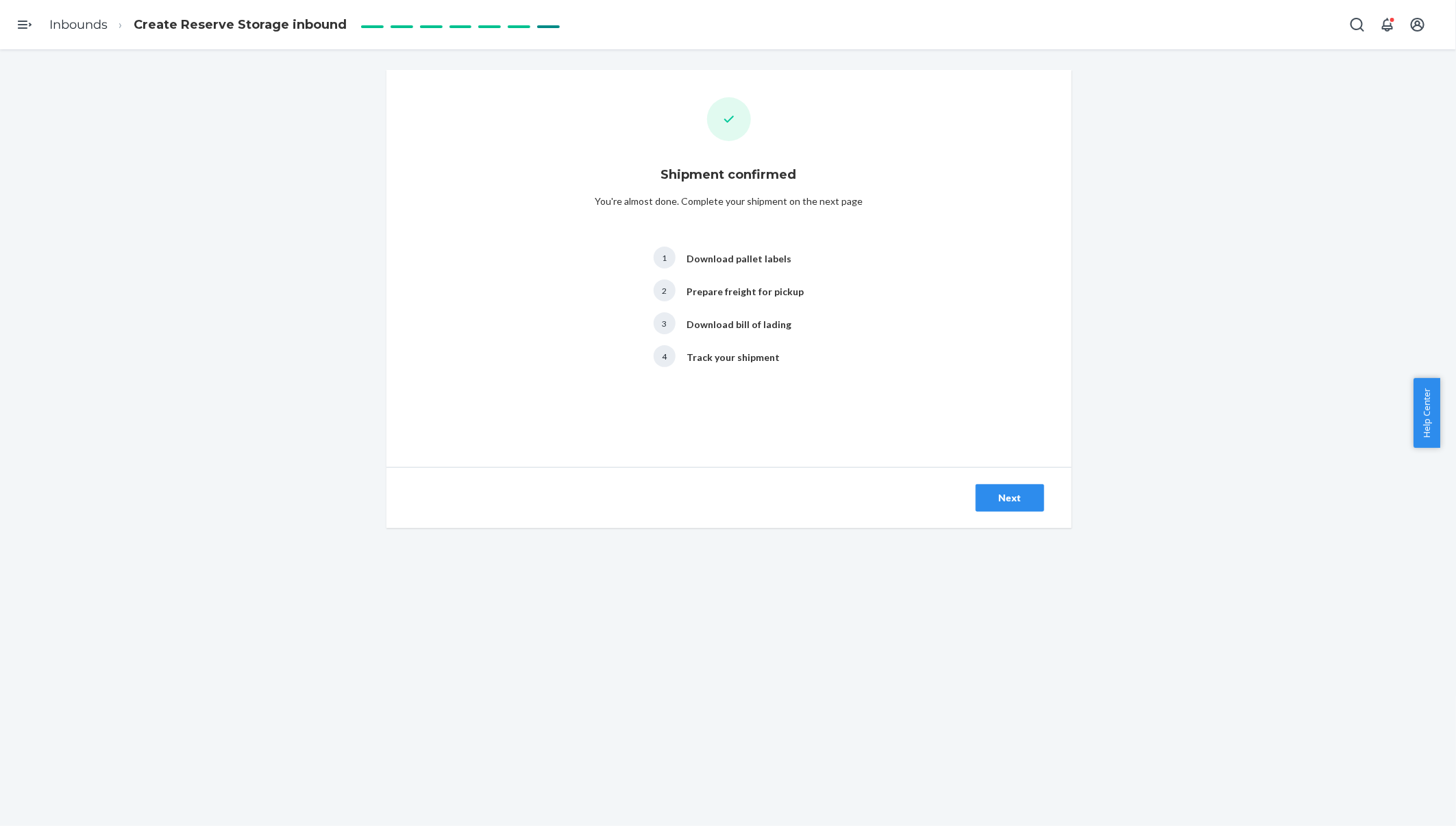
click at [997, 487] on button "Next" at bounding box center [1010, 497] width 68 height 27
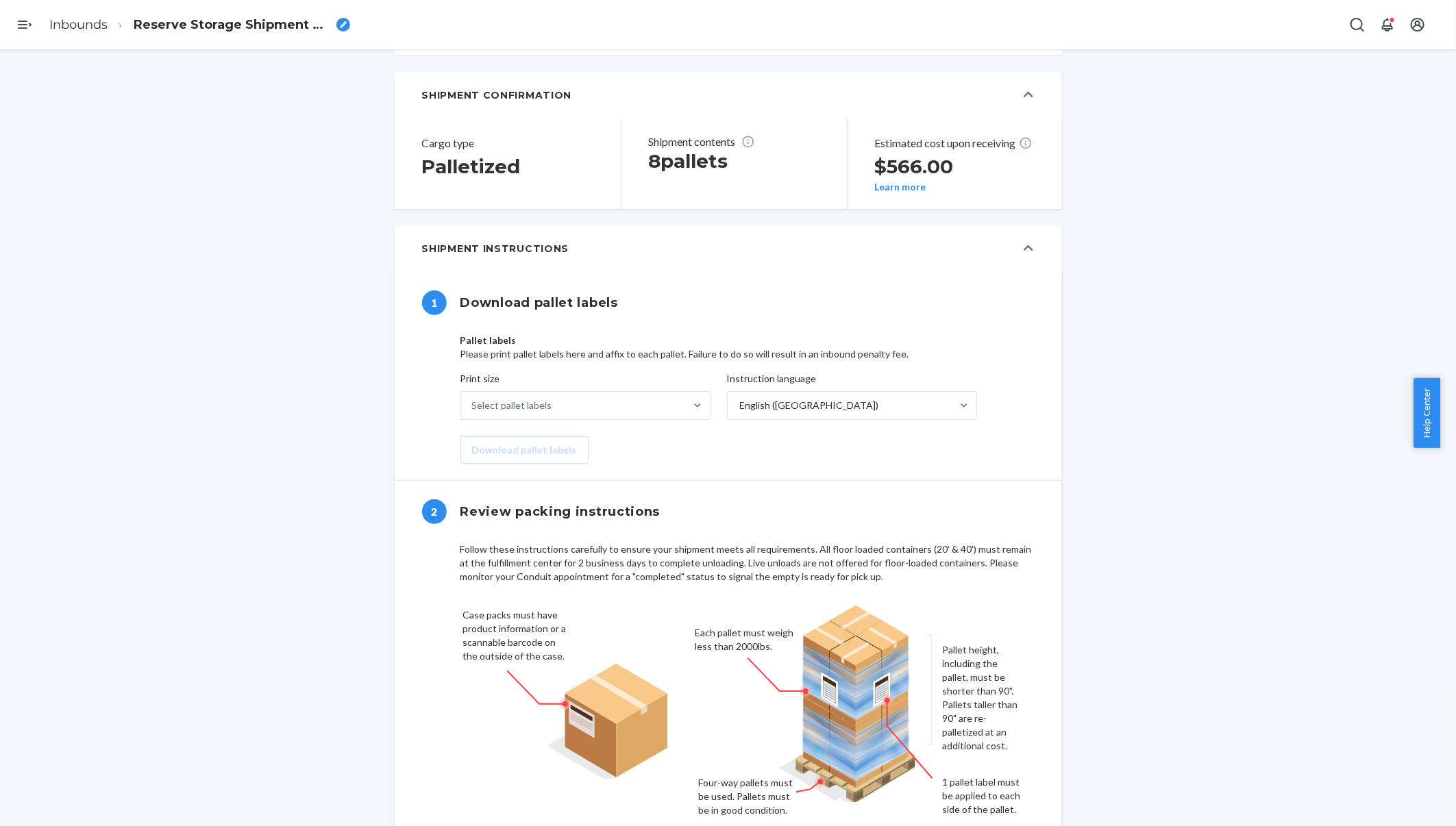
scroll to position [308, 0]
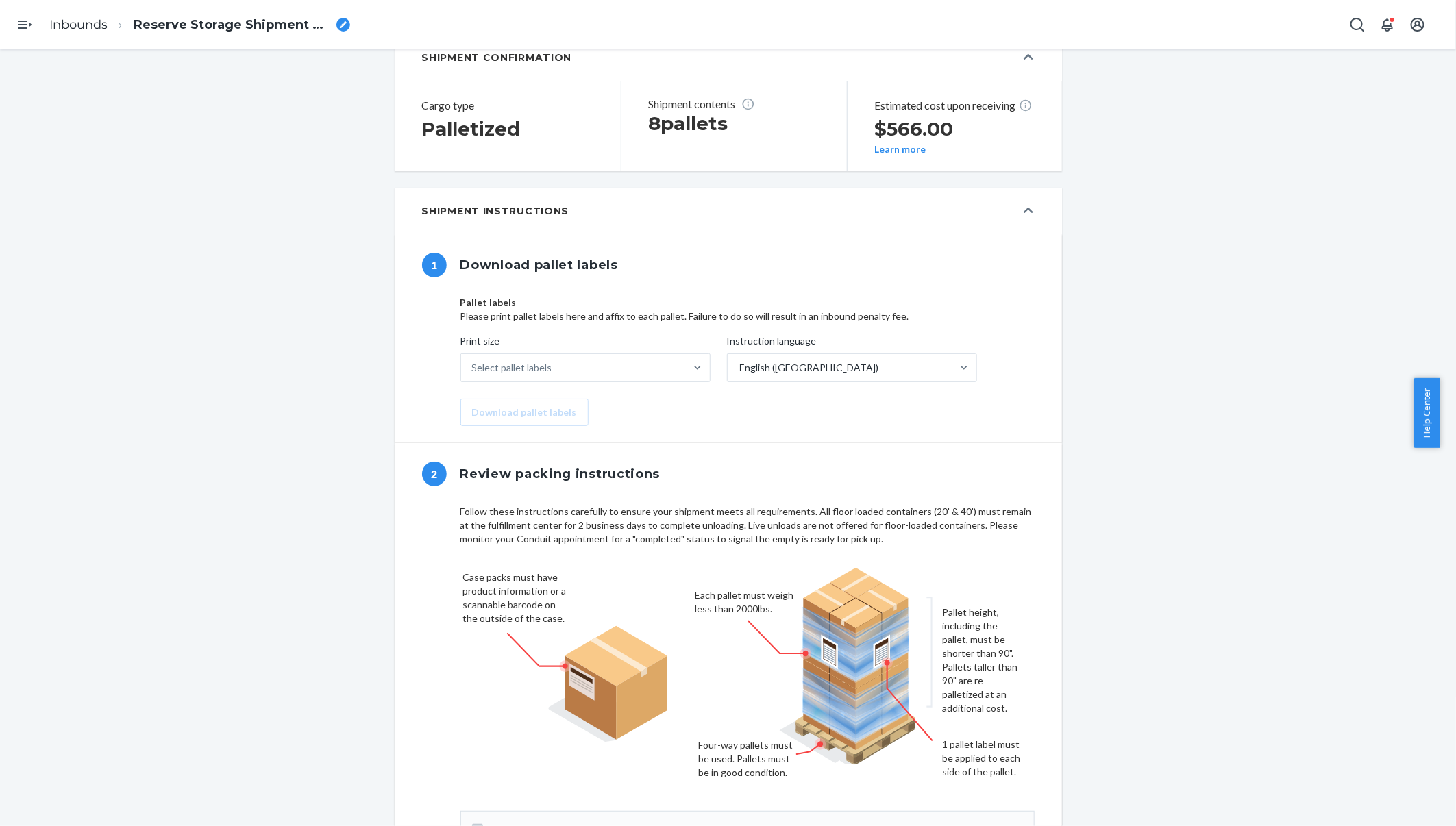
click at [630, 370] on div "Select pallet labels" at bounding box center [573, 368] width 224 height 27
click at [473, 370] on input "Print size Select pallet labels" at bounding box center [473, 368] width 2 height 14
click at [888, 413] on div "Print size option US Letter (8.5" x 11") focused, 1 of 3. 3 results available. …" at bounding box center [747, 380] width 574 height 92
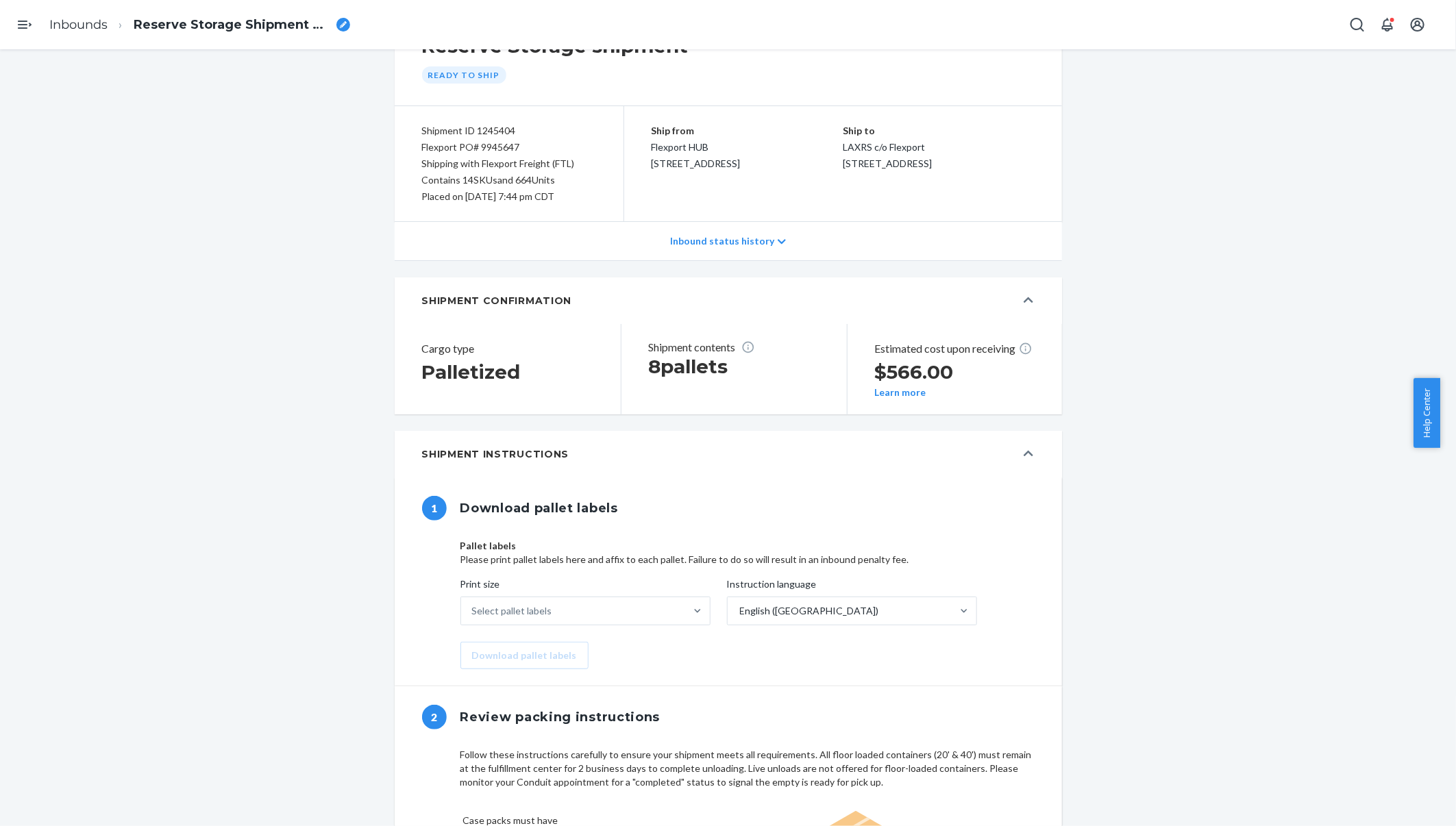
scroll to position [0, 0]
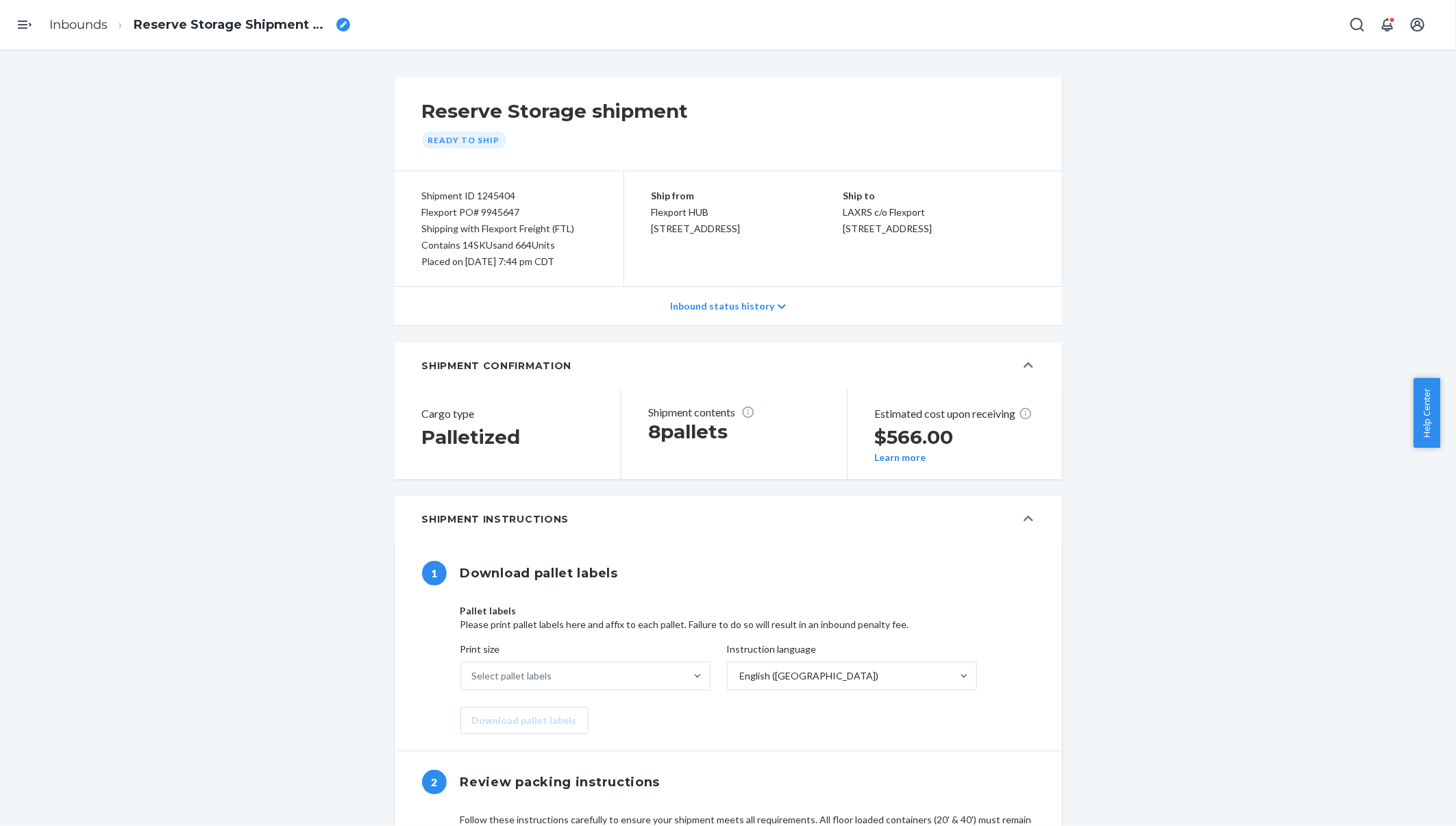
click at [777, 306] on icon at bounding box center [781, 307] width 9 height 9
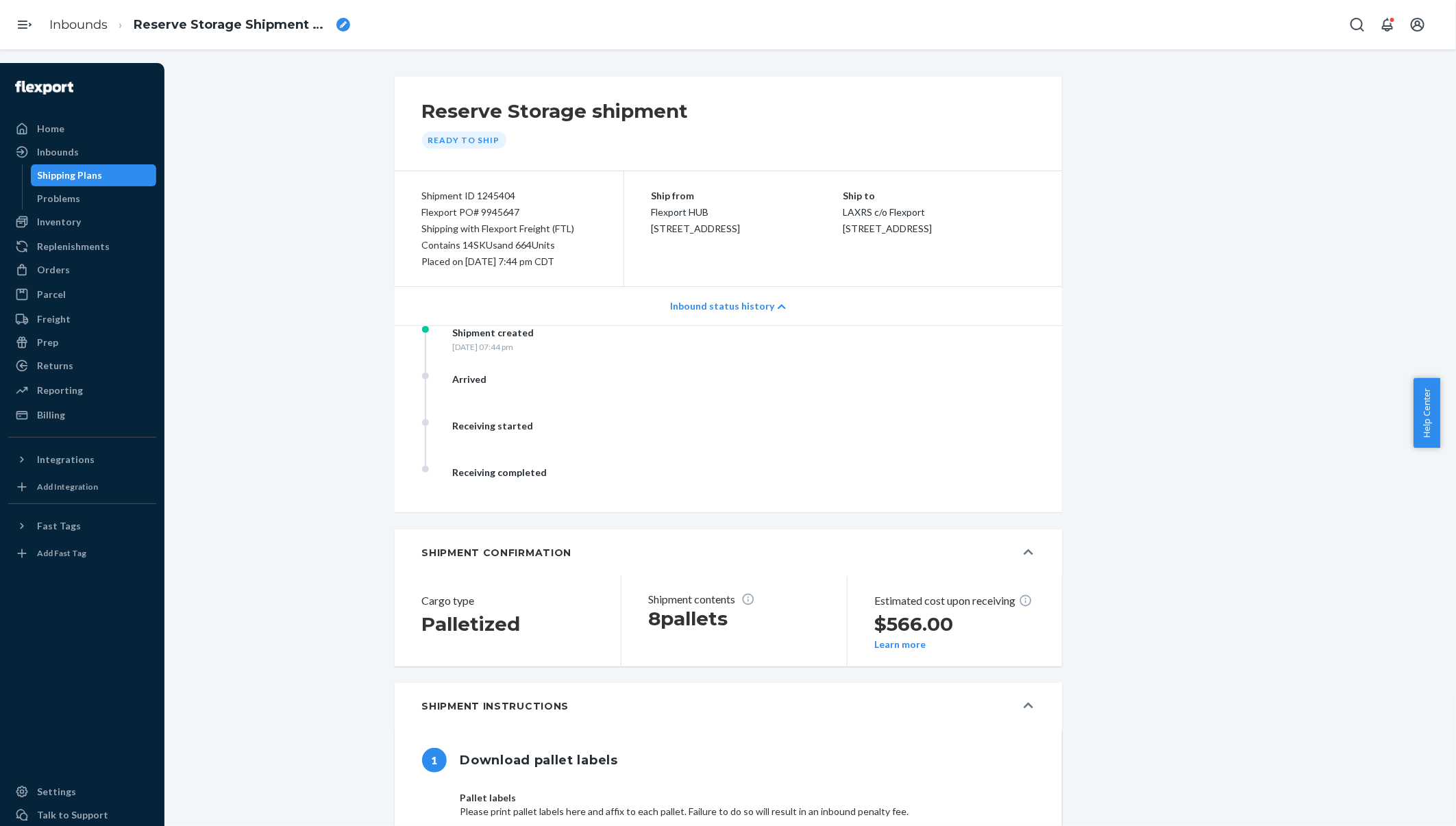
click at [30, 33] on button "Open Navigation" at bounding box center [24, 24] width 27 height 27
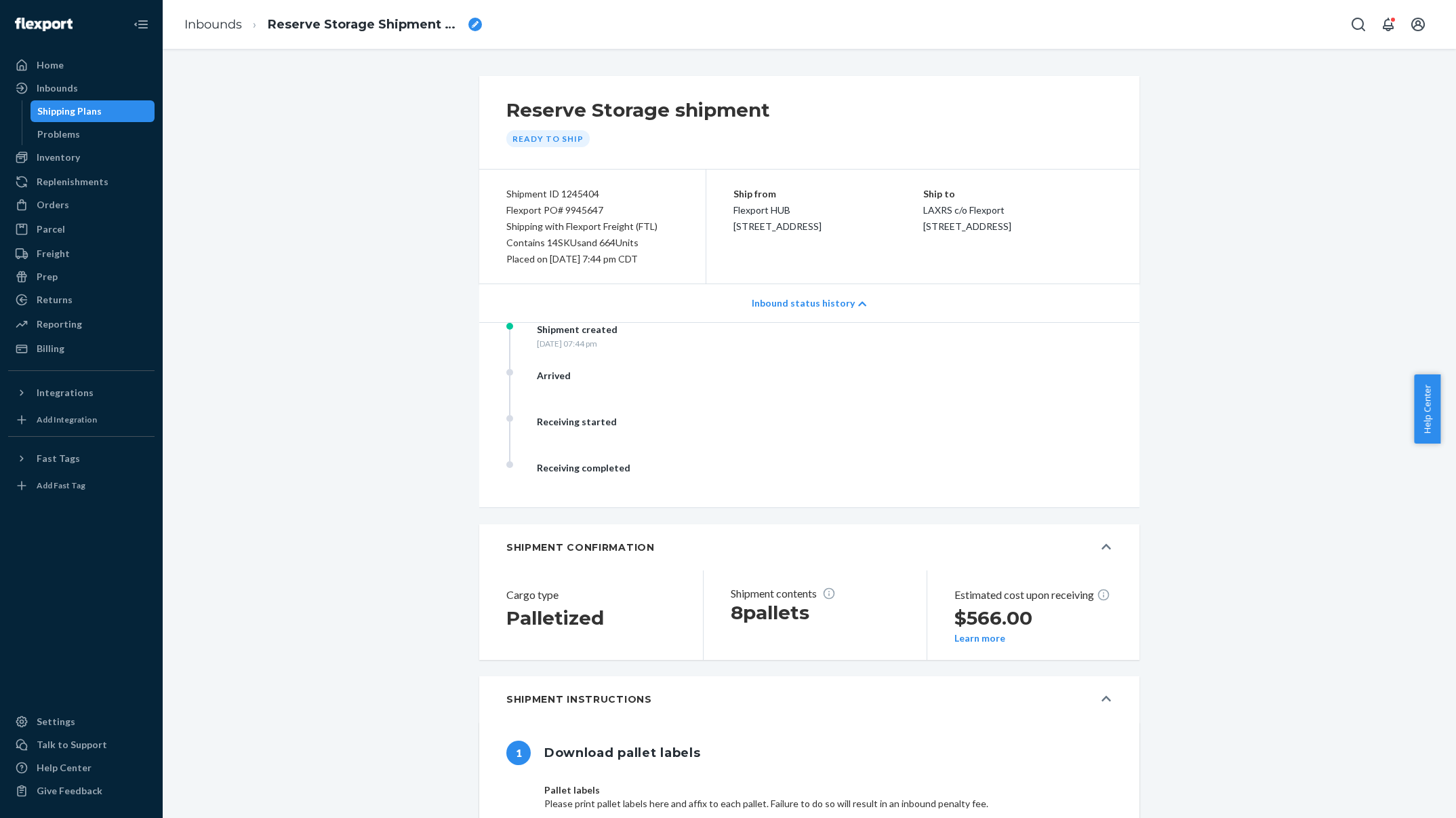
click at [56, 88] on div "Inbounds" at bounding box center [58, 88] width 42 height 14
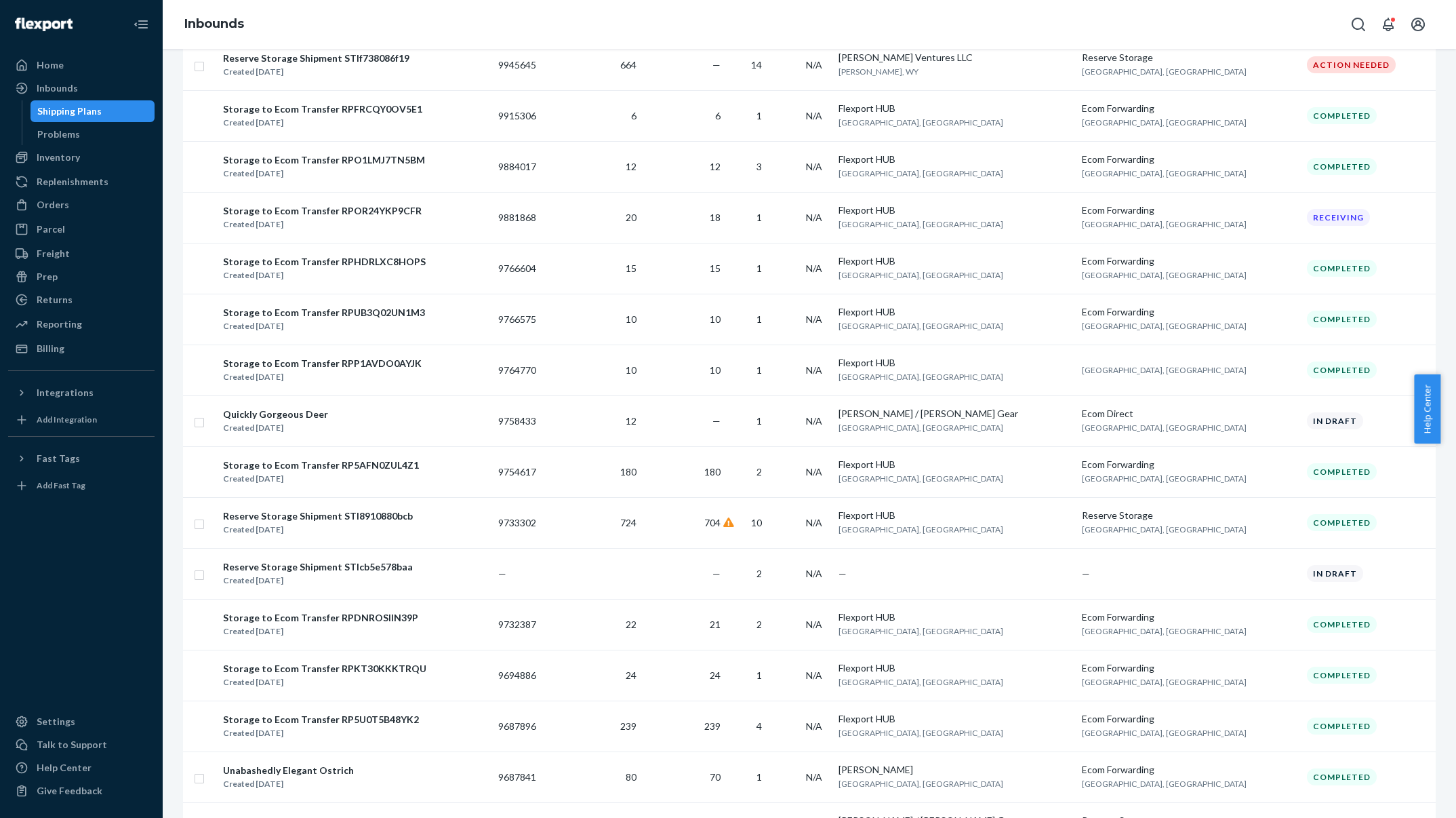
scroll to position [203, 0]
click at [978, 509] on div "Flexport HUB" at bounding box center [955, 513] width 233 height 14
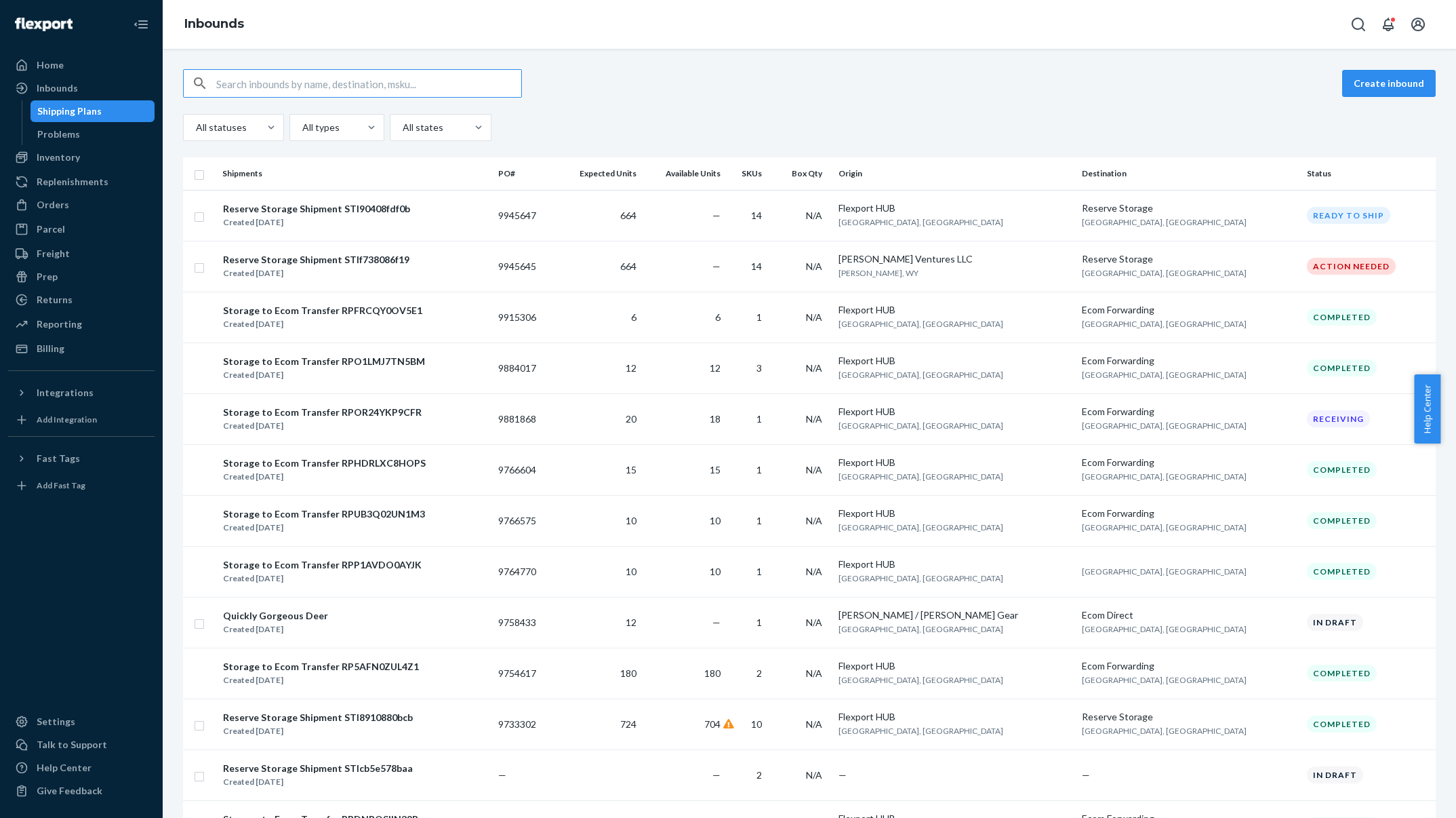
click at [197, 267] on input "checkbox" at bounding box center [199, 266] width 11 height 15
checkbox input "true"
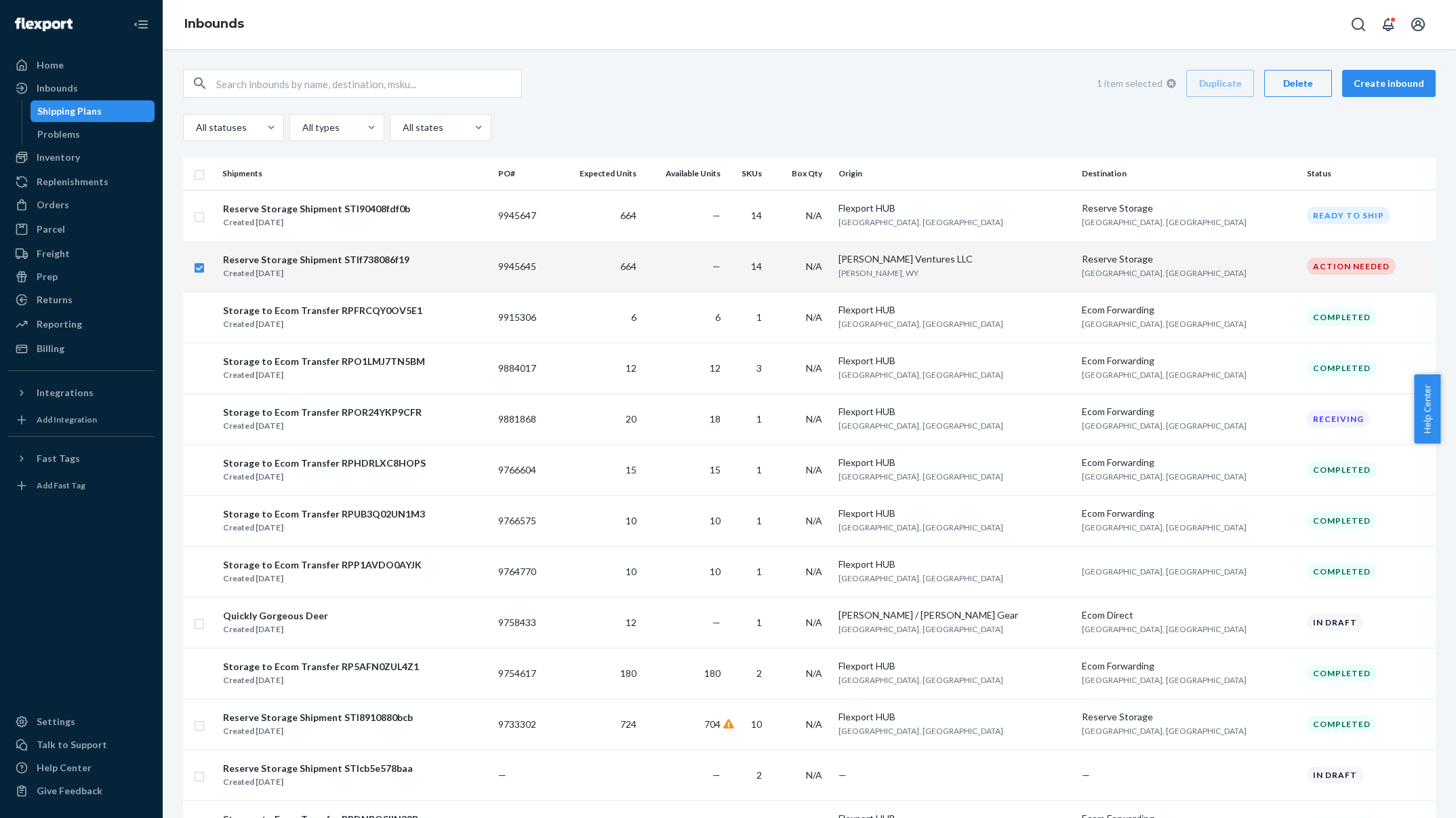
click at [1284, 89] on div "Delete" at bounding box center [1298, 84] width 45 height 14
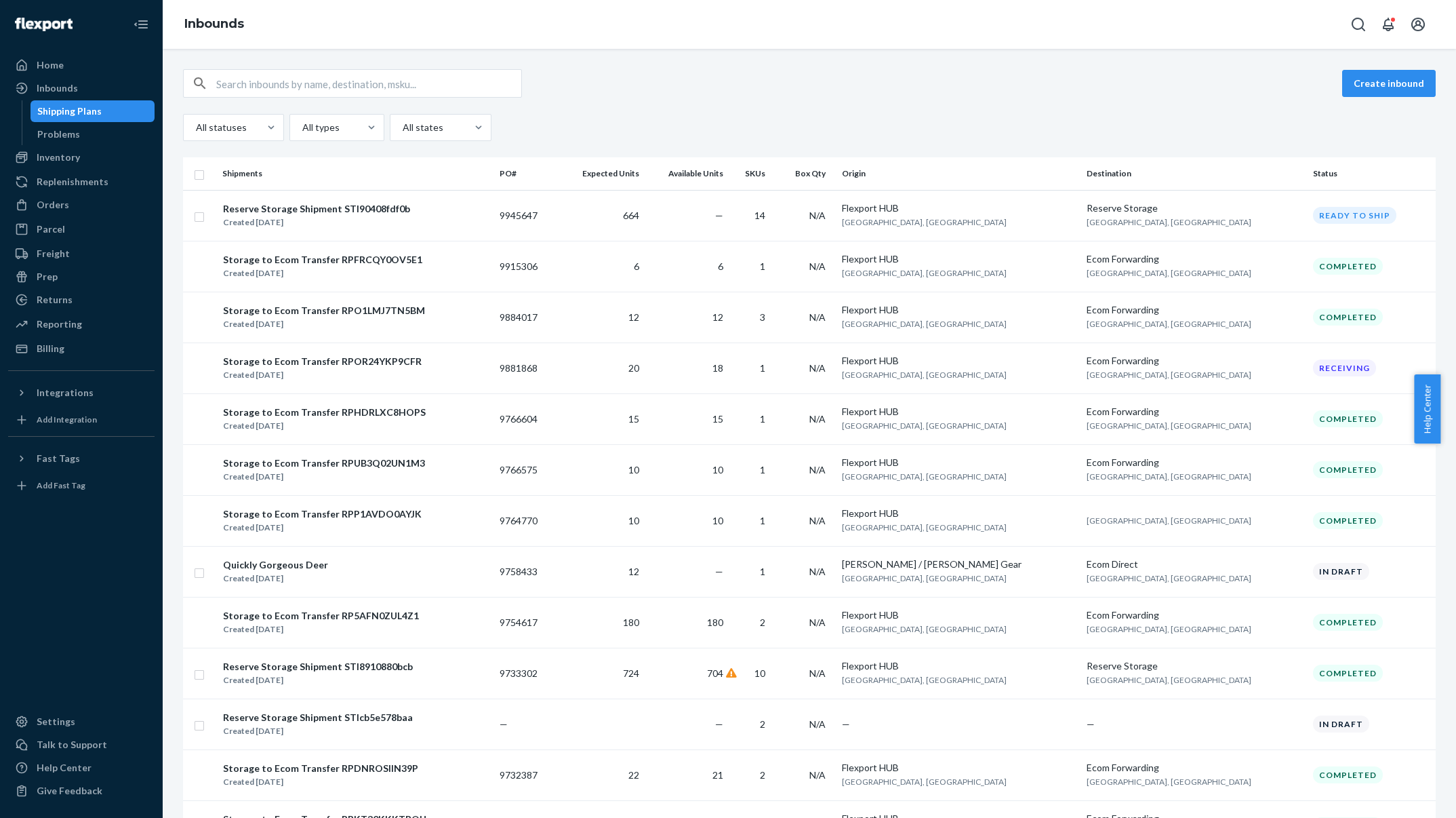
click at [474, 208] on div "Reserve Storage Shipment STI90408fdf0b Created Sep 22, 2025" at bounding box center [355, 215] width 266 height 28
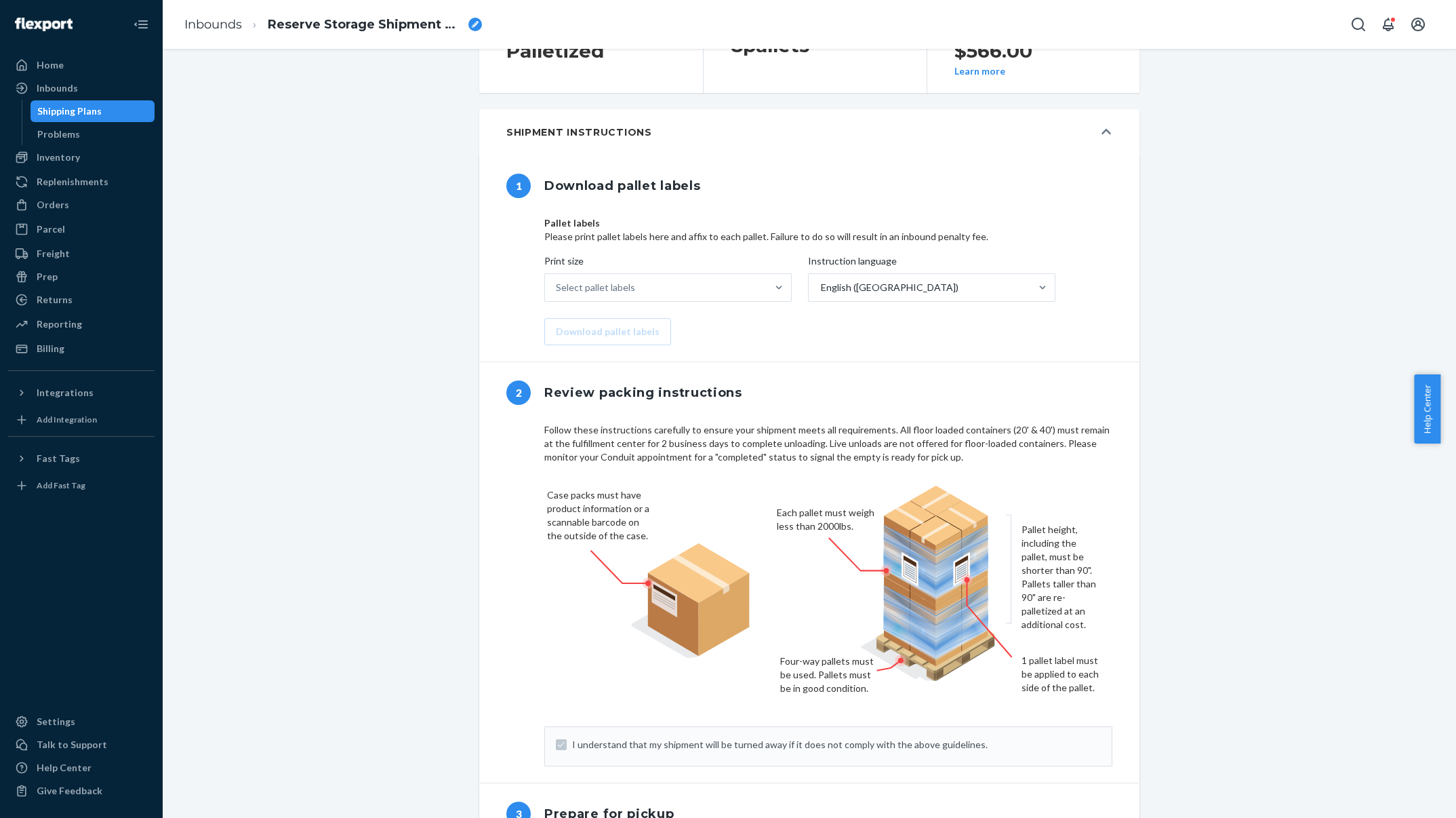
scroll to position [407, 0]
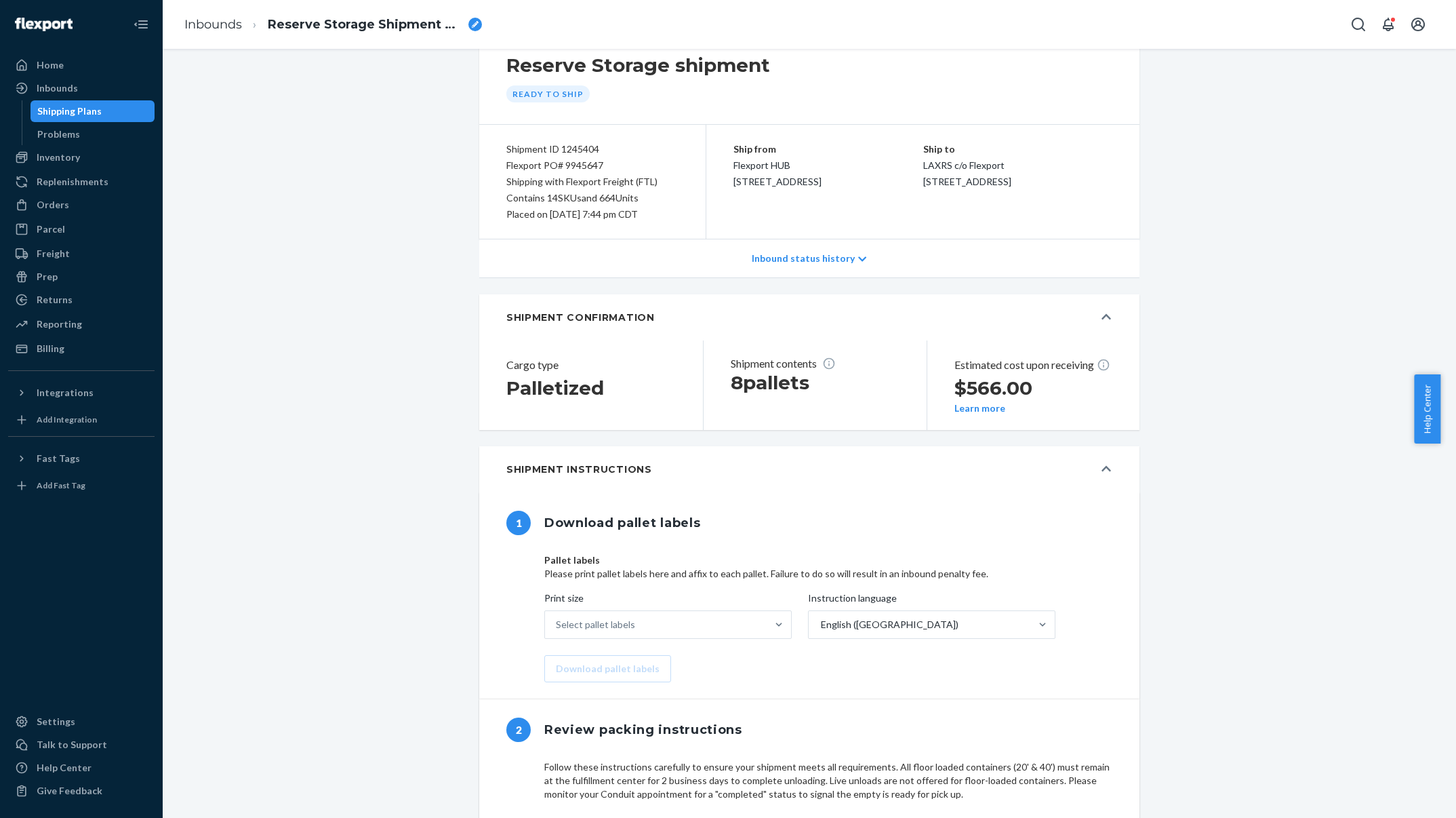
scroll to position [0, 0]
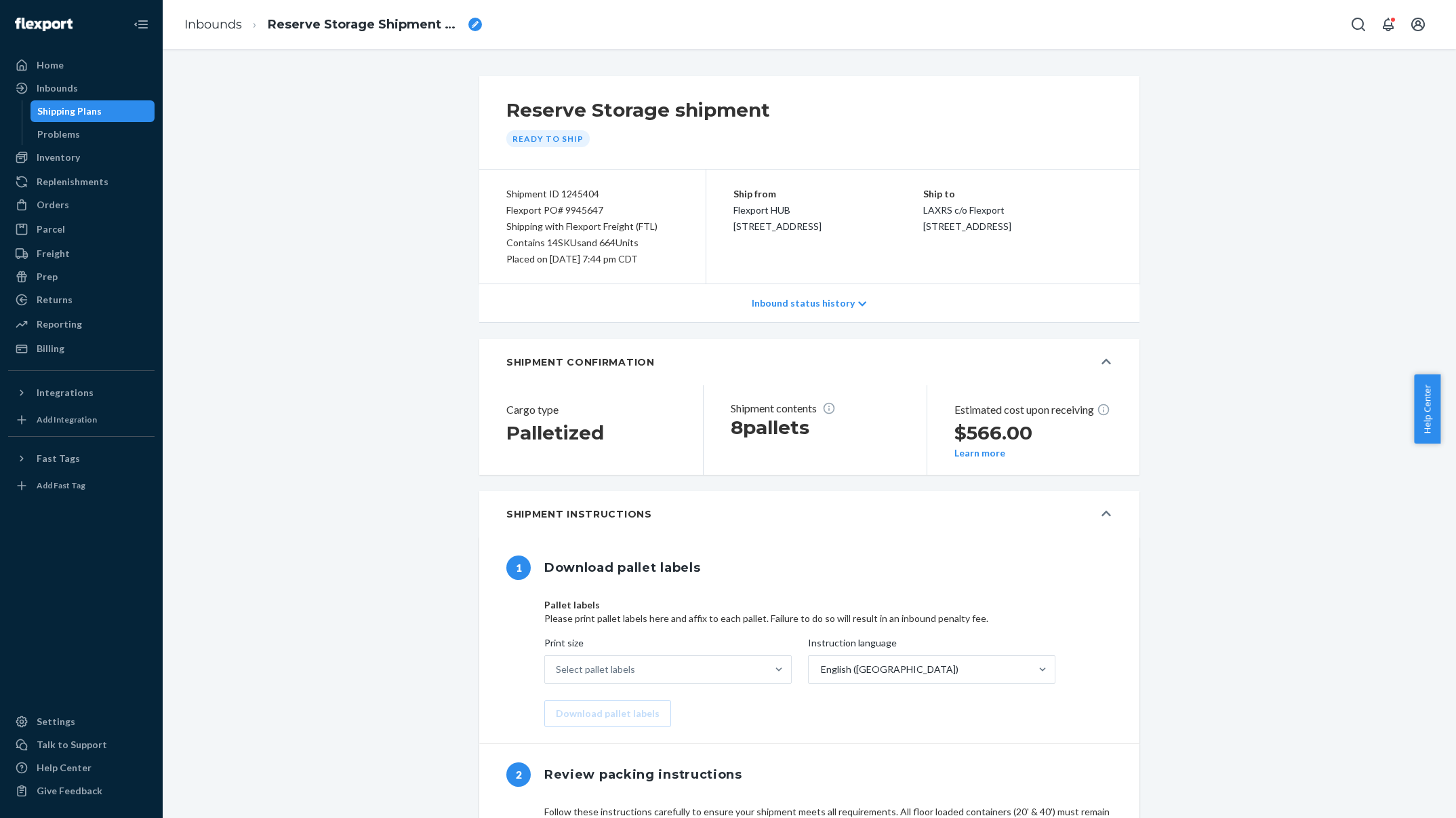
click at [839, 295] on div "Inbound status history" at bounding box center [809, 303] width 660 height 38
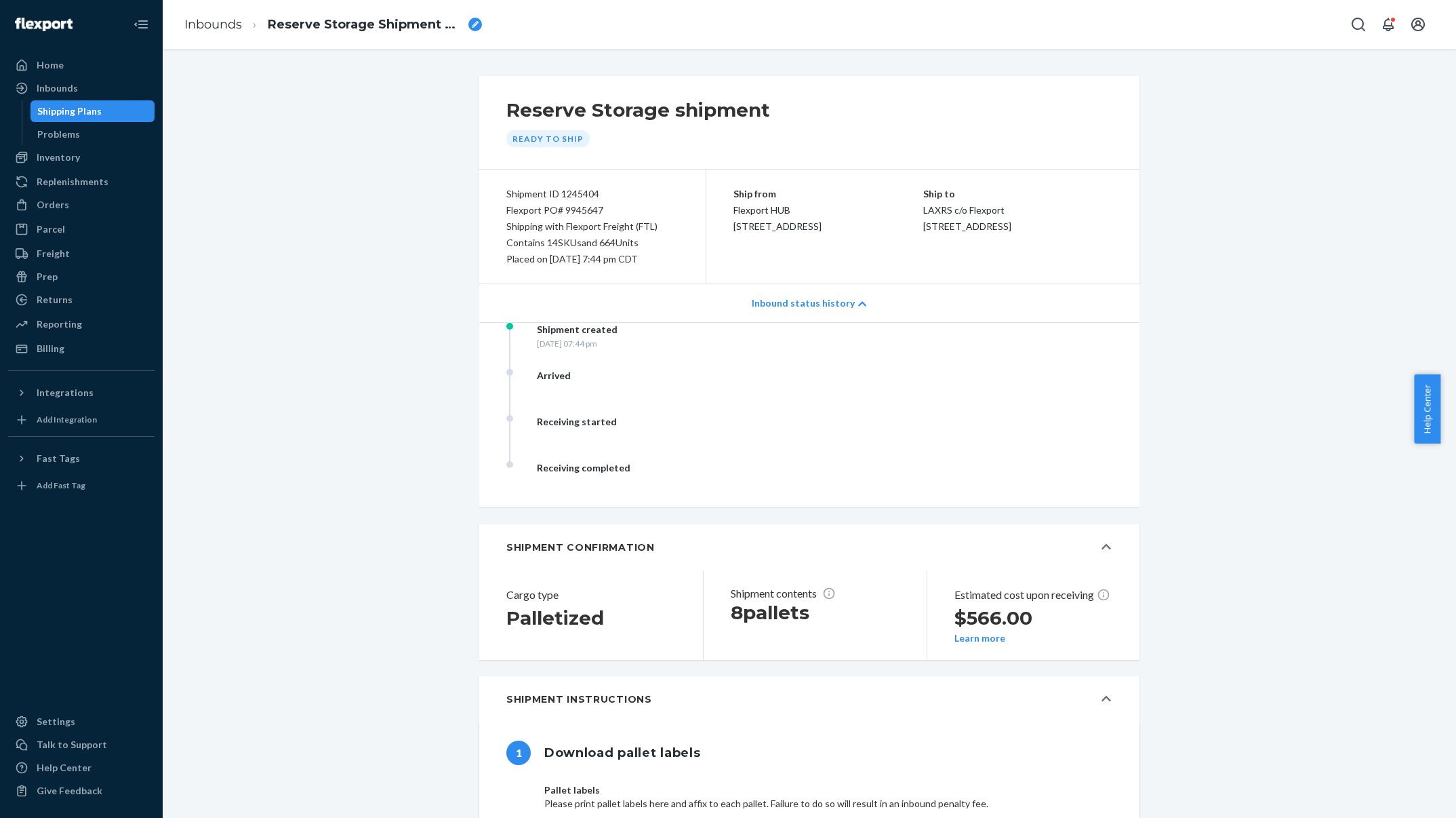
click at [104, 151] on div "Inventory" at bounding box center [81, 157] width 144 height 19
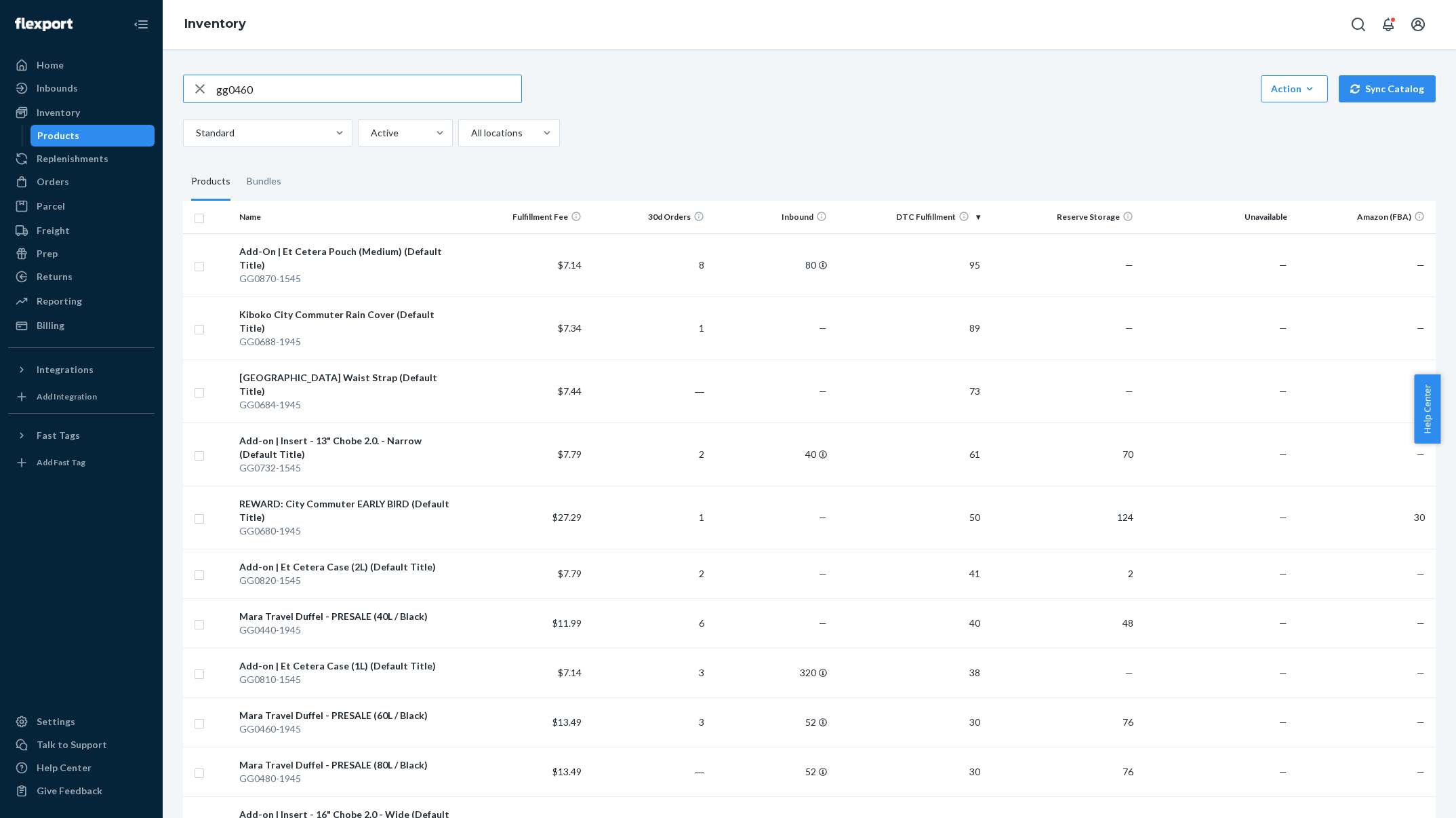
type input "gg0460"
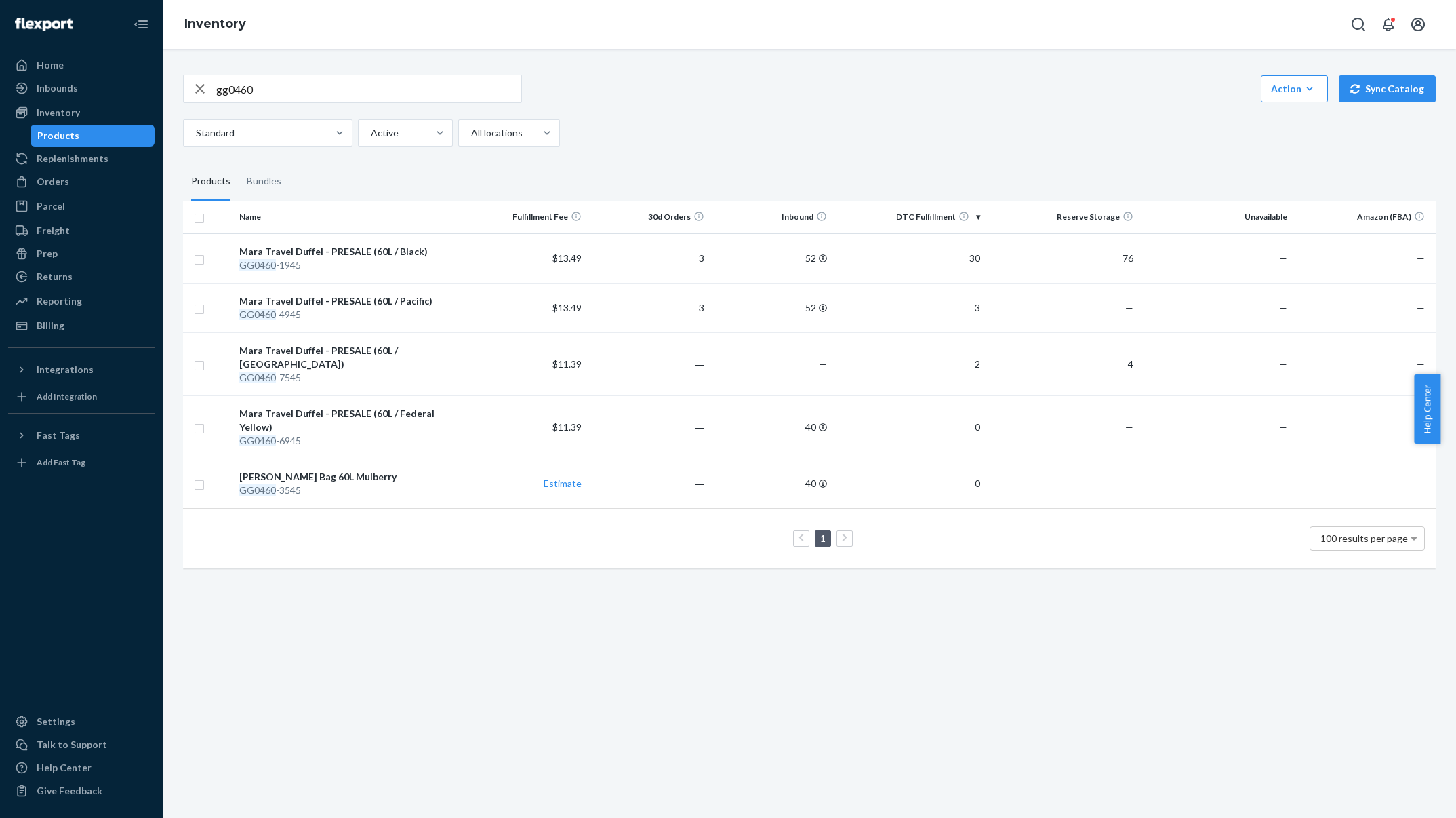
click at [1384, 85] on button "Sync Catalog" at bounding box center [1388, 88] width 97 height 27
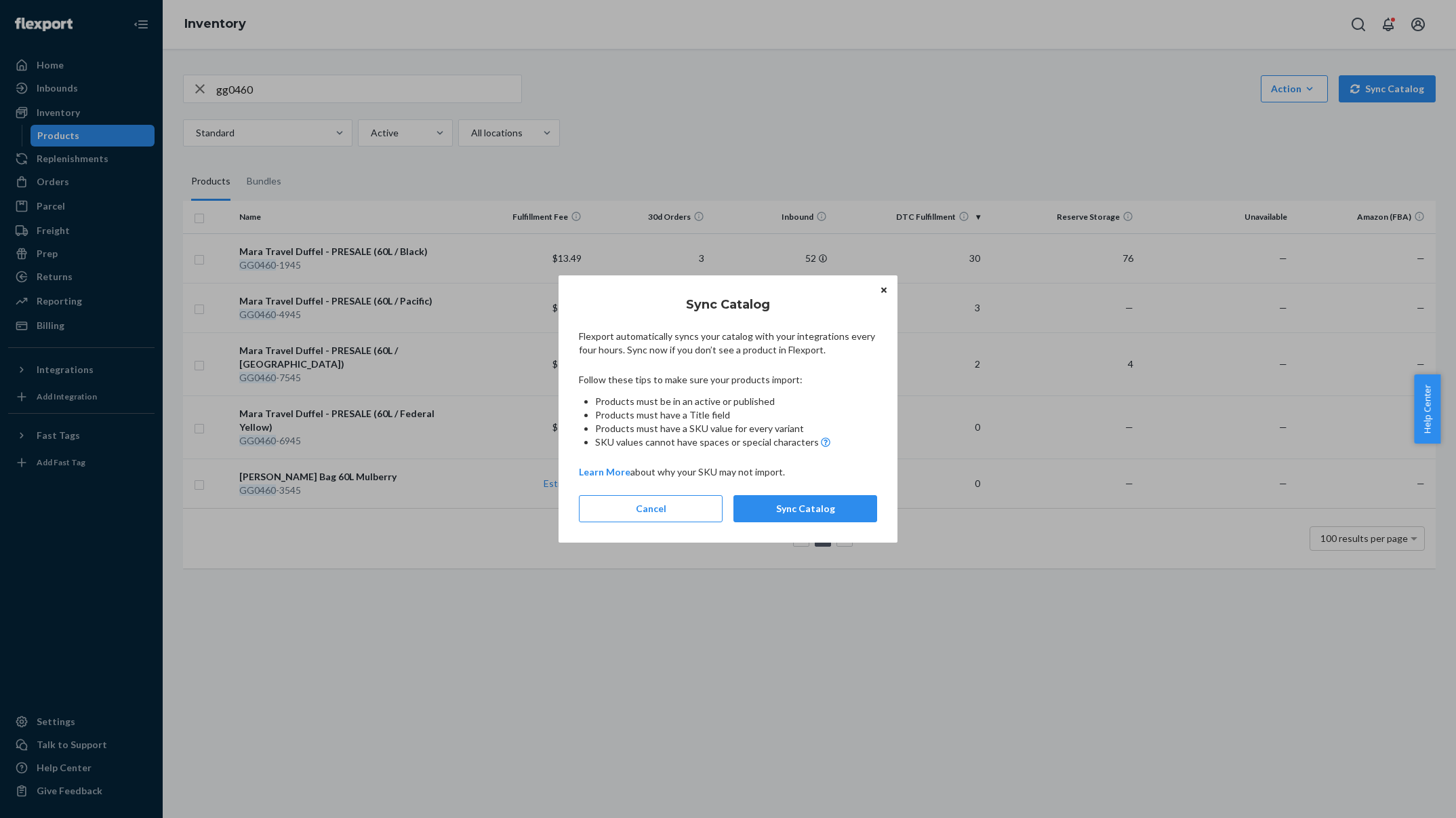
click at [828, 492] on div "Sync Catalog Flexport automatically syncs your catalog with your integrations e…" at bounding box center [728, 409] width 298 height 243
click at [832, 504] on button "Sync Catalog" at bounding box center [805, 508] width 144 height 27
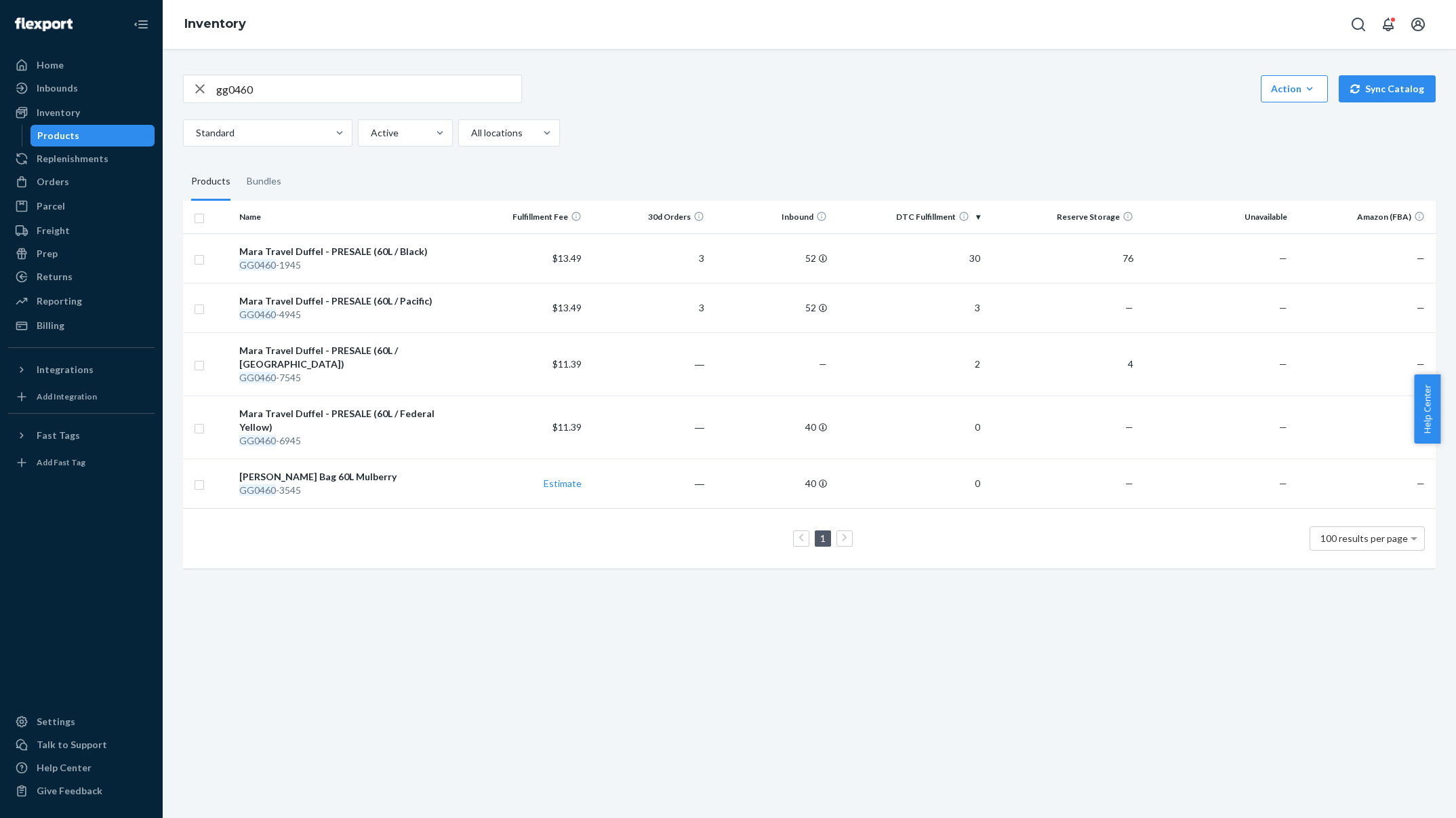
click at [353, 470] on div "Mara Carrying Bag 60L Mulberry" at bounding box center [348, 477] width 219 height 14
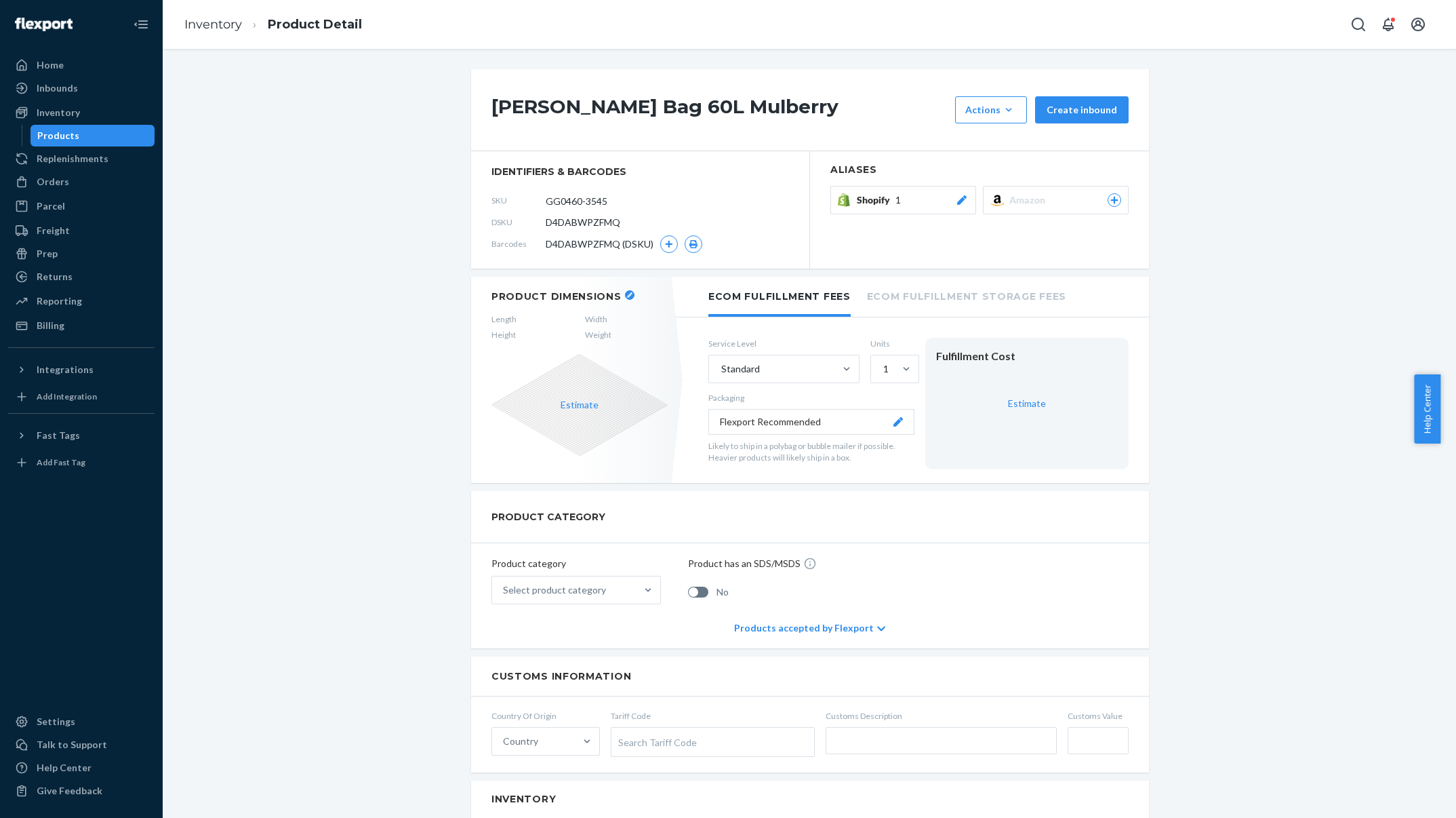
click at [1002, 115] on icon "button" at bounding box center [1009, 110] width 14 height 14
click at [714, 215] on div "DSKU D4DABWPZFMQ" at bounding box center [640, 222] width 298 height 22
click at [691, 106] on h1 "Mara Carrying Bag 60L Mulberry" at bounding box center [720, 109] width 457 height 27
click at [800, 105] on h1 "Mara Carrying Bag 60L Mulberry" at bounding box center [720, 109] width 457 height 27
click at [1173, 173] on div "Mara Carrying Bag 60L Mulberry Actions Hide Set up as a bundle Create inbound i…" at bounding box center [809, 780] width 1273 height 1421
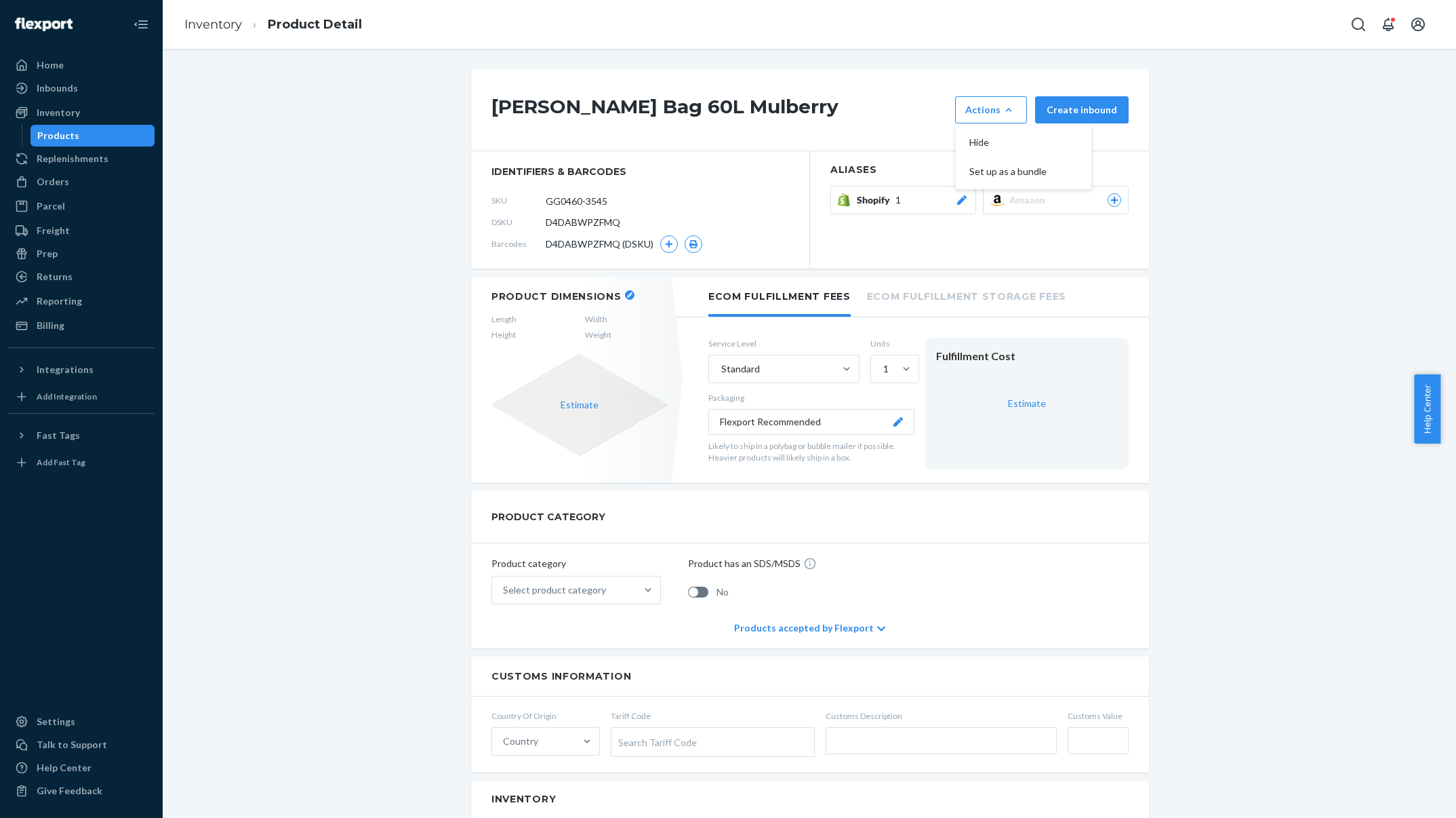
click at [232, 35] on ol "Inventory Product Detail" at bounding box center [273, 25] width 199 height 40
click at [232, 31] on link "Inventory" at bounding box center [213, 24] width 58 height 15
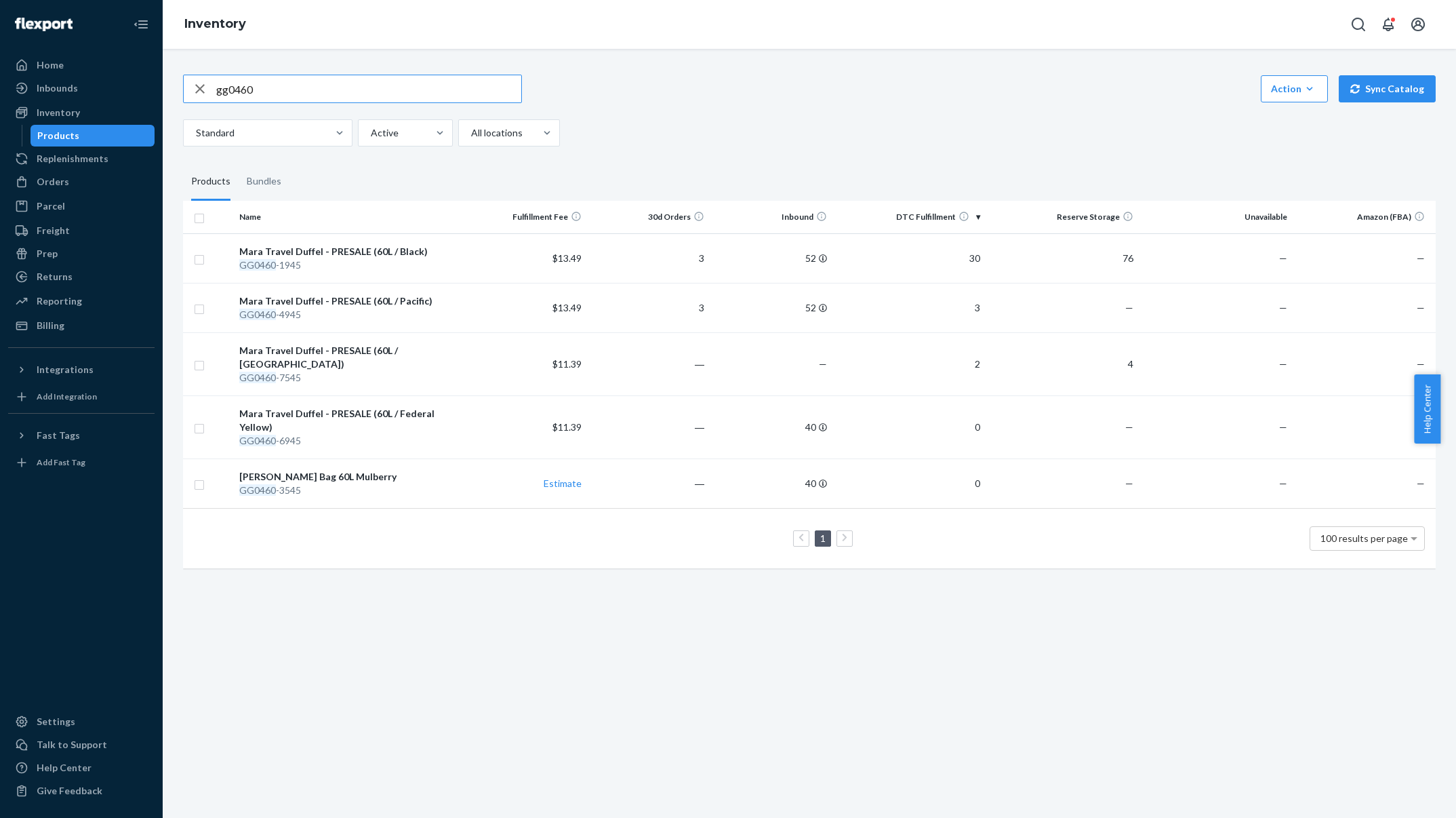
drag, startPoint x: 296, startPoint y: 97, endPoint x: 0, endPoint y: 55, distance: 299.0
click at [0, 55] on div "Home Inbounds Shipping Plans Problems Inventory Products Replenishments Orders …" at bounding box center [728, 409] width 1456 height 818
click at [527, 686] on div "Action Create product Create bundle Bulk create products Bulk update products B…" at bounding box center [810, 432] width 1294 height 769
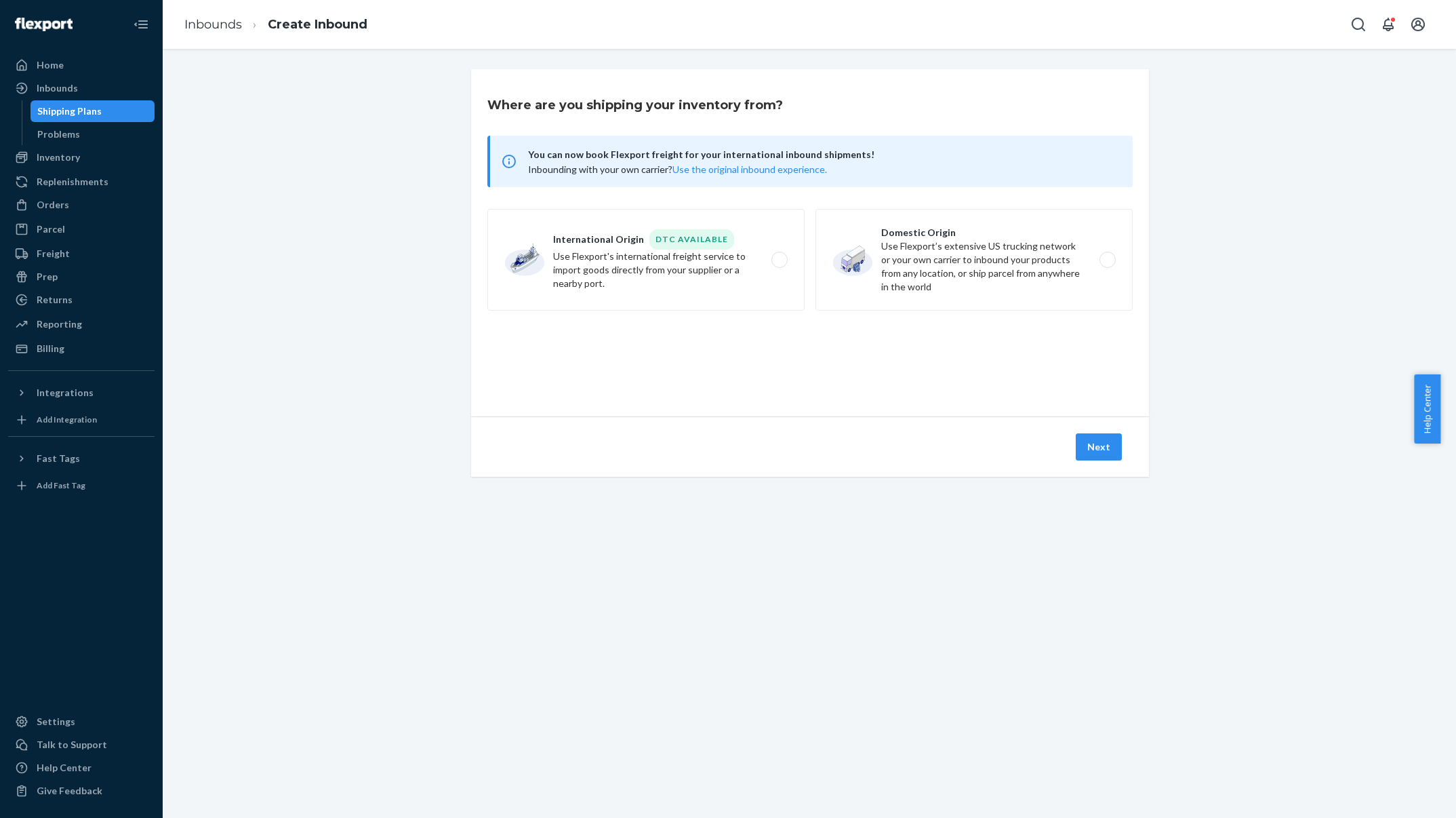
click at [81, 245] on div "Freight" at bounding box center [81, 253] width 144 height 19
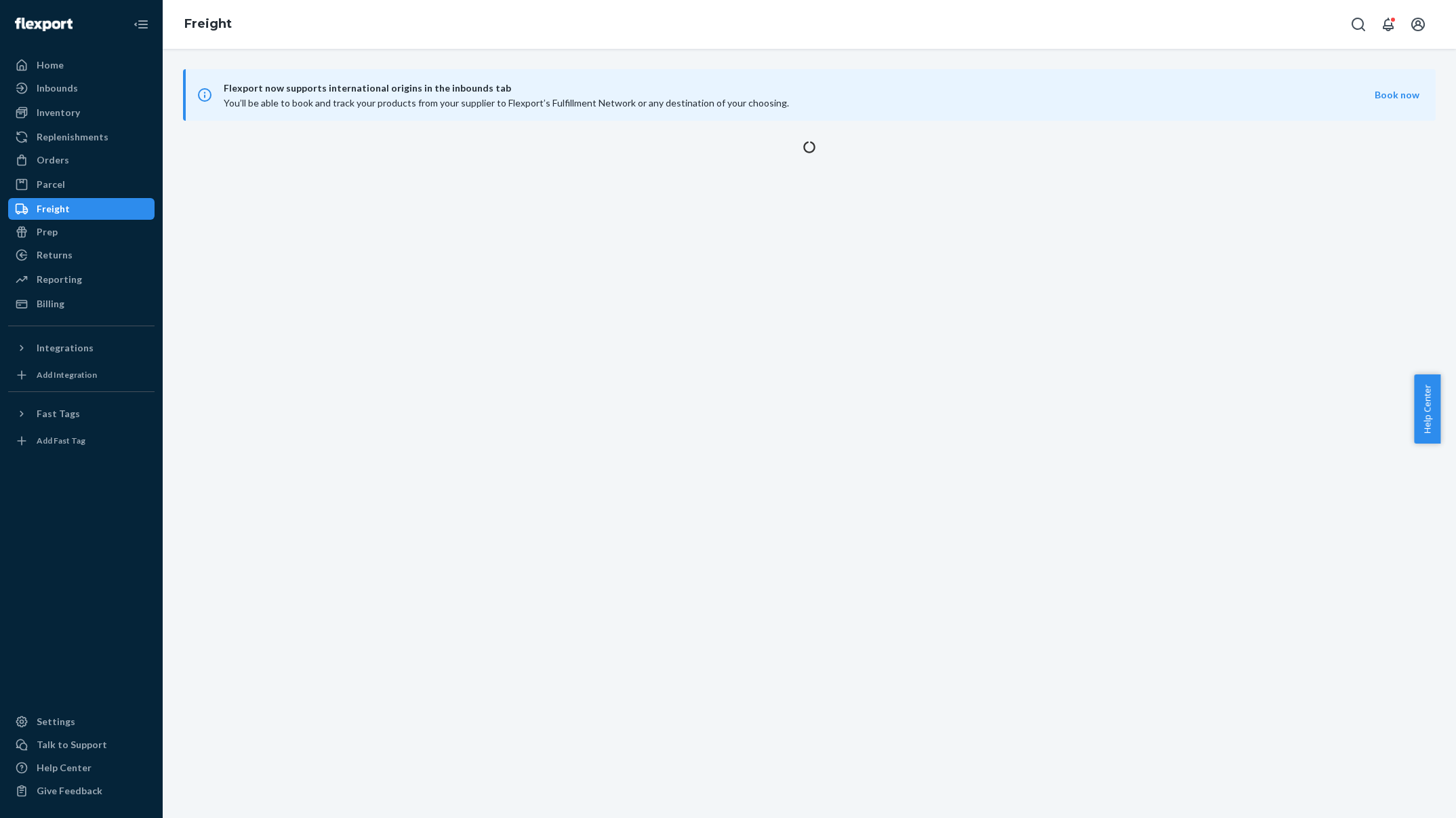
click at [77, 208] on div "Freight" at bounding box center [81, 209] width 144 height 19
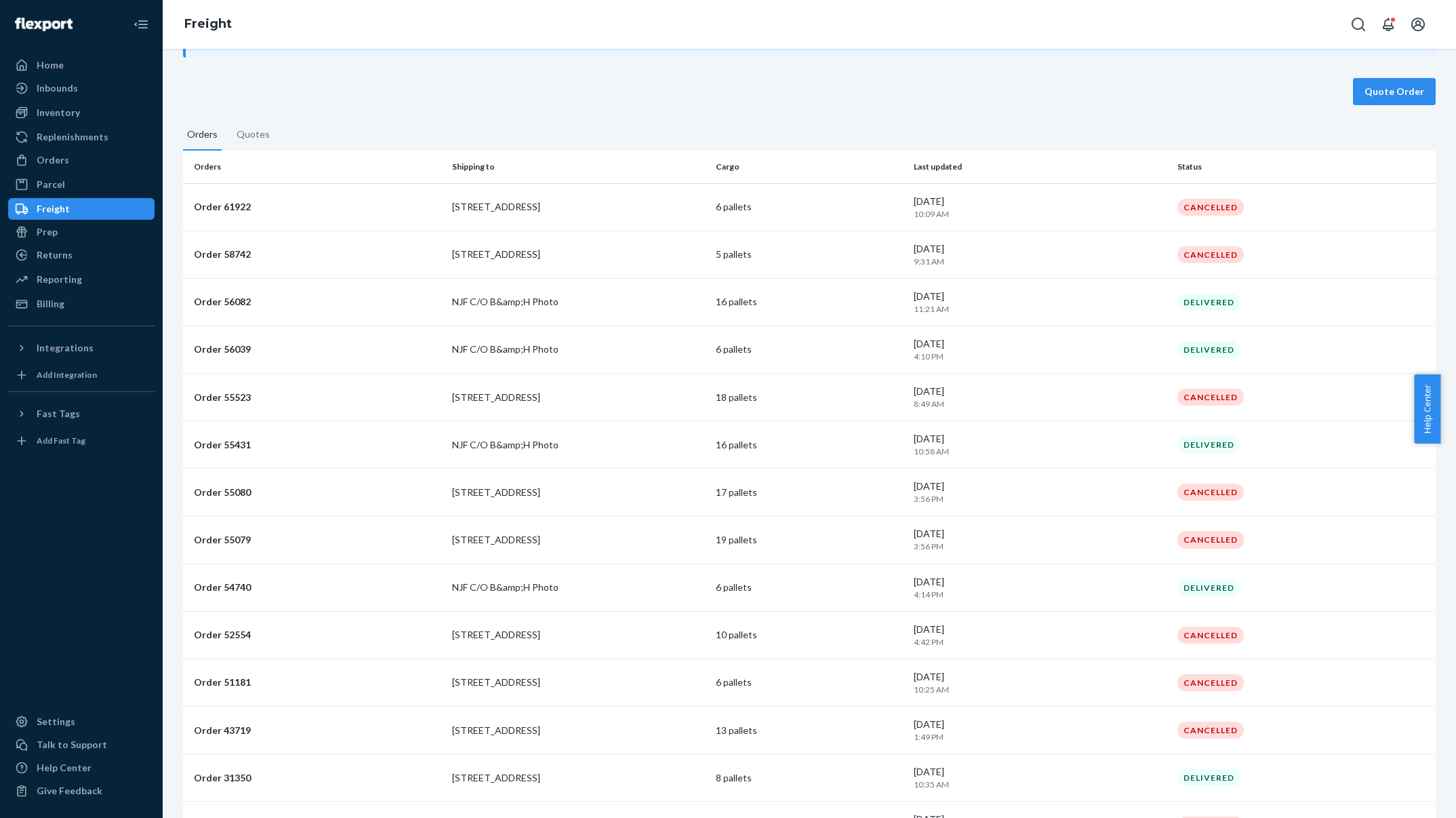
scroll to position [102, 0]
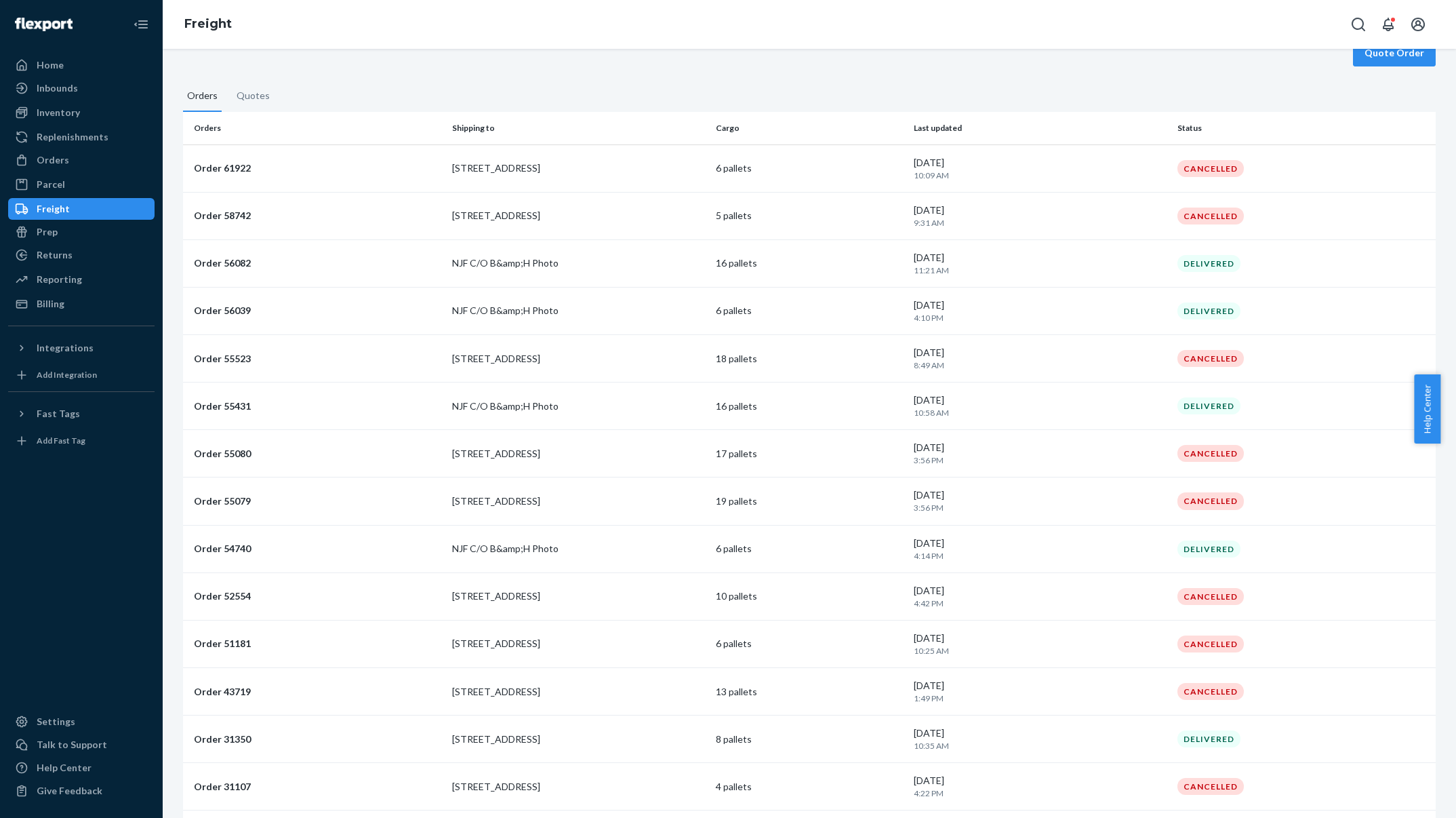
click at [539, 540] on td "NJF C/O B&amp;H Photo" at bounding box center [578, 549] width 264 height 48
